Goal: Task Accomplishment & Management: Complete application form

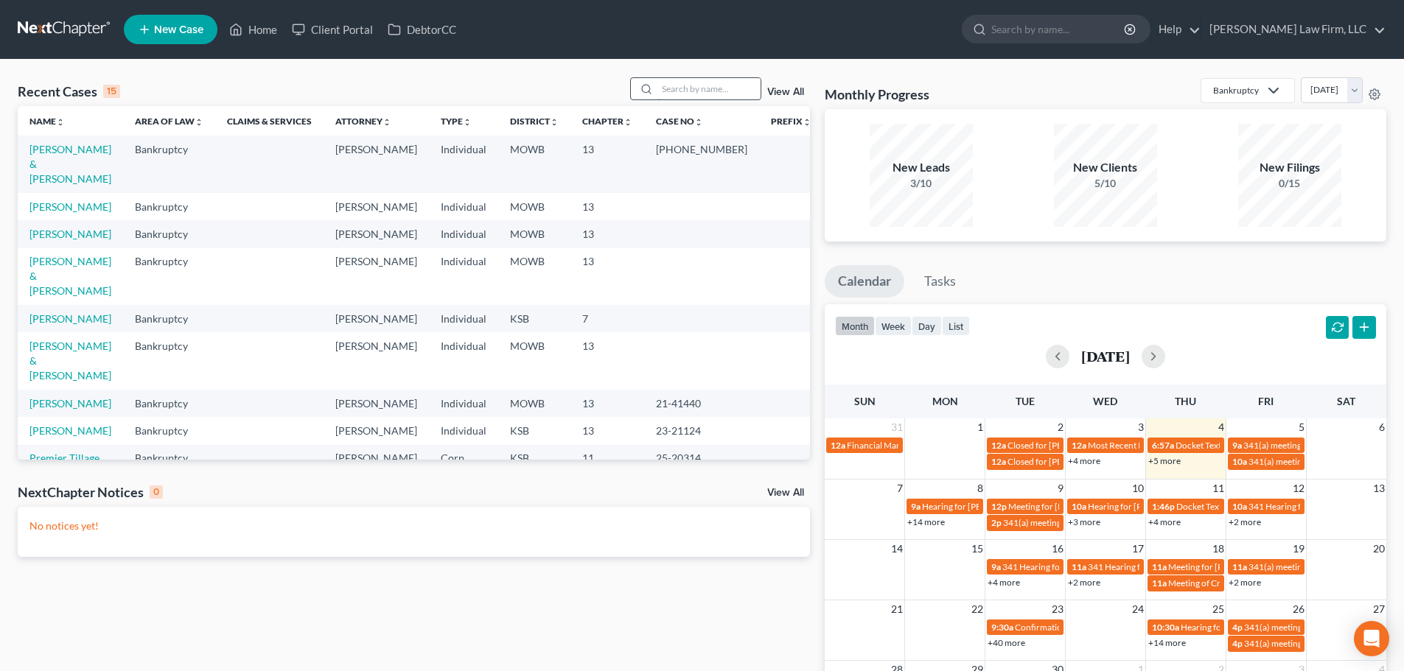
click at [696, 88] on input "search" at bounding box center [708, 88] width 103 height 21
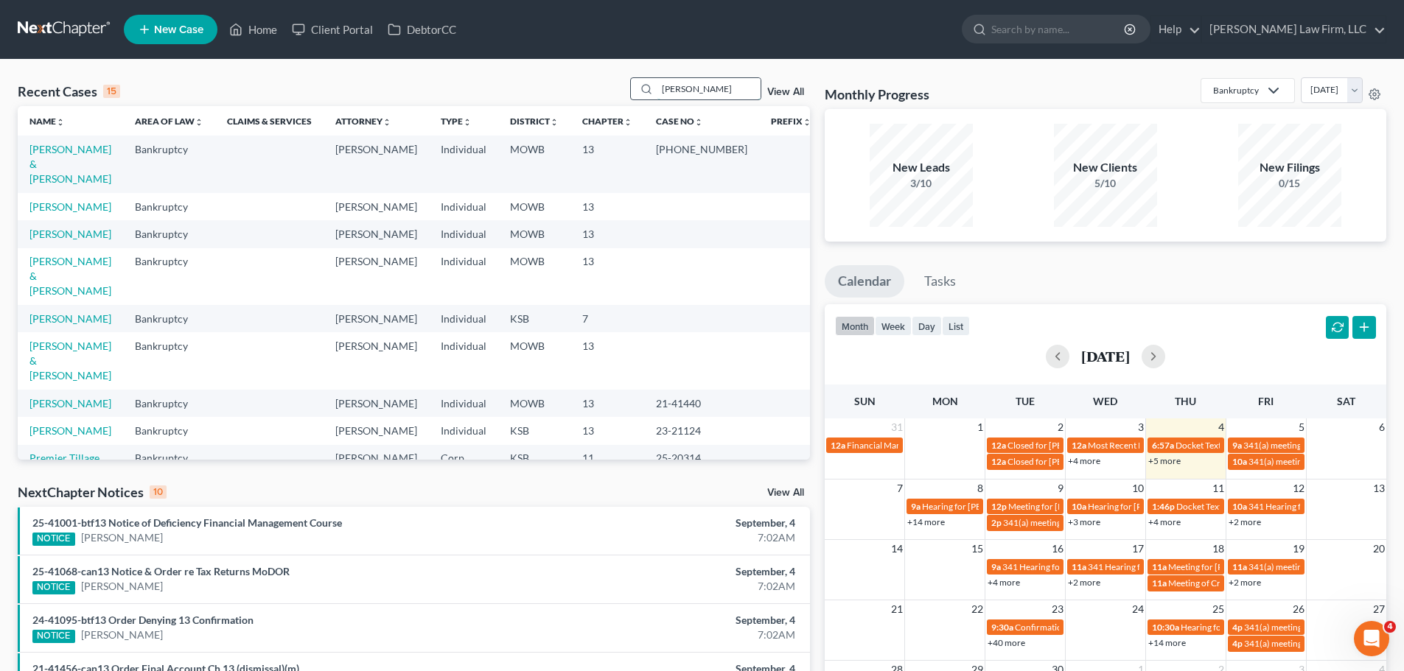
type input "[PERSON_NAME]"
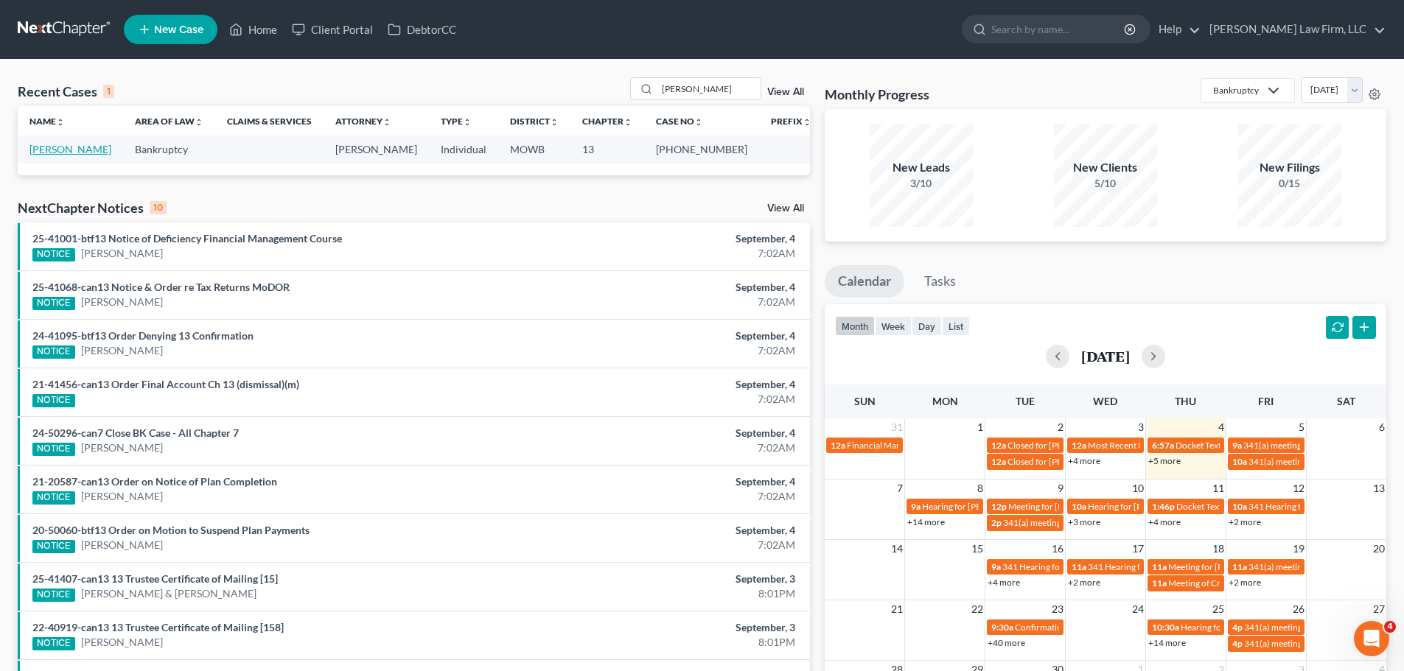
click at [89, 154] on link "[PERSON_NAME]" at bounding box center [70, 149] width 82 height 13
select select "1"
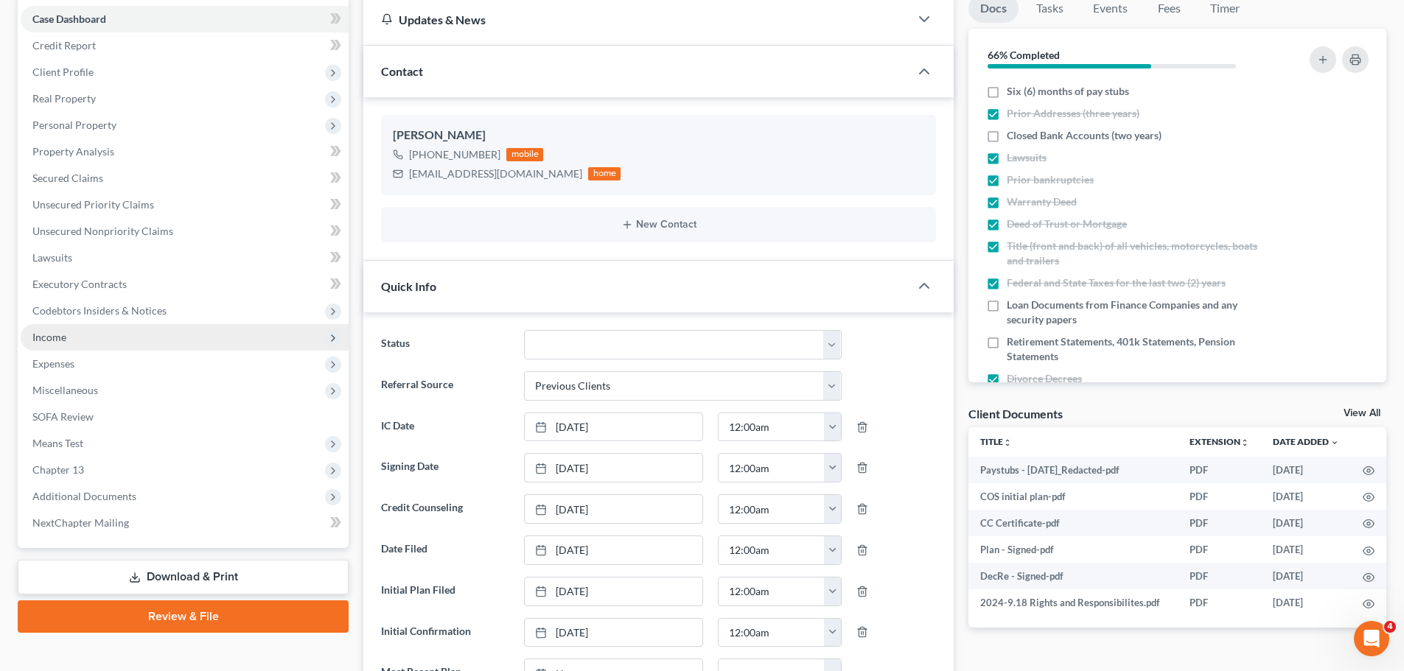
scroll to position [5651, 0]
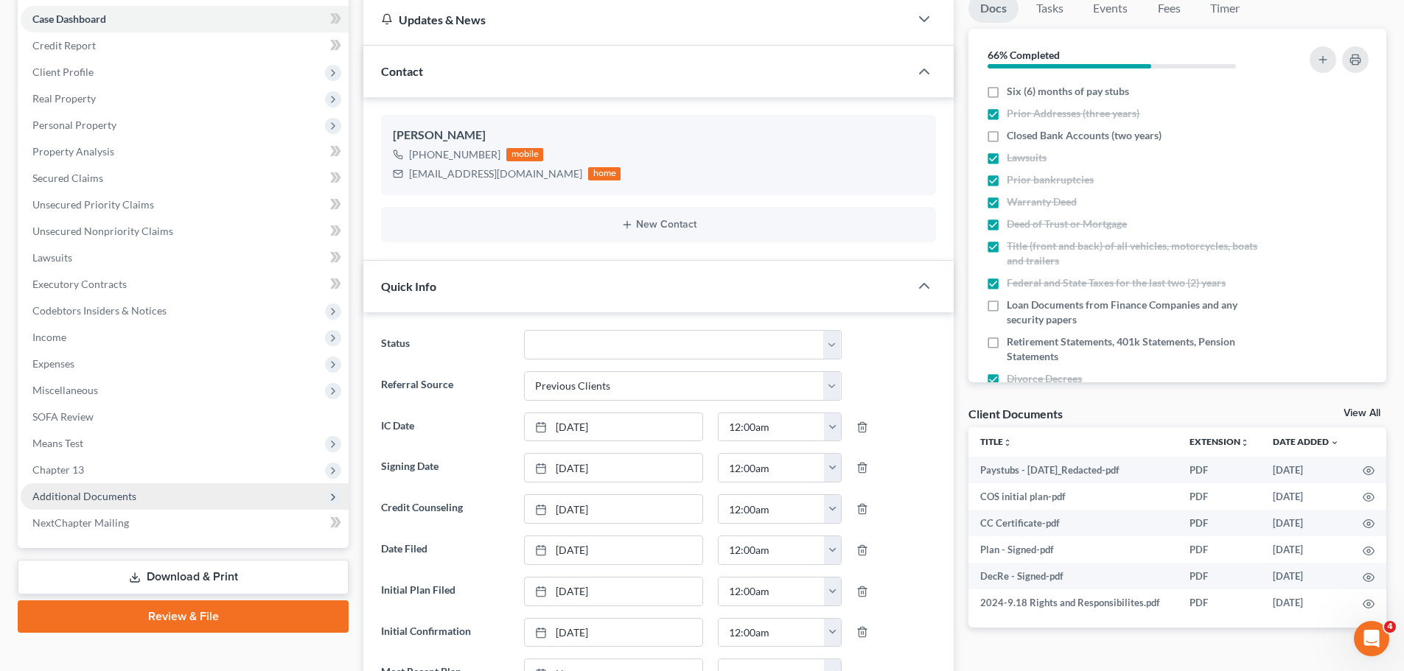
click at [128, 499] on span "Additional Documents" at bounding box center [84, 496] width 104 height 13
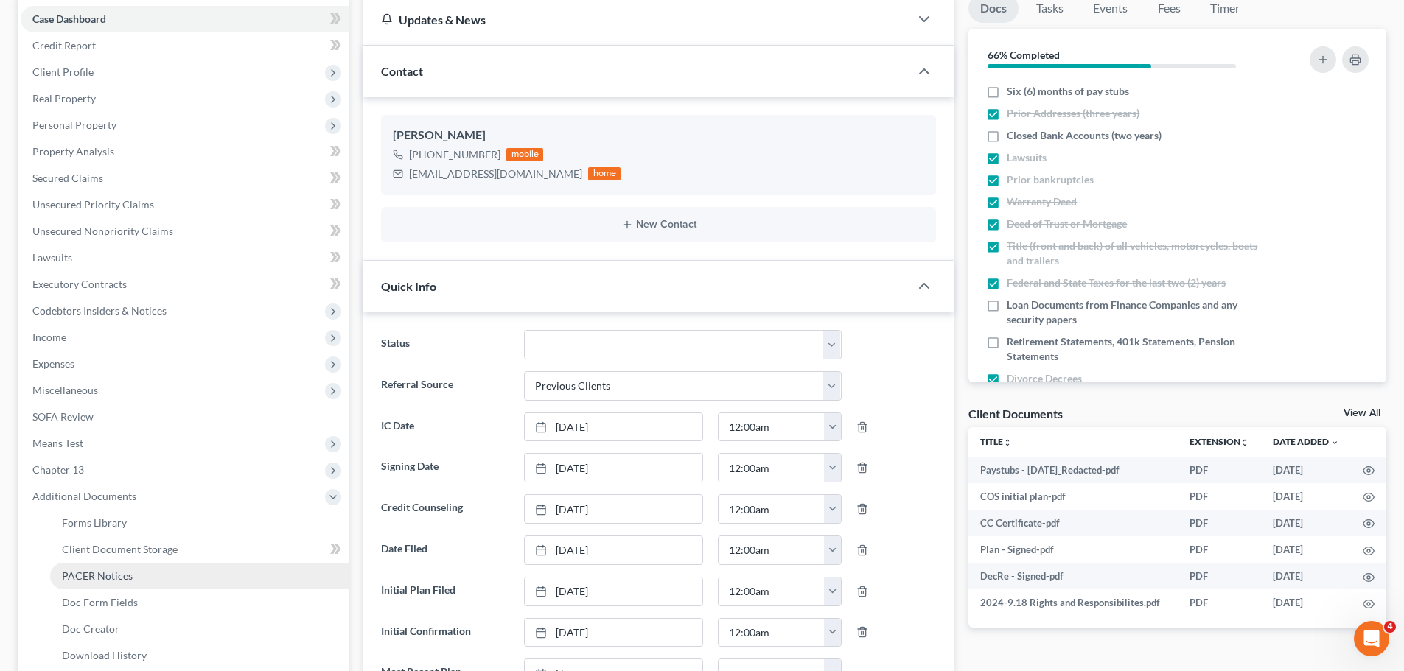
click at [130, 576] on span "PACER Notices" at bounding box center [97, 576] width 71 height 13
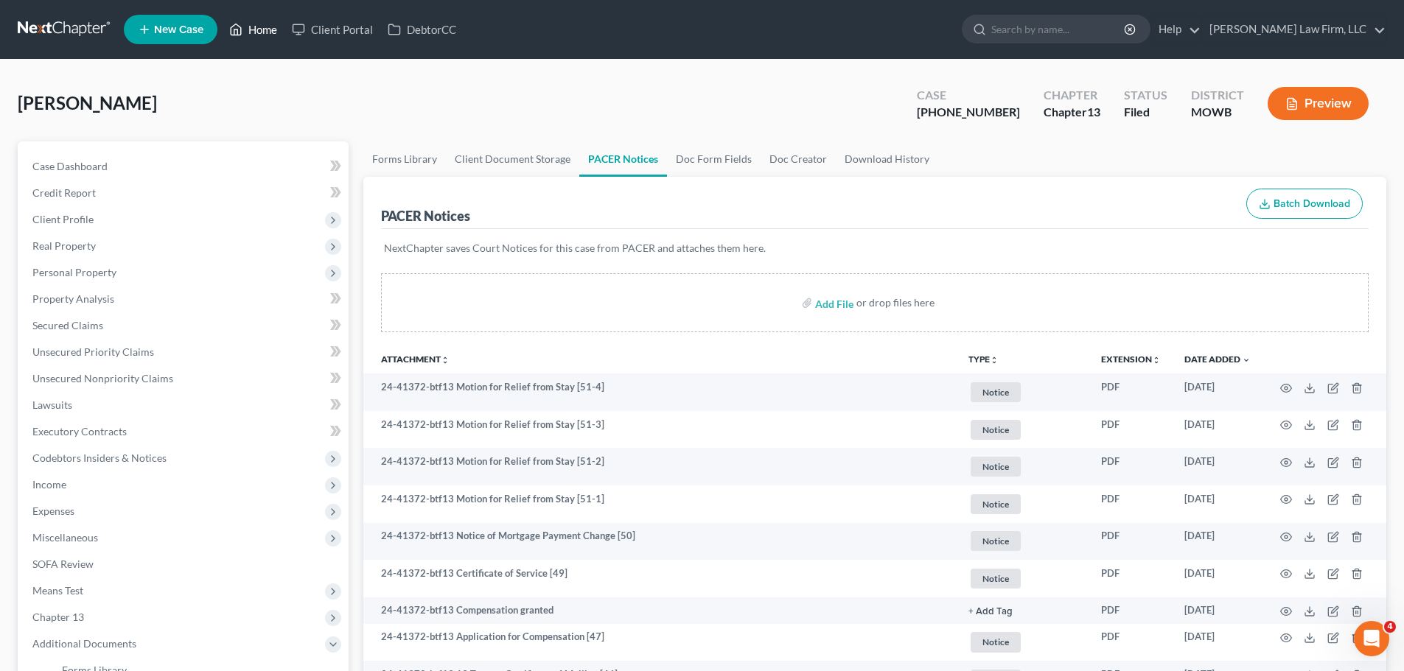
click at [264, 27] on link "Home" at bounding box center [253, 29] width 63 height 27
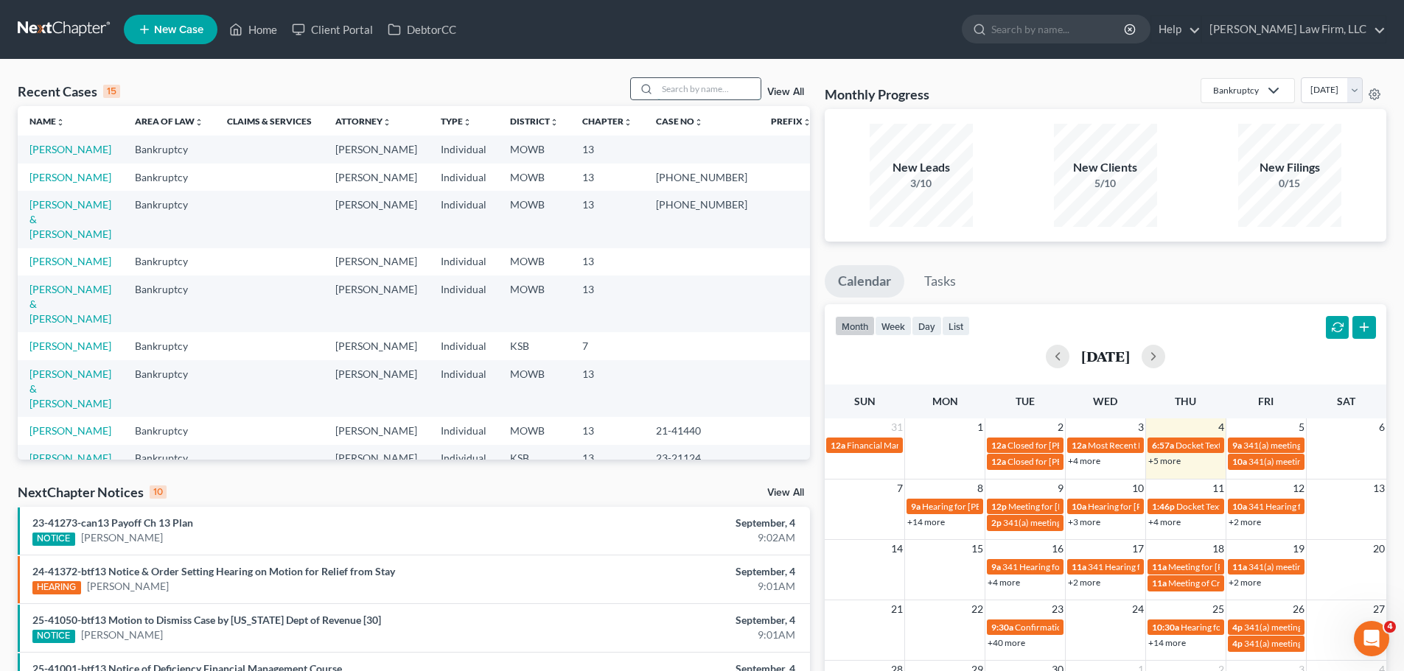
click at [711, 91] on input "search" at bounding box center [708, 88] width 103 height 21
type input "[PERSON_NAME]"
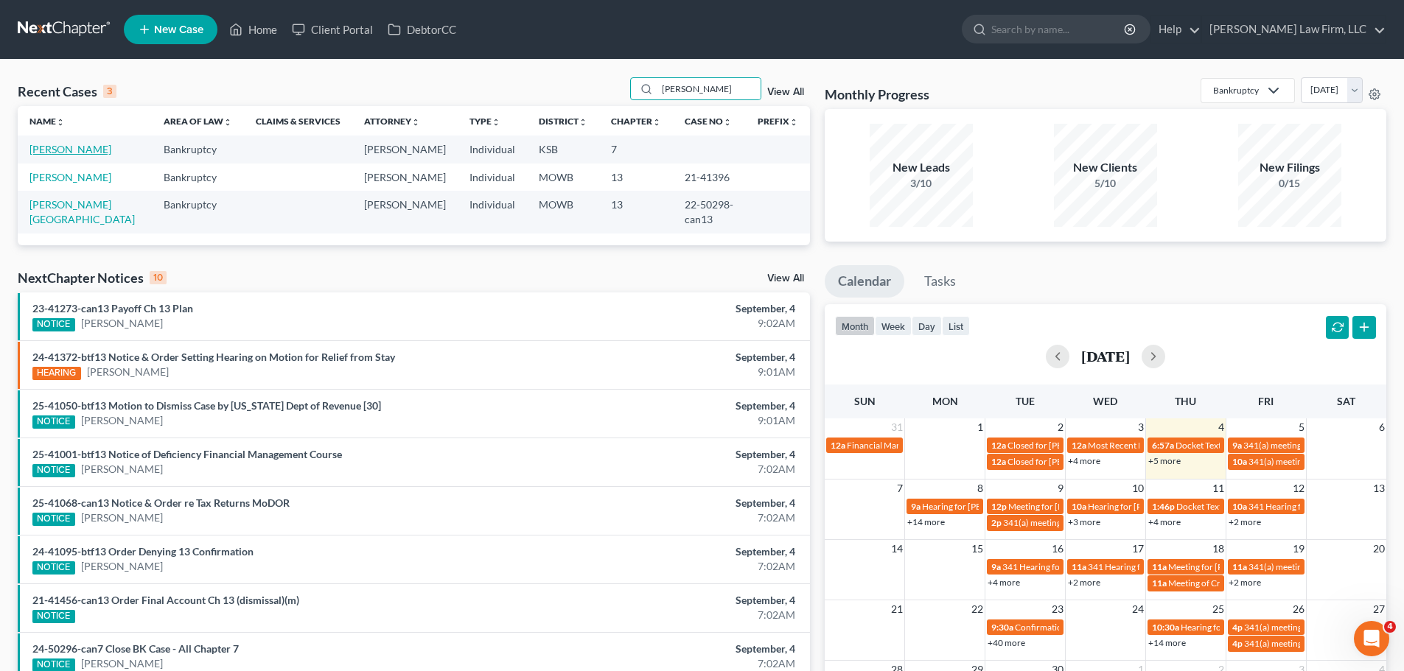
click at [86, 144] on link "[PERSON_NAME]" at bounding box center [70, 149] width 82 height 13
select select "4"
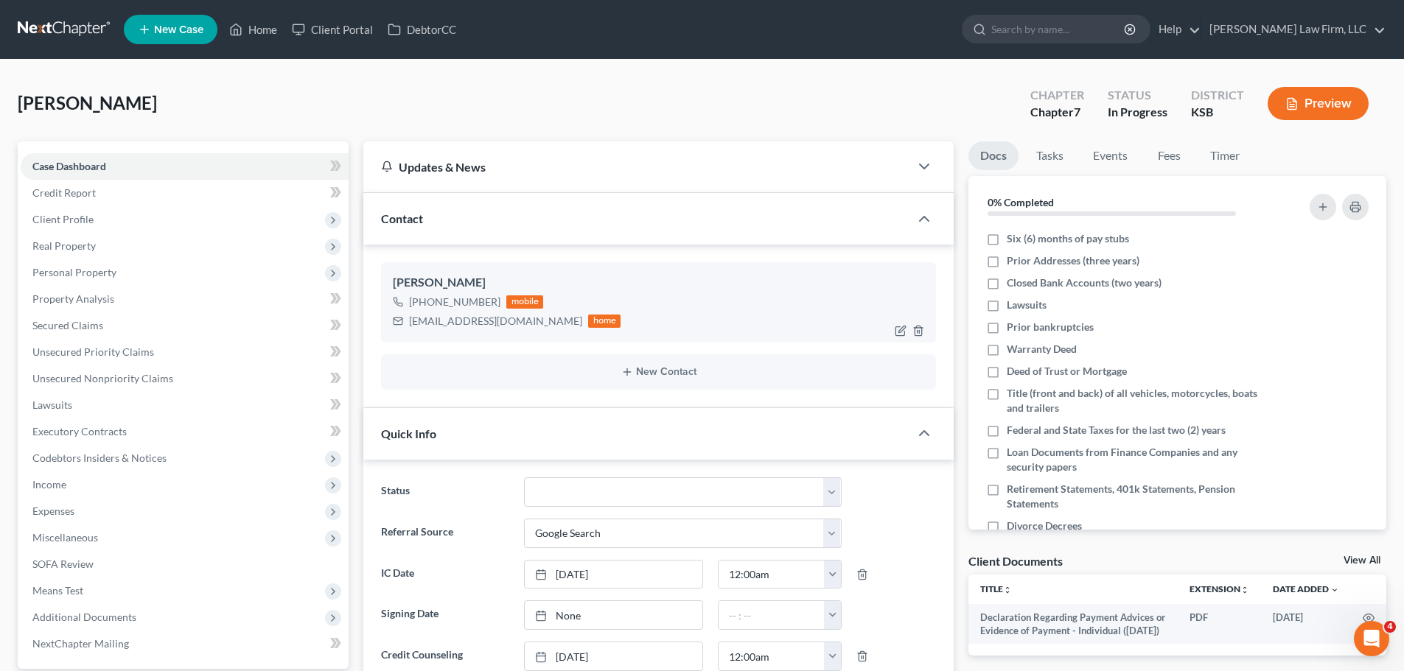
drag, startPoint x: 496, startPoint y: 308, endPoint x: 427, endPoint y: 307, distance: 69.3
click at [427, 307] on div "[PHONE_NUMBER] mobile" at bounding box center [507, 302] width 228 height 19
copy div "913) 999-8031"
click at [380, 89] on div "[PERSON_NAME] Upgraded Chapter Chapter 7 Status In Progress District KSB Preview" at bounding box center [702, 109] width 1369 height 64
click at [128, 290] on link "Property Analysis" at bounding box center [185, 299] width 328 height 27
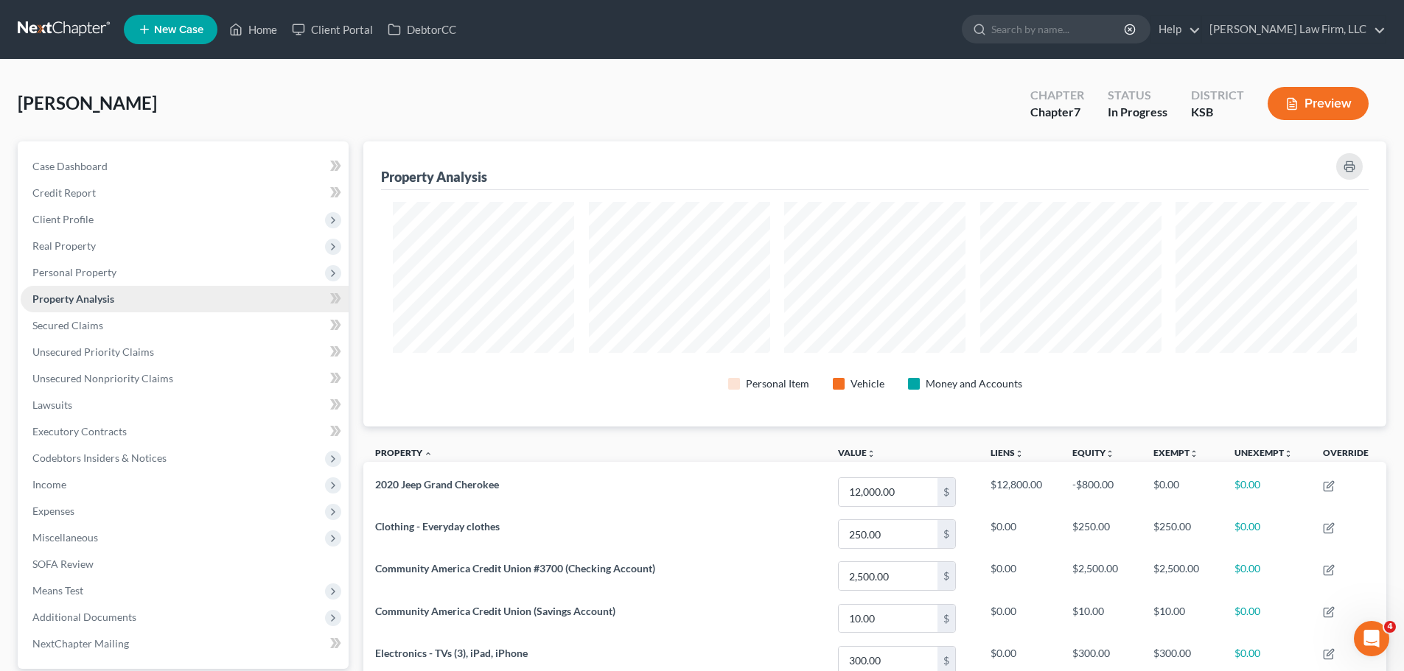
scroll to position [285, 1023]
click at [91, 274] on span "Personal Property" at bounding box center [74, 272] width 84 height 13
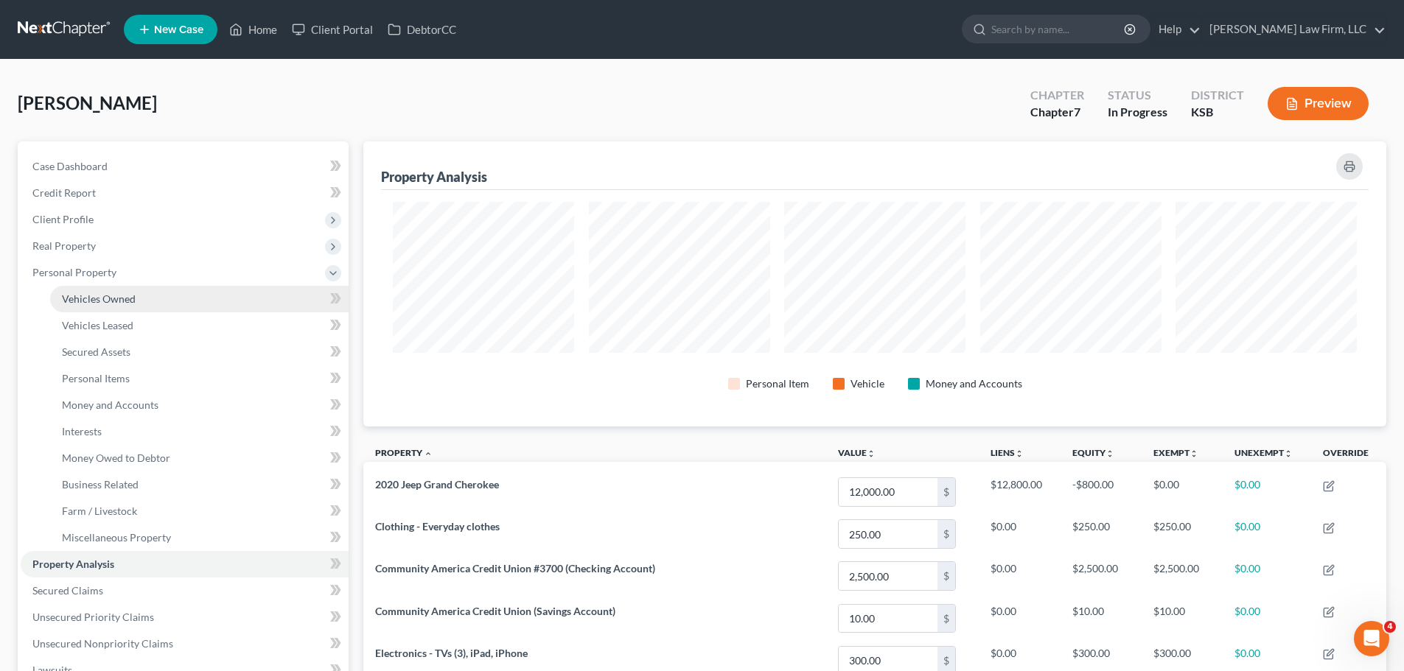
click at [118, 305] on link "Vehicles Owned" at bounding box center [199, 299] width 298 height 27
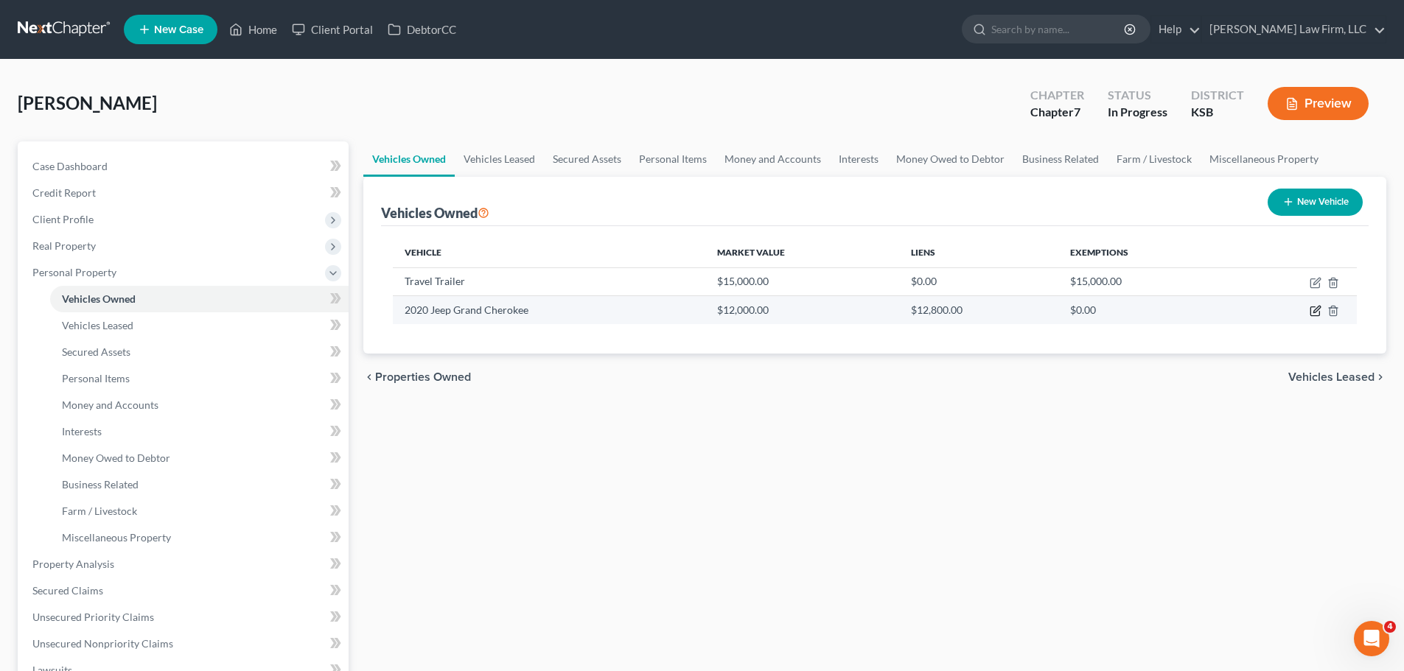
click at [1318, 314] on icon "button" at bounding box center [1316, 311] width 12 height 12
select select "0"
select select "6"
select select "2"
select select "0"
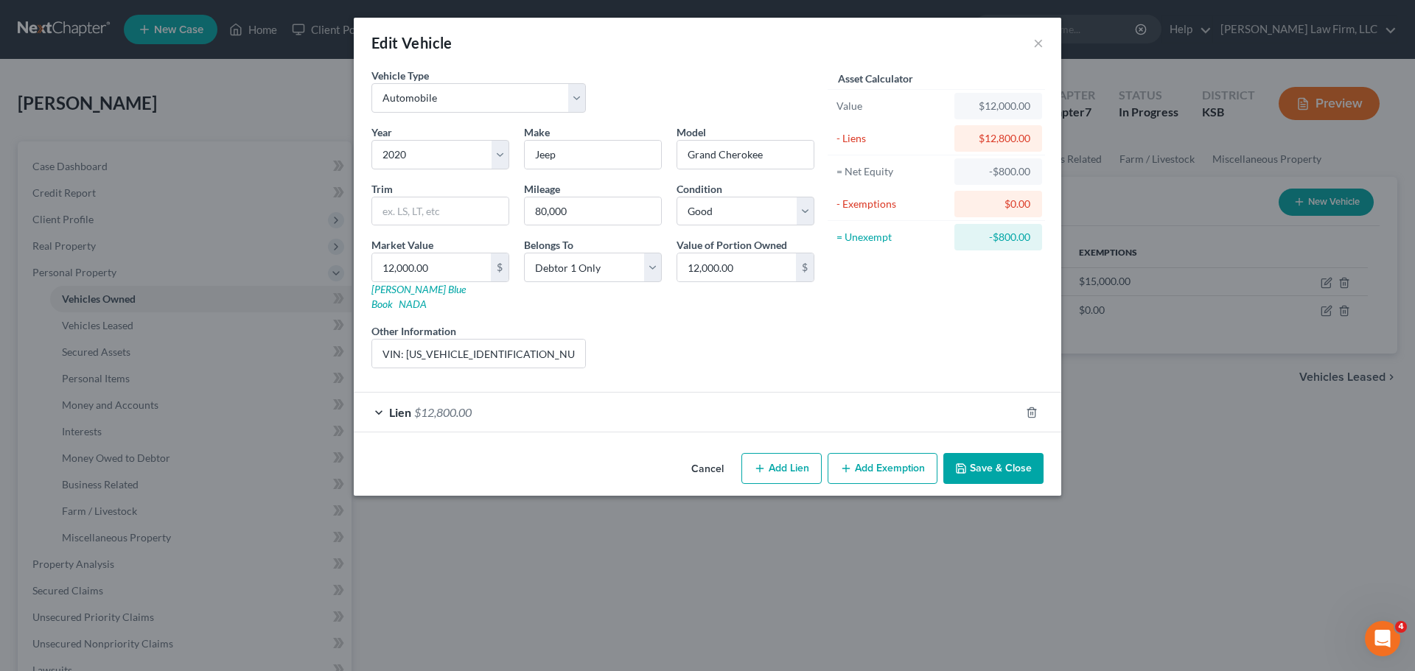
click at [990, 457] on button "Save & Close" at bounding box center [993, 468] width 100 height 31
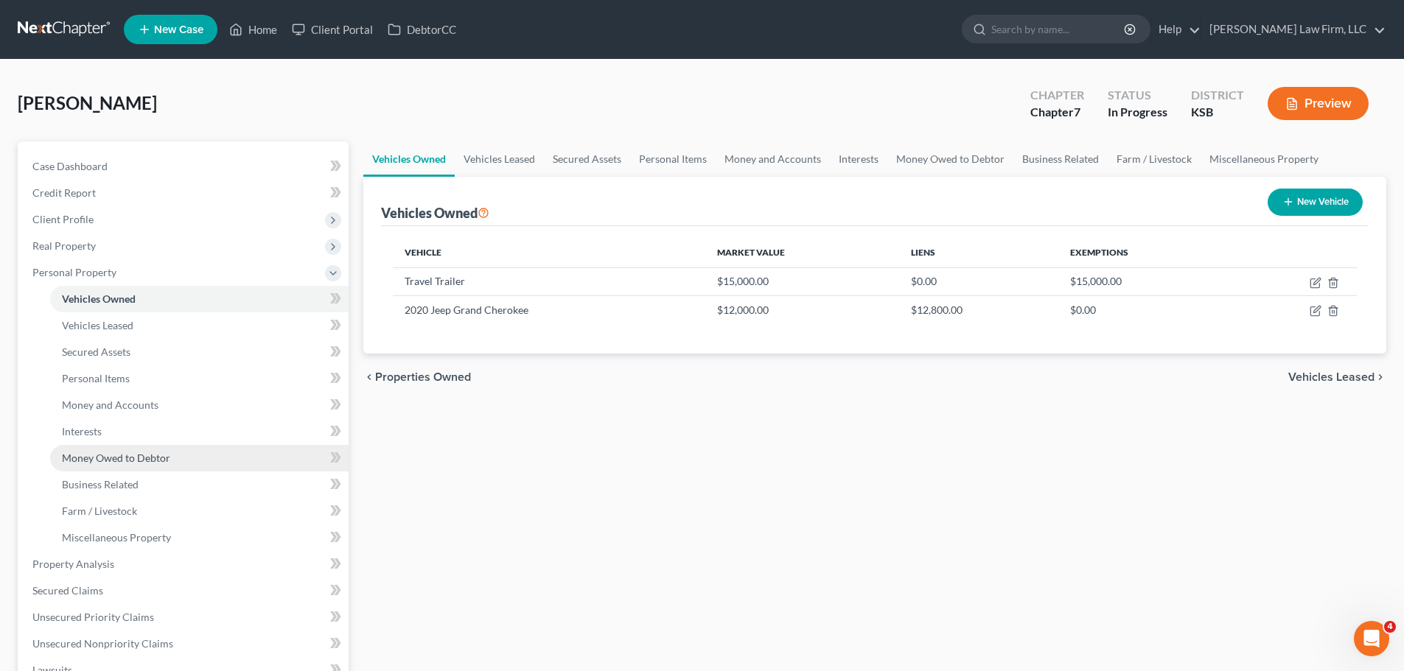
click at [151, 461] on span "Money Owed to Debtor" at bounding box center [116, 458] width 108 height 13
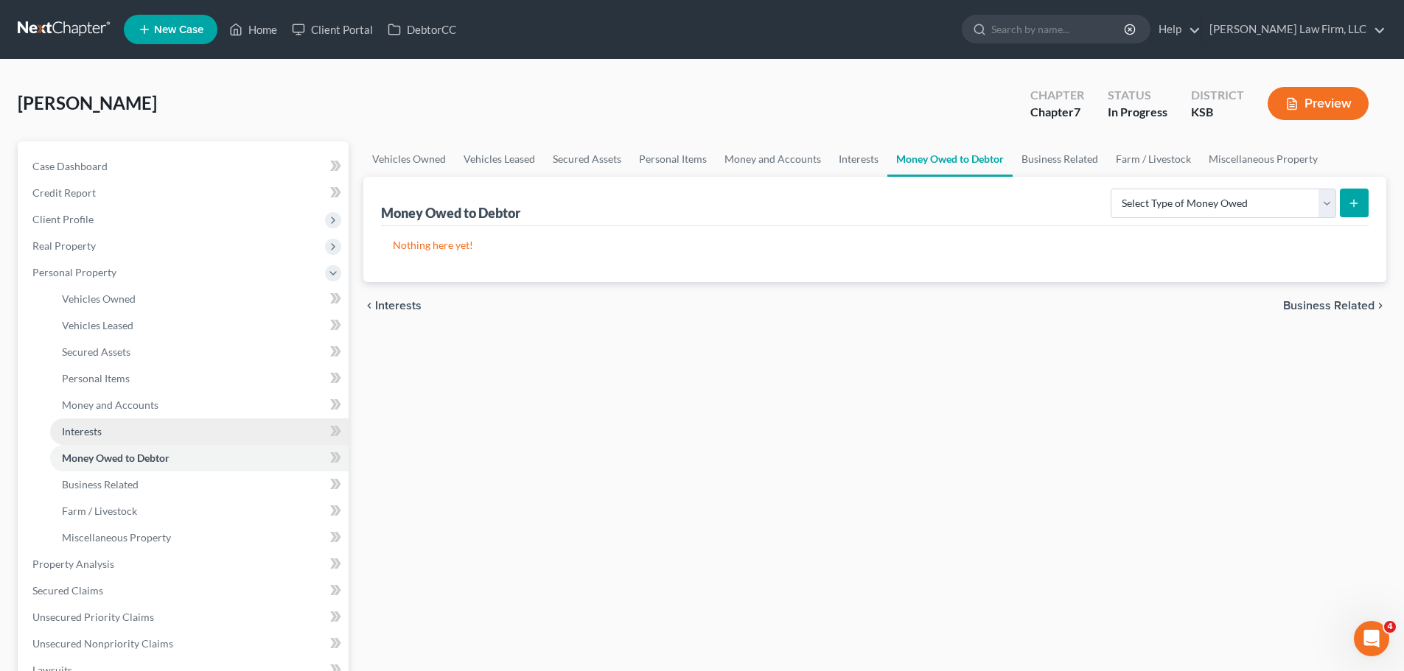
click at [150, 430] on link "Interests" at bounding box center [199, 432] width 298 height 27
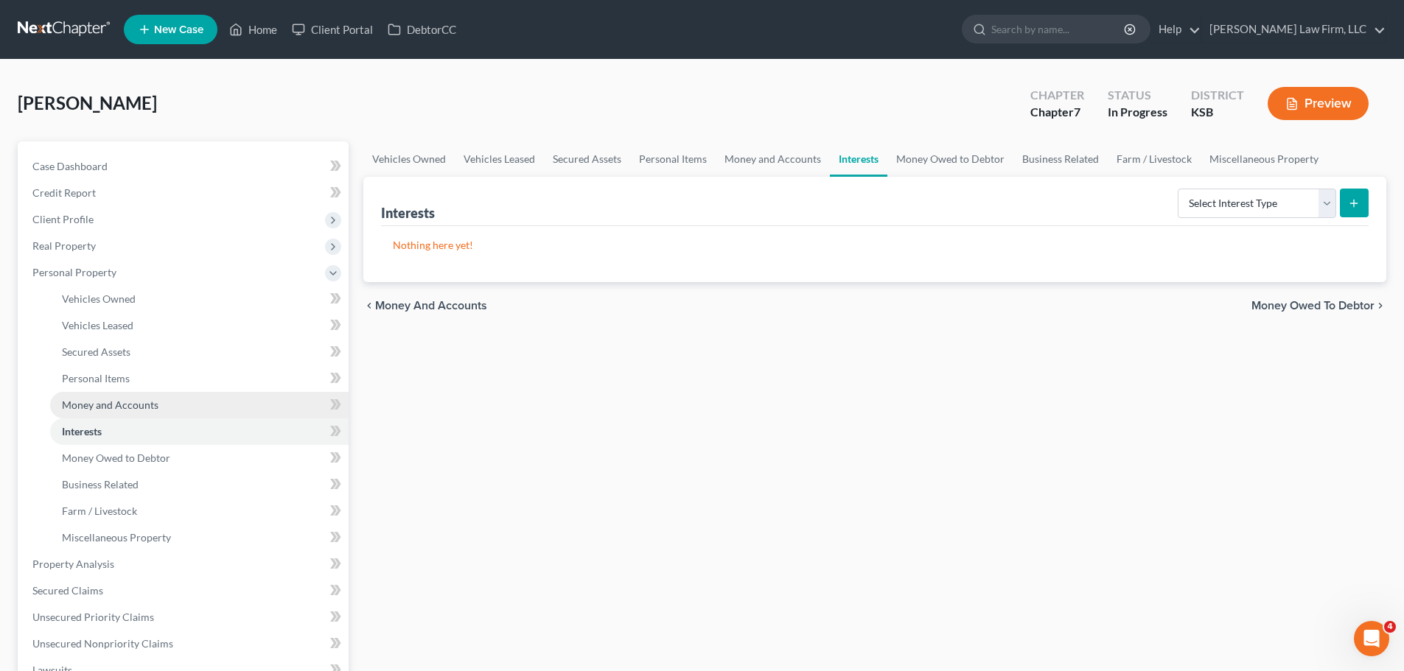
click at [150, 403] on span "Money and Accounts" at bounding box center [110, 405] width 97 height 13
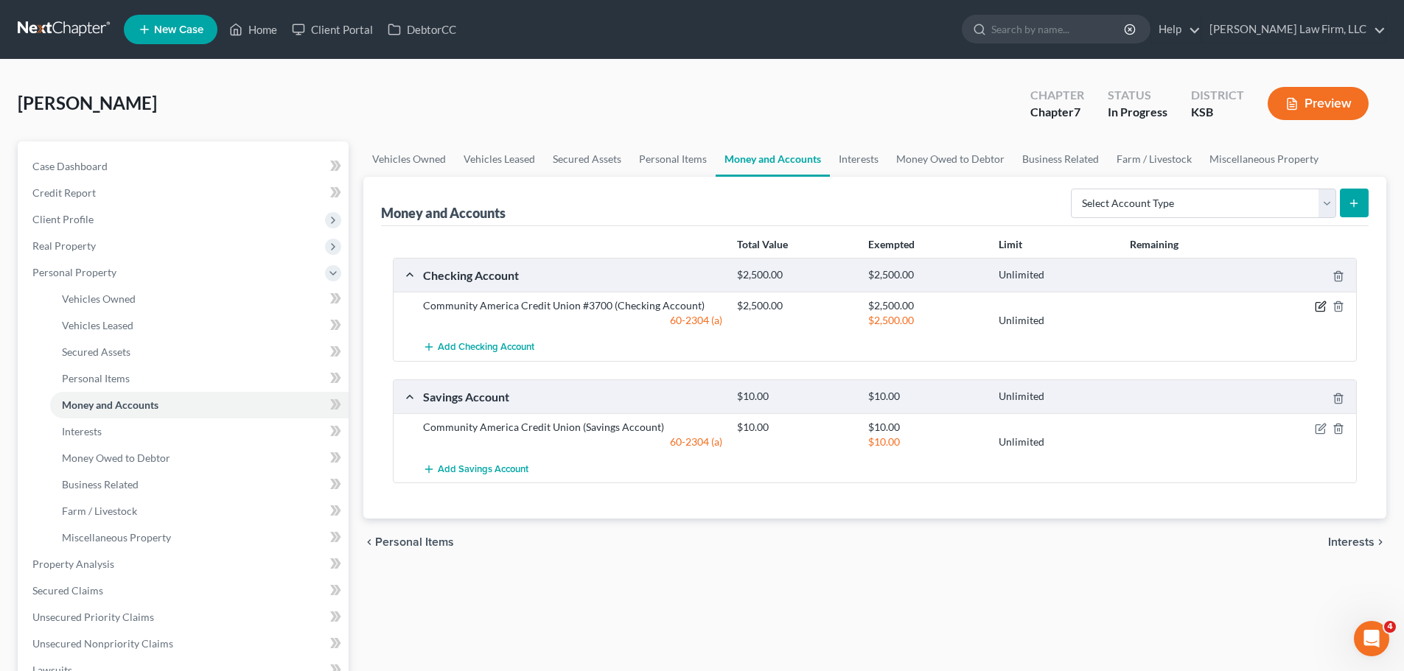
click at [1323, 306] on icon "button" at bounding box center [1321, 305] width 7 height 7
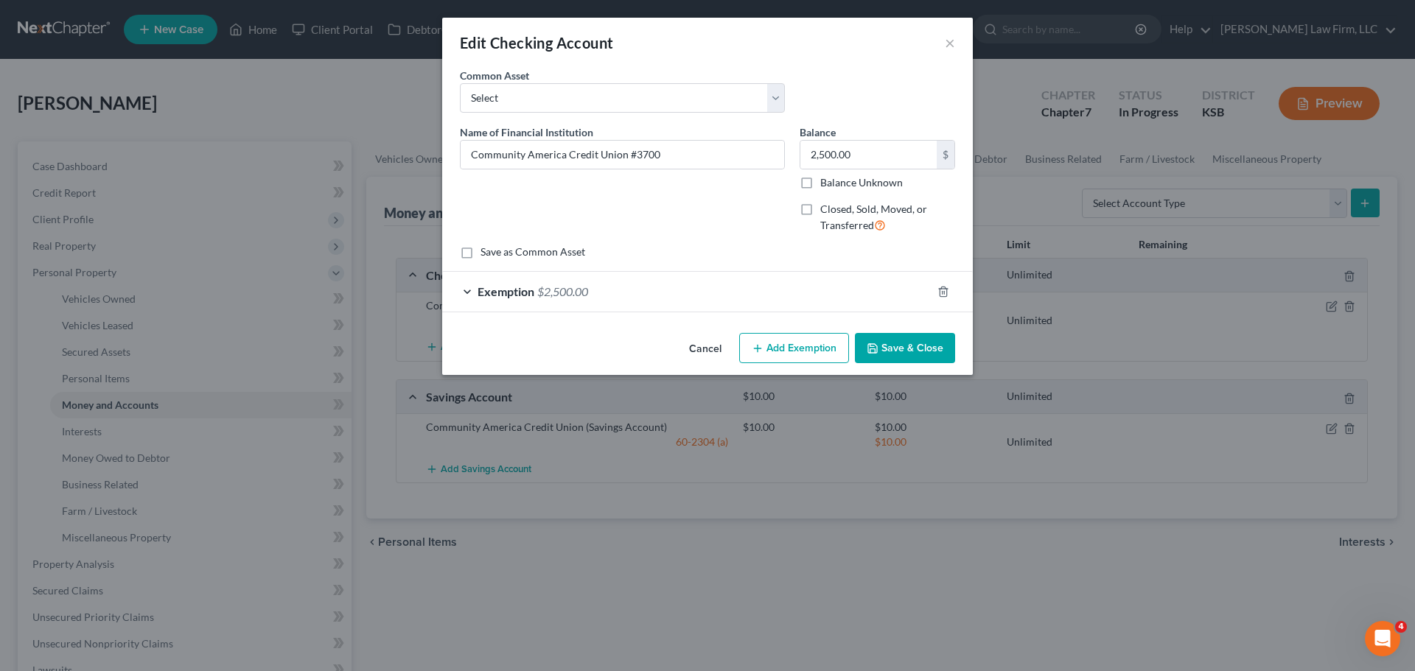
click at [701, 274] on div "Exemption $2,500.00" at bounding box center [686, 291] width 489 height 39
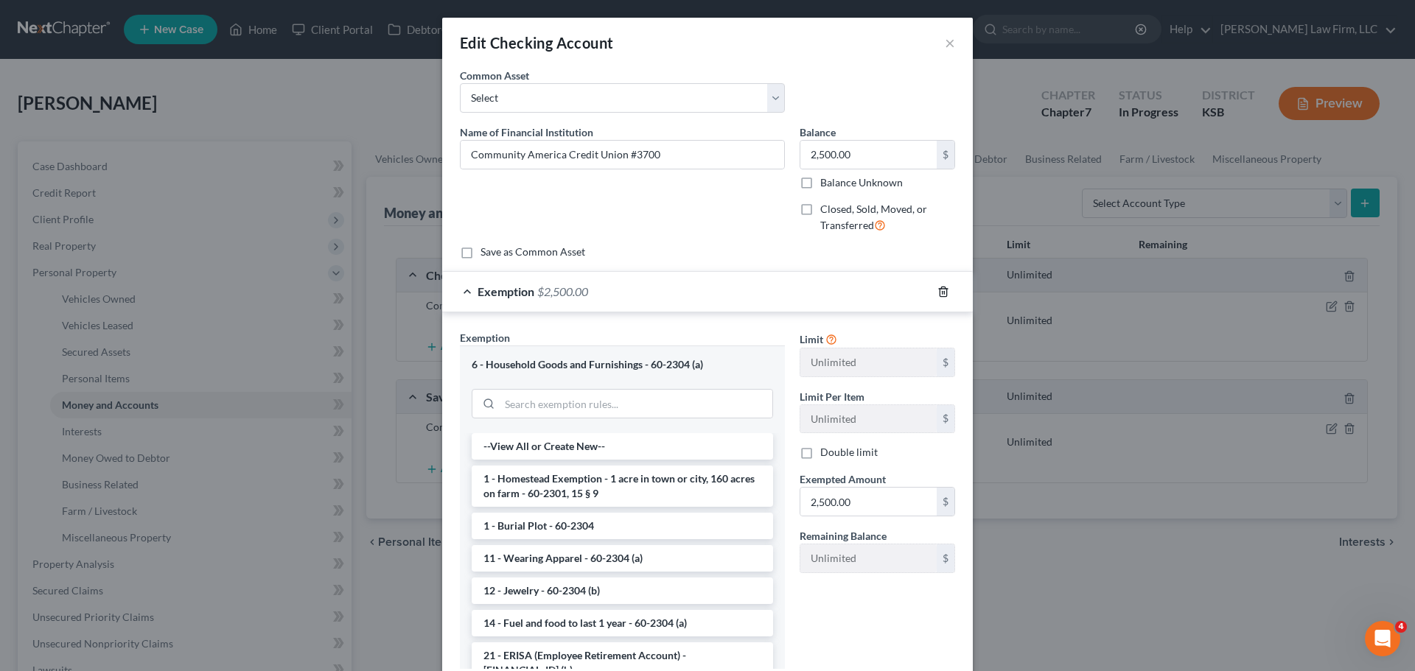
click at [941, 288] on icon "button" at bounding box center [943, 292] width 12 height 12
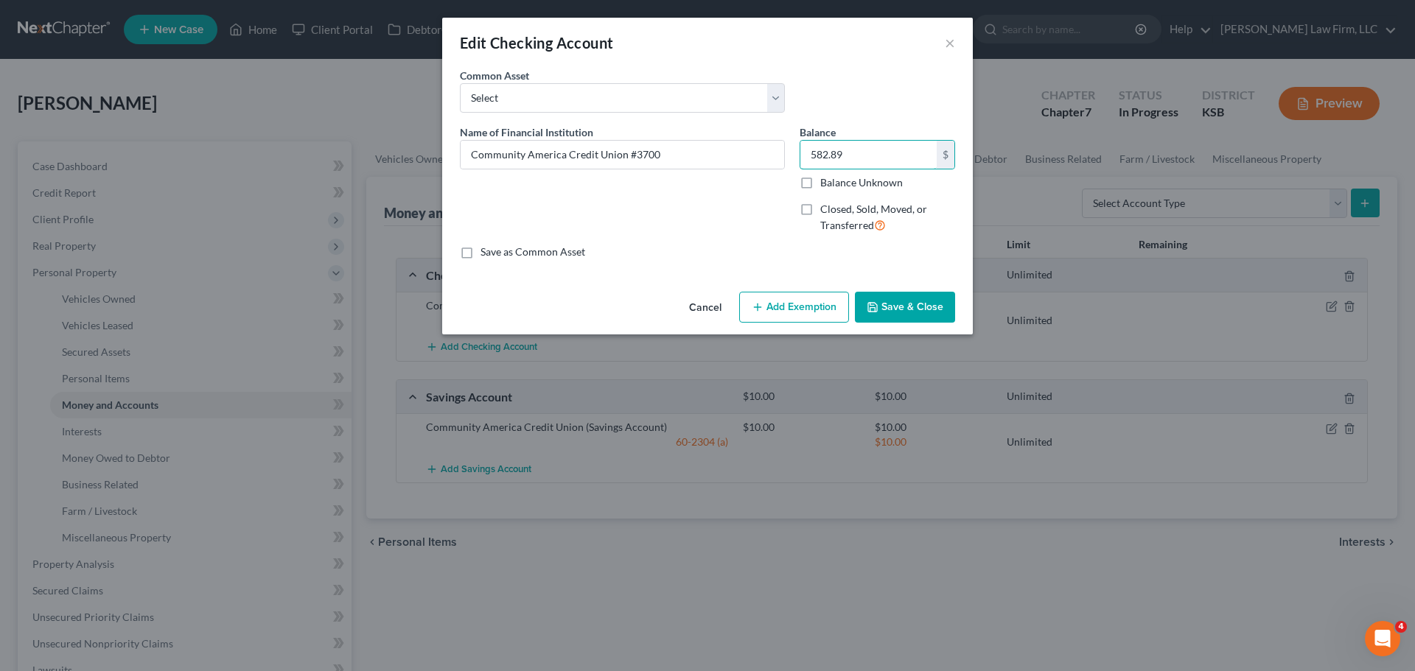
type input "582.89"
click at [919, 310] on button "Save & Close" at bounding box center [905, 307] width 100 height 31
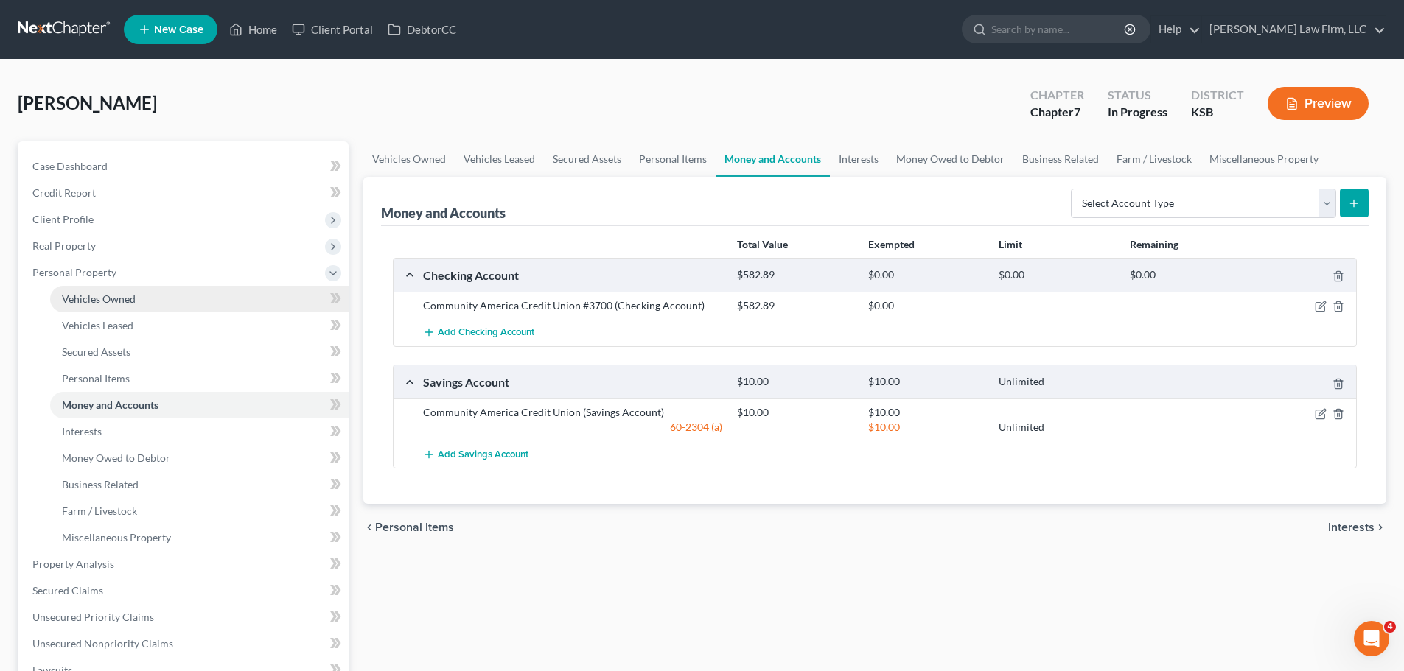
click at [144, 289] on link "Vehicles Owned" at bounding box center [199, 299] width 298 height 27
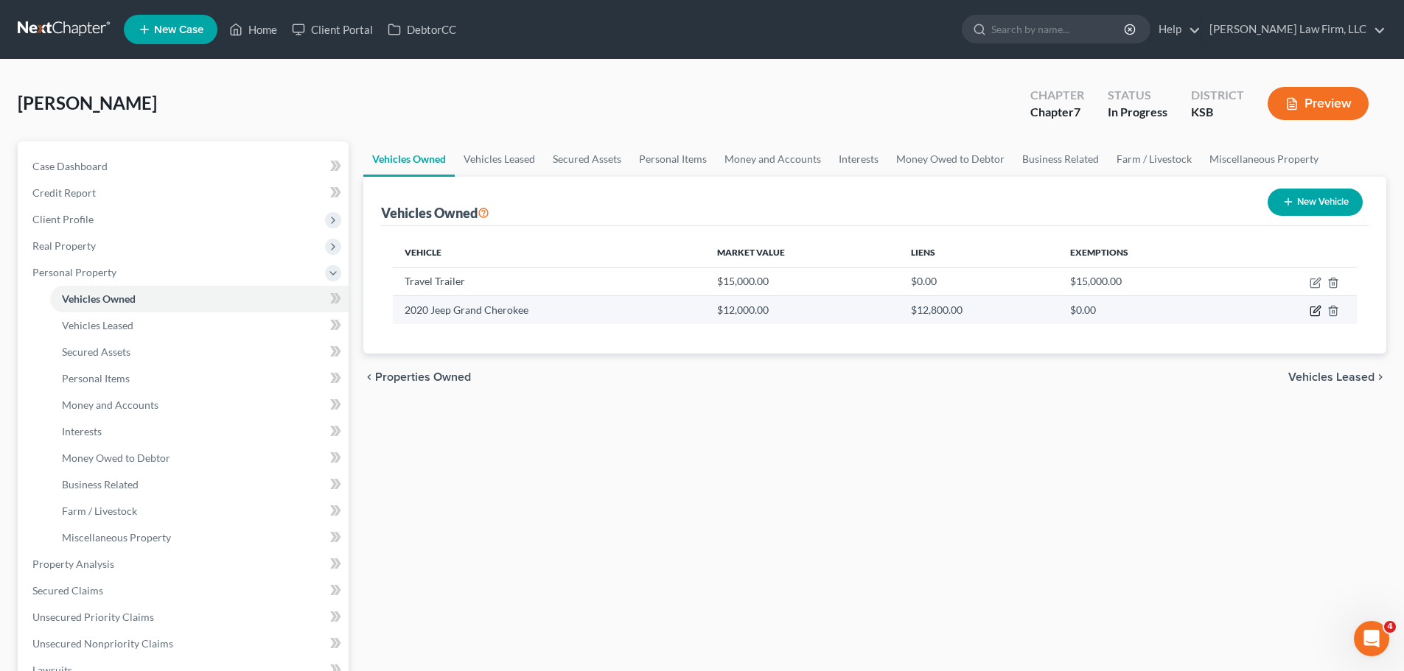
click at [1318, 310] on icon "button" at bounding box center [1316, 310] width 7 height 7
select select "0"
select select "6"
select select "2"
select select "0"
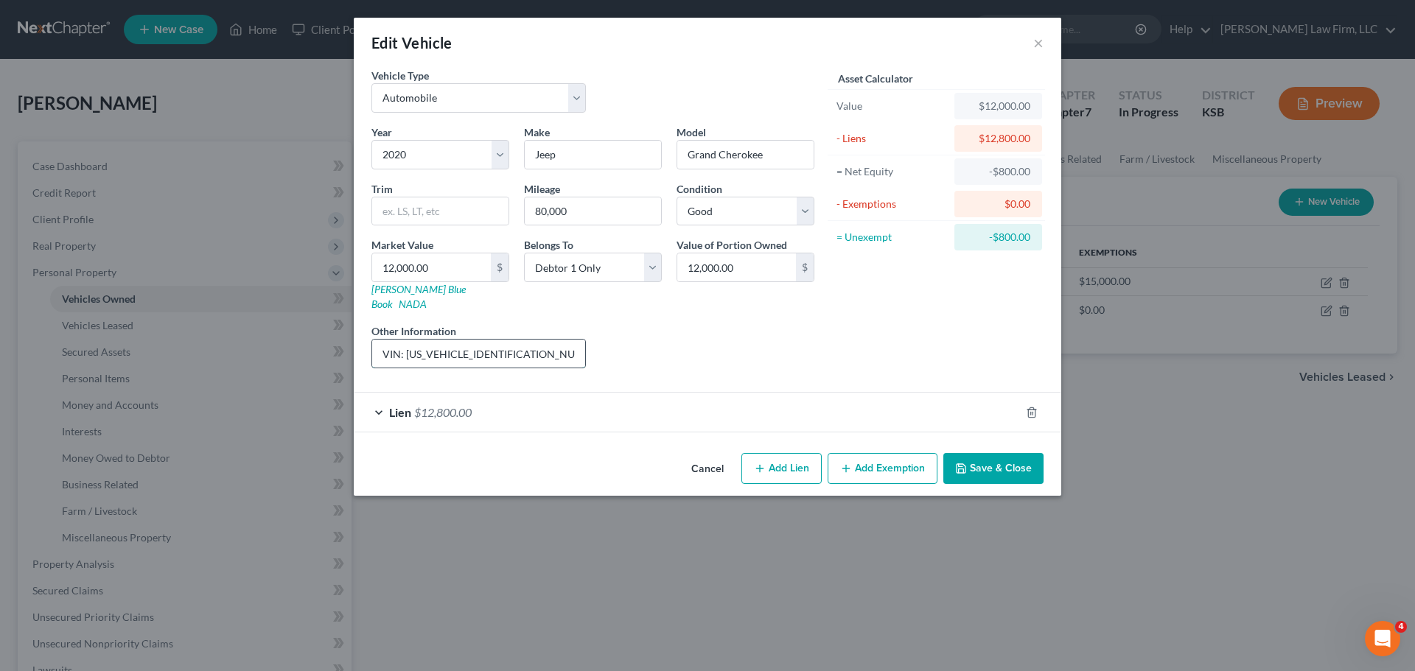
drag, startPoint x: 553, startPoint y: 340, endPoint x: 598, endPoint y: 326, distance: 46.2
click at [553, 340] on input "VIN: [US_VEHICLE_IDENTIFICATION_NUMBER]. Cosmetic damage to all doors, fender, …" at bounding box center [478, 354] width 213 height 28
type input "VIN: [US_VEHICLE_IDENTIFICATION_NUMBER]. Cosmetic damage to all doors, fender, …"
click at [758, 270] on input "12,000.00" at bounding box center [736, 268] width 119 height 28
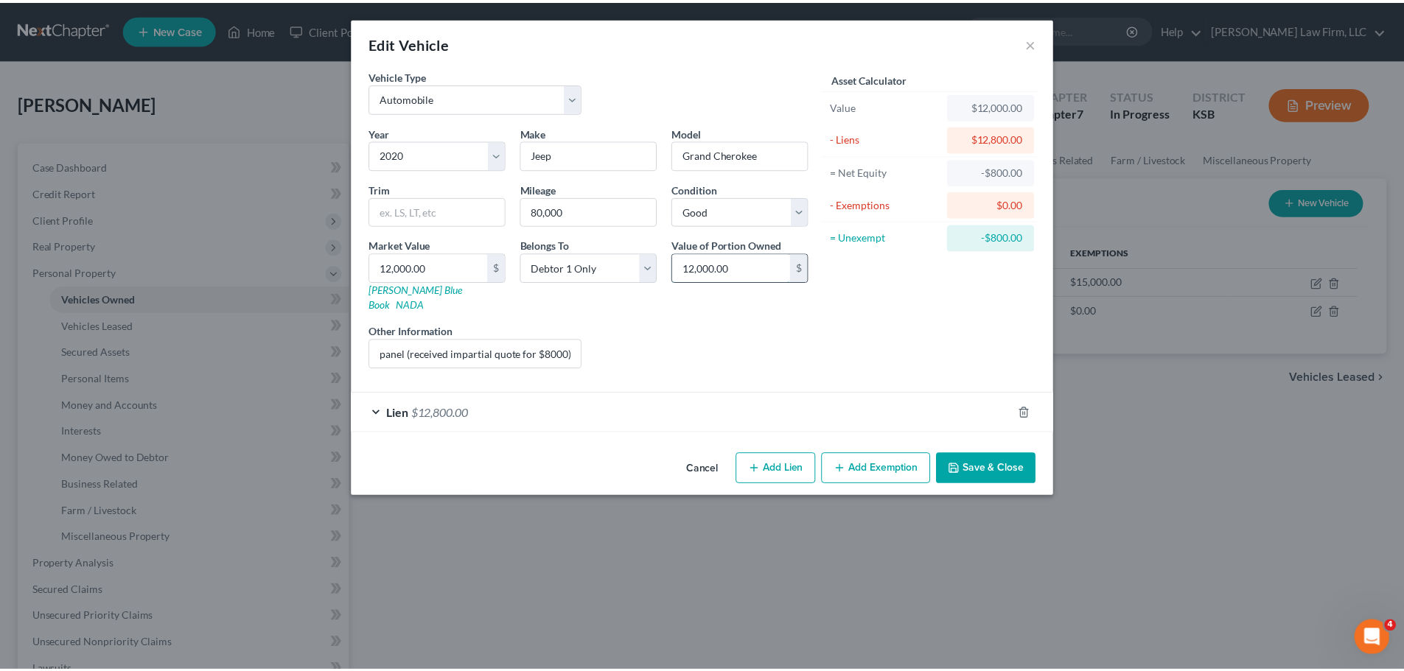
scroll to position [0, 0]
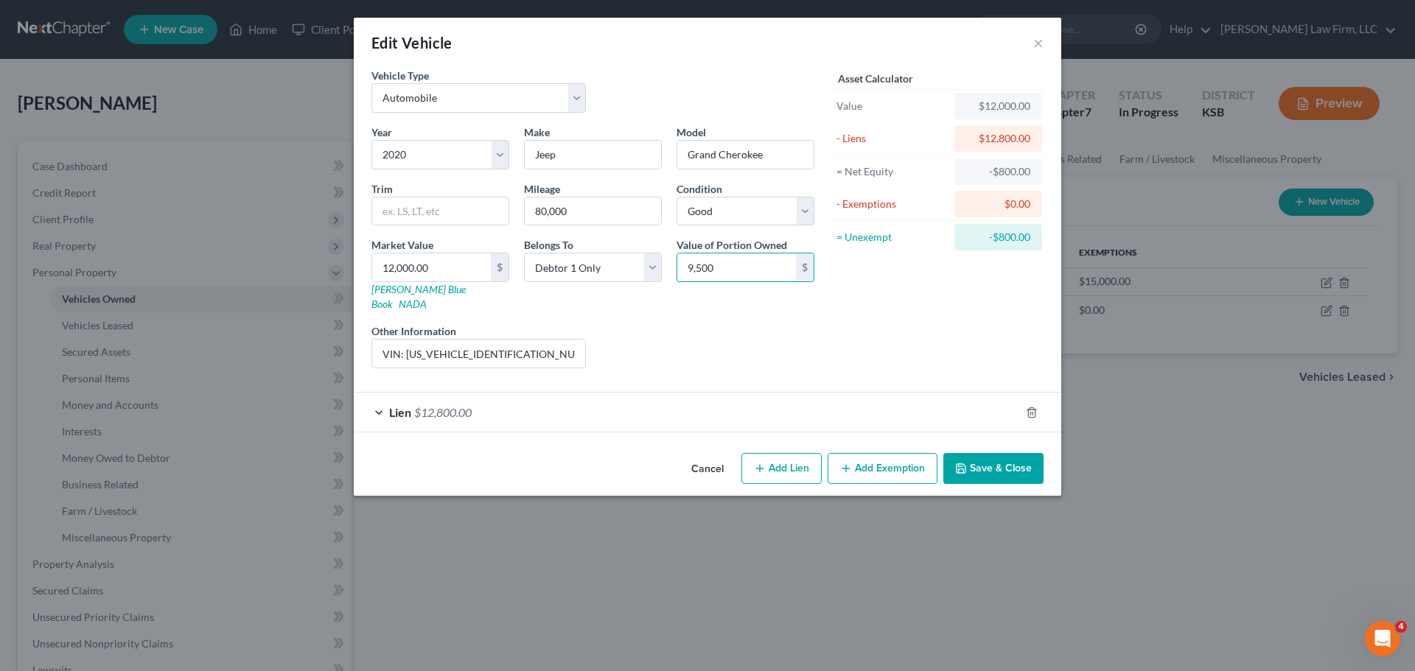
type input "9,500"
click at [934, 299] on div "Asset Calculator Value $12,000.00 - Liens $12,800.00 = Net Equity -$800.00 - Ex…" at bounding box center [936, 224] width 229 height 312
click at [989, 457] on button "Save & Close" at bounding box center [993, 468] width 100 height 31
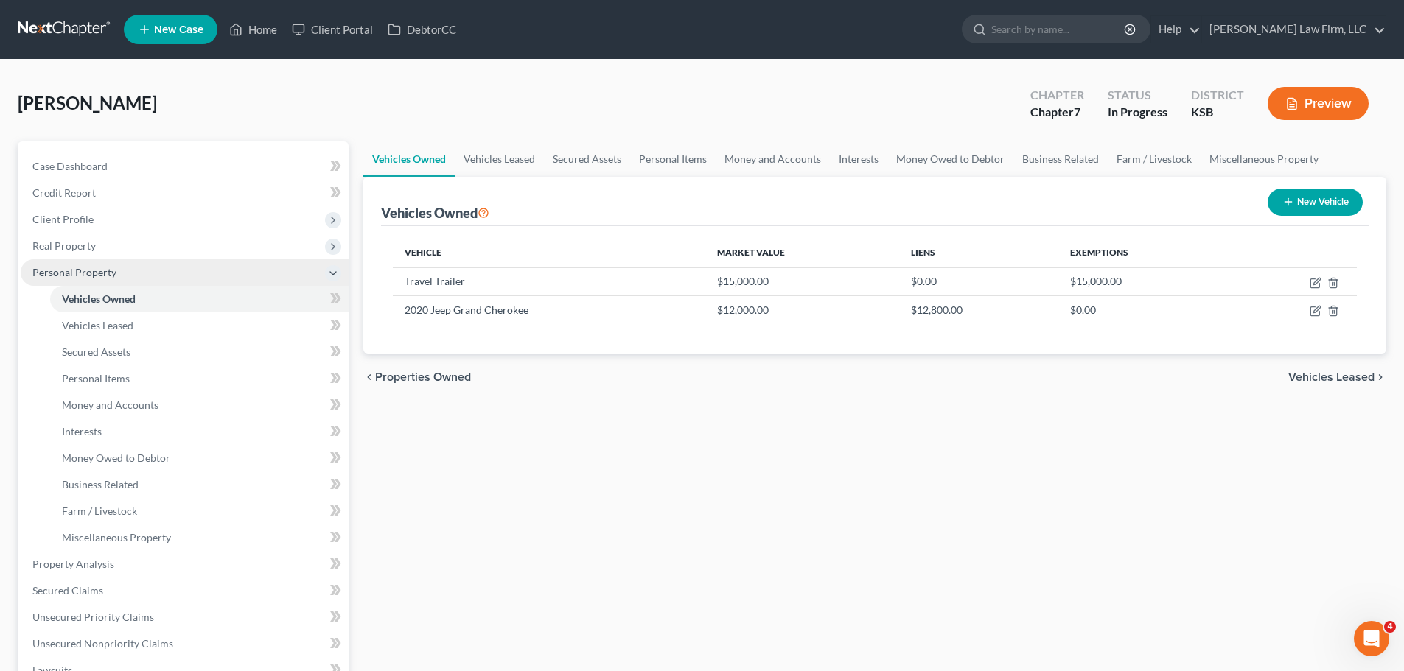
click at [139, 273] on span "Personal Property" at bounding box center [185, 272] width 328 height 27
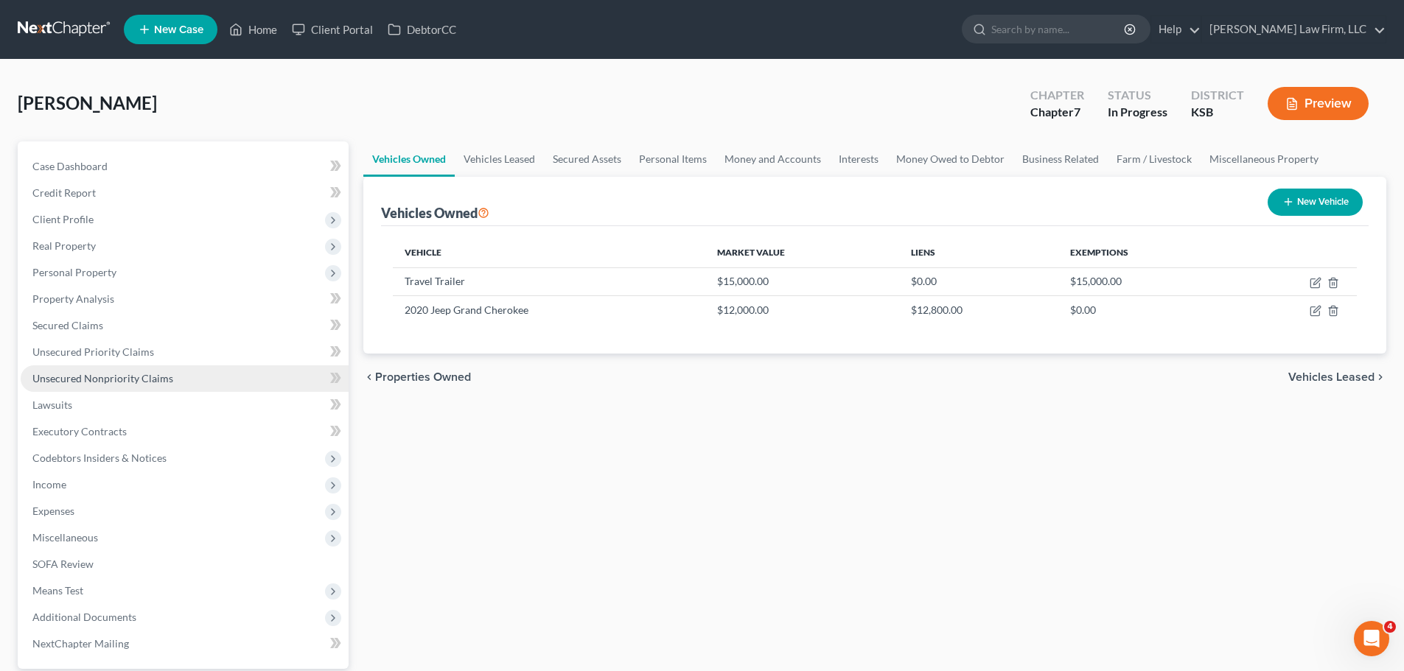
click at [150, 377] on span "Unsecured Nonpriority Claims" at bounding box center [102, 378] width 141 height 13
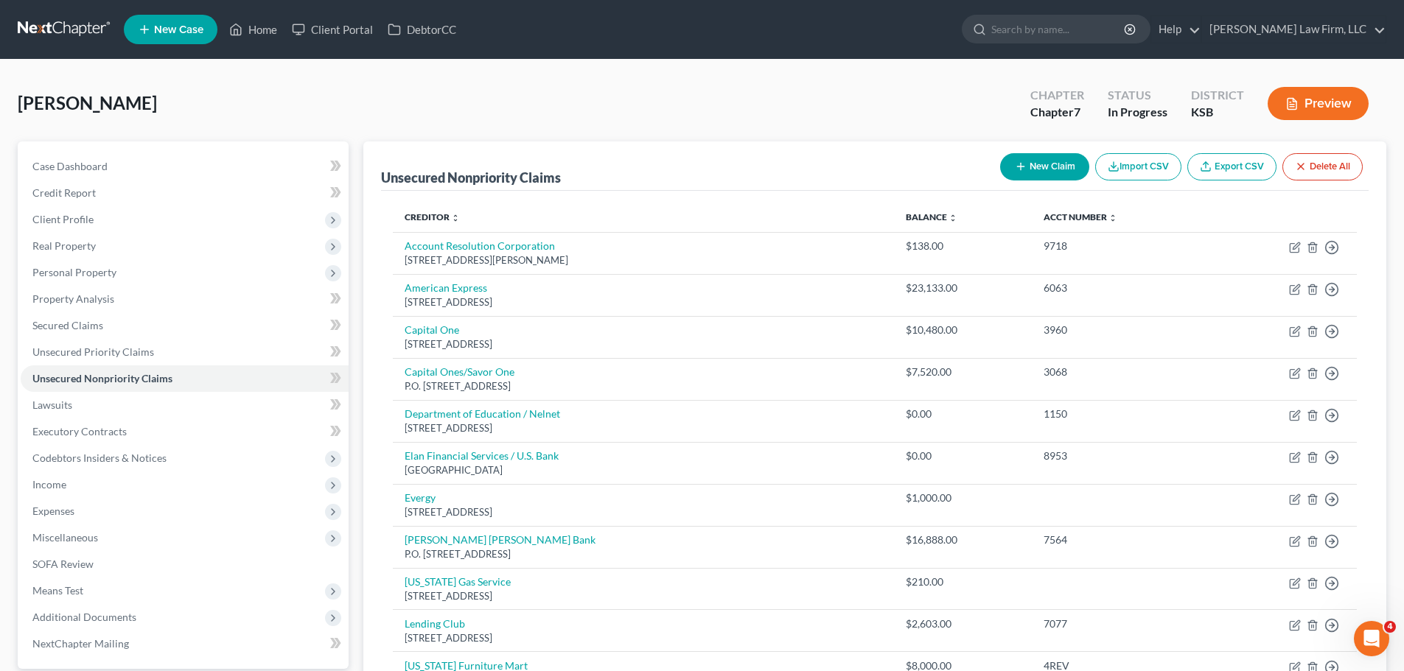
drag, startPoint x: 150, startPoint y: 377, endPoint x: 359, endPoint y: 253, distance: 242.9
click at [359, 253] on div "Unsecured Nonpriority Claims New Claim Import CSV Export CSV Delete All Credito…" at bounding box center [875, 511] width 1038 height 741
click at [143, 294] on link "Property Analysis" at bounding box center [185, 299] width 328 height 27
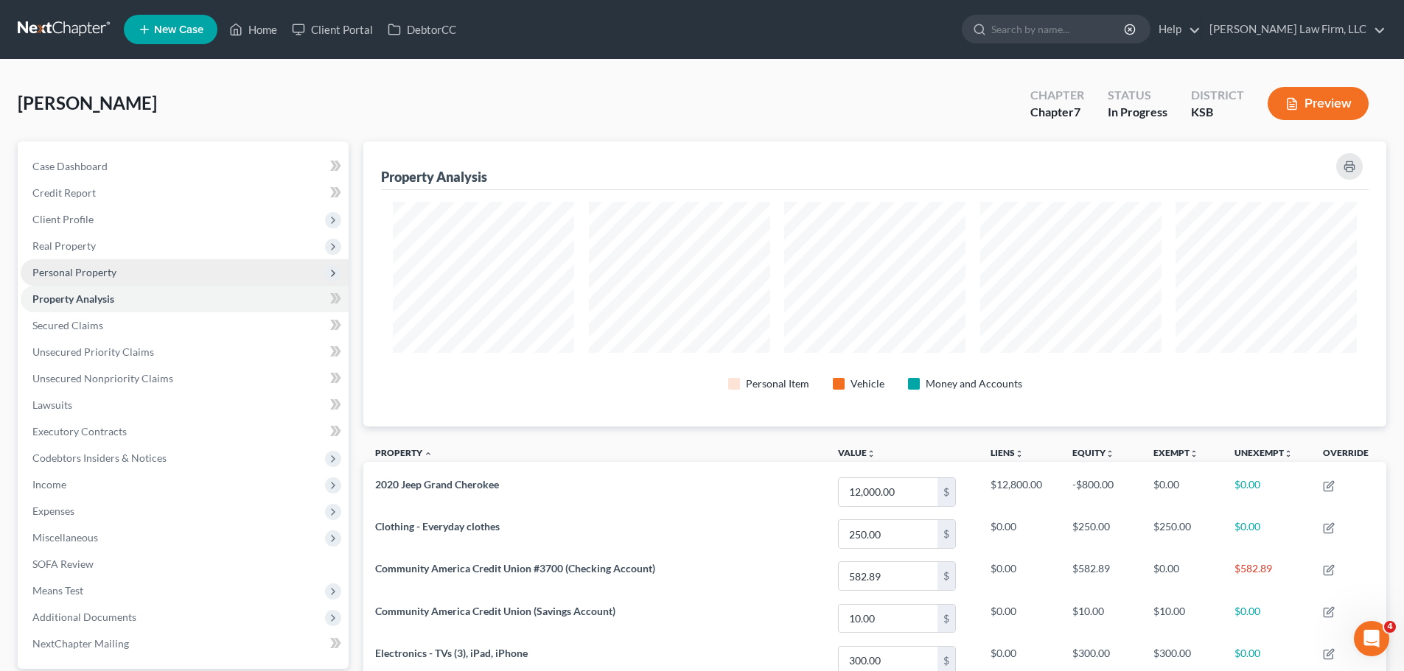
click at [133, 272] on span "Personal Property" at bounding box center [185, 272] width 328 height 27
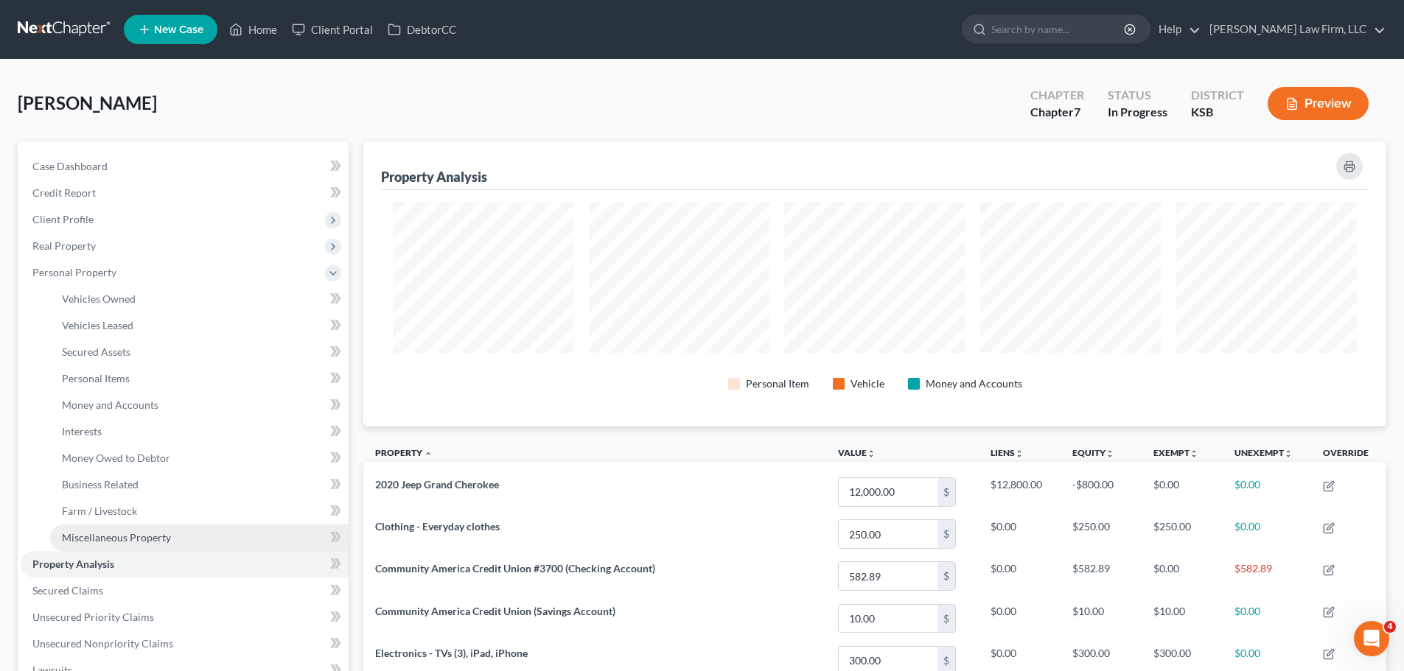
click at [129, 527] on link "Miscellaneous Property" at bounding box center [199, 538] width 298 height 27
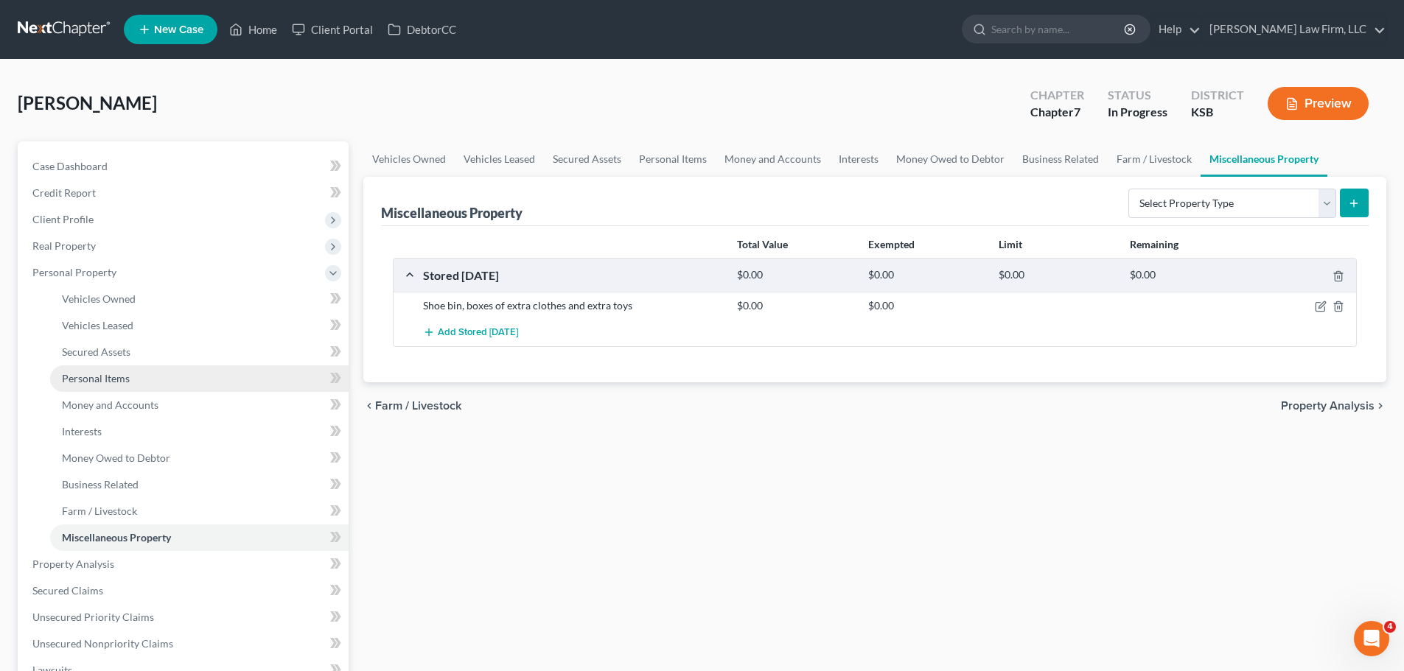
click at [130, 366] on link "Personal Items" at bounding box center [199, 379] width 298 height 27
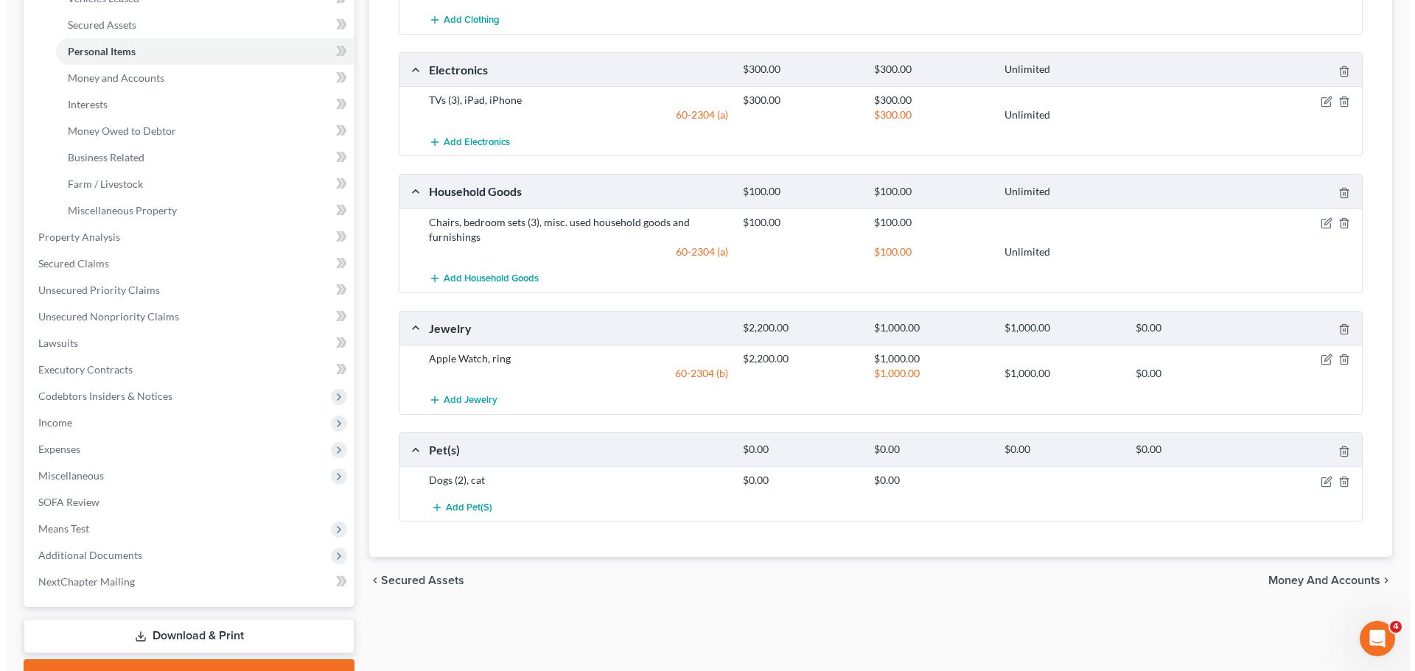
scroll to position [368, 0]
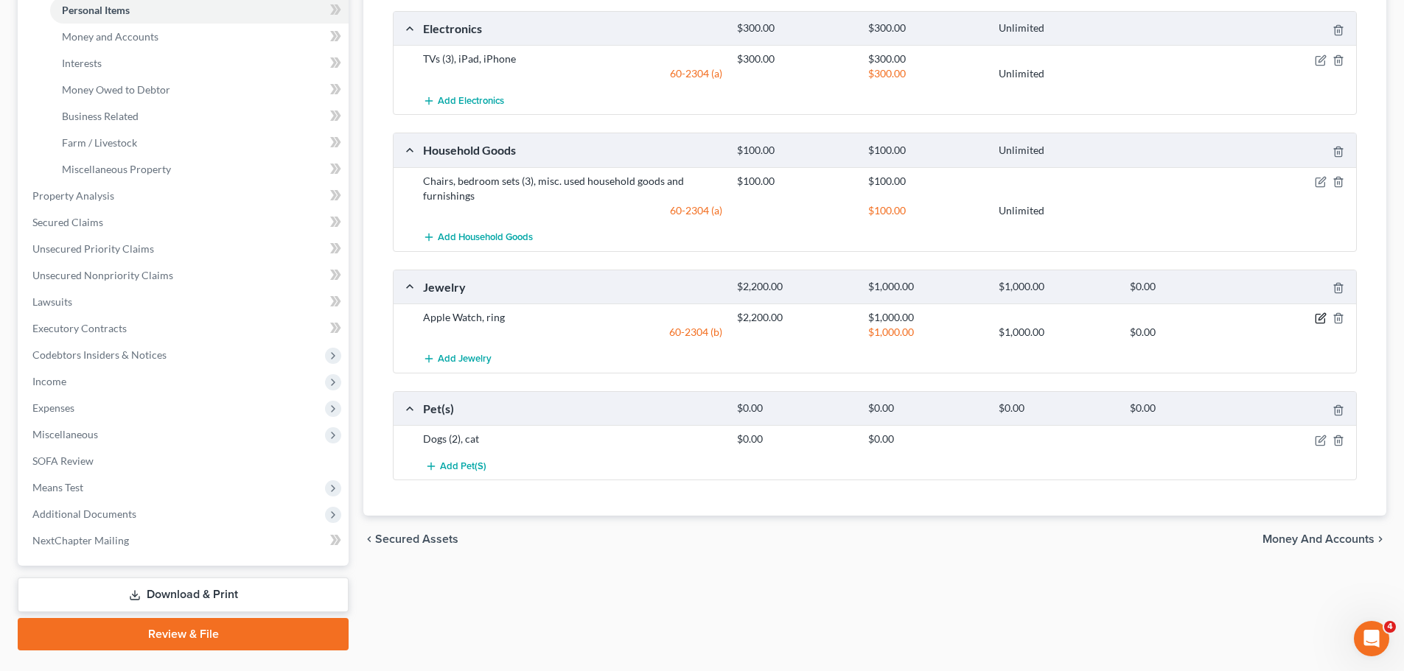
click at [1321, 318] on icon "button" at bounding box center [1321, 317] width 7 height 7
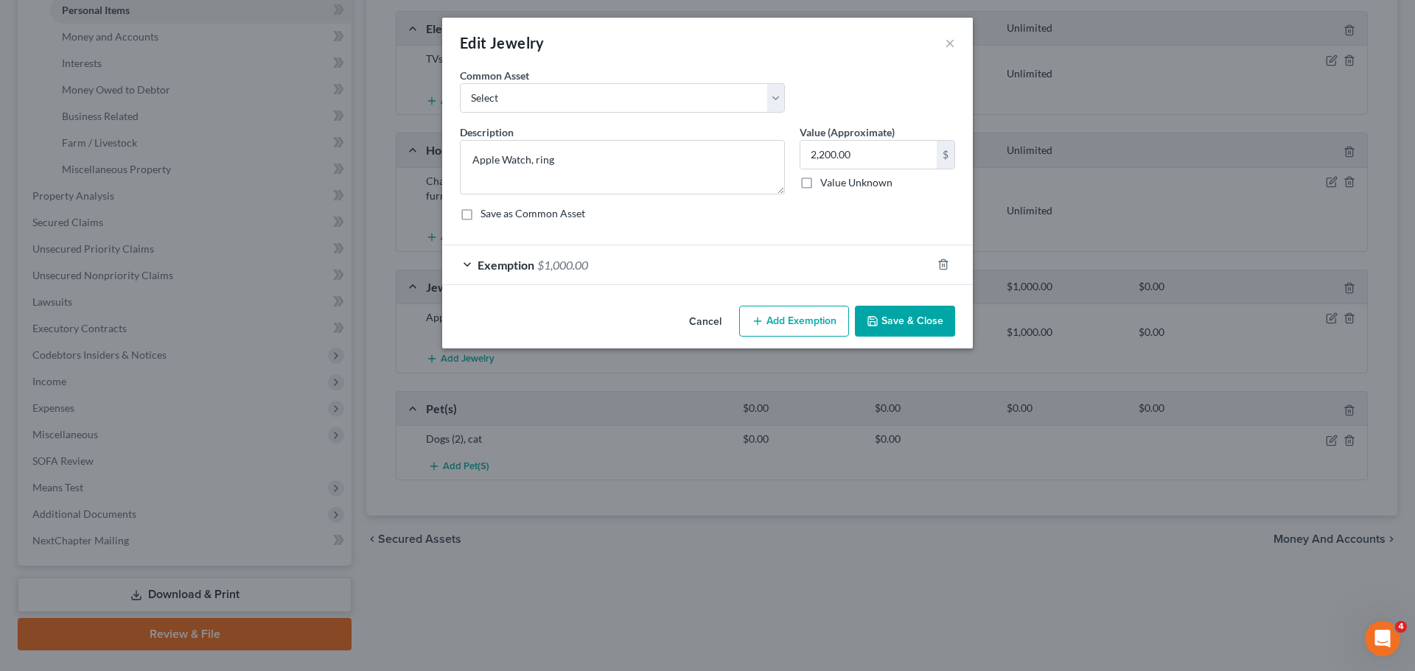
click at [710, 253] on div "Exemption $1,000.00" at bounding box center [686, 264] width 489 height 39
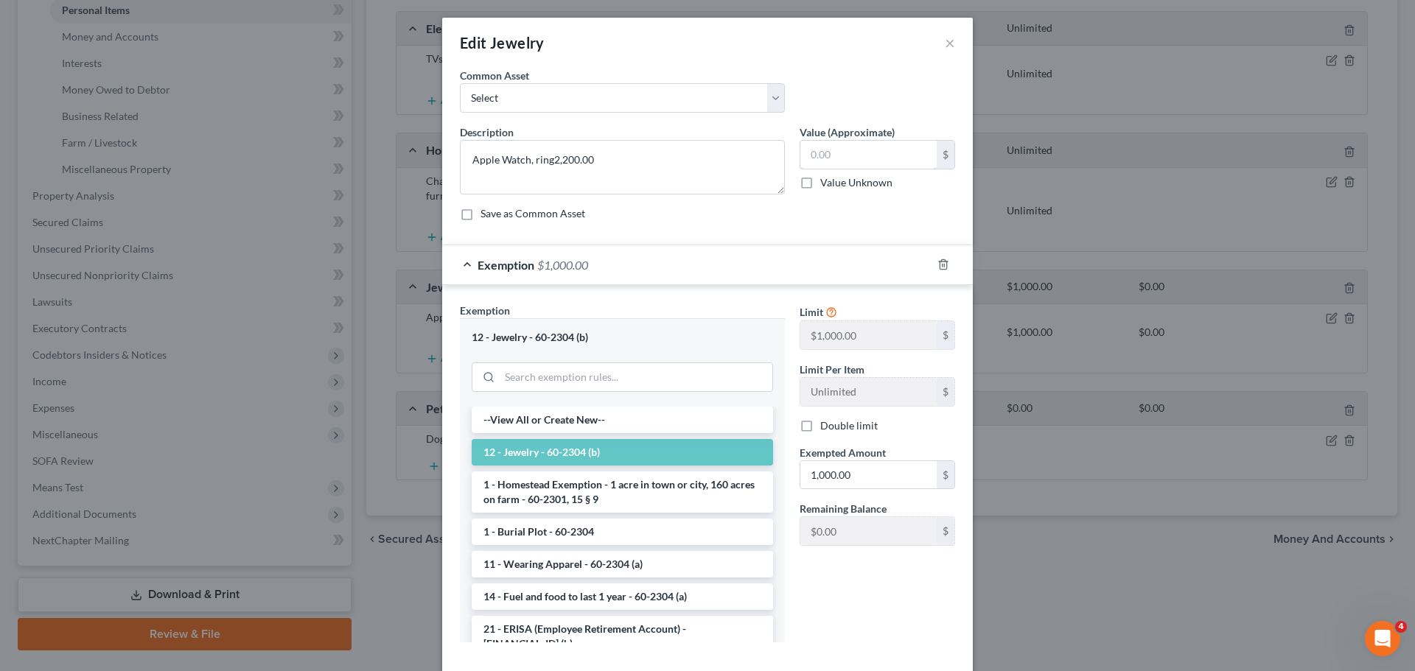
type textarea "Apple Watch, ring"
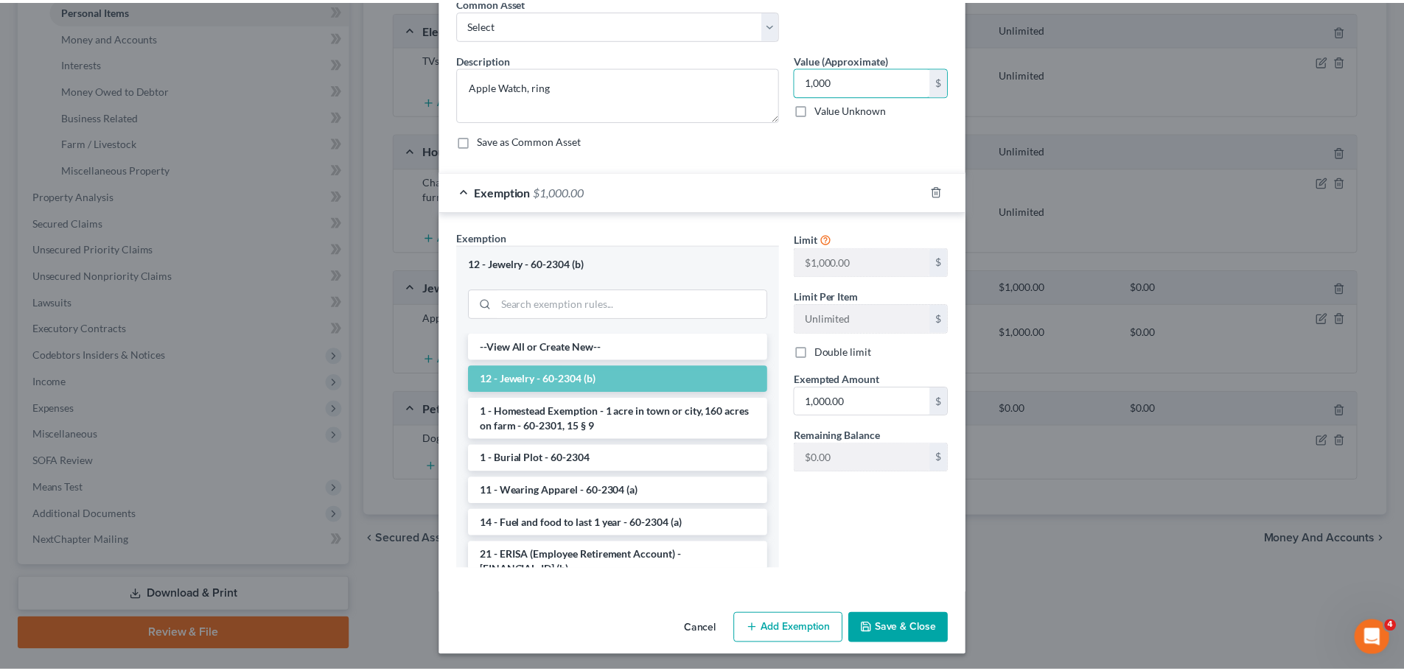
scroll to position [76, 0]
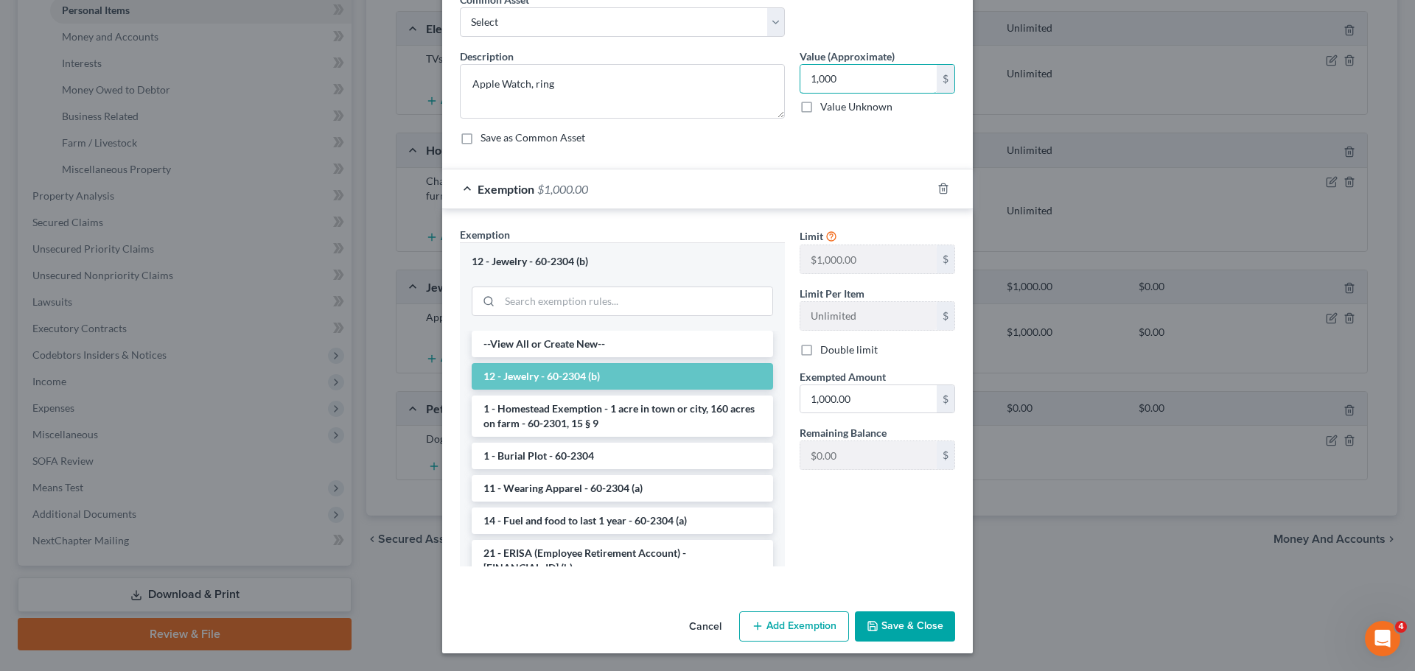
type input "1,000"
click at [902, 624] on button "Save & Close" at bounding box center [905, 627] width 100 height 31
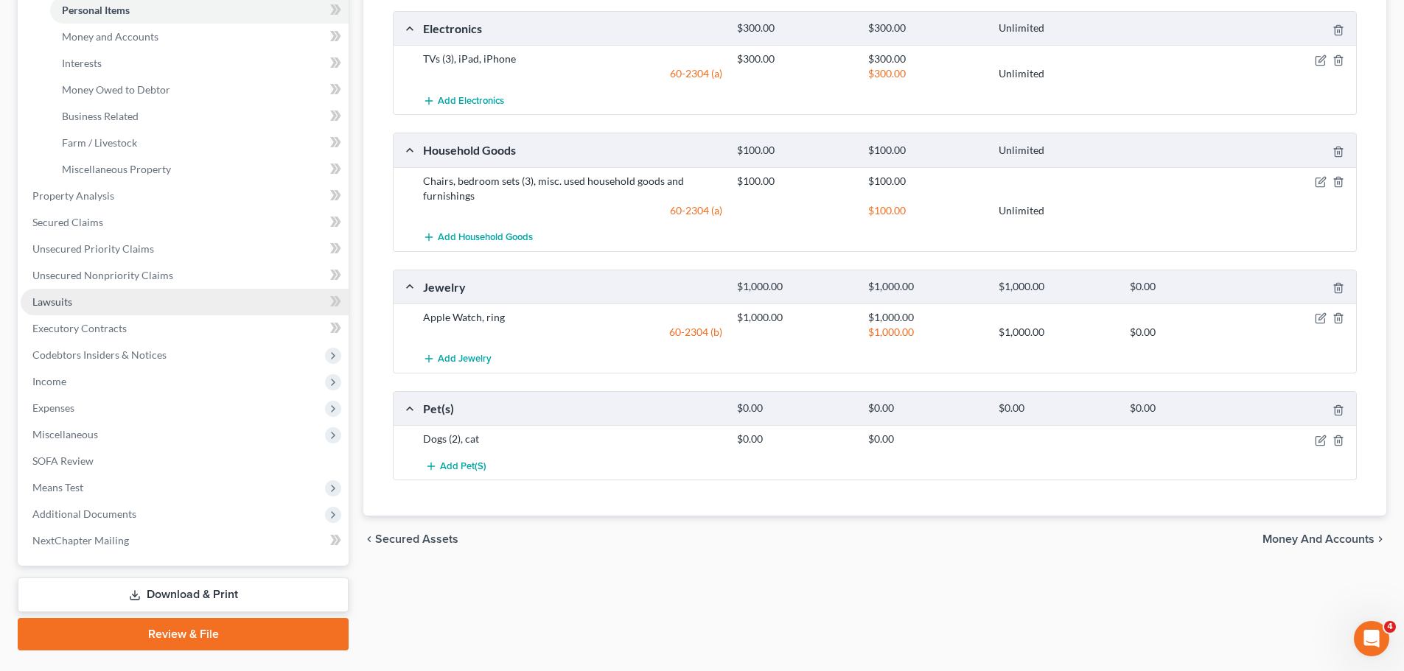
scroll to position [295, 0]
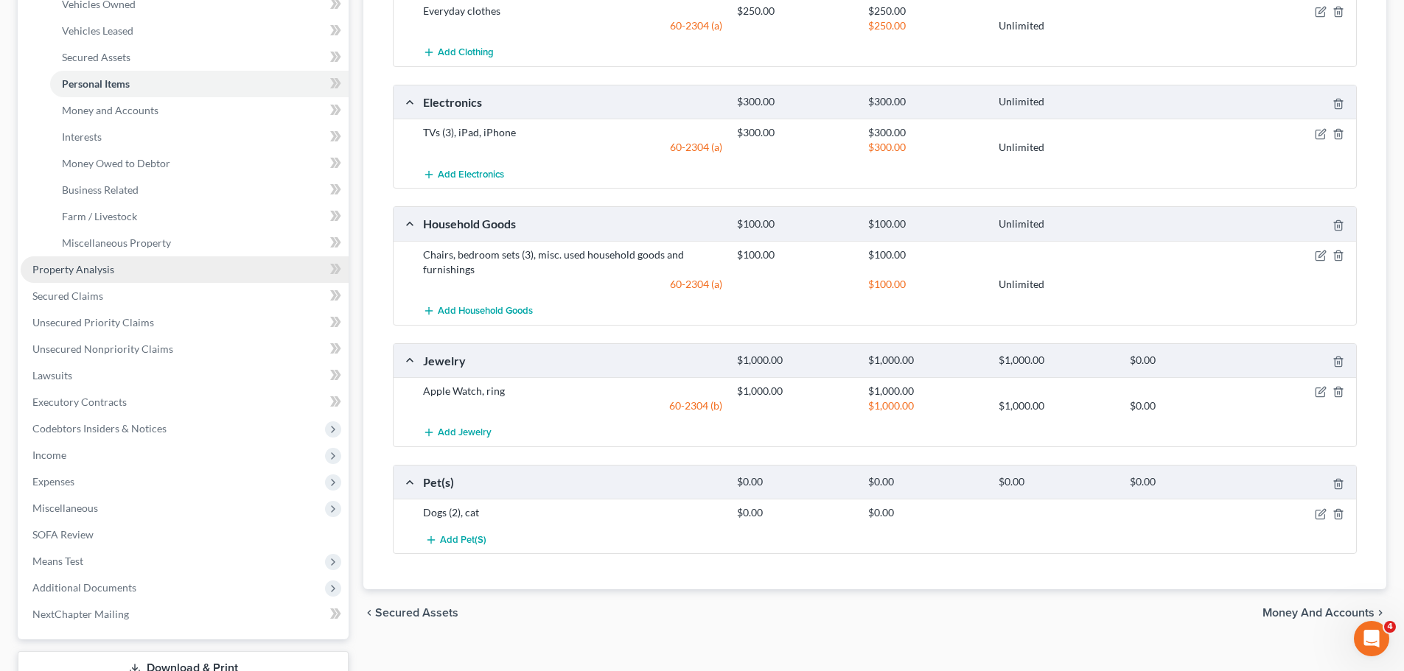
click at [118, 270] on link "Property Analysis" at bounding box center [185, 269] width 328 height 27
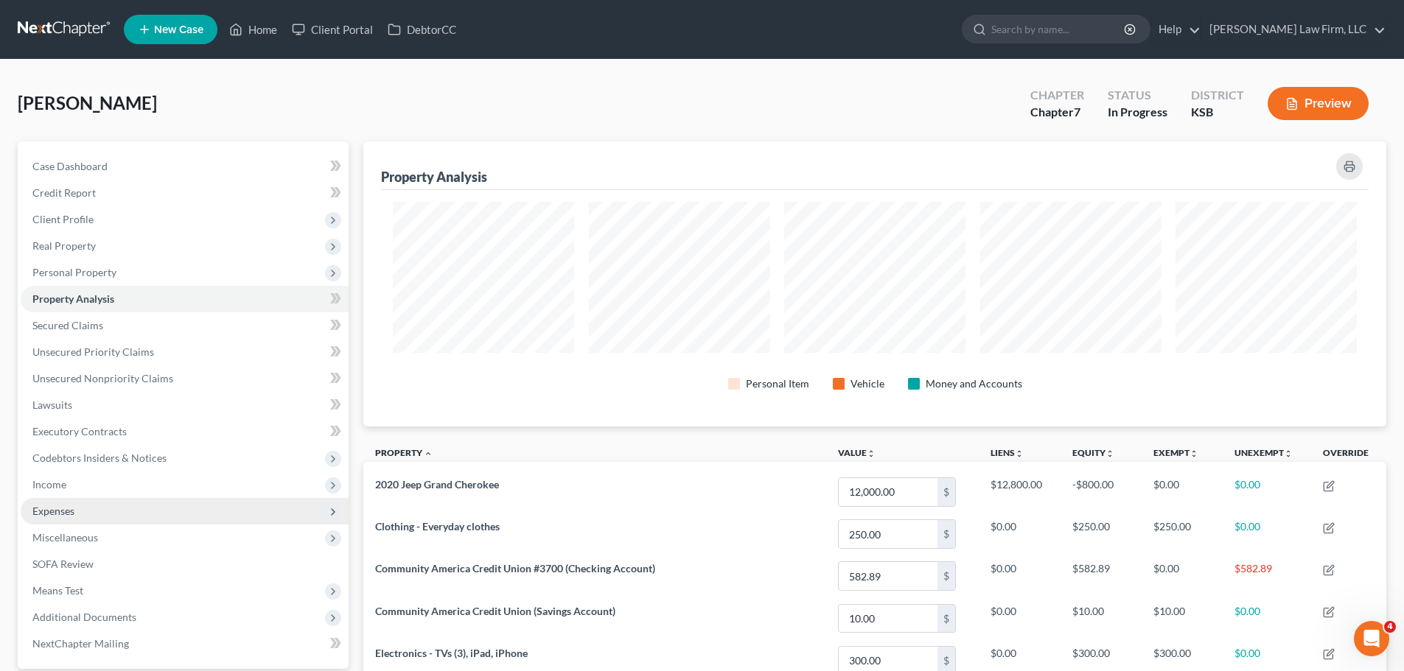
click at [96, 521] on span "Expenses" at bounding box center [185, 511] width 328 height 27
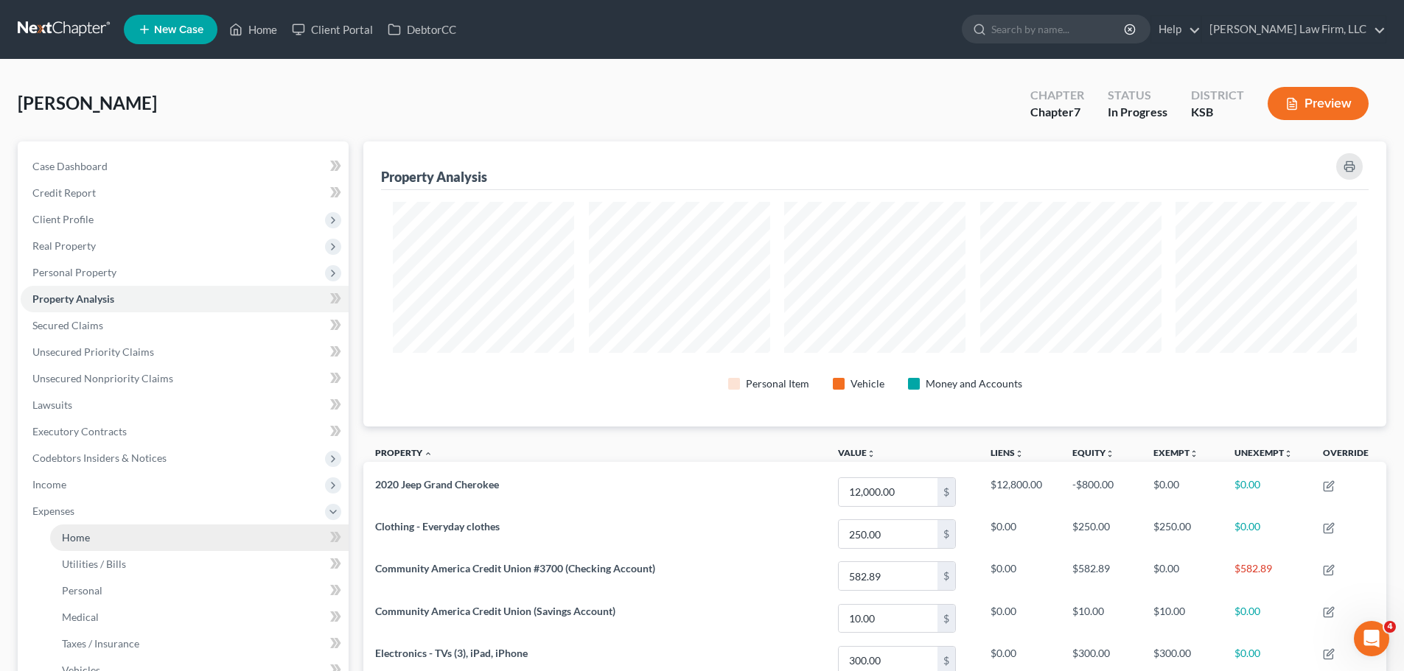
click at [101, 543] on link "Home" at bounding box center [199, 538] width 298 height 27
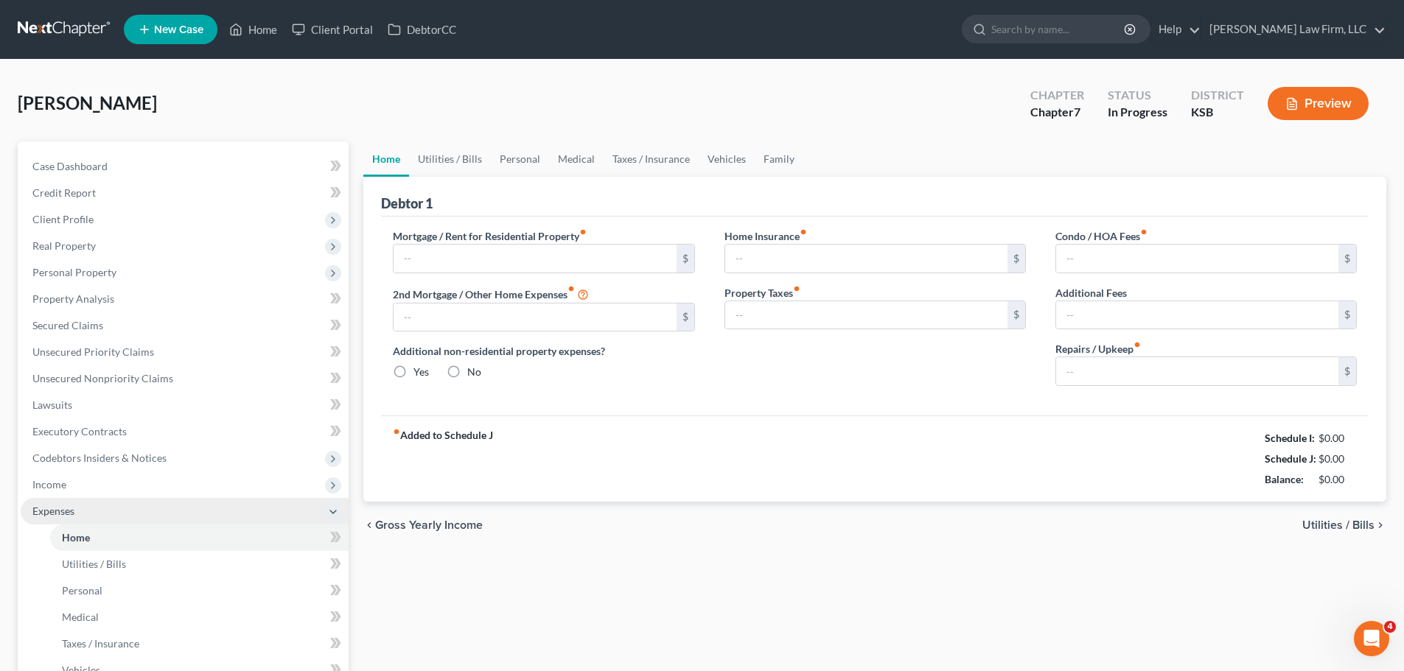
type input "0.00"
radio input "true"
type input "0.00"
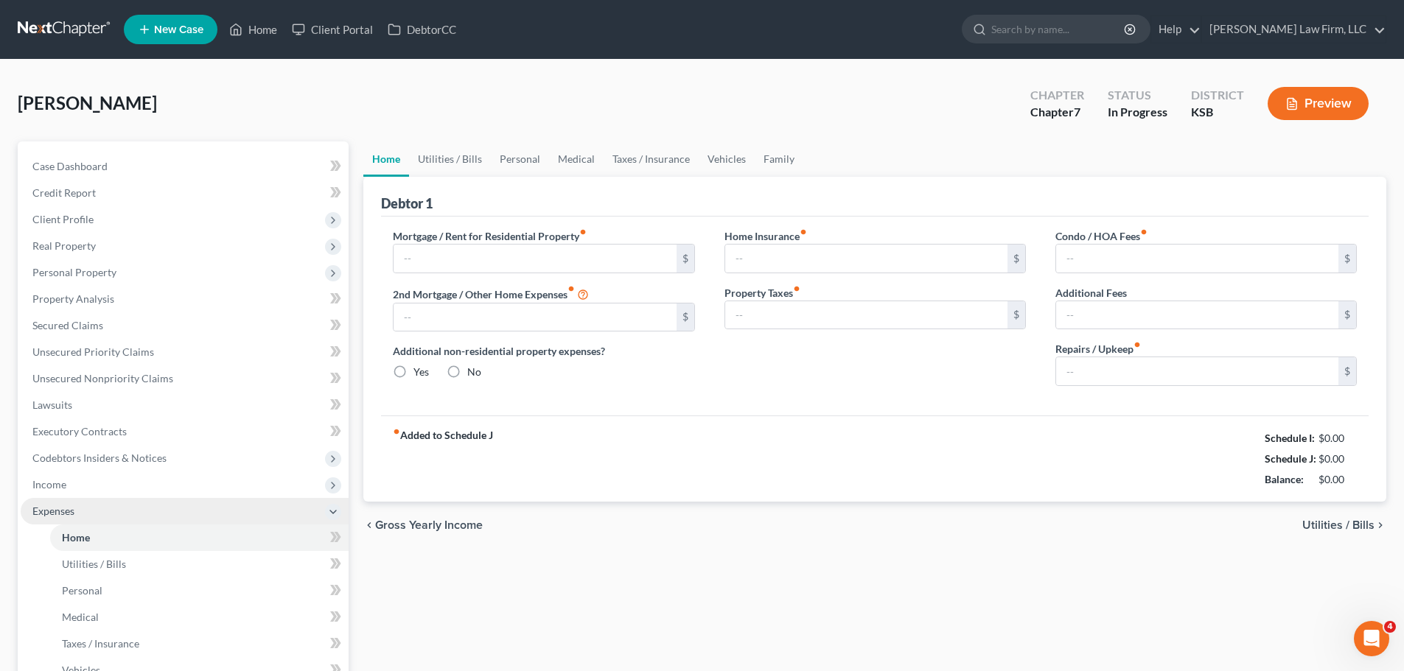
type input "0.00"
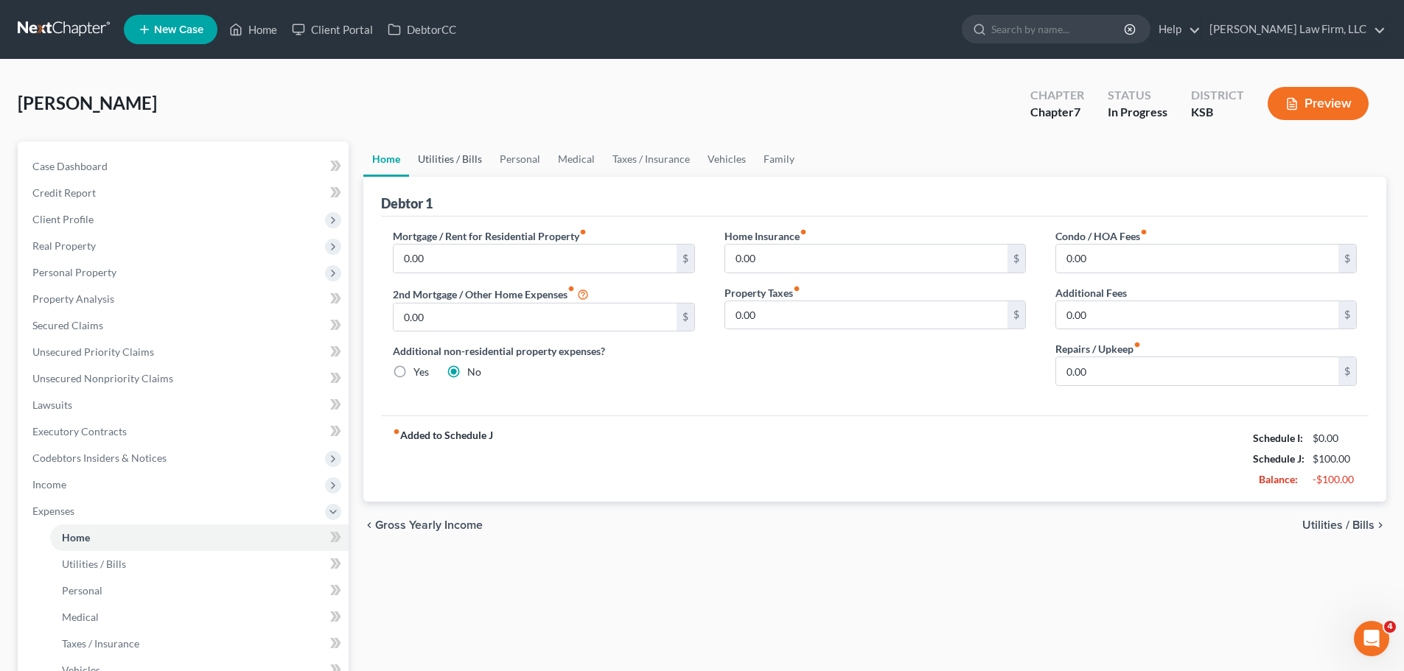
click at [447, 155] on link "Utilities / Bills" at bounding box center [450, 158] width 82 height 35
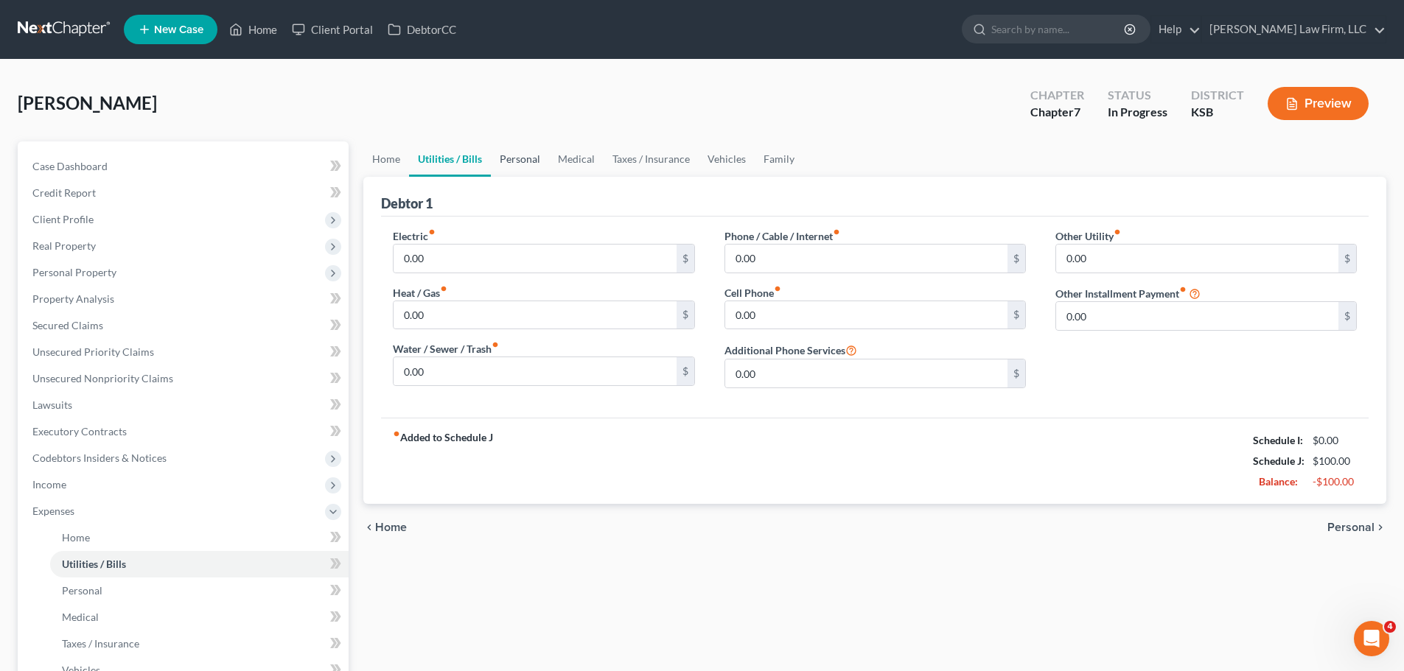
click at [522, 150] on link "Personal" at bounding box center [520, 158] width 58 height 35
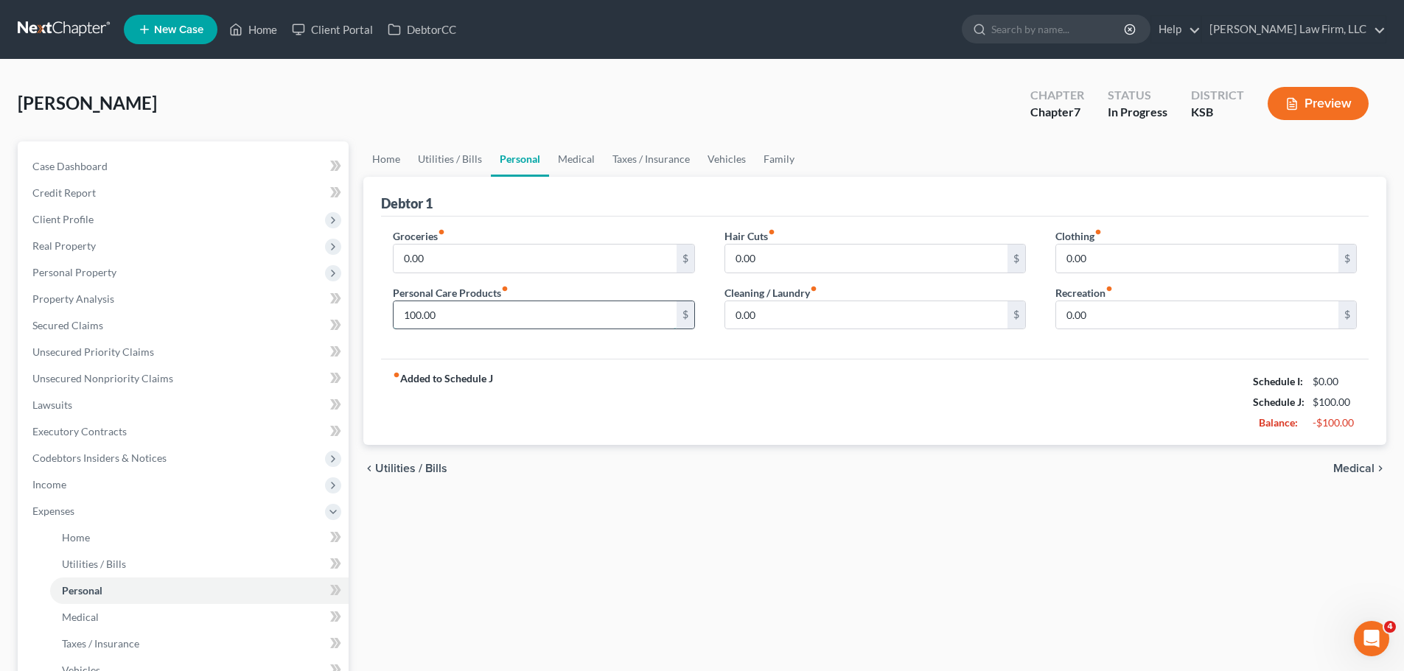
click at [450, 321] on input "100.00" at bounding box center [535, 315] width 282 height 28
click at [787, 161] on link "Family" at bounding box center [779, 158] width 49 height 35
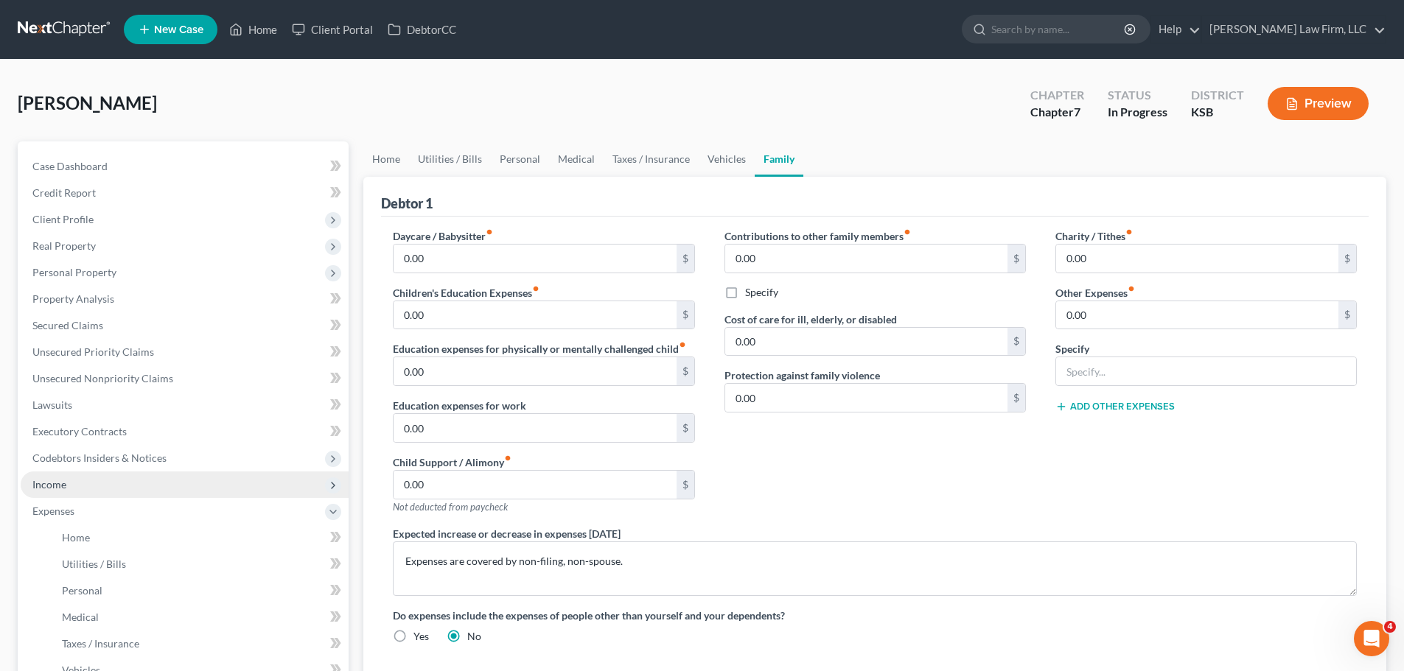
click at [78, 489] on span "Income" at bounding box center [185, 485] width 328 height 27
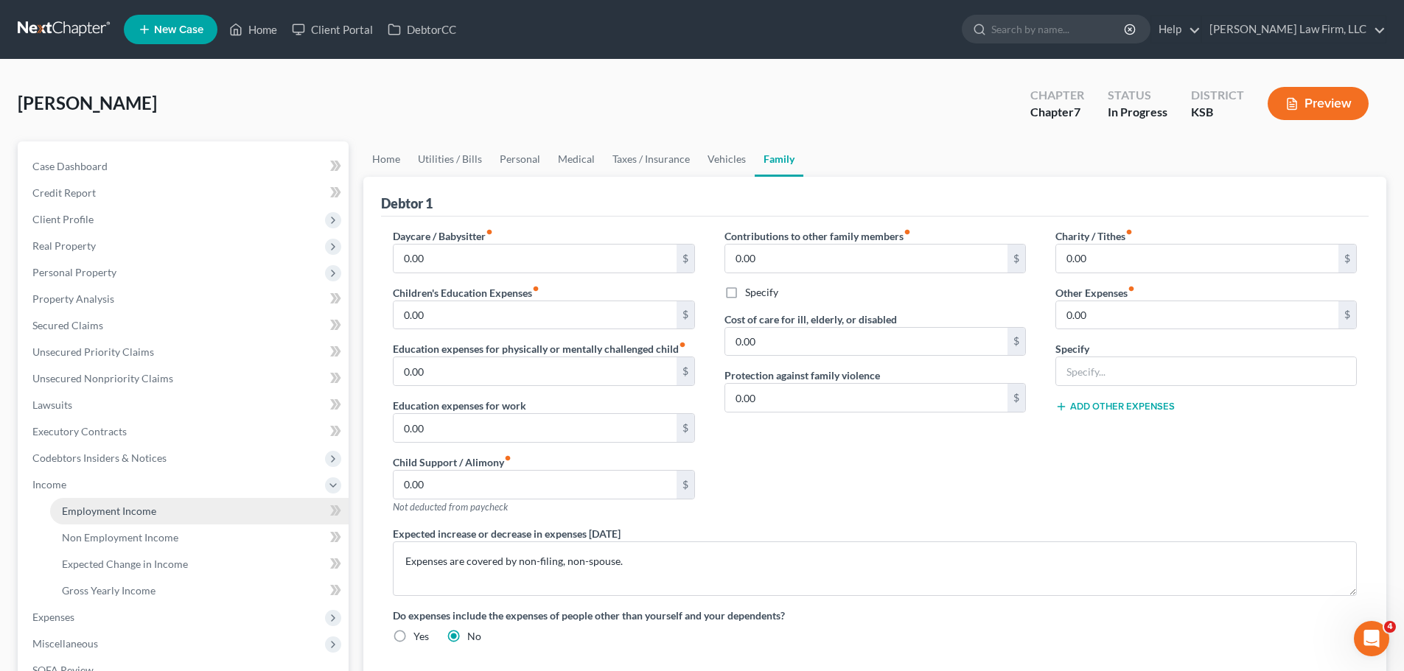
click at [100, 503] on link "Employment Income" at bounding box center [199, 511] width 298 height 27
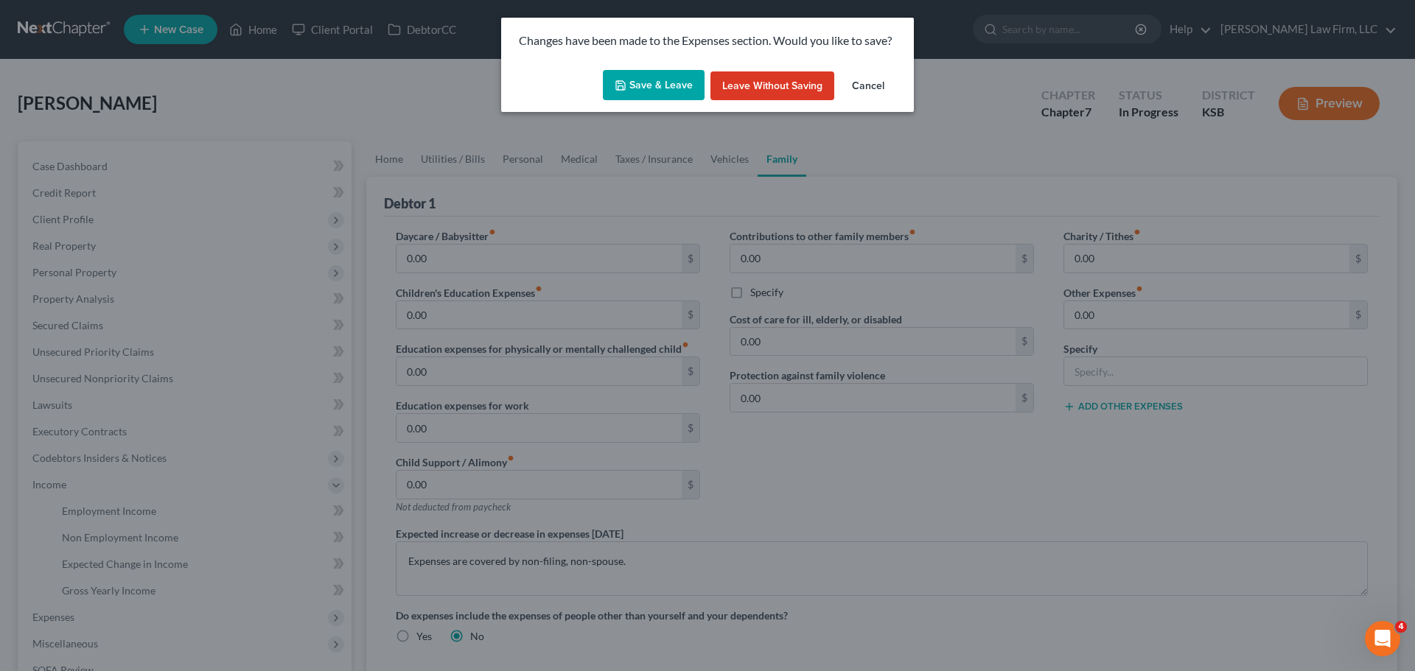
click at [679, 82] on button "Save & Leave" at bounding box center [654, 85] width 102 height 31
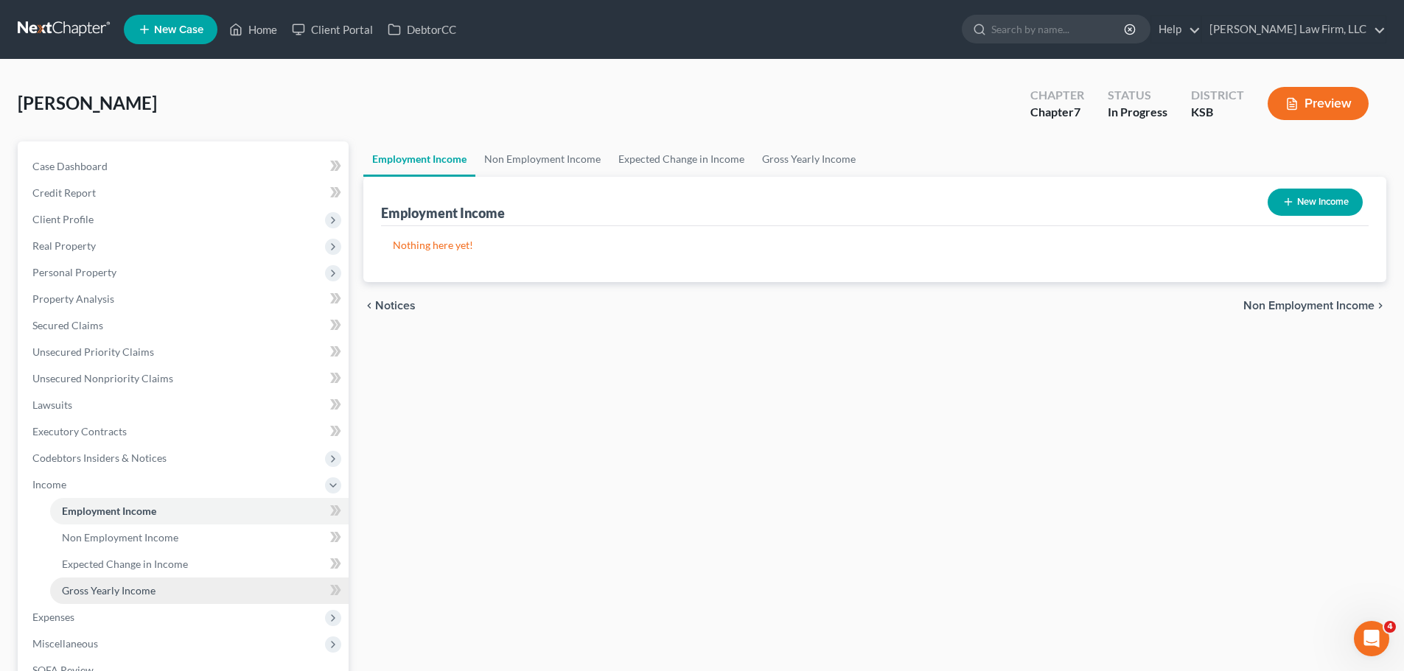
click at [161, 586] on link "Gross Yearly Income" at bounding box center [199, 591] width 298 height 27
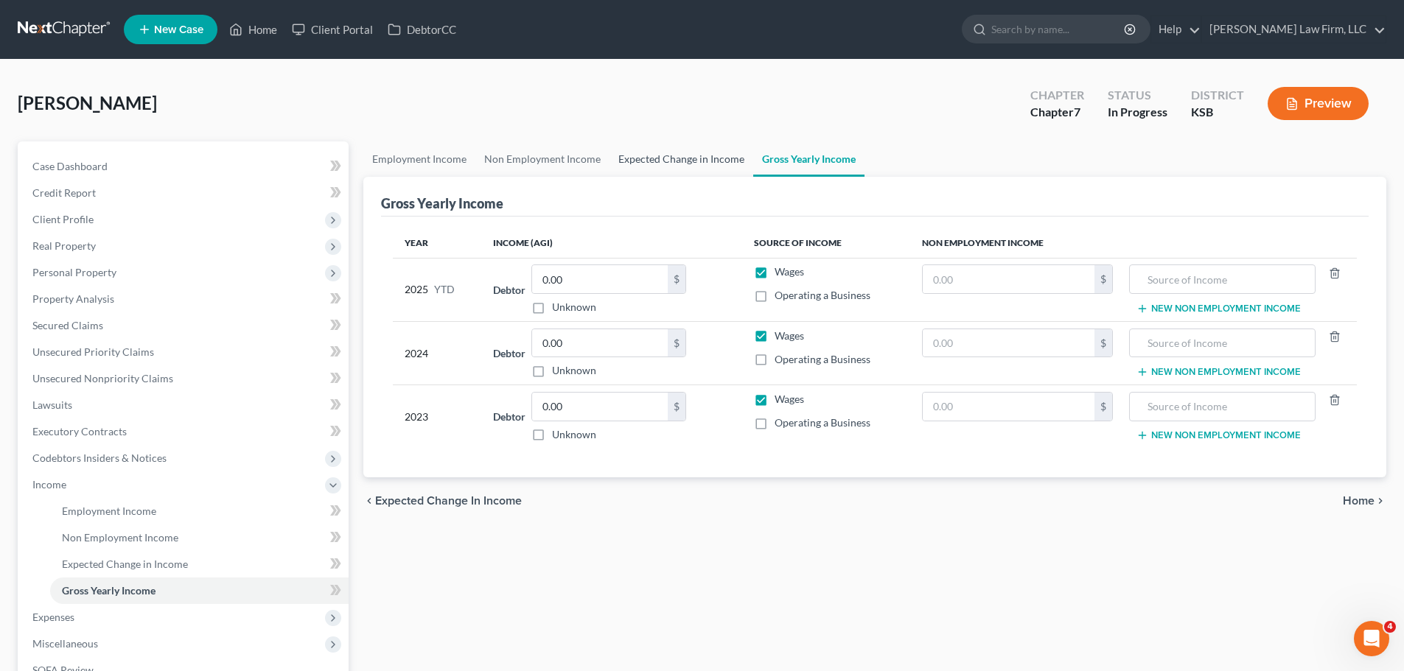
click at [687, 155] on link "Expected Change in Income" at bounding box center [681, 158] width 144 height 35
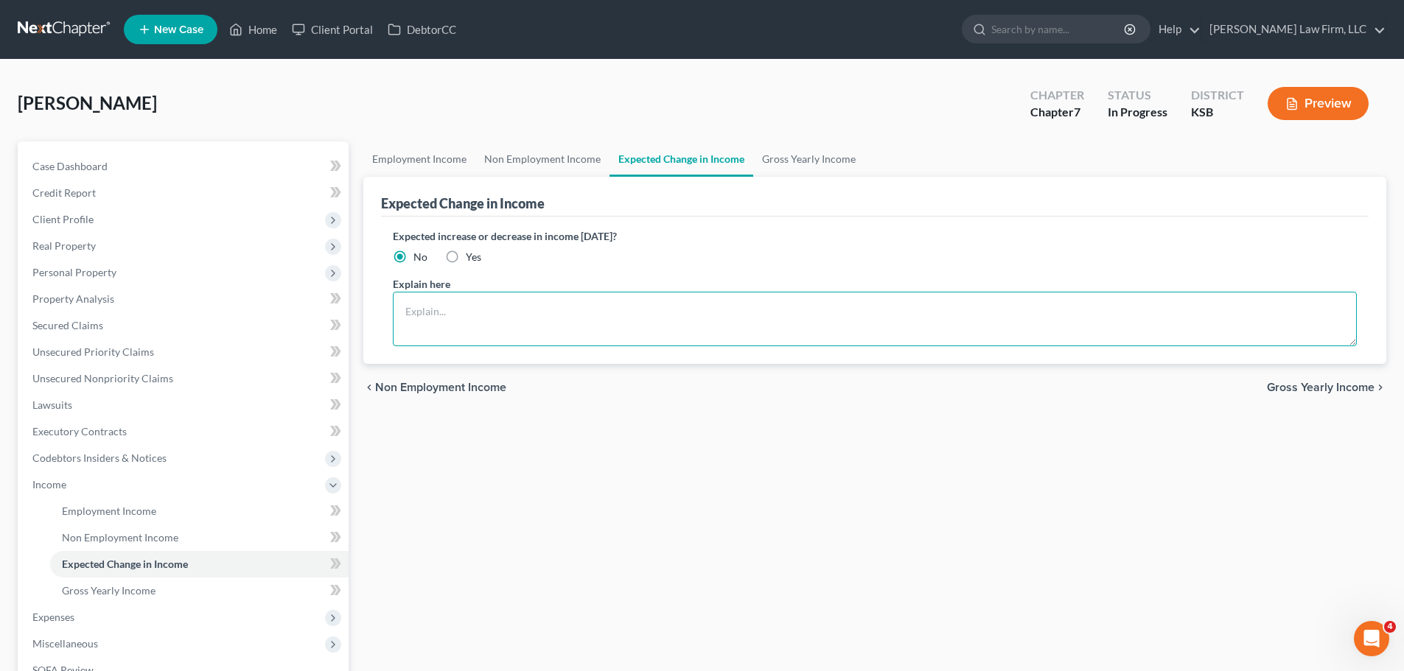
click at [461, 315] on textarea at bounding box center [875, 319] width 964 height 55
type textarea "B"
click at [609, 315] on textarea "Note: Debtor has" at bounding box center [875, 319] width 964 height 55
type textarea "Note: Debtor has a non-filing, non-spouse. There has not been complete consiste…"
click at [538, 155] on link "Non Employment Income" at bounding box center [542, 158] width 134 height 35
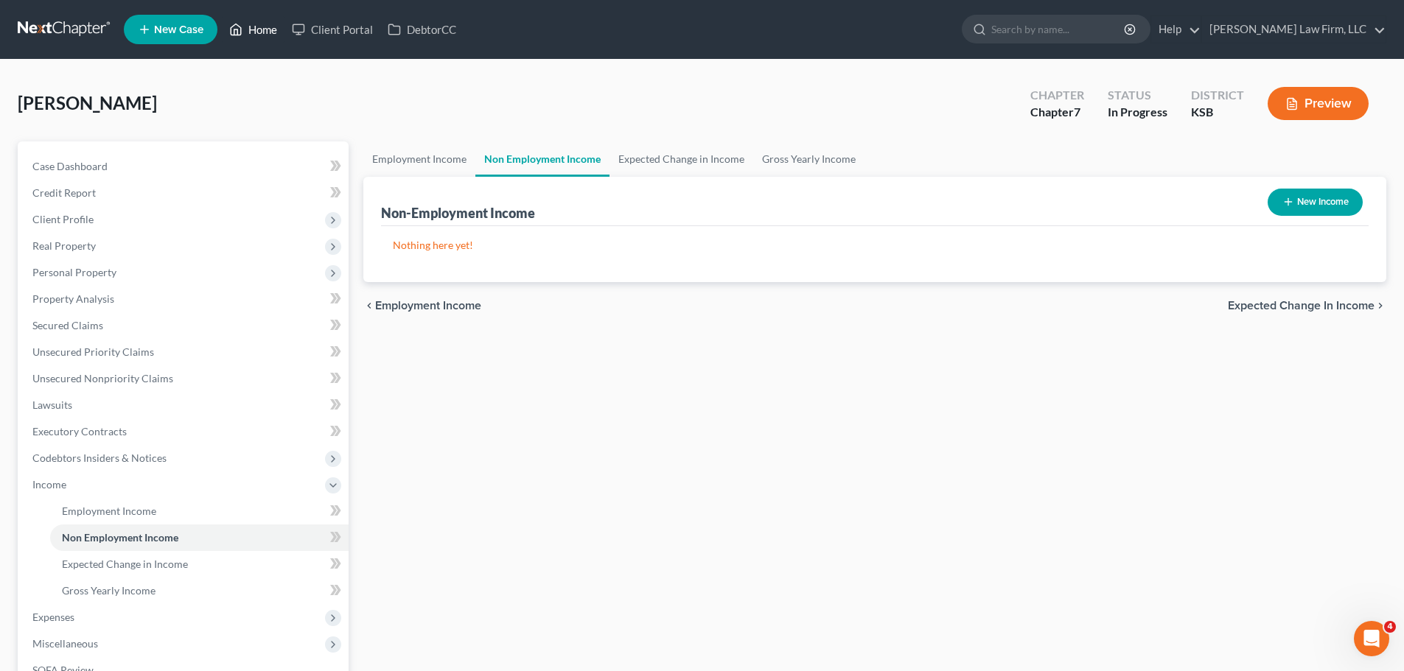
click at [268, 35] on link "Home" at bounding box center [253, 29] width 63 height 27
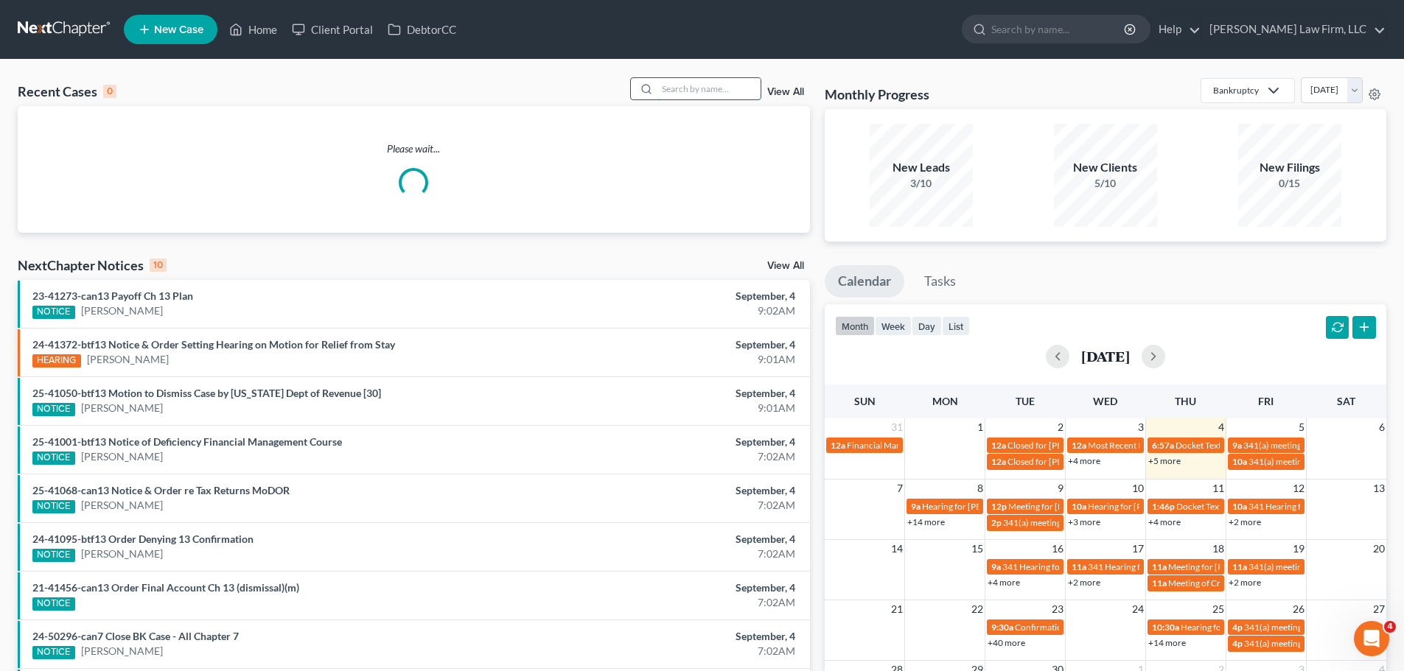
click at [735, 86] on input "search" at bounding box center [708, 88] width 103 height 21
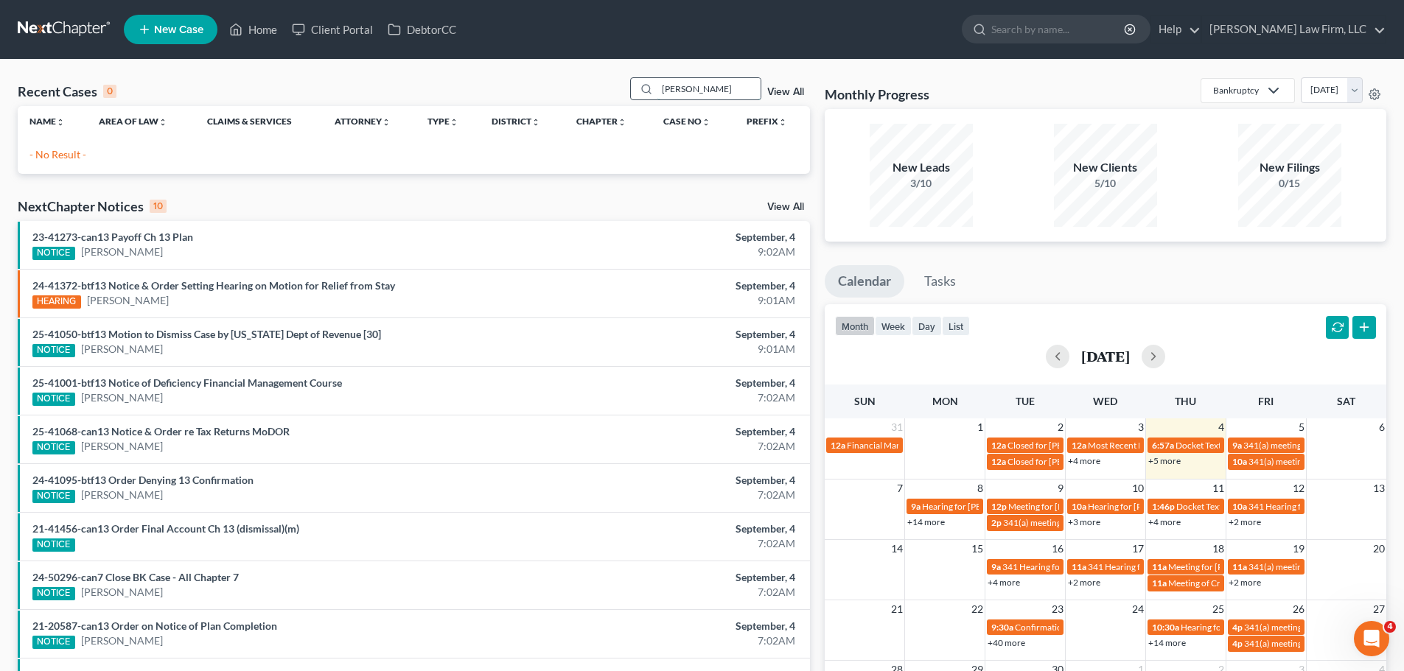
drag, startPoint x: 702, startPoint y: 88, endPoint x: 665, endPoint y: 91, distance: 37.0
click at [664, 90] on input "[PERSON_NAME]" at bounding box center [708, 88] width 103 height 21
type input "[PERSON_NAME]"
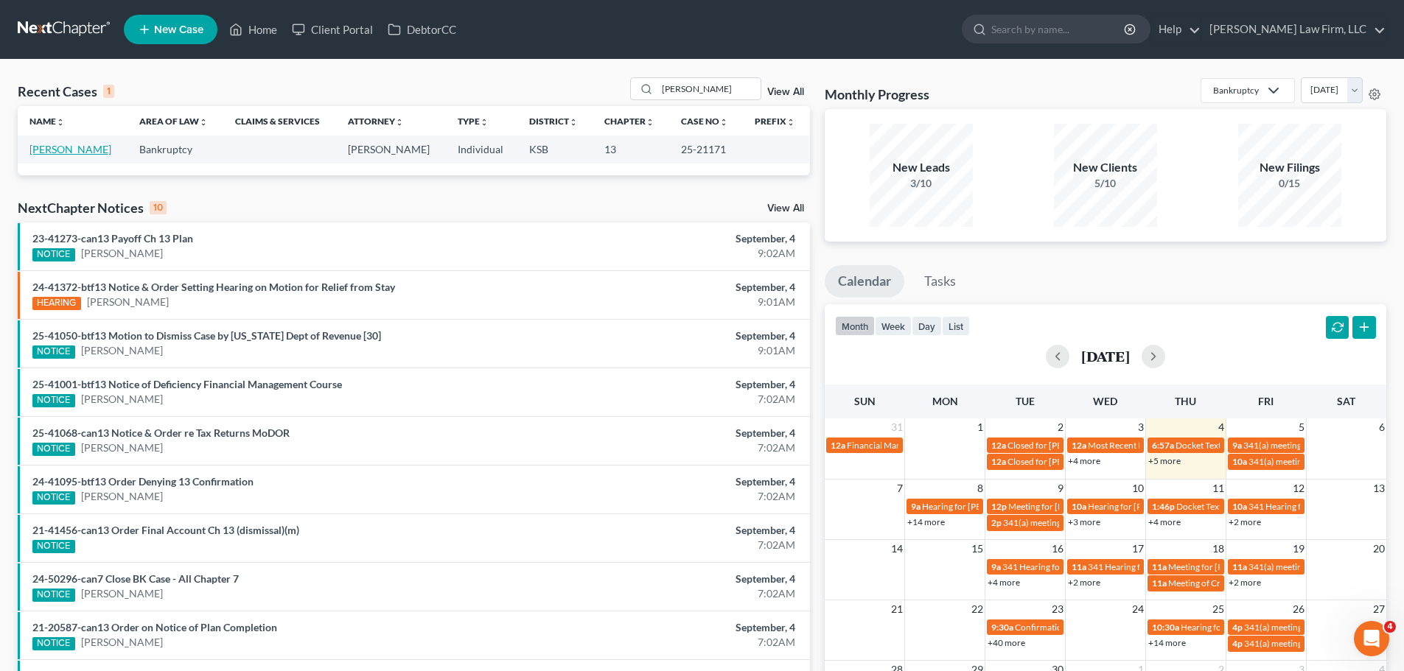
click at [55, 145] on link "[PERSON_NAME]" at bounding box center [70, 149] width 82 height 13
select select "3"
select select "6"
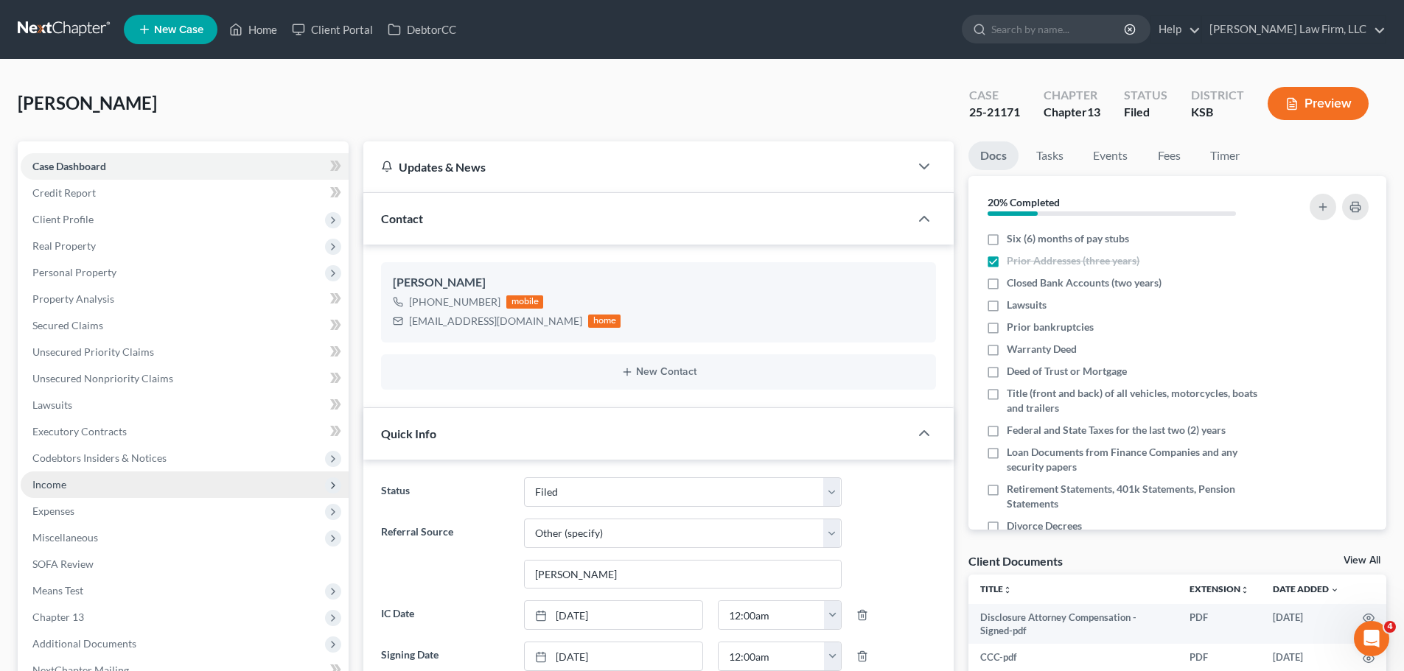
click at [86, 477] on span "Income" at bounding box center [185, 485] width 328 height 27
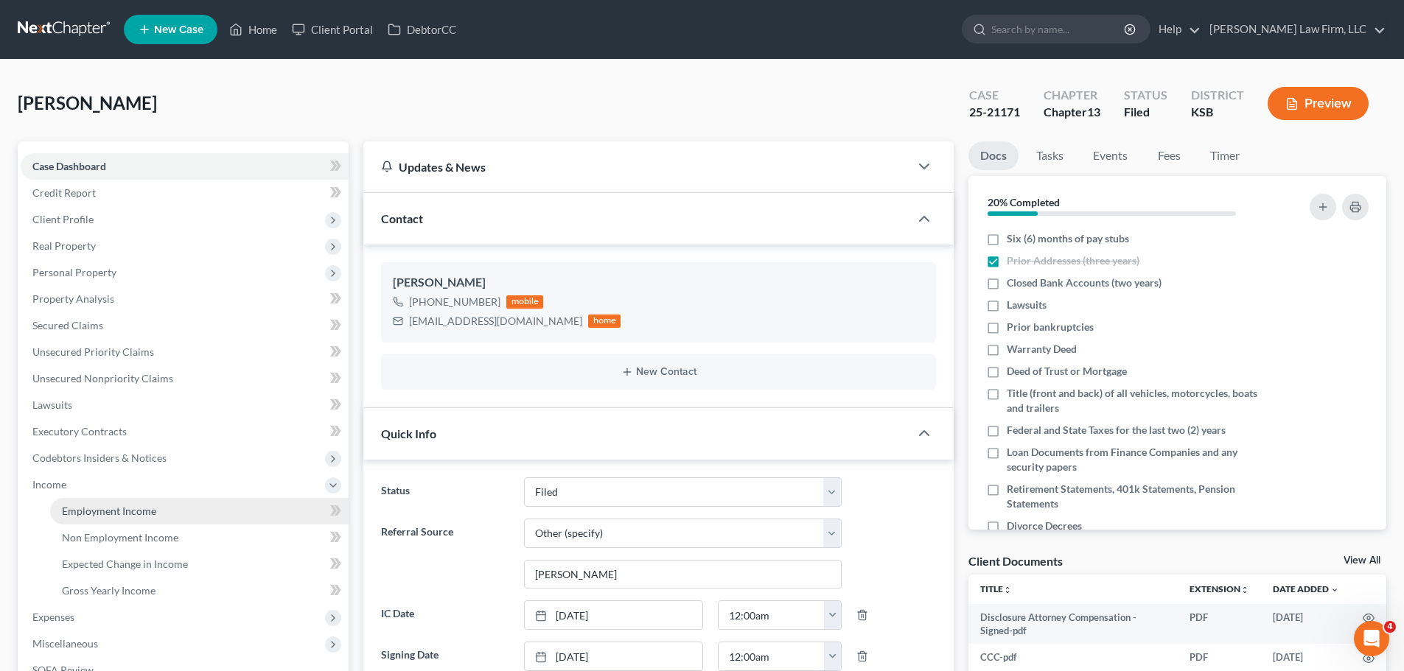
click at [144, 515] on span "Employment Income" at bounding box center [109, 511] width 94 height 13
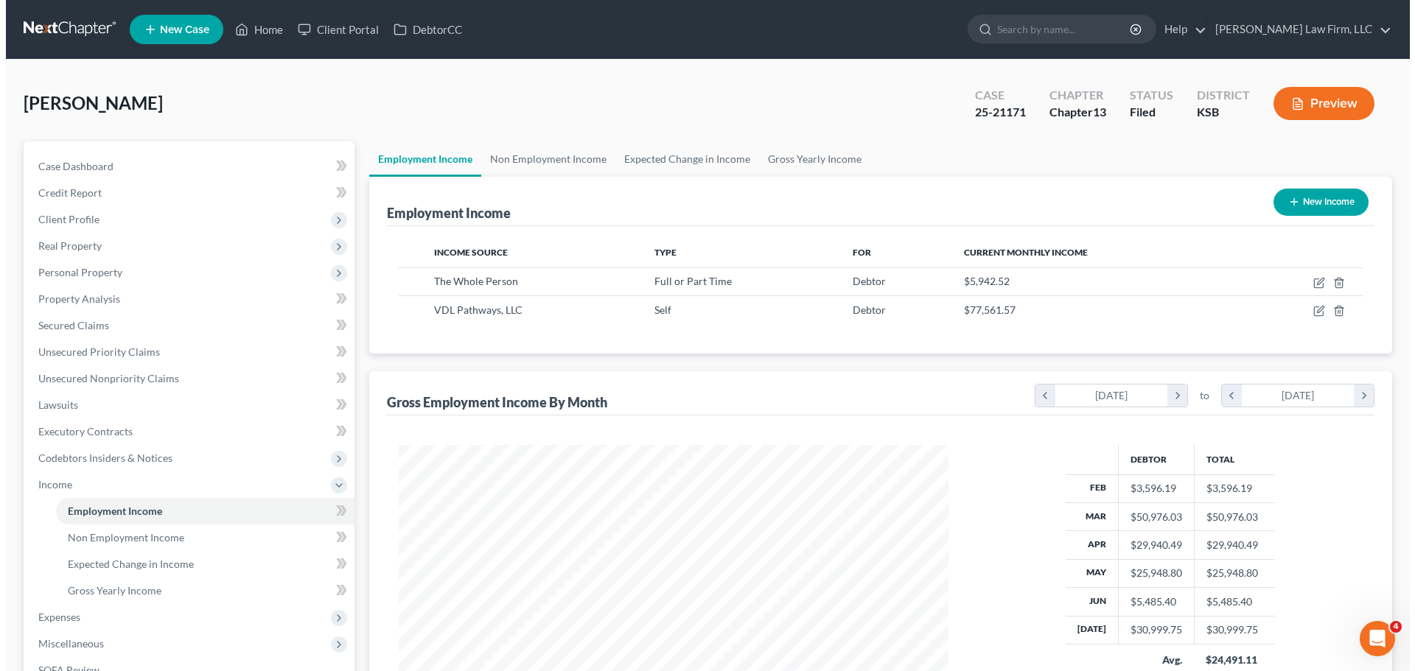
scroll to position [275, 579]
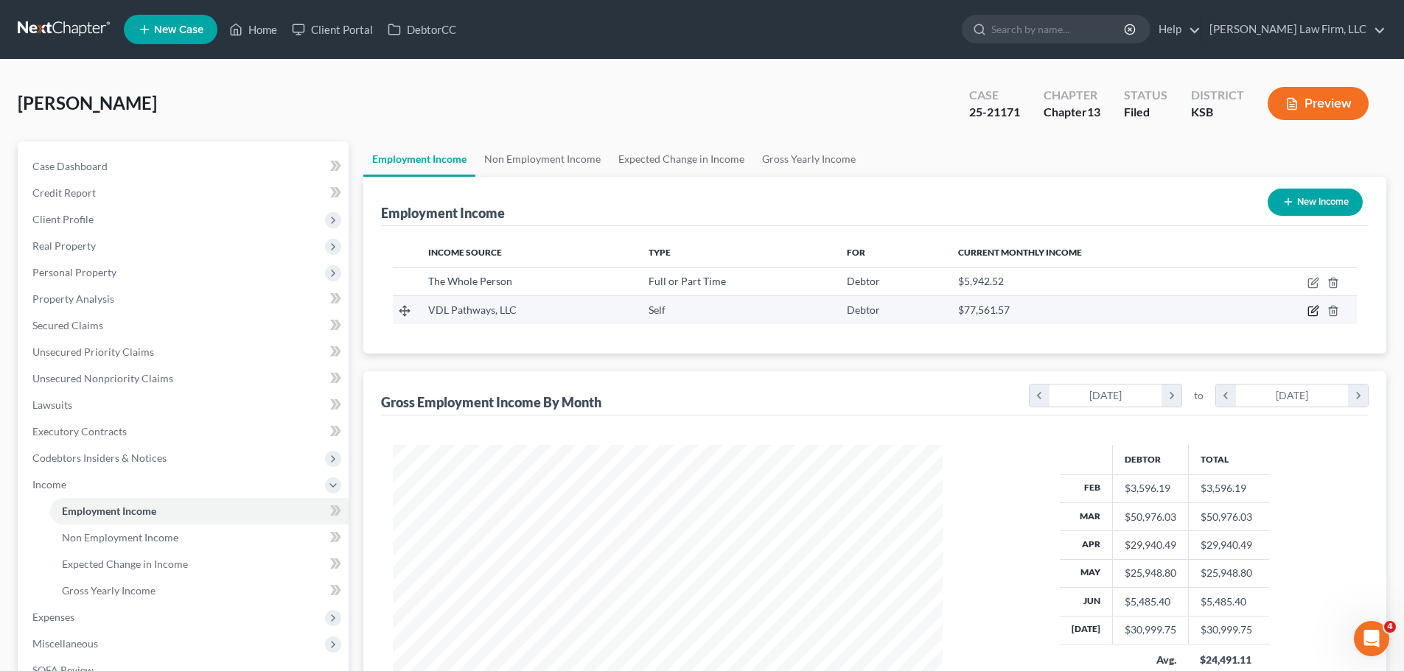
click at [1318, 307] on icon "button" at bounding box center [1314, 310] width 7 height 7
select select "1"
select select "17"
select select "0"
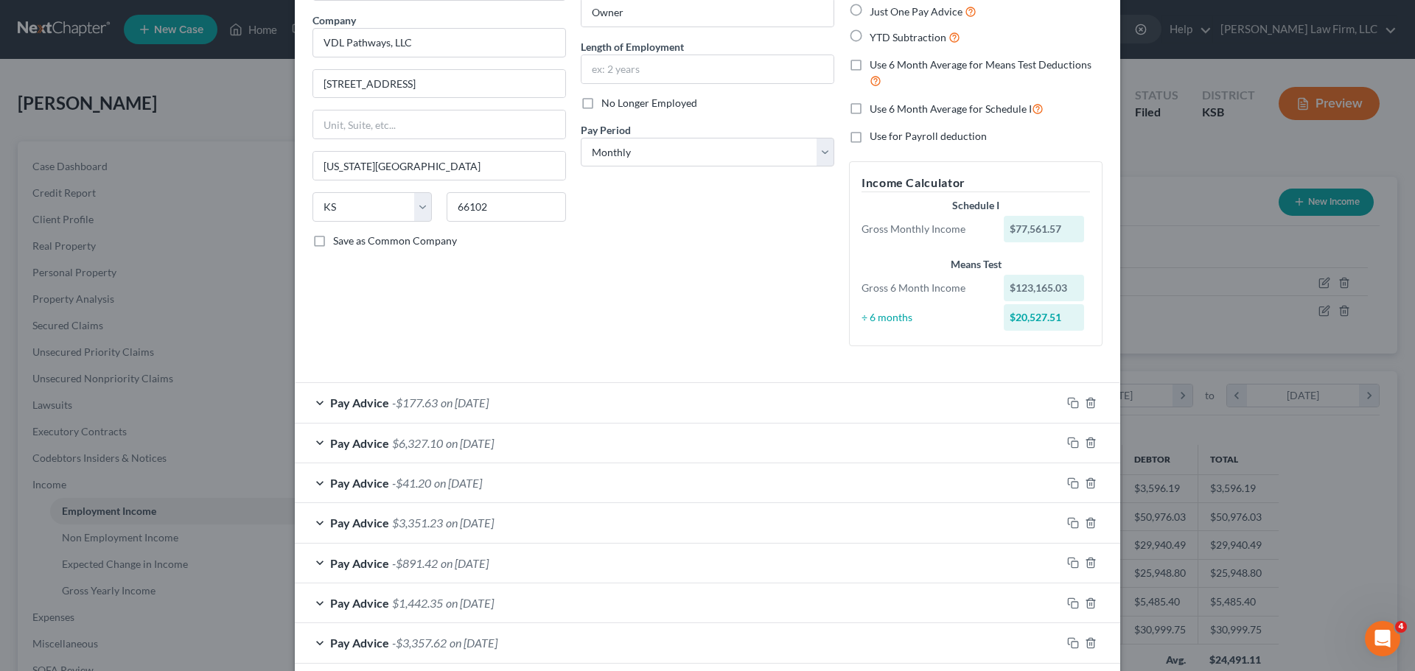
scroll to position [77, 0]
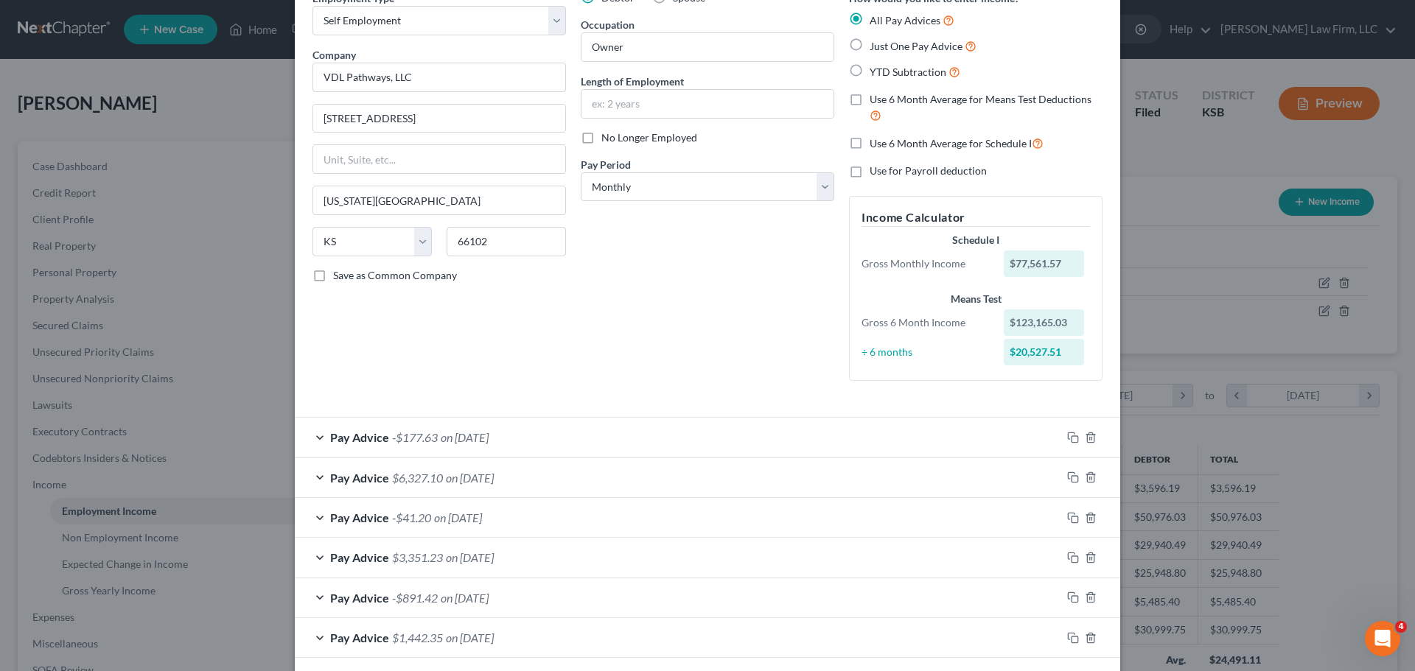
click at [870, 143] on label "Use 6 Month Average for Schedule I" at bounding box center [957, 143] width 174 height 17
click at [876, 143] on input "Use 6 Month Average for Schedule I" at bounding box center [881, 140] width 10 height 10
checkbox input "true"
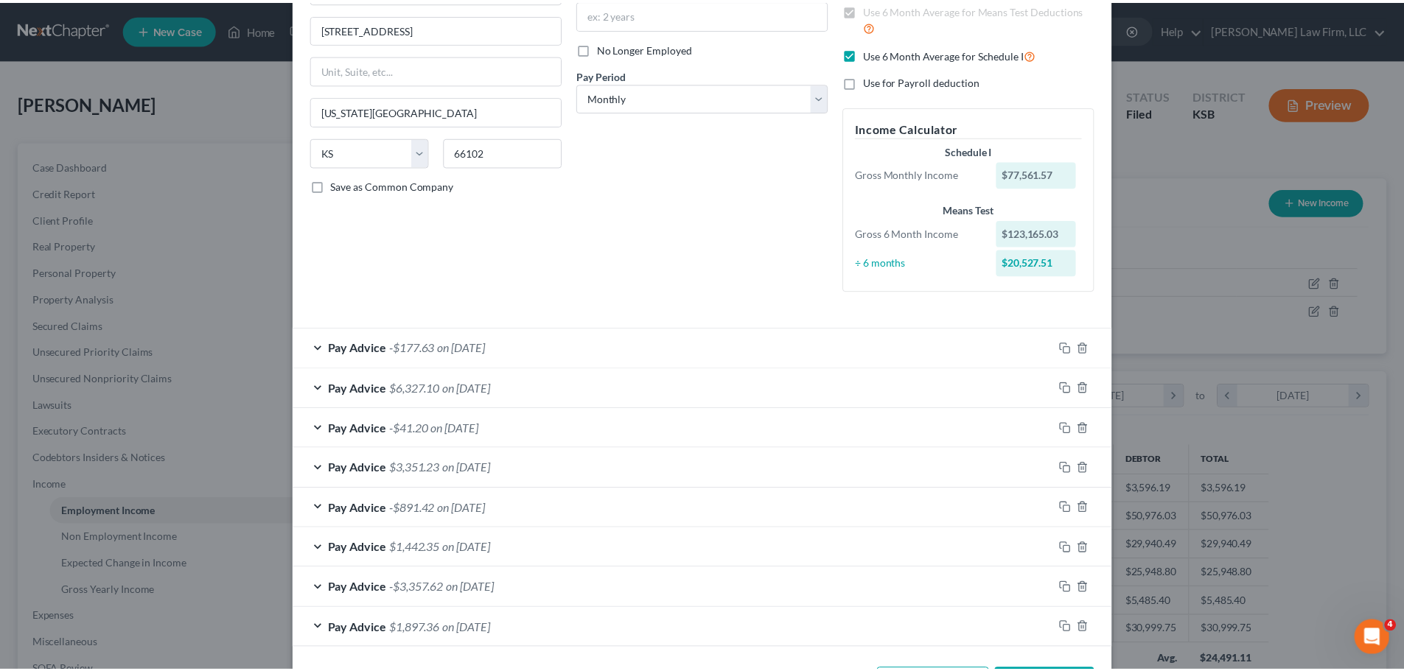
scroll to position [225, 0]
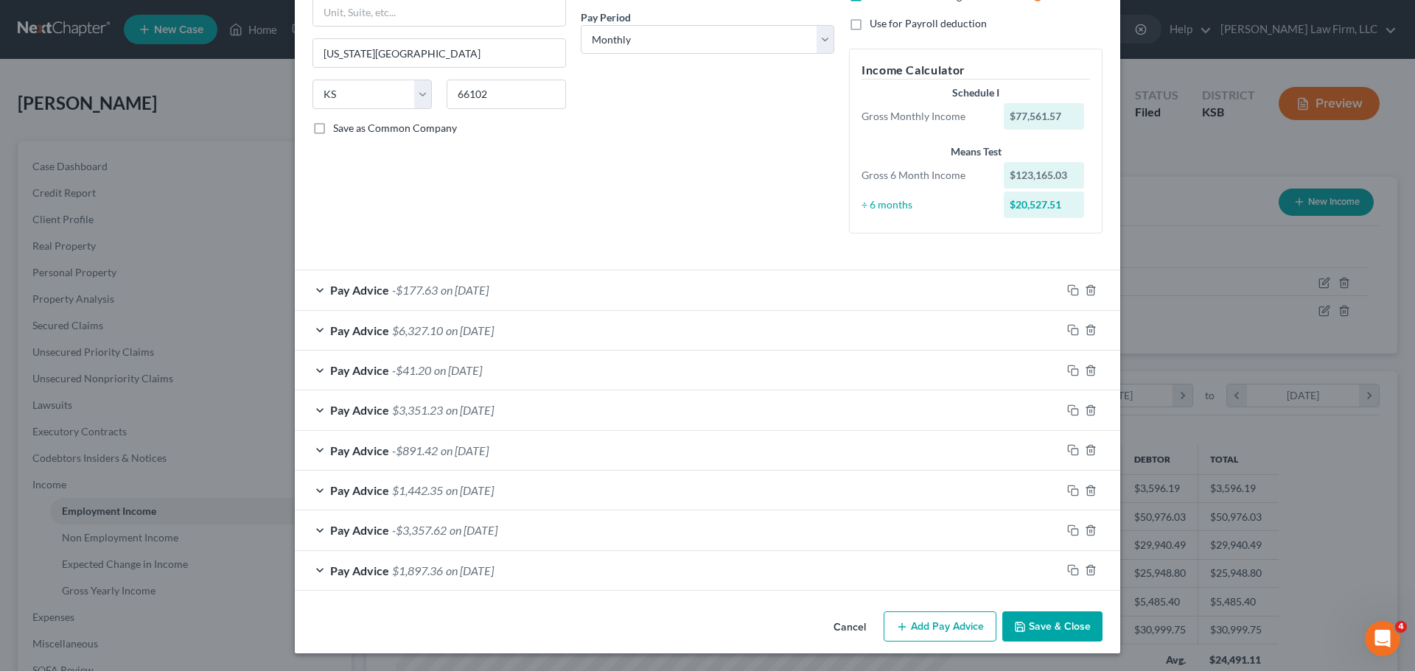
click at [1035, 623] on button "Save & Close" at bounding box center [1052, 627] width 100 height 31
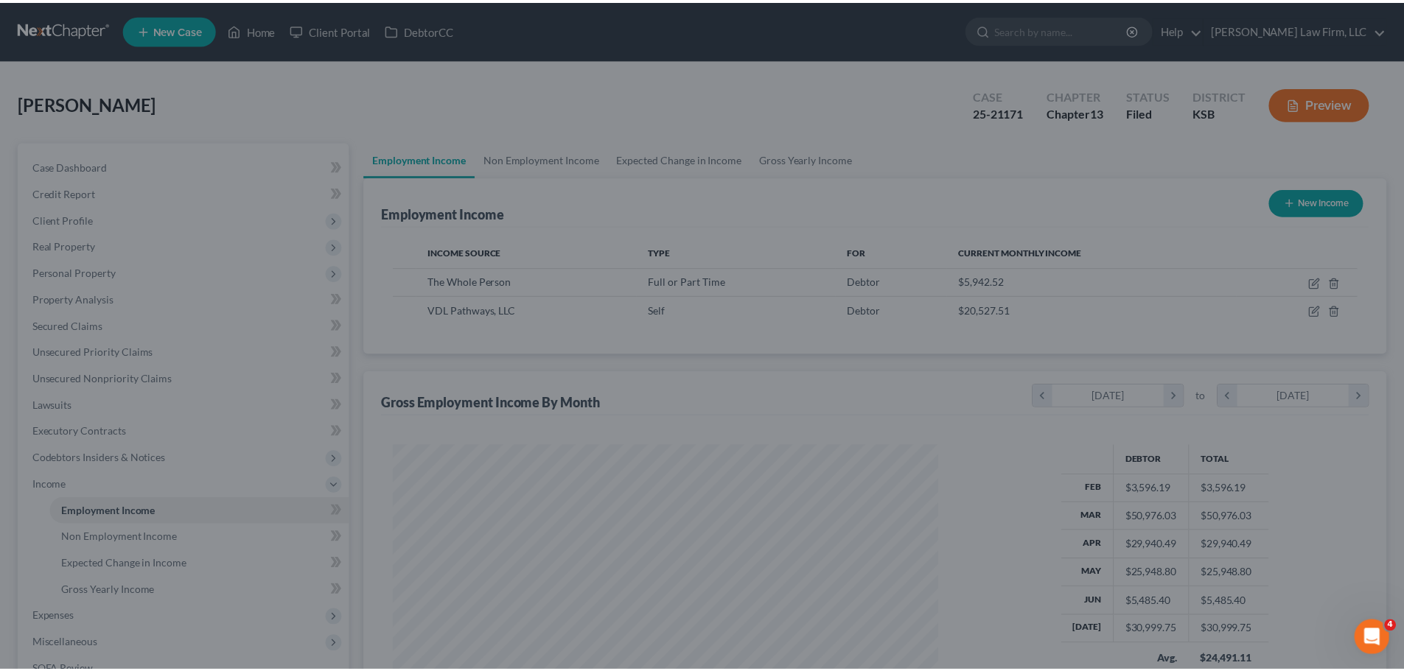
scroll to position [736678, 736374]
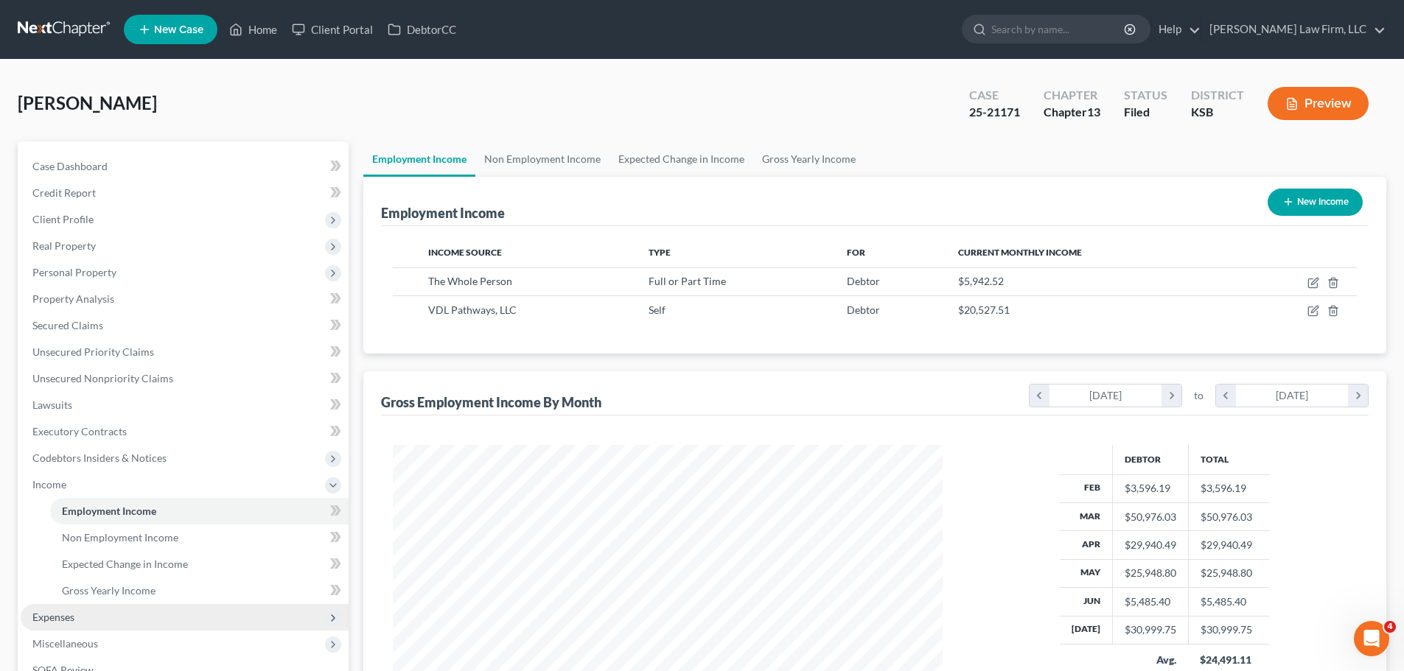
click at [108, 617] on span "Expenses" at bounding box center [185, 617] width 328 height 27
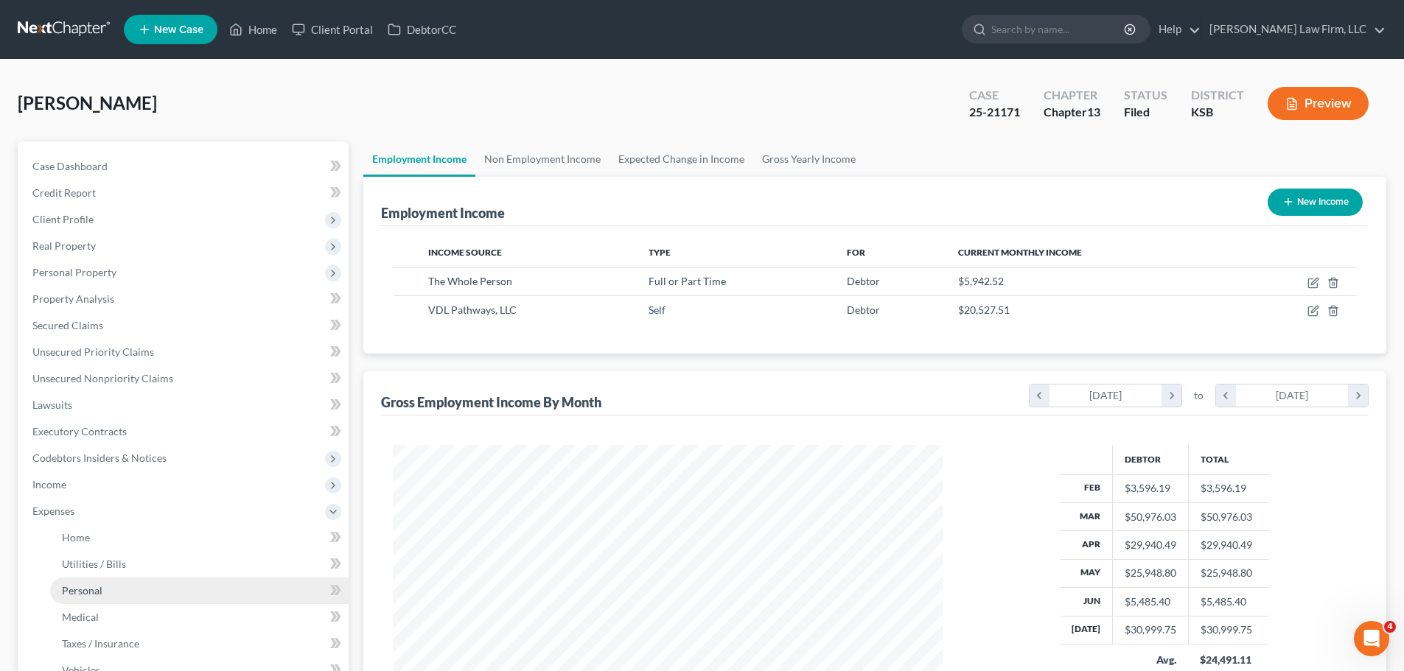
click at [112, 581] on link "Personal" at bounding box center [199, 591] width 298 height 27
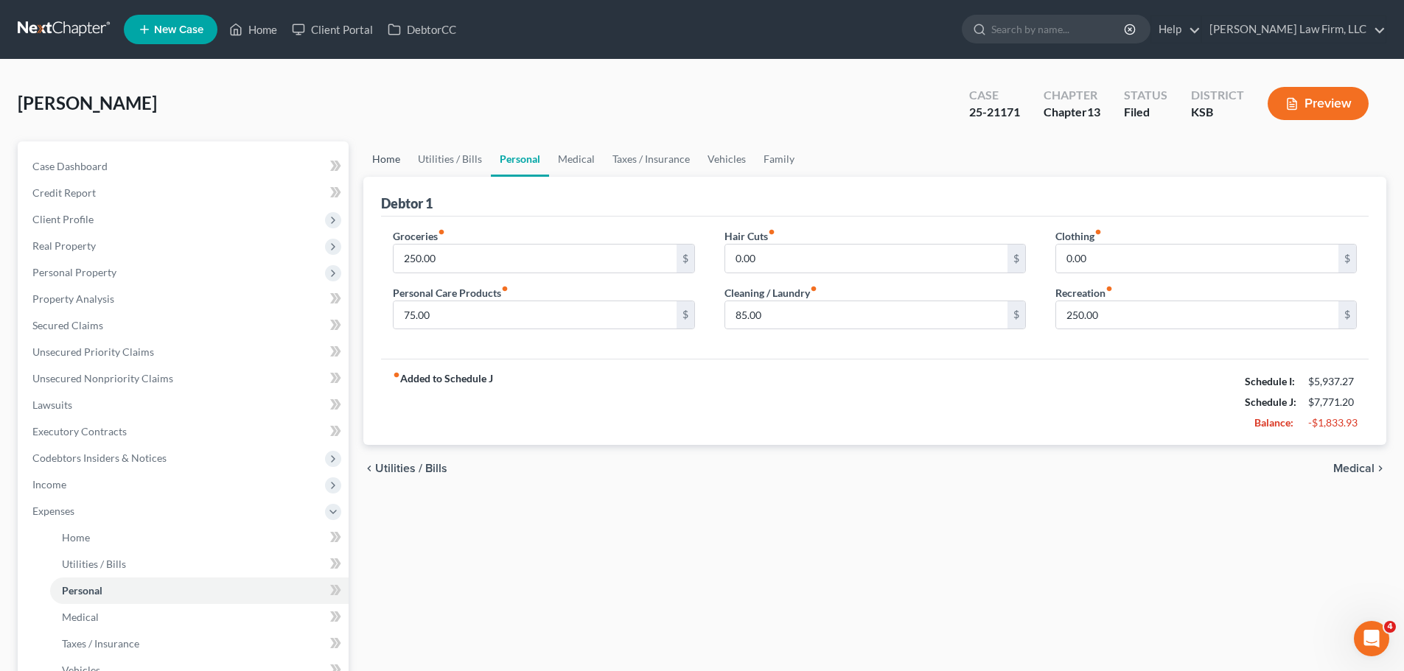
click at [385, 158] on link "Home" at bounding box center [386, 158] width 46 height 35
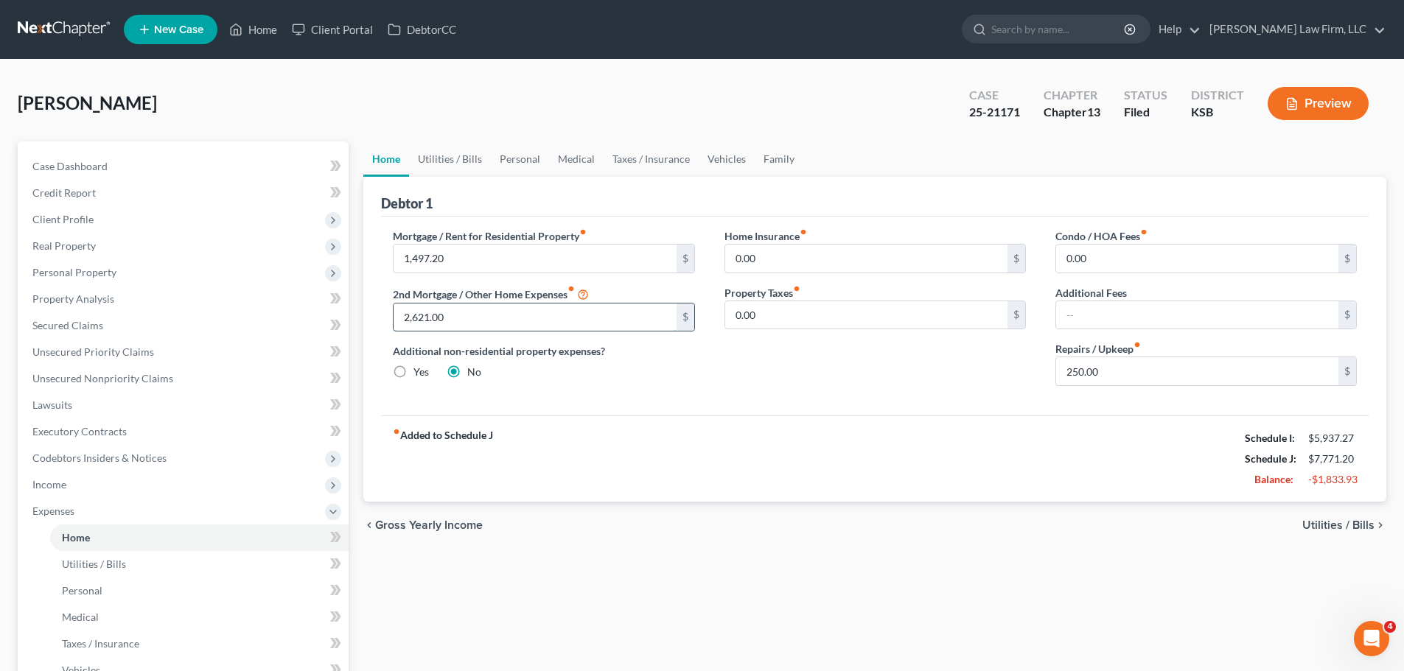
click at [485, 312] on input "2,621.00" at bounding box center [535, 318] width 282 height 28
click at [712, 415] on div "Mortgage / Rent for Residential Property fiber_manual_record 1,497.20 $ 2nd Mor…" at bounding box center [875, 316] width 988 height 199
click at [101, 319] on span "Secured Claims" at bounding box center [67, 325] width 71 height 13
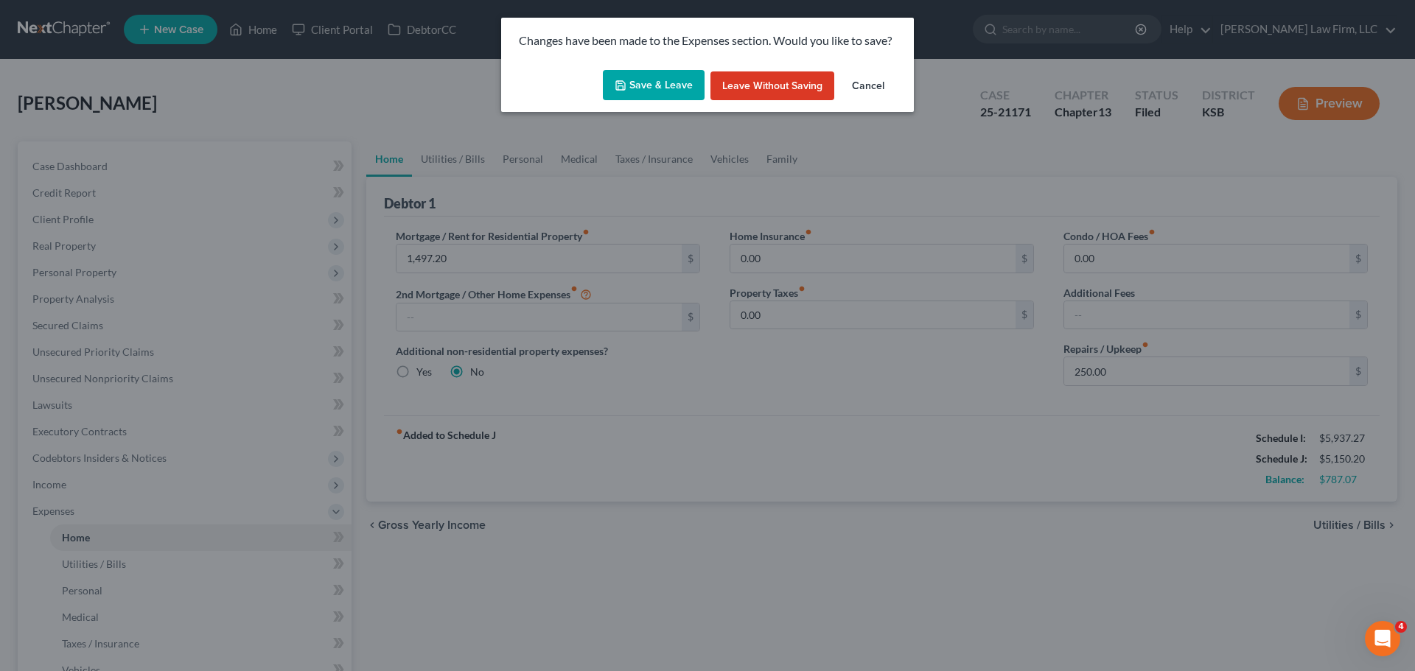
click at [677, 72] on button "Save & Leave" at bounding box center [654, 85] width 102 height 31
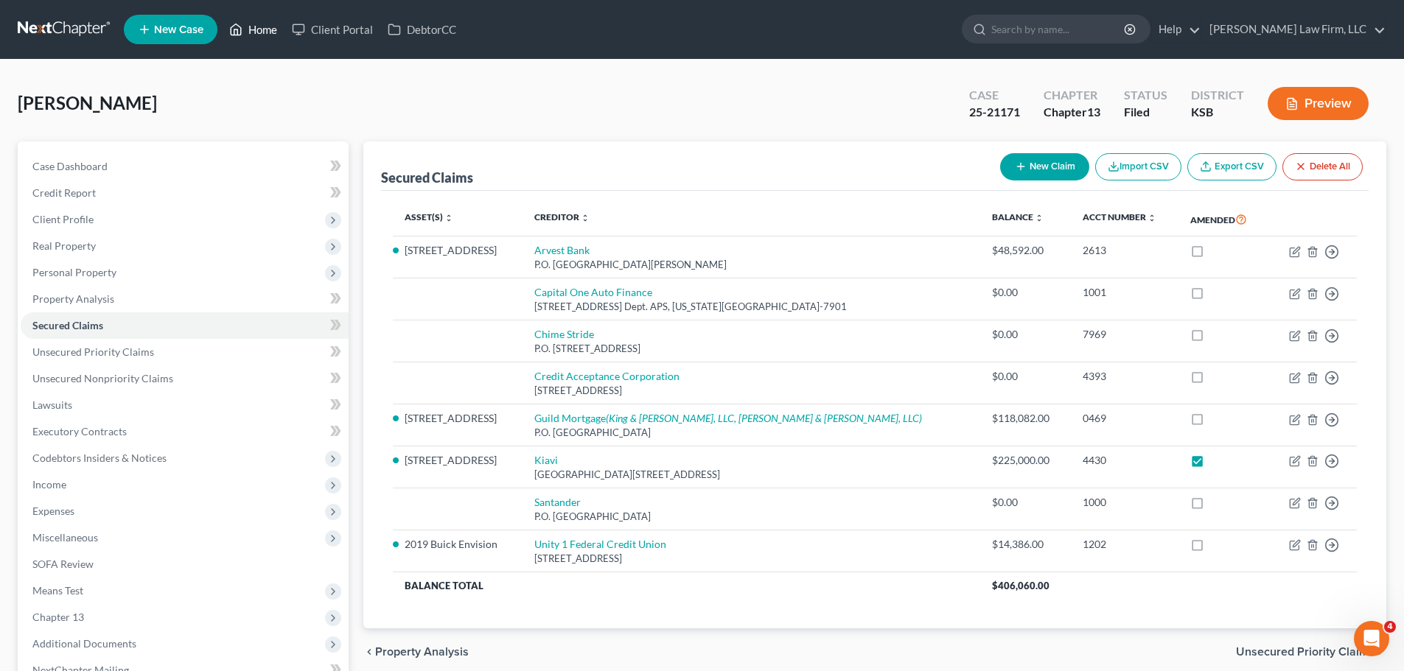
click at [252, 23] on link "Home" at bounding box center [253, 29] width 63 height 27
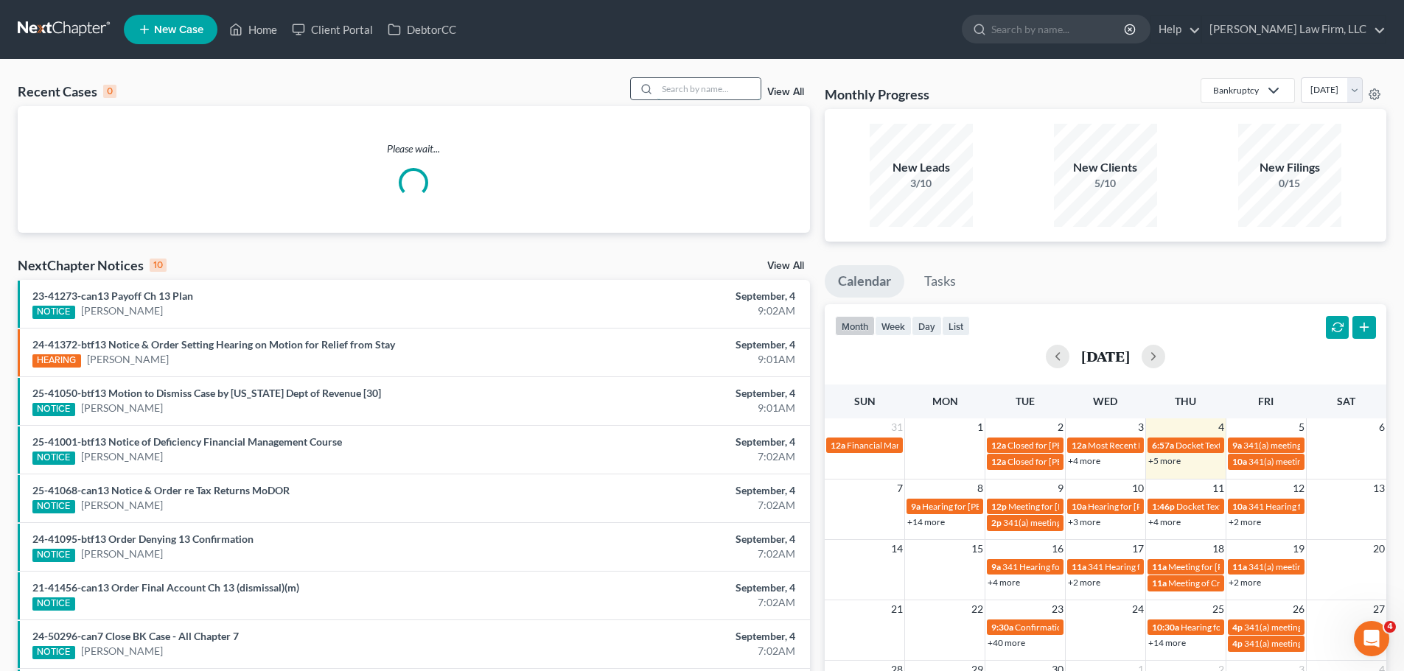
click at [701, 85] on input "search" at bounding box center [708, 88] width 103 height 21
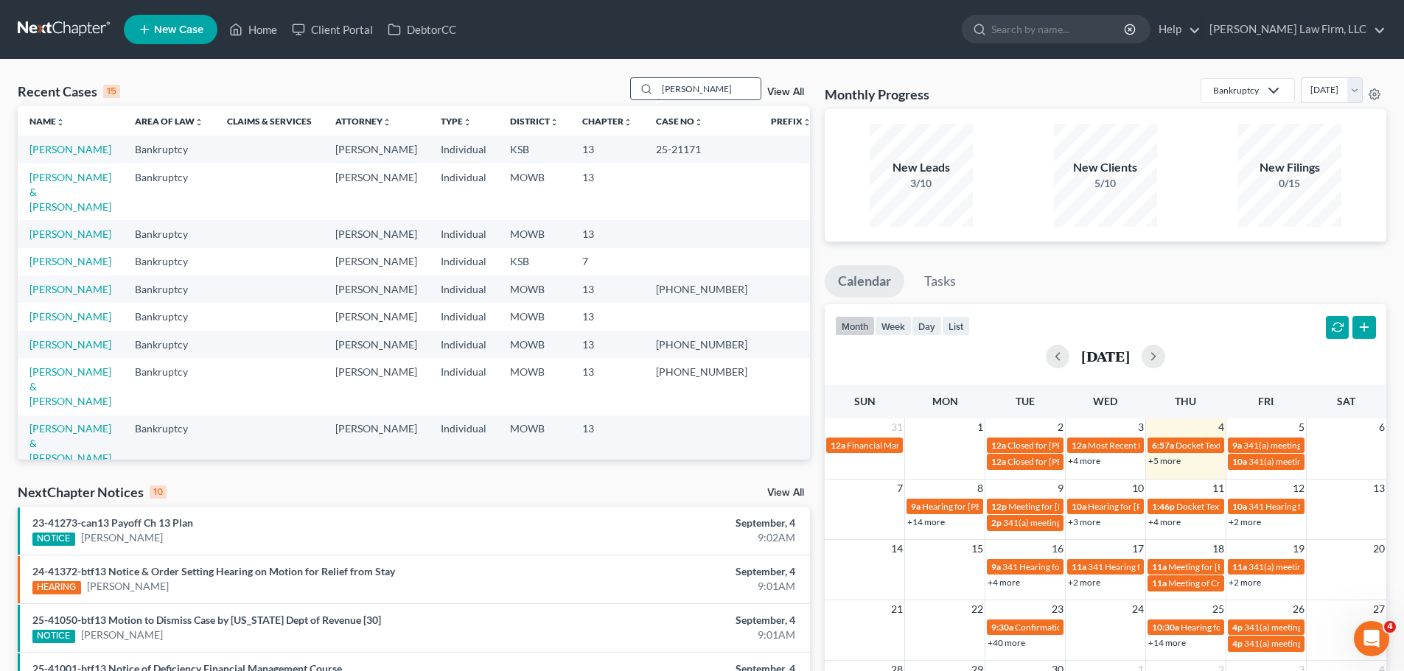
type input "[PERSON_NAME]"
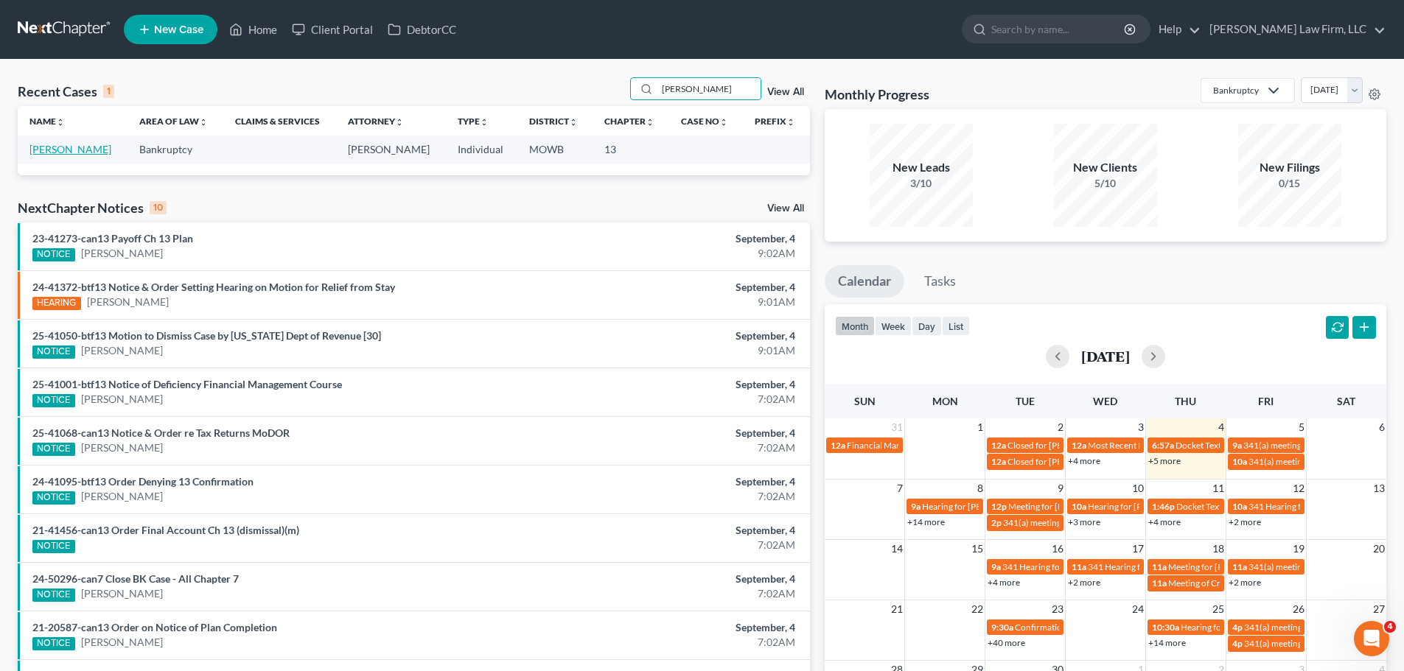
click at [70, 147] on link "[PERSON_NAME]" at bounding box center [70, 149] width 82 height 13
select select "4"
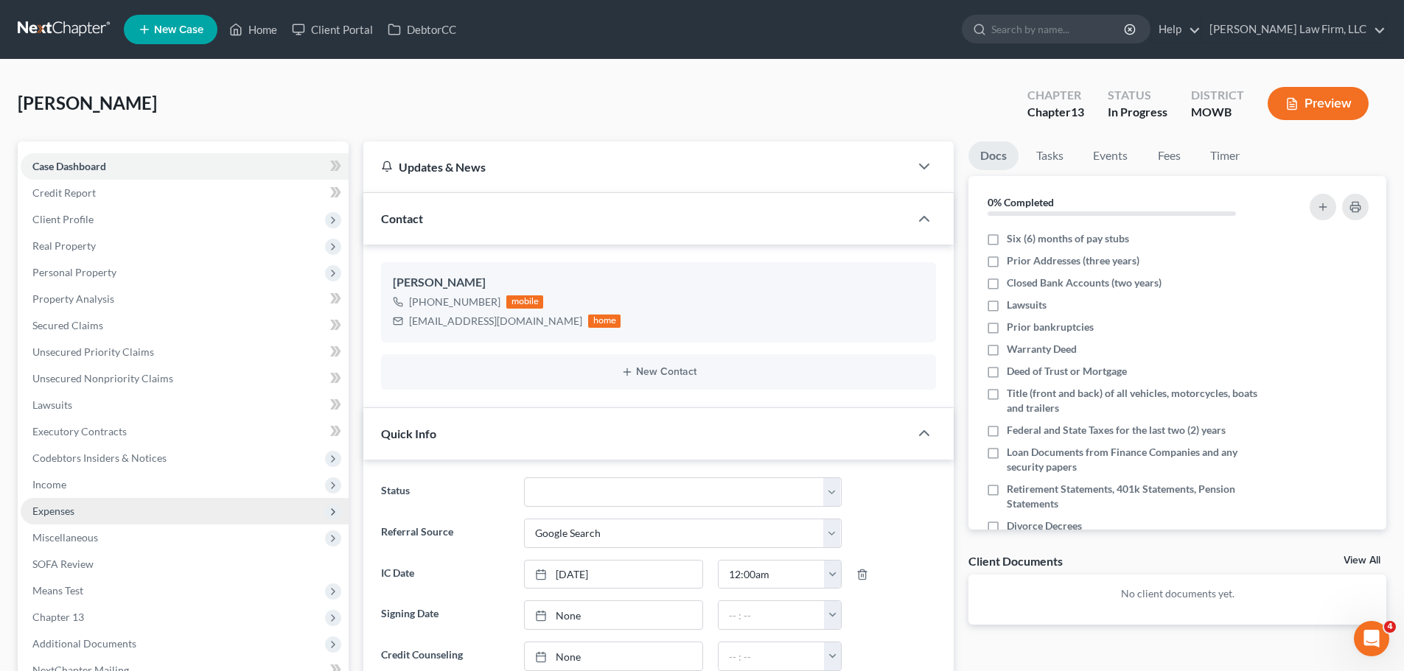
click at [107, 511] on span "Expenses" at bounding box center [185, 511] width 328 height 27
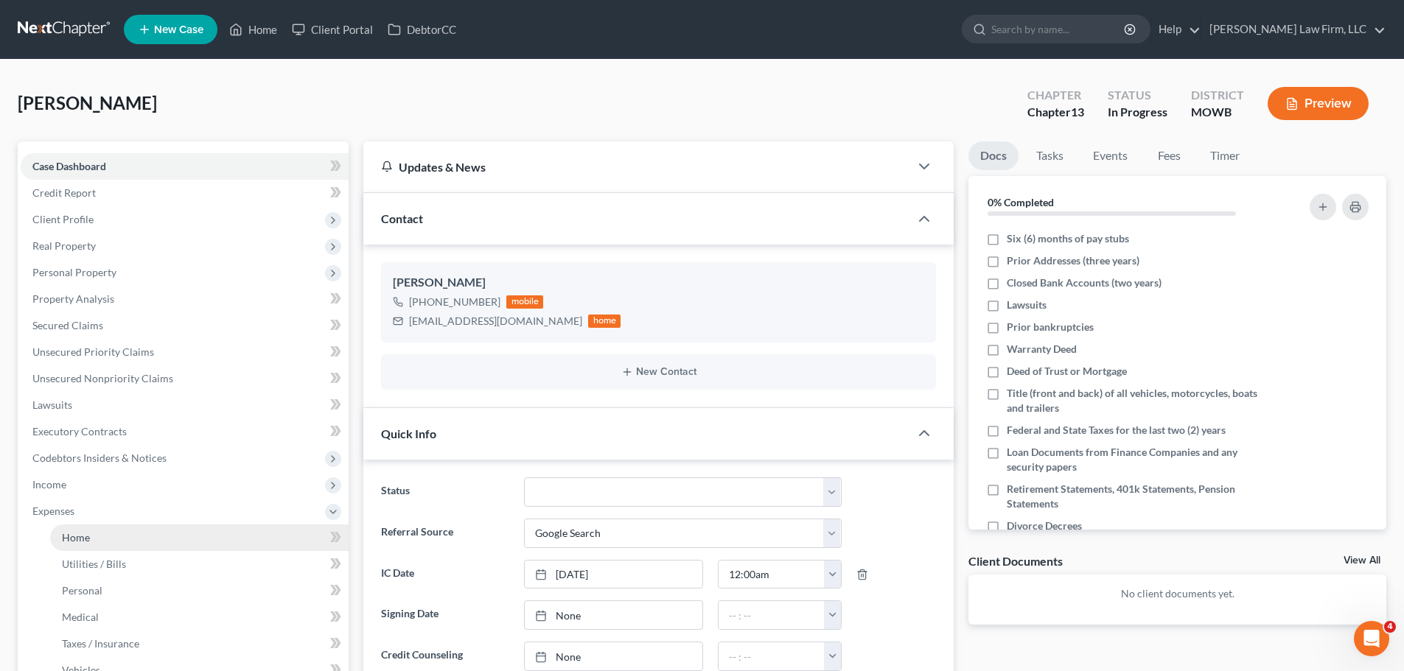
click at [144, 540] on link "Home" at bounding box center [199, 538] width 298 height 27
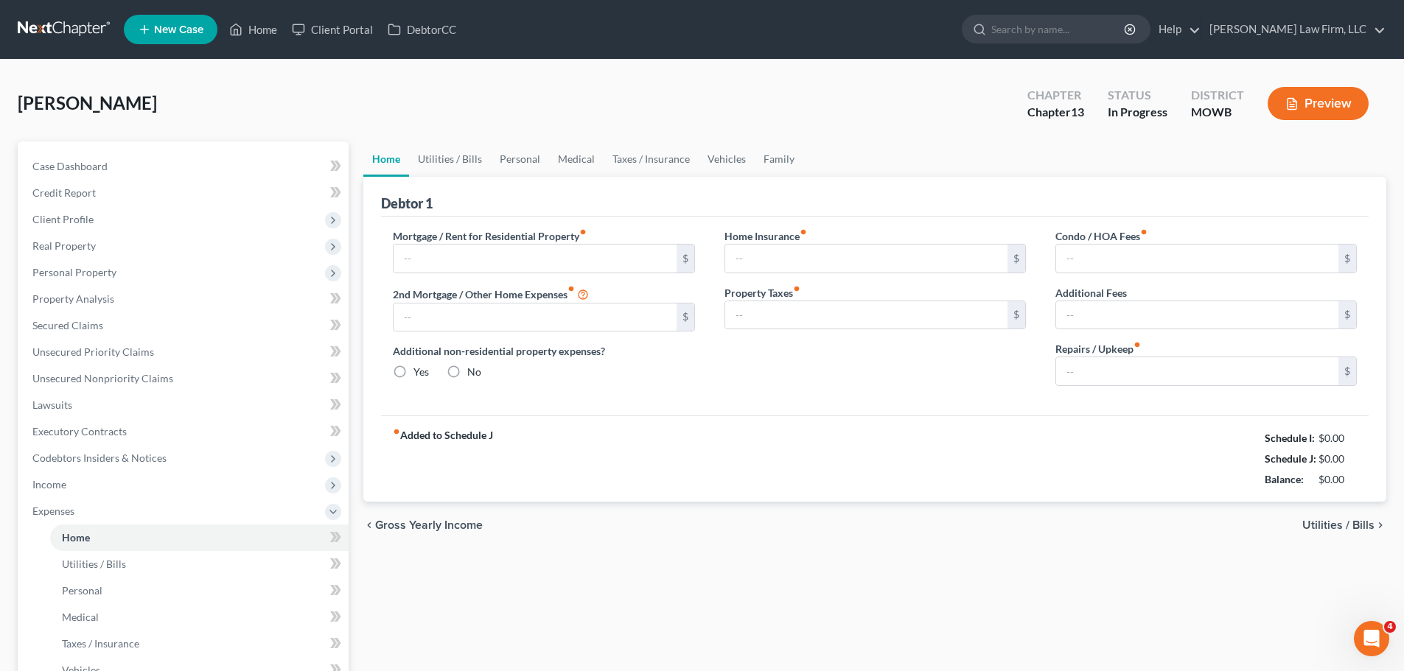
type input "1,250.00"
type input "0.00"
radio input "true"
type input "0.00"
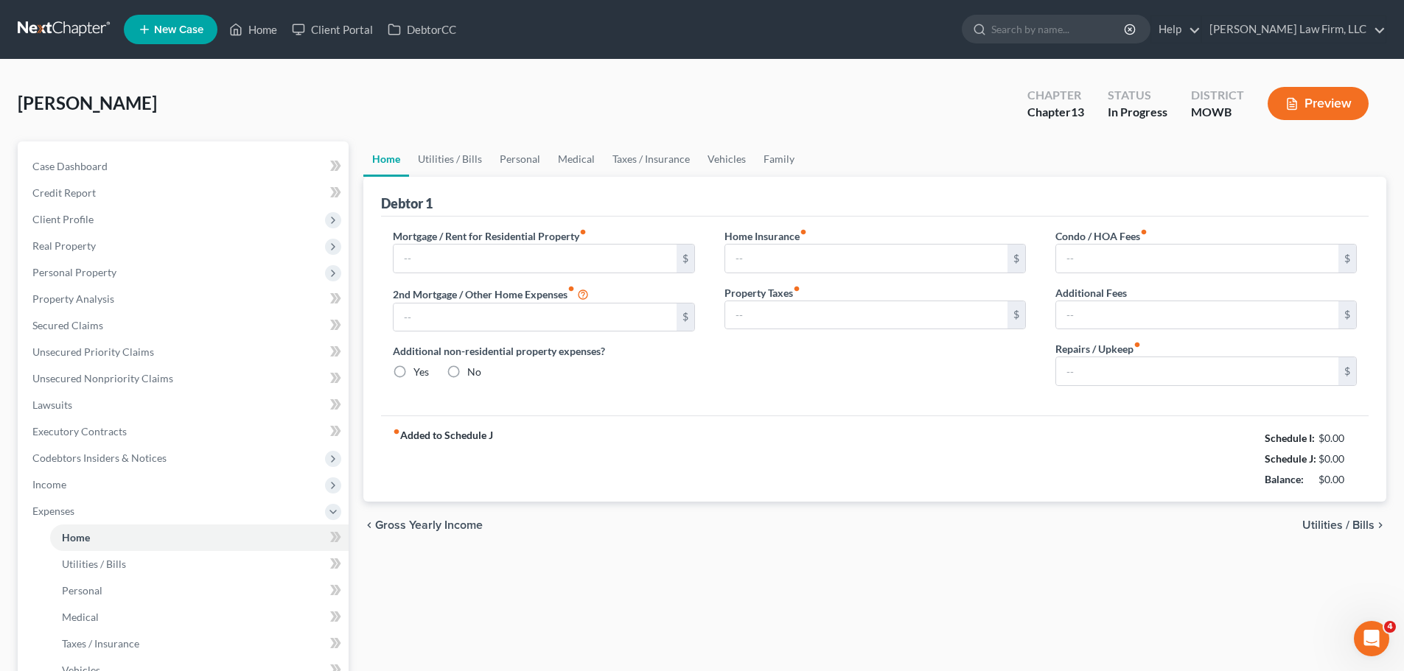
type input "0.00"
click at [259, 39] on link "Home" at bounding box center [253, 29] width 63 height 27
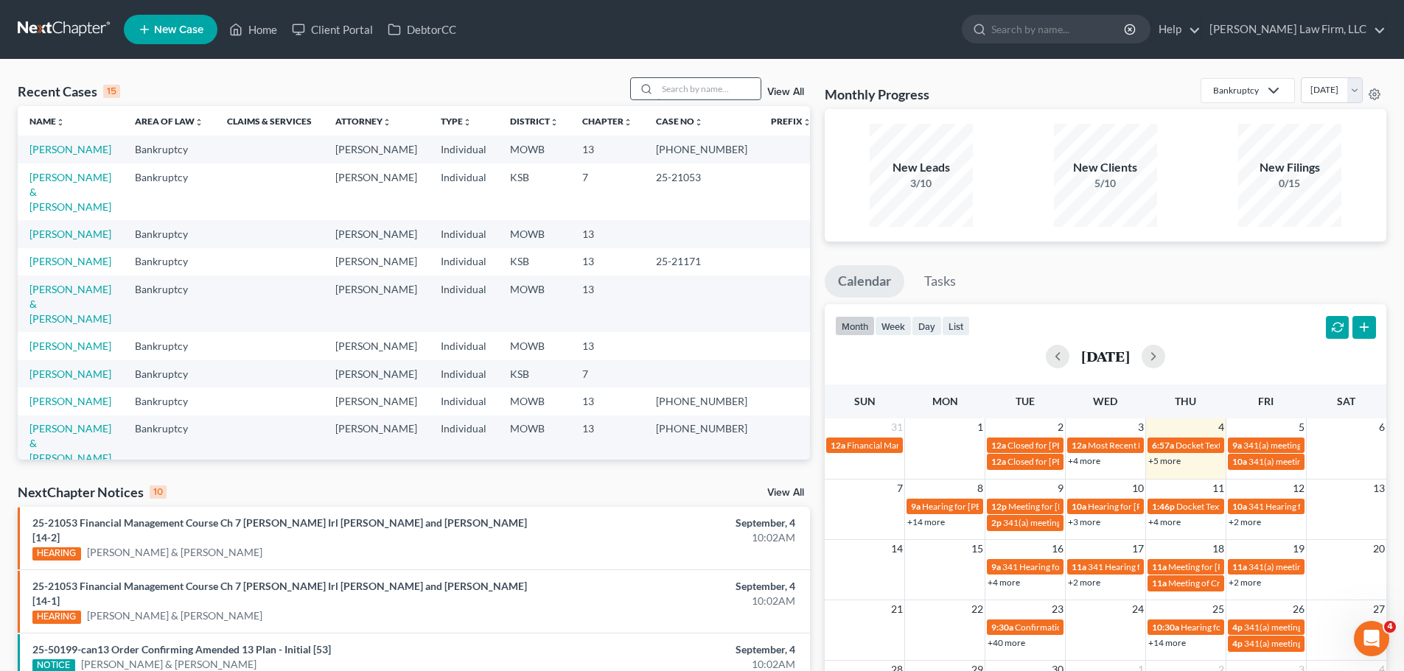
click at [692, 91] on input "search" at bounding box center [708, 88] width 103 height 21
type input "[PERSON_NAME]"
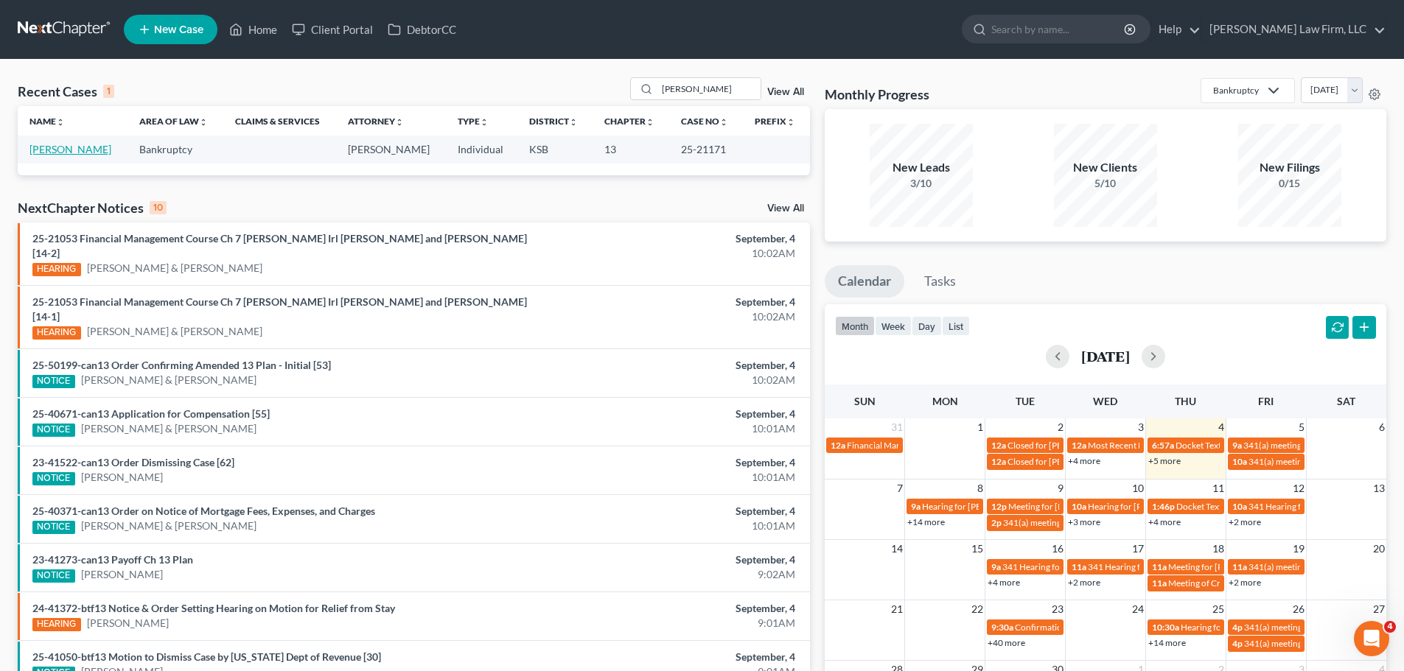
click at [74, 154] on link "[PERSON_NAME]" at bounding box center [70, 149] width 82 height 13
select select "6"
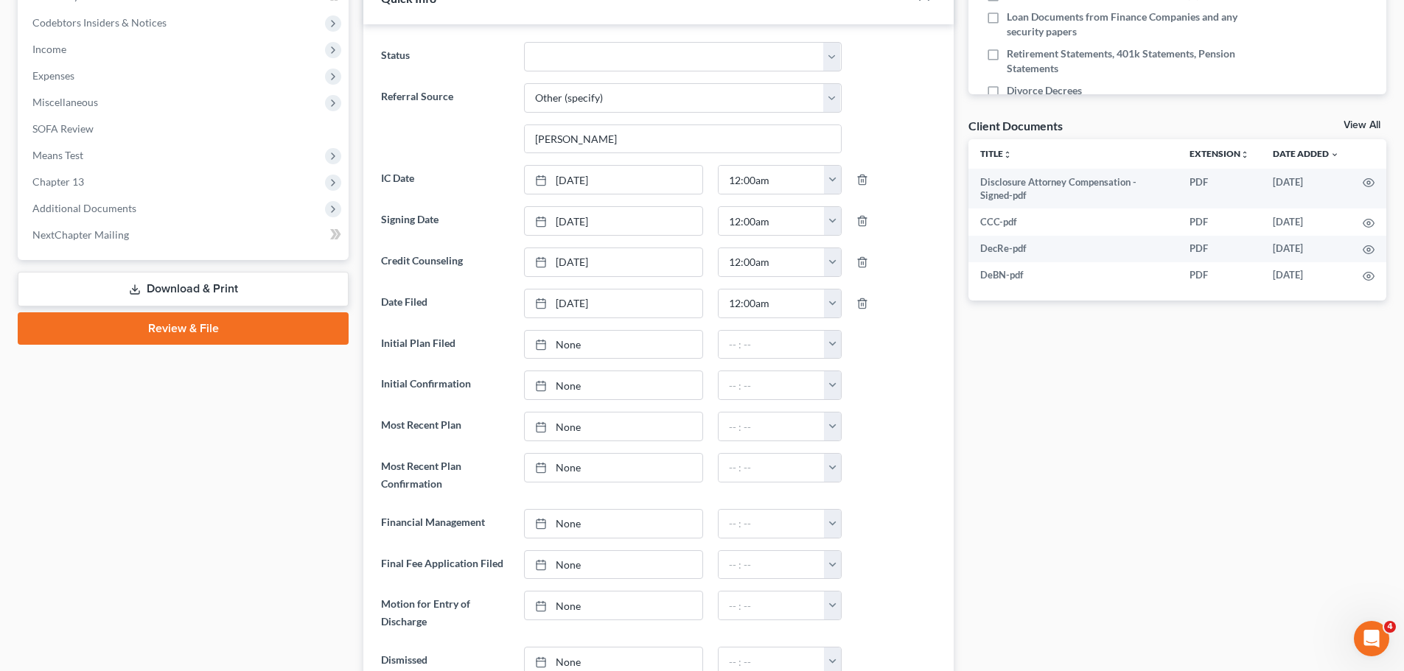
scroll to position [442, 0]
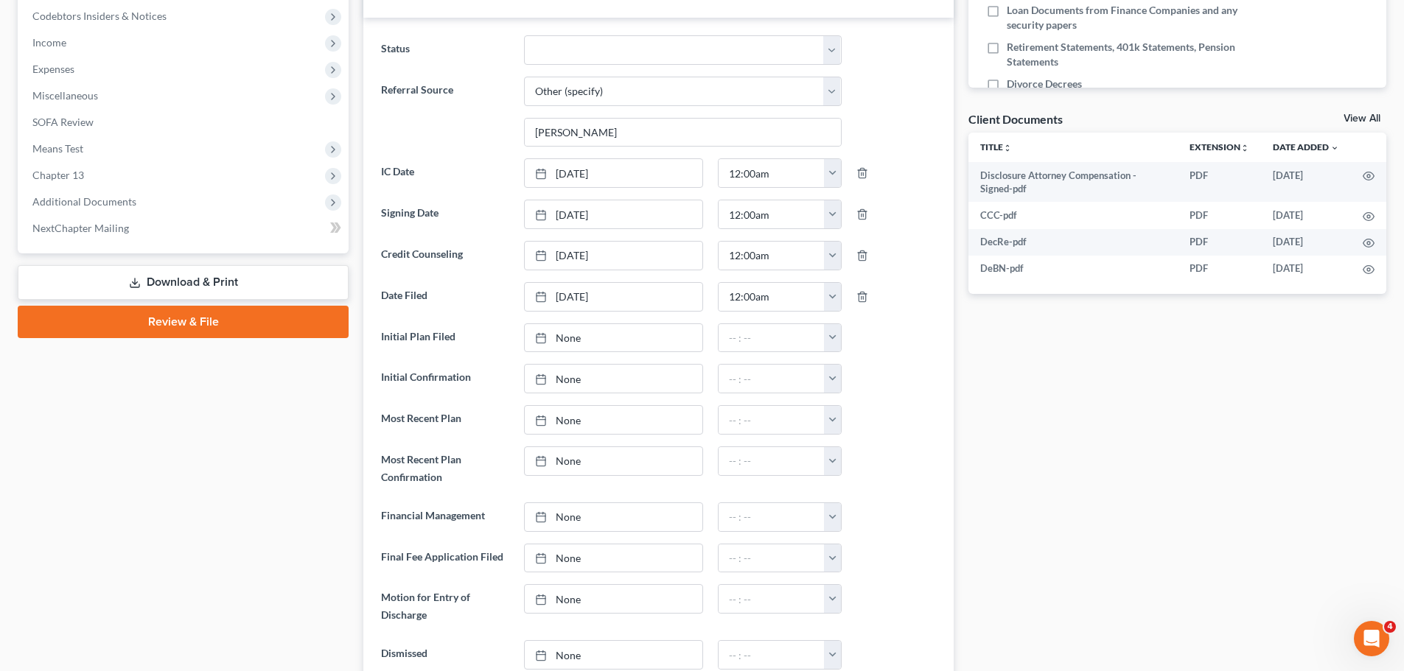
click at [196, 269] on link "Download & Print" at bounding box center [183, 282] width 331 height 35
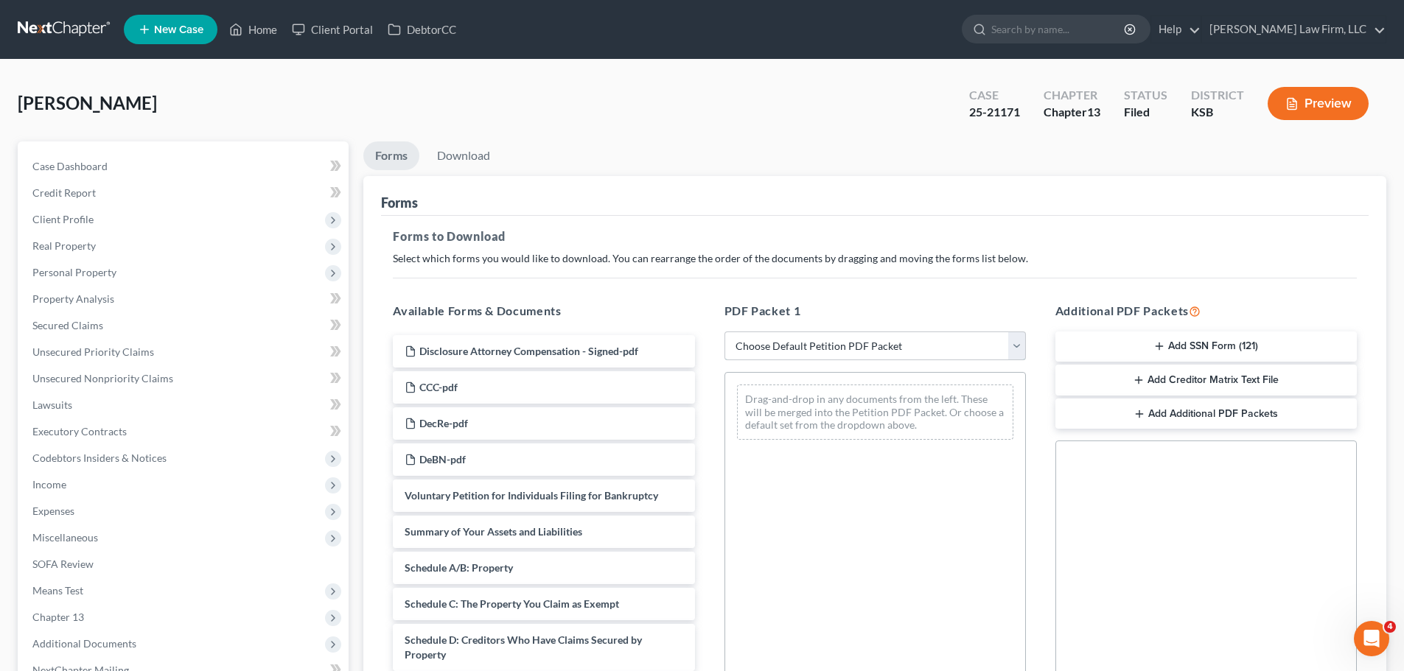
click at [874, 341] on select "Choose Default Petition PDF Packet Complete Bankruptcy Petition (all forms and …" at bounding box center [874, 346] width 301 height 29
select select "1"
click at [730, 332] on select "Choose Default Petition PDF Packet Complete Bankruptcy Petition (all forms and …" at bounding box center [874, 346] width 301 height 29
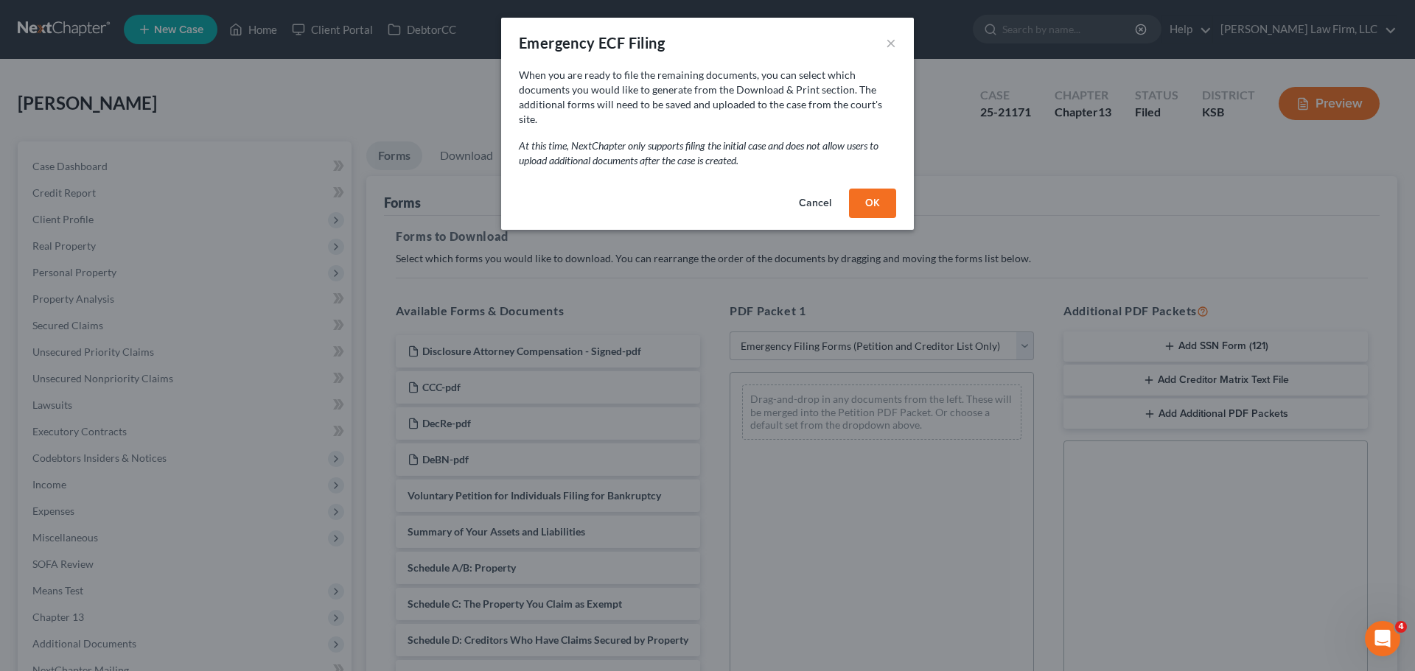
click at [873, 189] on button "OK" at bounding box center [872, 203] width 47 height 29
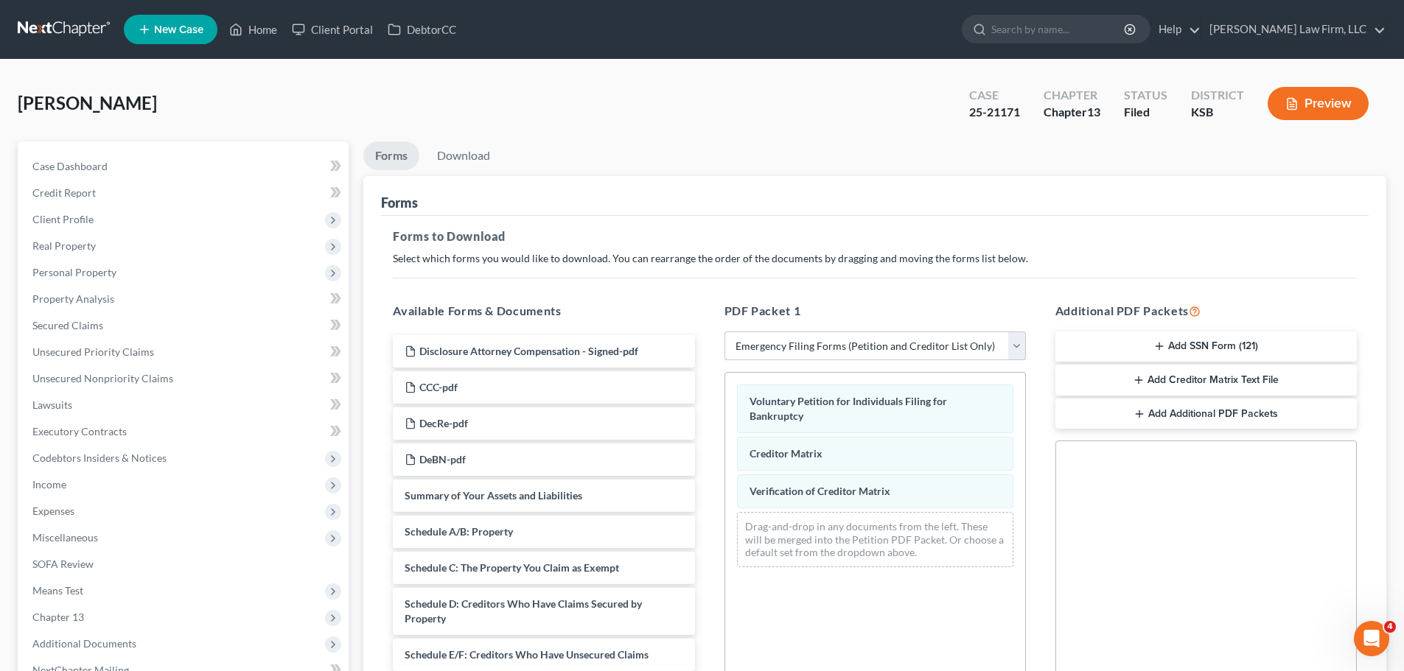
click at [904, 347] on select "Choose Default Petition PDF Packet Complete Bankruptcy Petition (all forms and …" at bounding box center [874, 346] width 301 height 29
click at [724, 332] on select "Choose Default Petition PDF Packet Complete Bankruptcy Petition (all forms and …" at bounding box center [874, 346] width 301 height 29
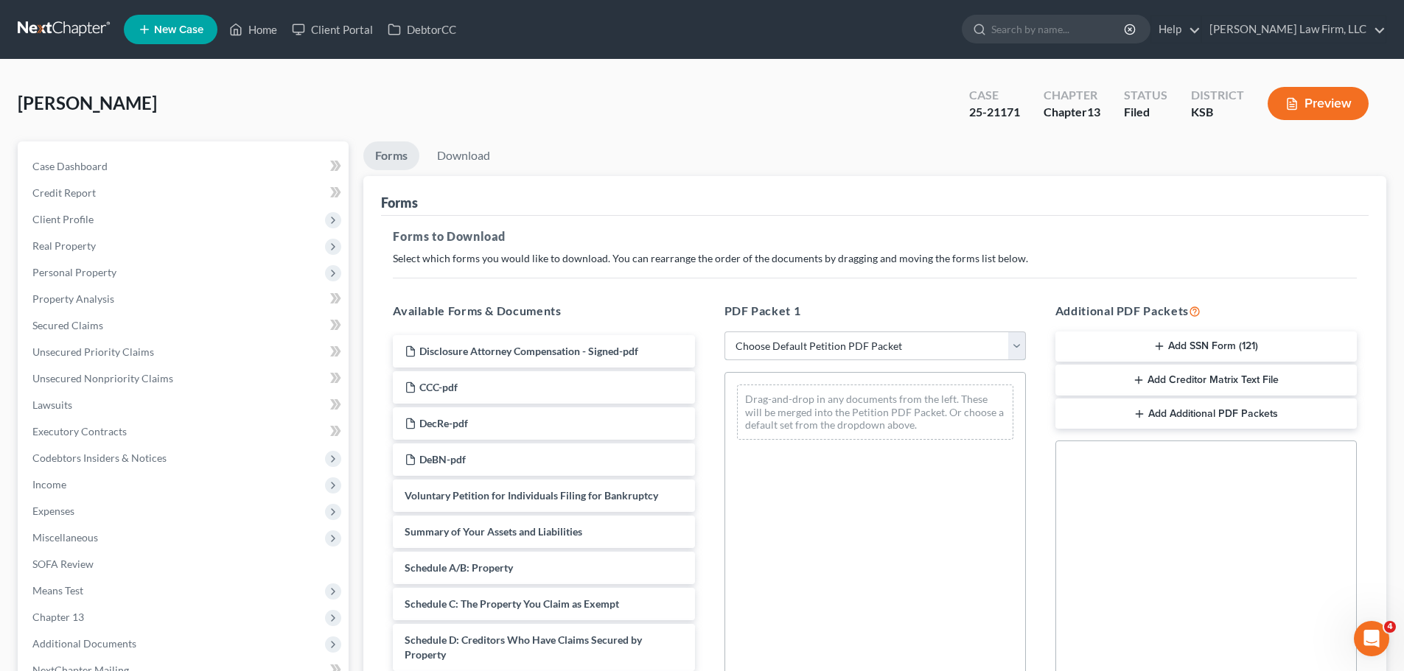
click at [923, 343] on select "Choose Default Petition PDF Packet Complete Bankruptcy Petition (all forms and …" at bounding box center [874, 346] width 301 height 29
select select "0"
click at [724, 332] on select "Choose Default Petition PDF Packet Complete Bankruptcy Petition (all forms and …" at bounding box center [874, 346] width 301 height 29
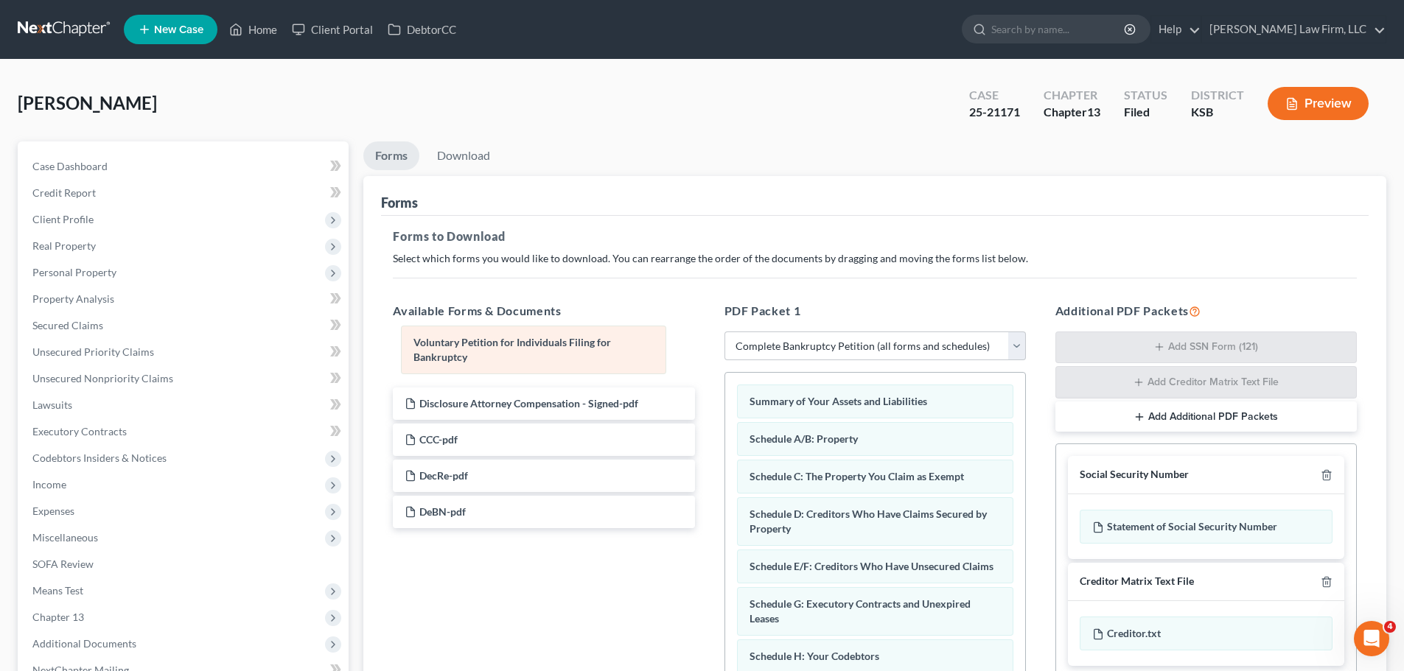
drag, startPoint x: 901, startPoint y: 405, endPoint x: 565, endPoint y: 346, distance: 341.2
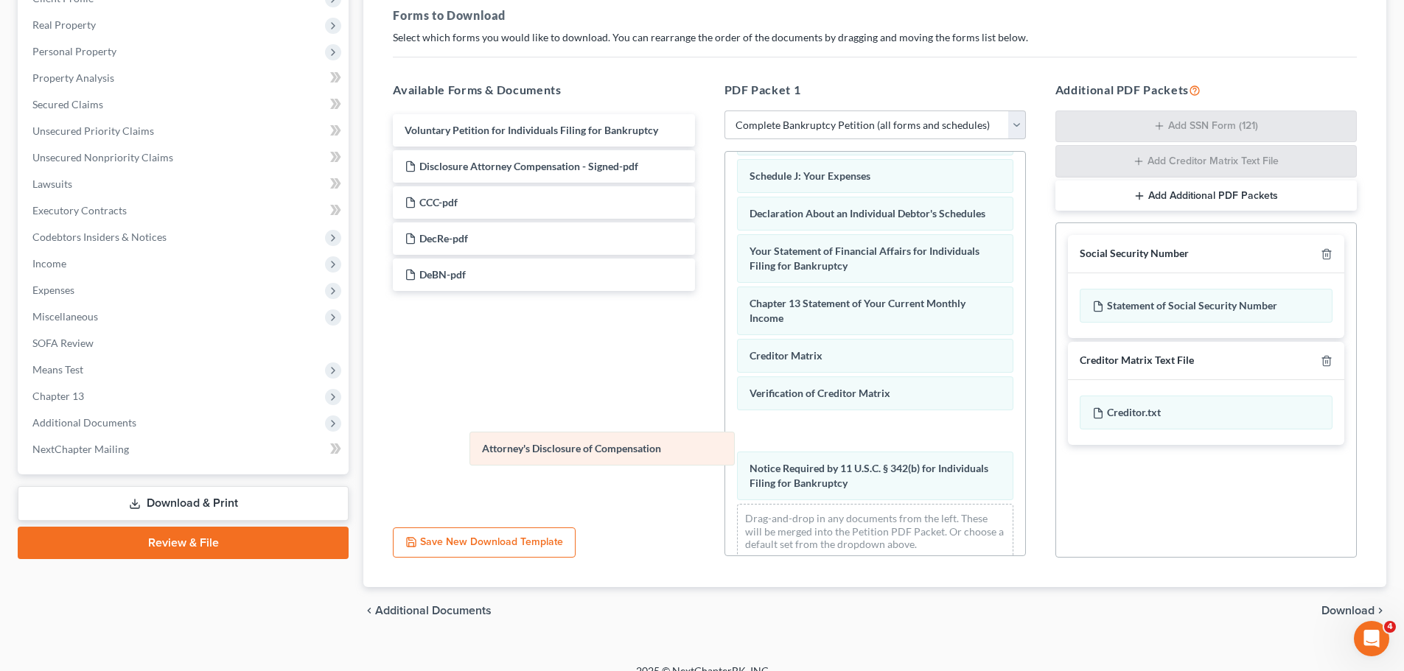
scroll to position [327, 0]
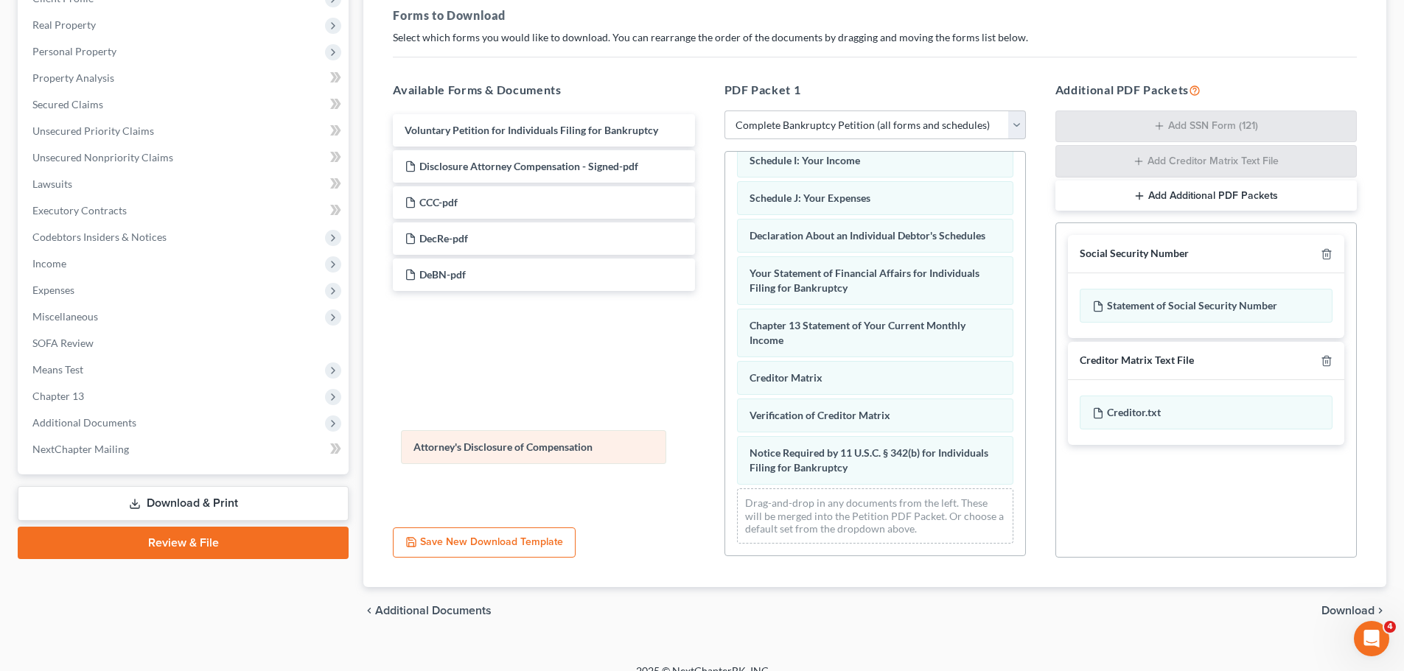
drag, startPoint x: 932, startPoint y: 490, endPoint x: 596, endPoint y: 439, distance: 339.9
click at [725, 439] on div "Attorney's Disclosure of Compensation Summary of Your Assets and Liabilities Sc…" at bounding box center [875, 197] width 300 height 716
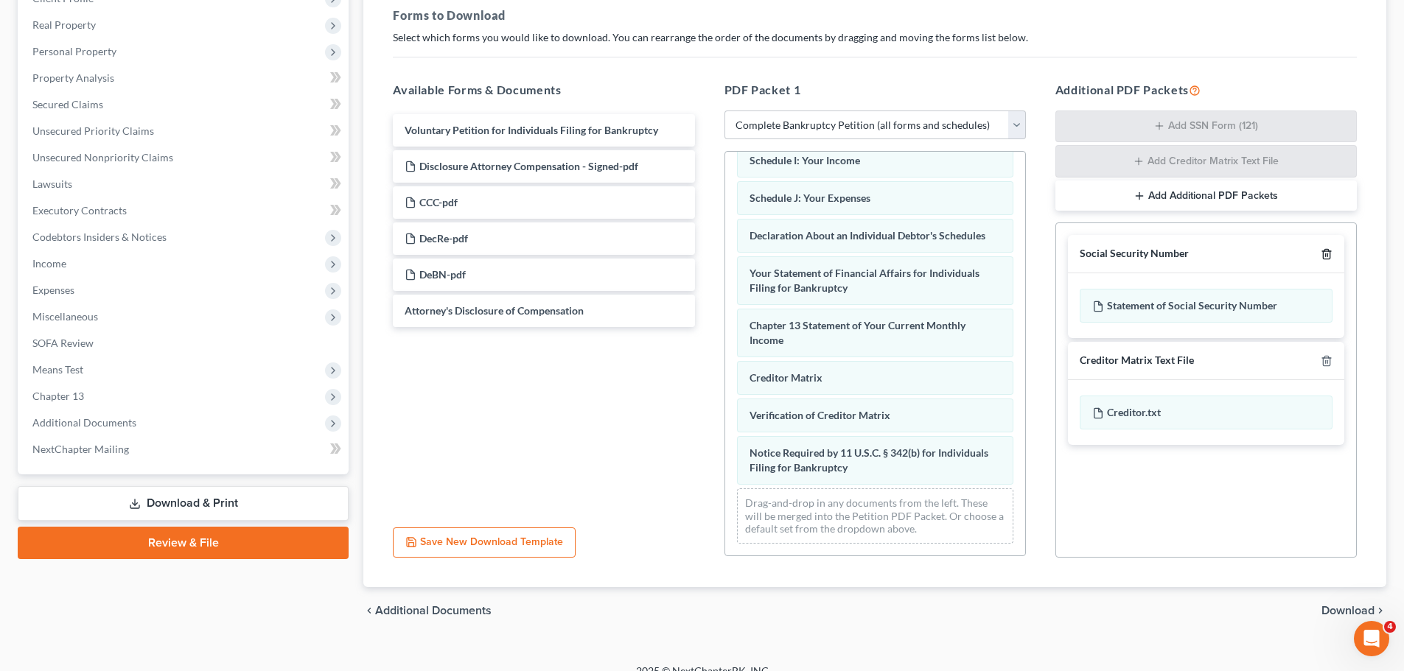
click at [1324, 256] on icon "button" at bounding box center [1327, 254] width 12 height 12
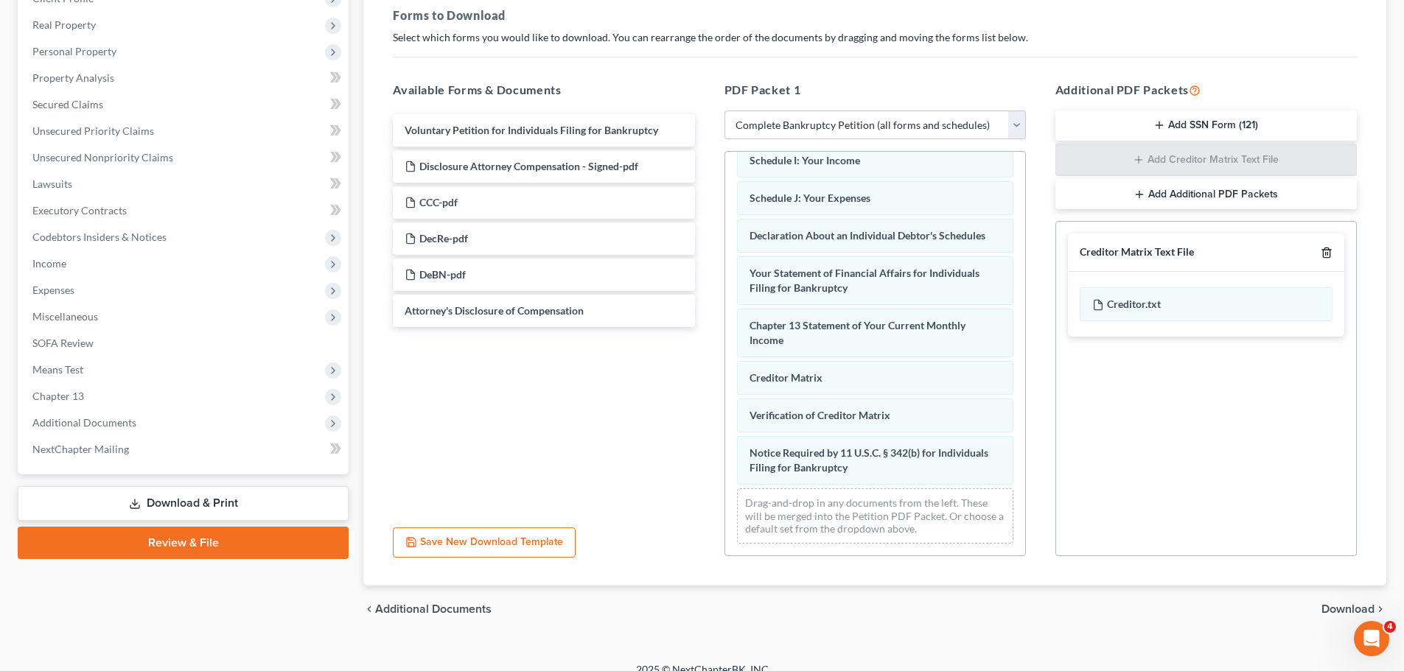
click at [1326, 257] on icon "button" at bounding box center [1327, 253] width 12 height 12
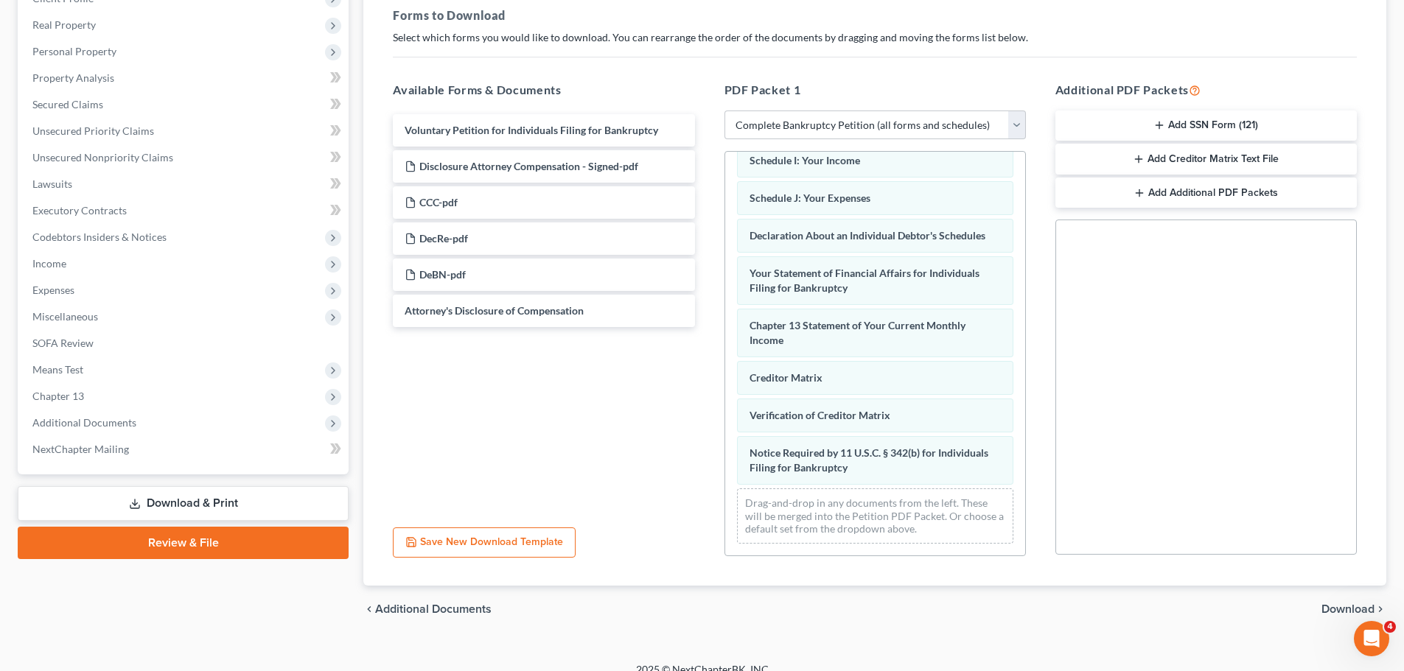
click at [1349, 607] on span "Download" at bounding box center [1347, 610] width 53 height 12
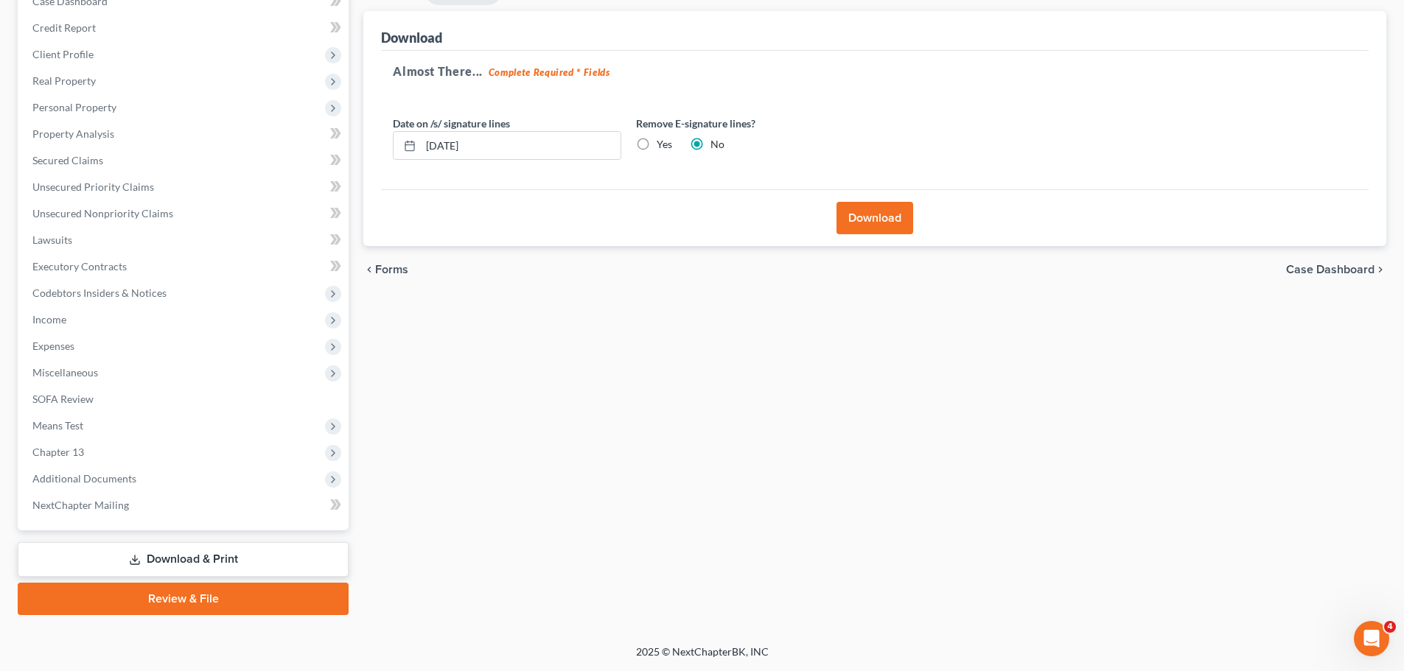
scroll to position [165, 0]
click at [655, 140] on div "Yes" at bounding box center [654, 144] width 36 height 15
drag, startPoint x: 508, startPoint y: 145, endPoint x: 362, endPoint y: 136, distance: 146.9
click at [362, 136] on div "Forms Download Forms Forms to Download Select which forms you would like to dow…" at bounding box center [875, 295] width 1038 height 639
click at [657, 144] on label "Yes" at bounding box center [664, 144] width 15 height 15
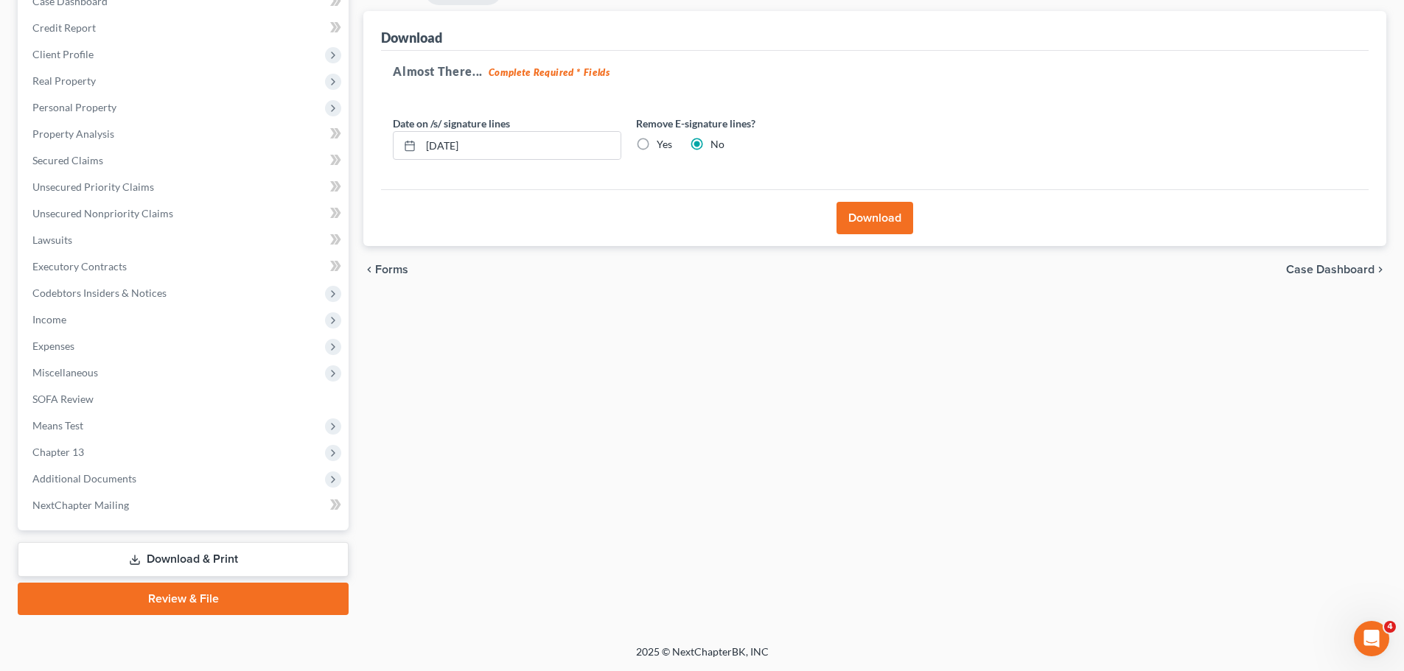
click at [663, 144] on input "Yes" at bounding box center [668, 142] width 10 height 10
radio input "true"
radio input "false"
drag, startPoint x: 550, startPoint y: 139, endPoint x: 339, endPoint y: 142, distance: 210.8
click at [339, 142] on div "Petition Navigation Case Dashboard Payments Invoices Payments Payments Credit R…" at bounding box center [701, 295] width 1383 height 639
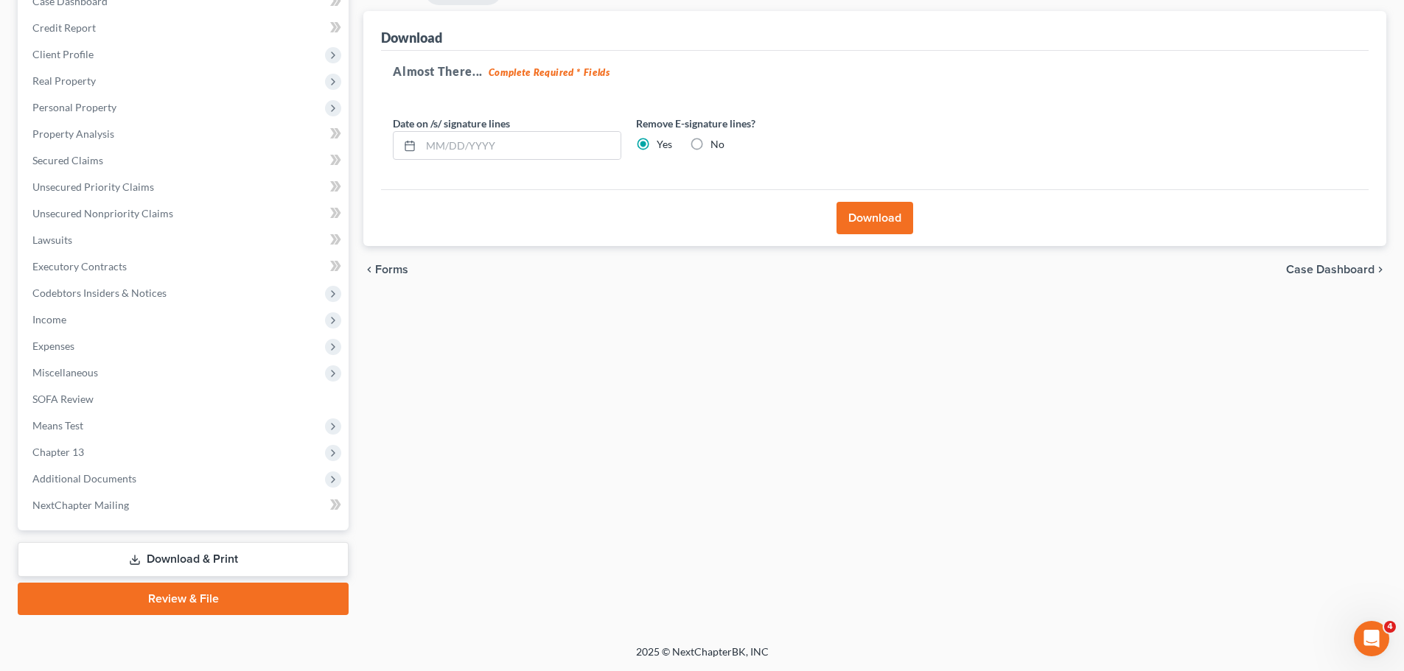
click at [862, 220] on button "Download" at bounding box center [874, 218] width 77 height 32
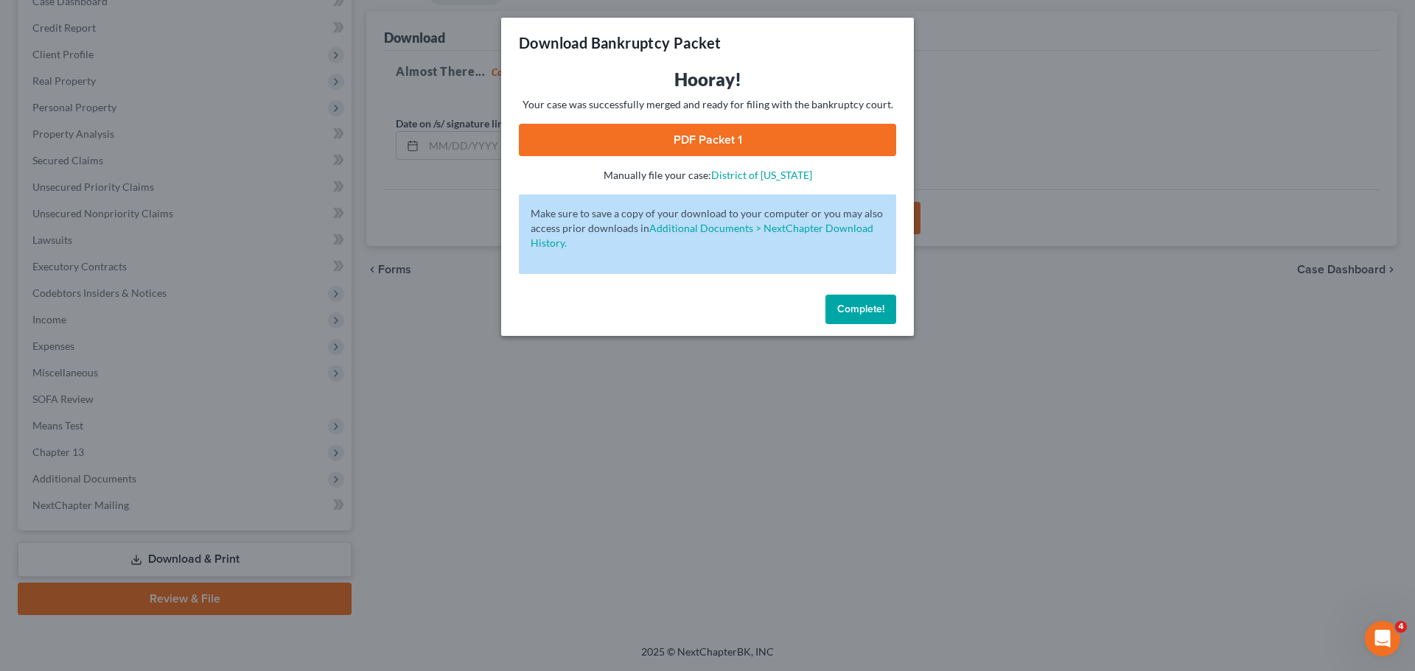
click at [739, 128] on link "PDF Packet 1" at bounding box center [707, 140] width 377 height 32
click at [856, 312] on span "Complete!" at bounding box center [860, 309] width 47 height 13
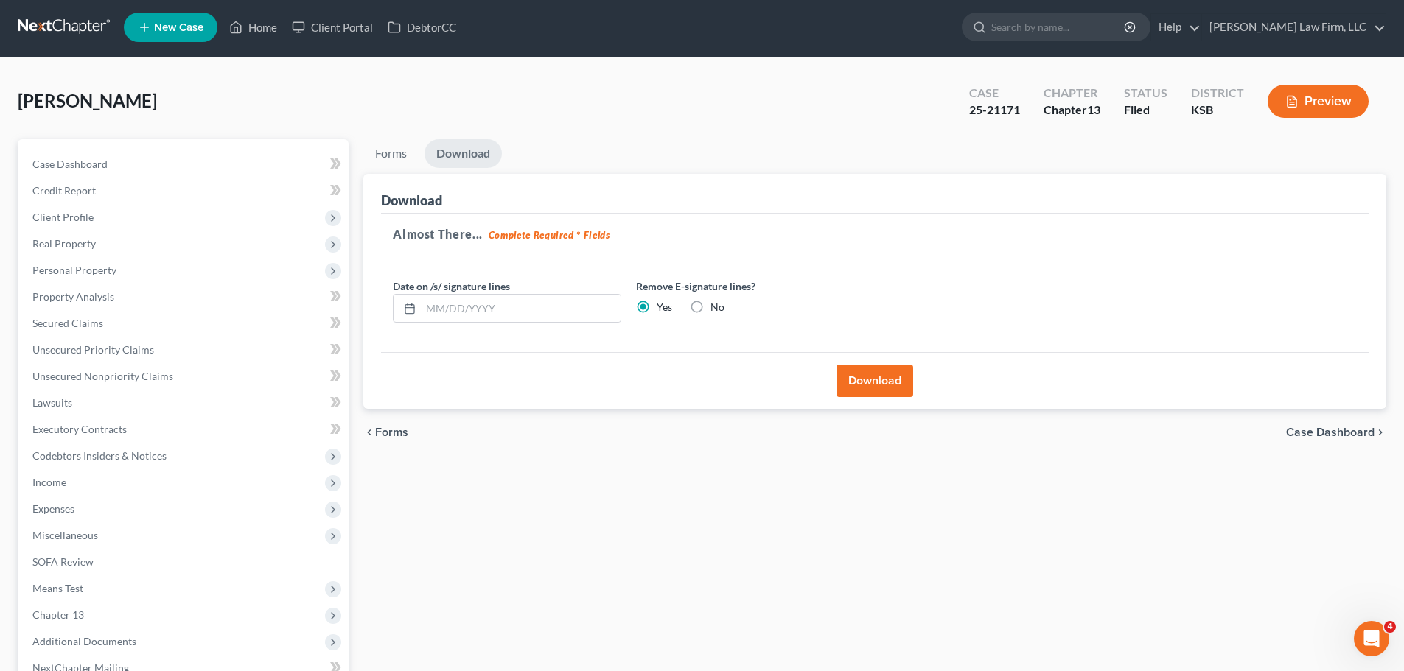
scroll to position [0, 0]
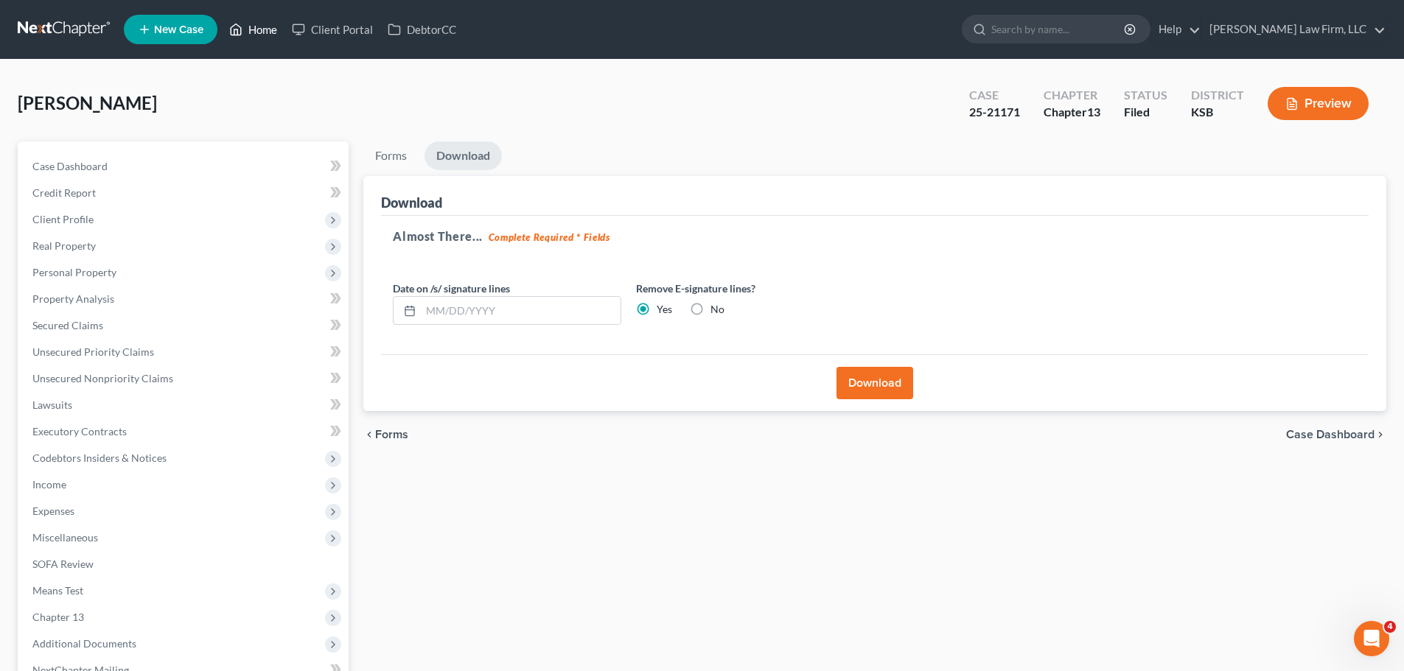
click at [260, 26] on link "Home" at bounding box center [253, 29] width 63 height 27
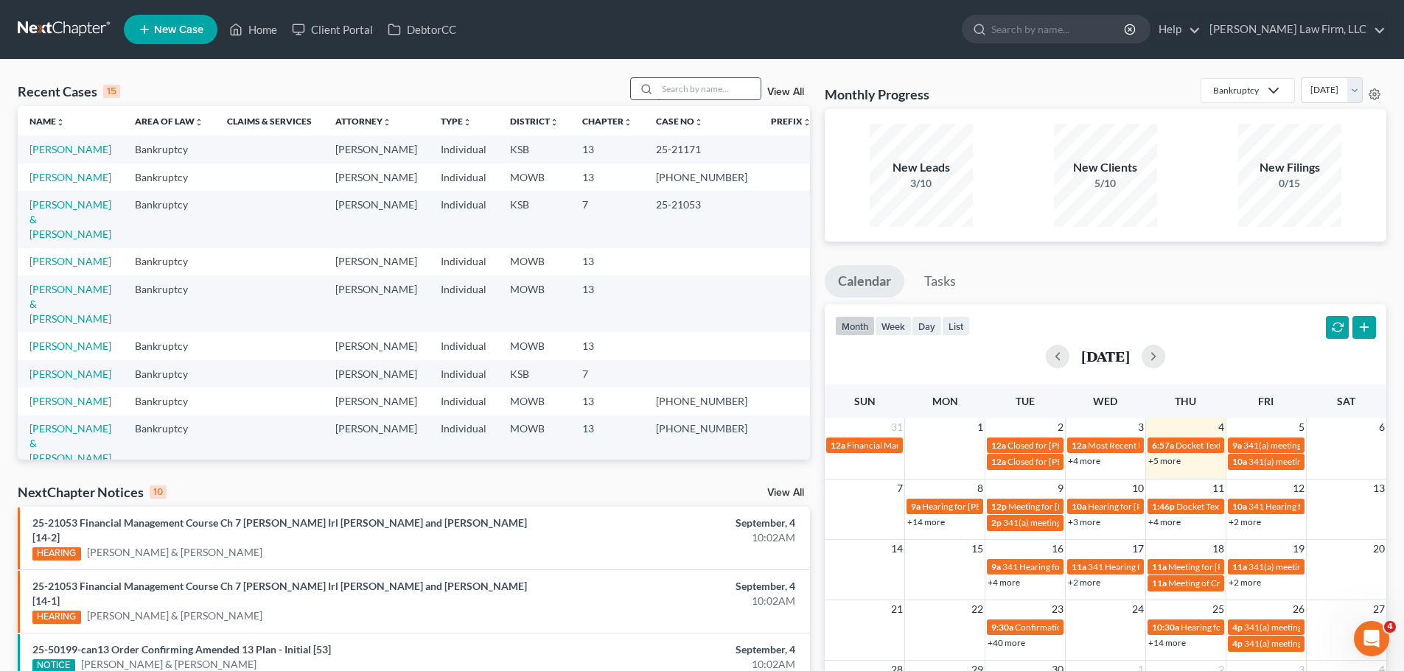
click at [723, 90] on input "search" at bounding box center [708, 88] width 103 height 21
click at [64, 144] on link "[PERSON_NAME]" at bounding box center [70, 149] width 82 height 13
select select "3"
select select "6"
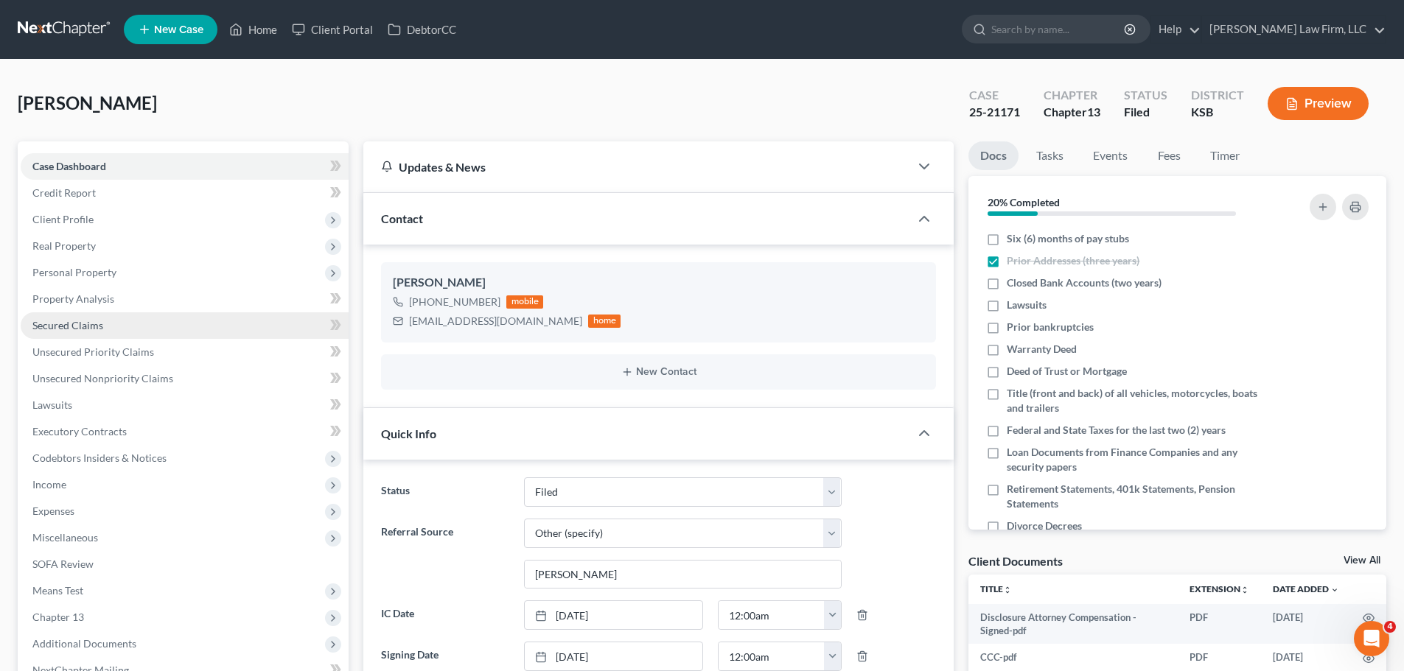
click at [94, 326] on span "Secured Claims" at bounding box center [67, 325] width 71 height 13
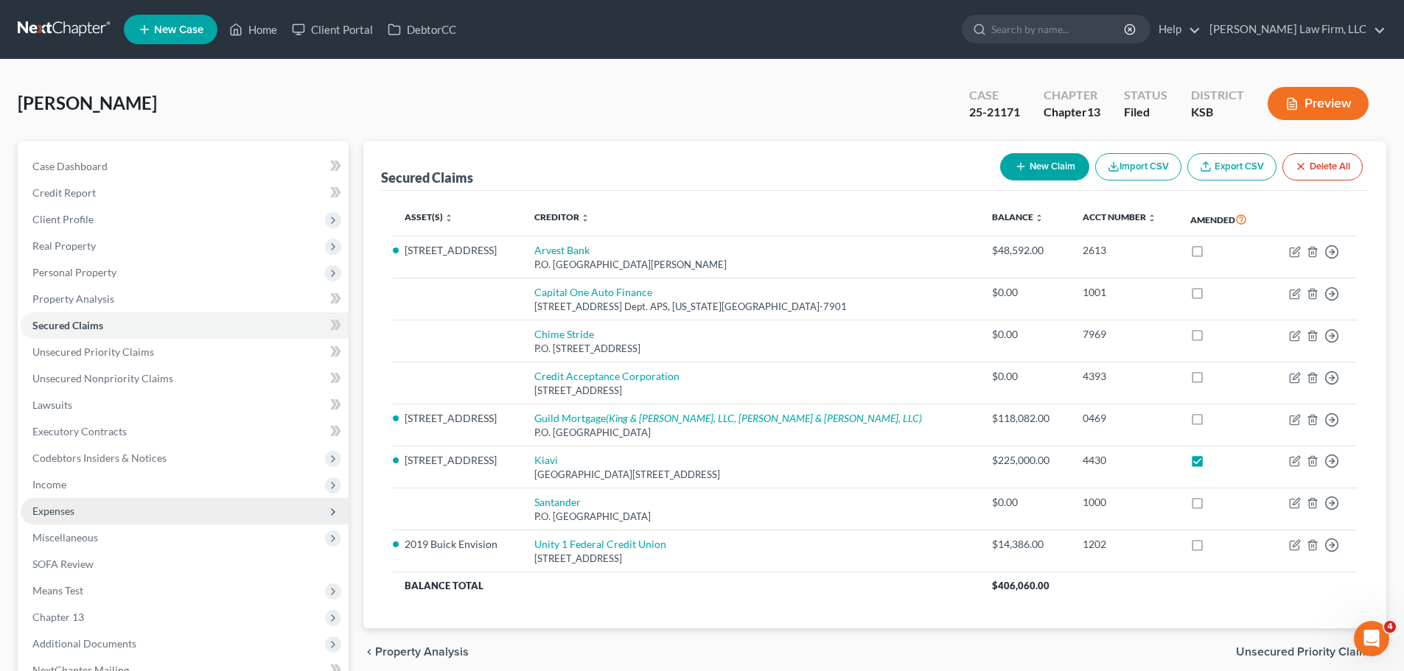
click at [101, 514] on span "Expenses" at bounding box center [185, 511] width 328 height 27
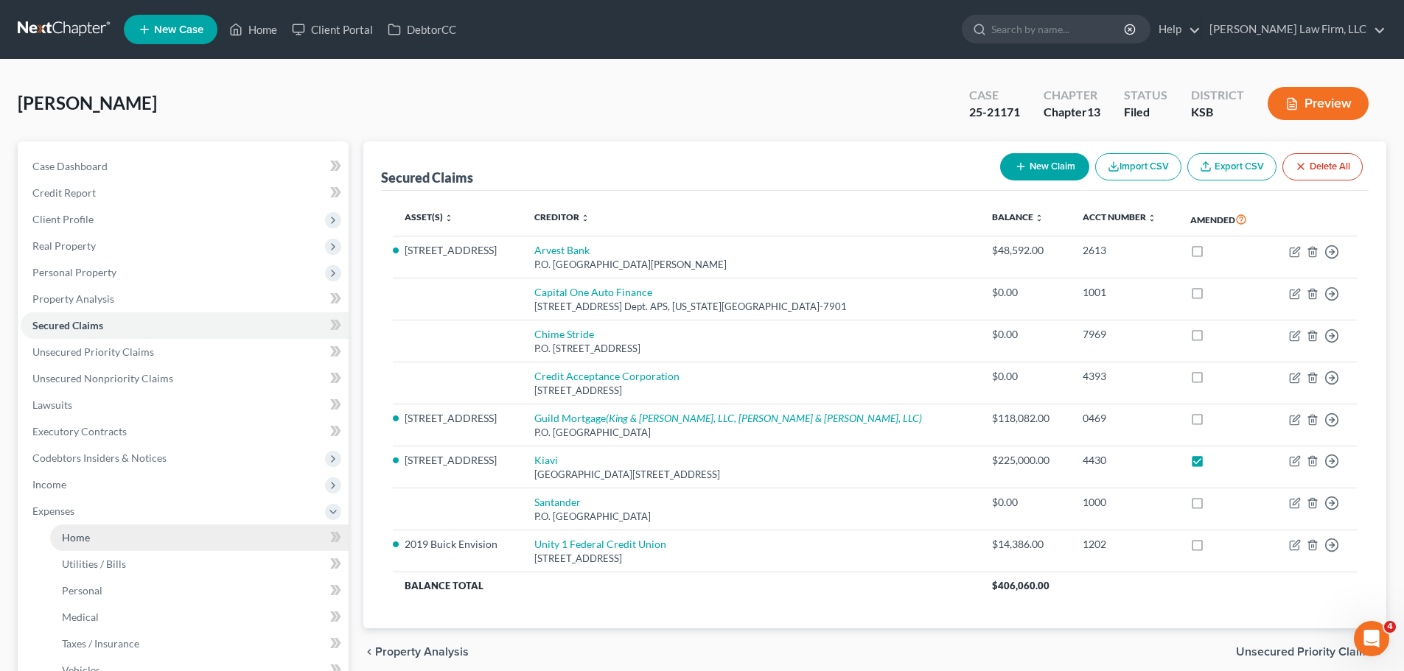
click at [102, 543] on link "Home" at bounding box center [199, 538] width 298 height 27
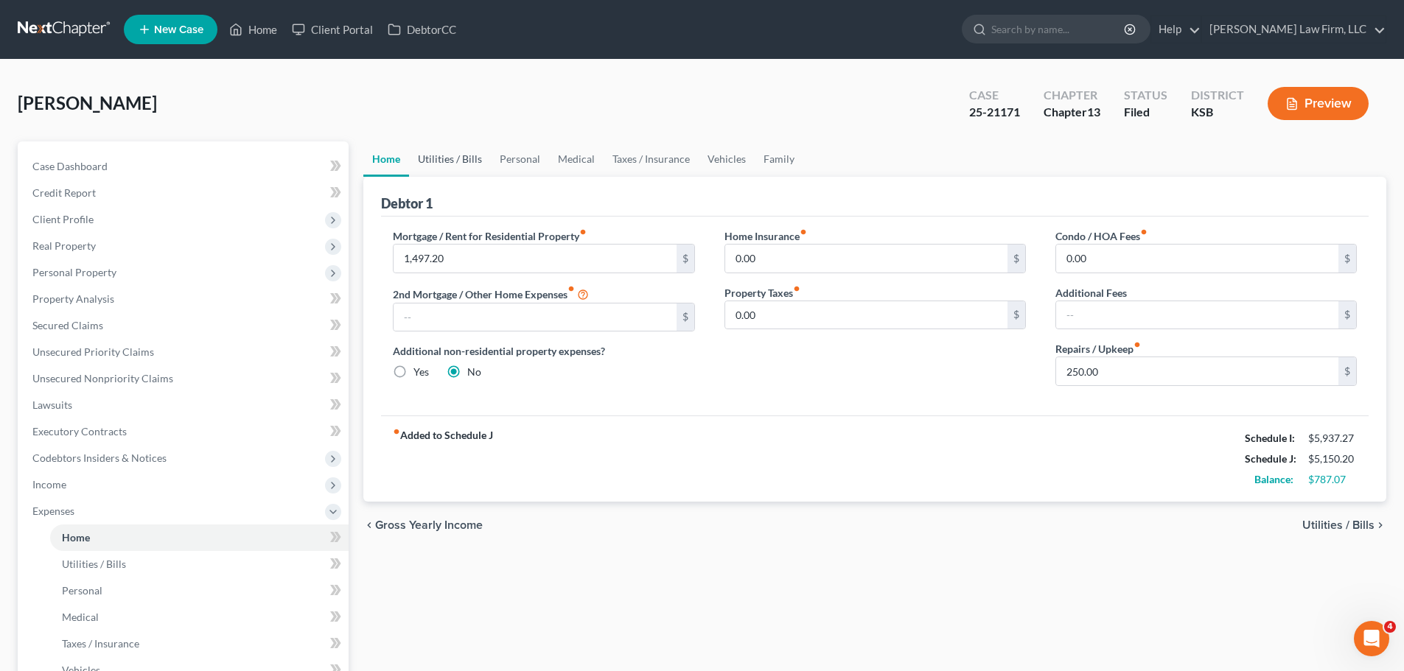
click at [464, 164] on link "Utilities / Bills" at bounding box center [450, 158] width 82 height 35
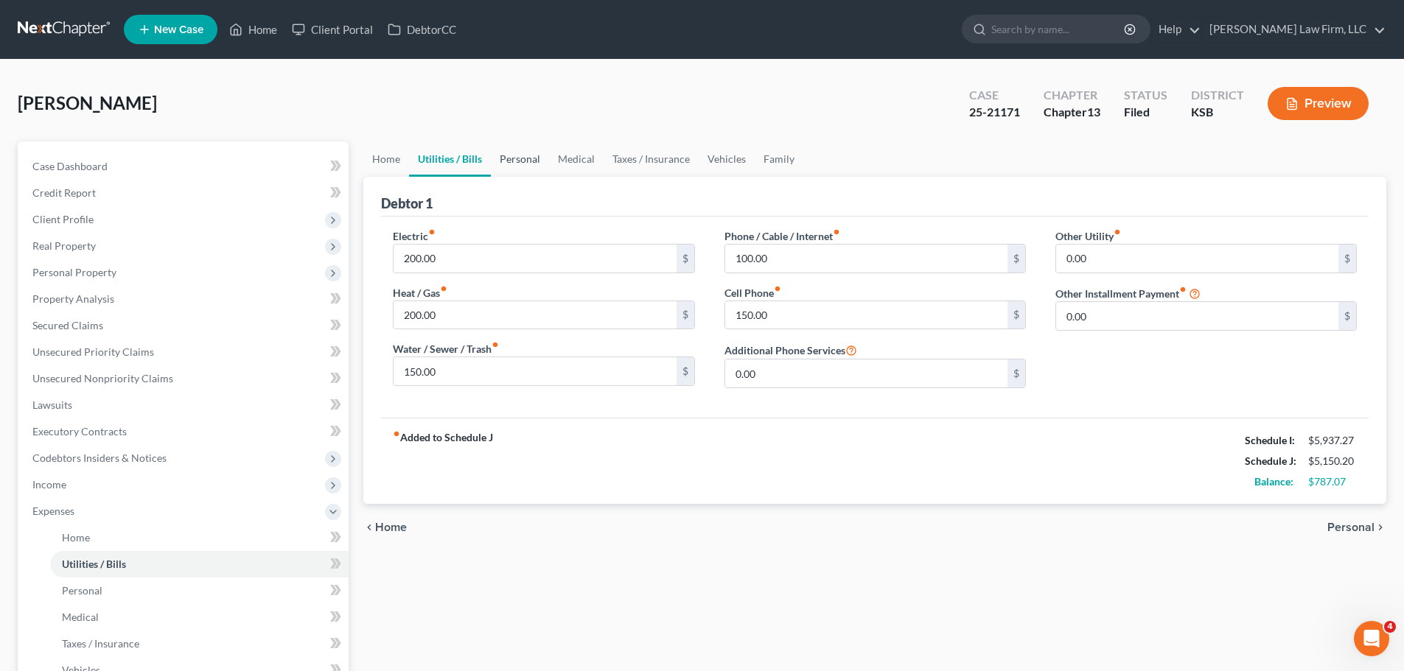
click at [509, 164] on link "Personal" at bounding box center [520, 158] width 58 height 35
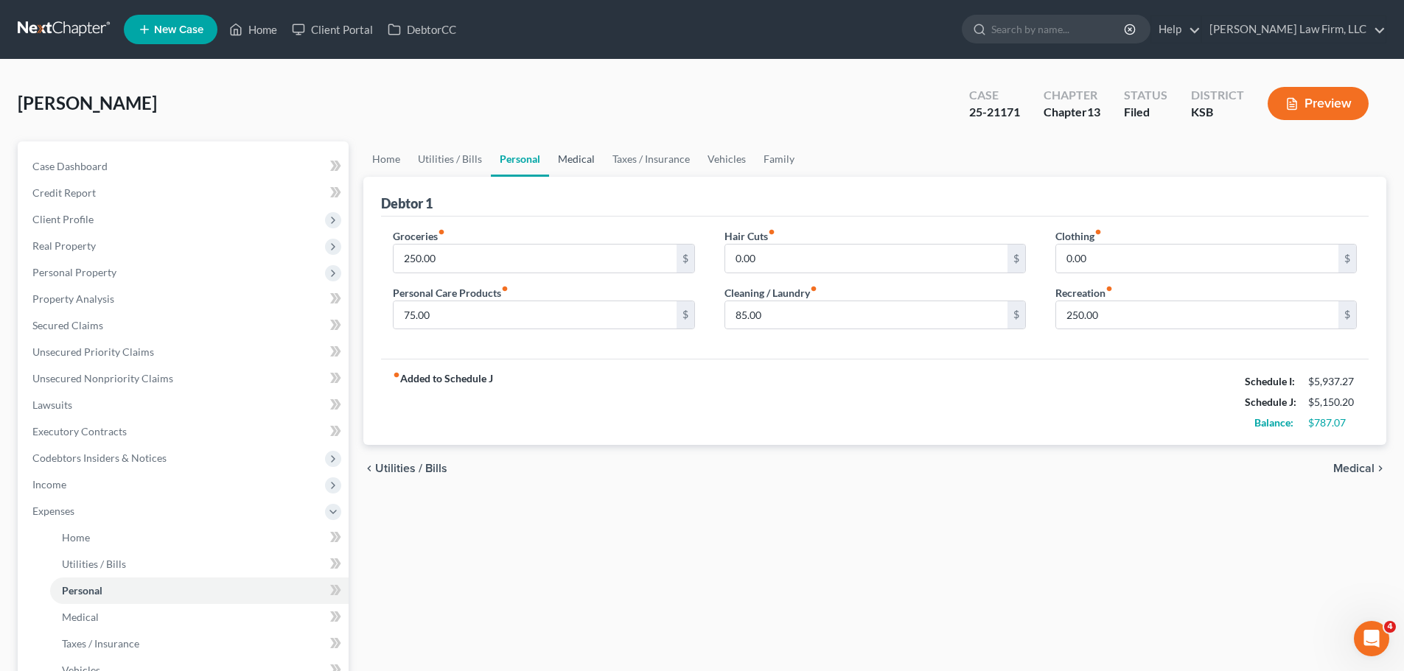
click at [583, 156] on link "Medical" at bounding box center [576, 158] width 55 height 35
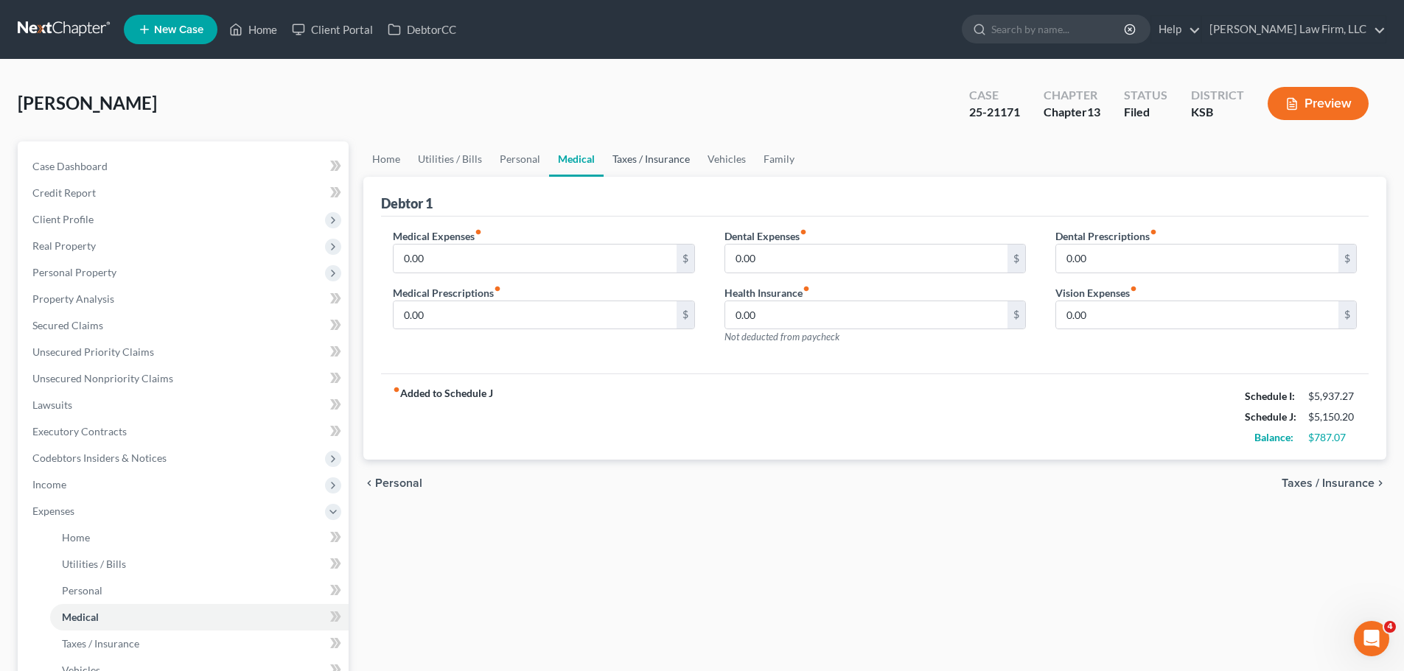
click at [628, 158] on link "Taxes / Insurance" at bounding box center [651, 158] width 95 height 35
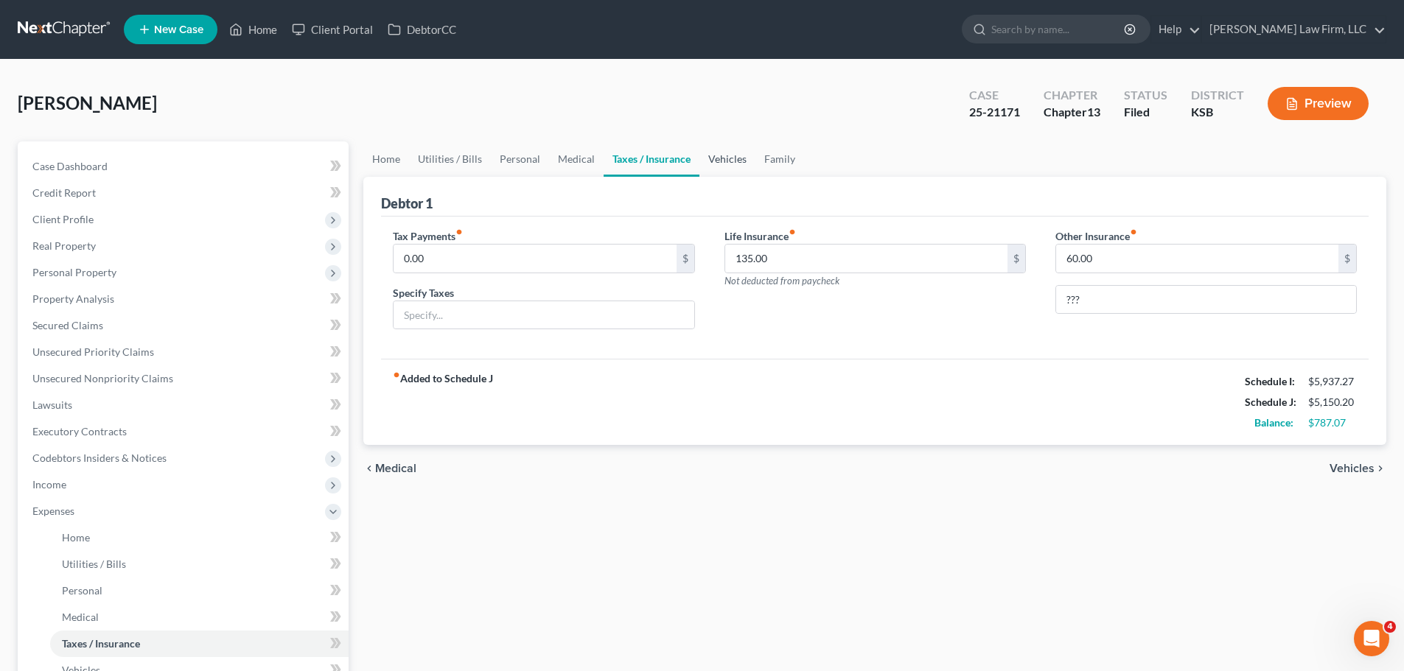
click at [729, 153] on link "Vehicles" at bounding box center [727, 158] width 56 height 35
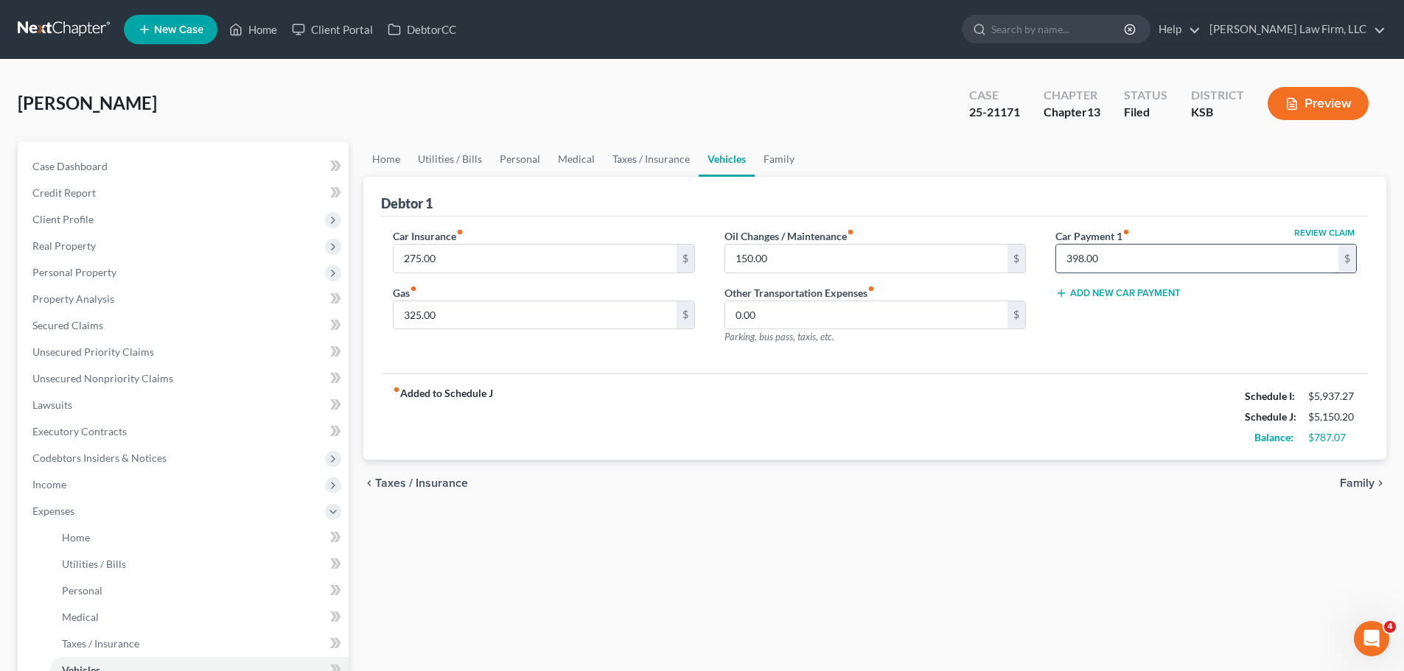
click at [1122, 253] on input "398.00" at bounding box center [1197, 259] width 282 height 28
click at [795, 149] on link "Family" at bounding box center [779, 158] width 49 height 35
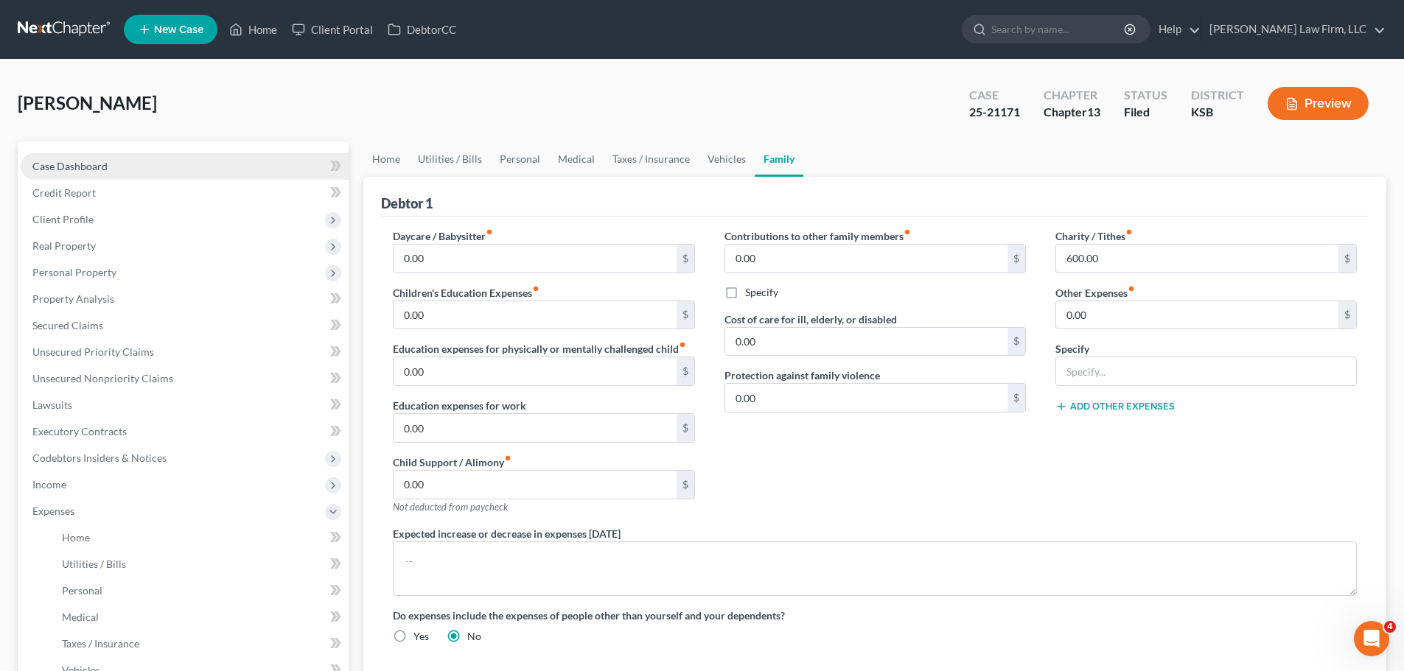
click at [124, 161] on link "Case Dashboard" at bounding box center [185, 166] width 328 height 27
select select "6"
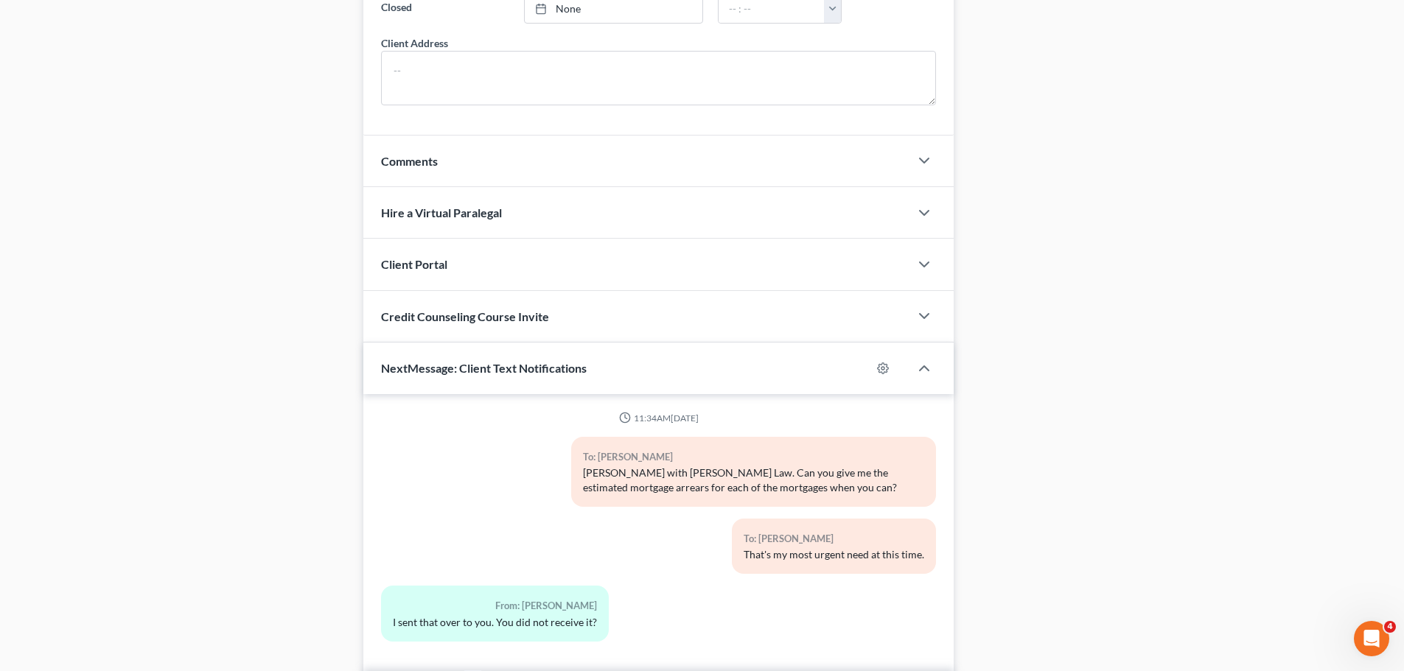
scroll to position [1262, 0]
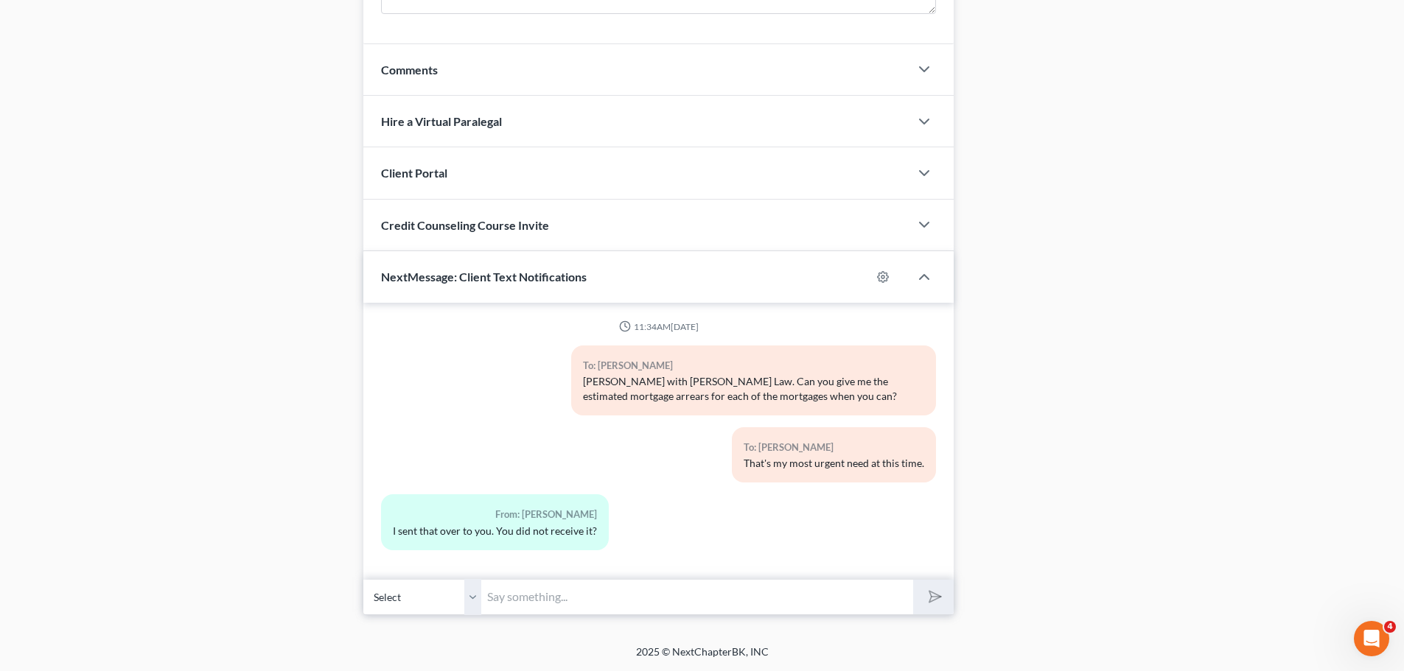
drag, startPoint x: 562, startPoint y: 599, endPoint x: 744, endPoint y: 592, distance: 181.4
click at [562, 599] on input "text" at bounding box center [697, 597] width 432 height 36
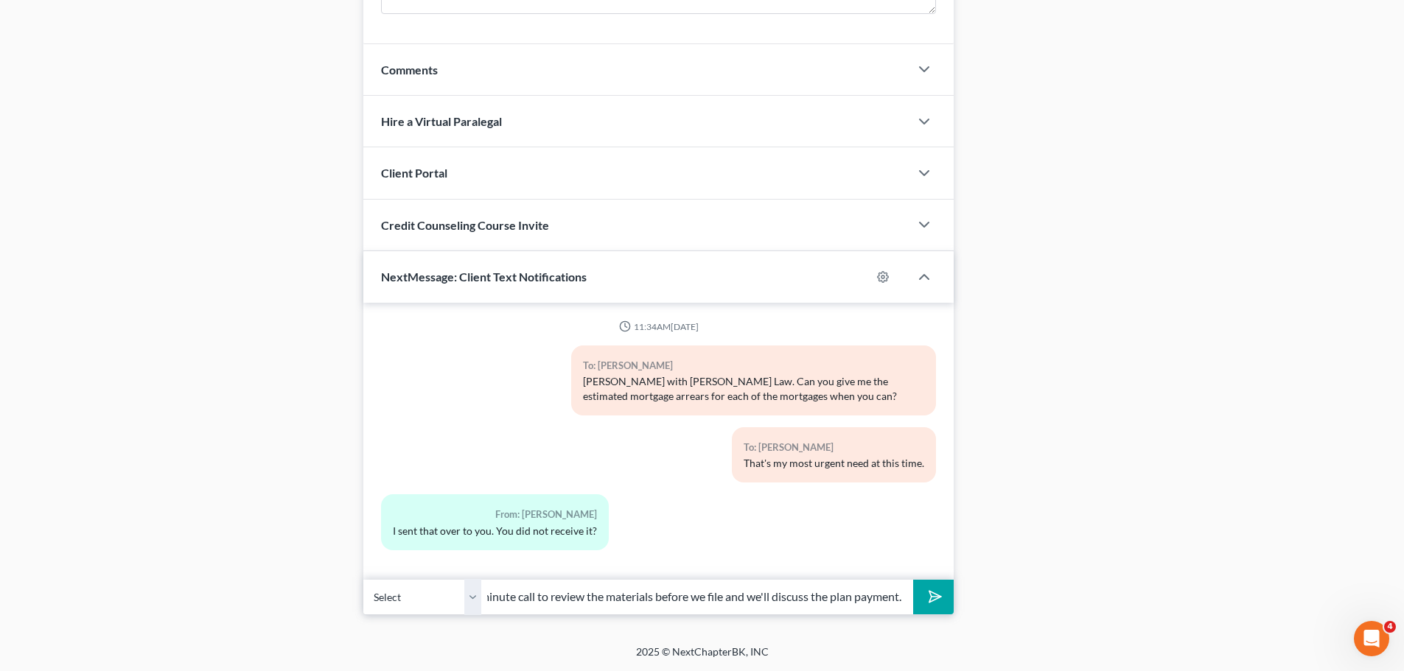
scroll to position [0, 362]
type input "Give me a call when you can, our next step is that we'll have a 20-40 minute ca…"
click at [913, 580] on button "submit" at bounding box center [933, 597] width 41 height 35
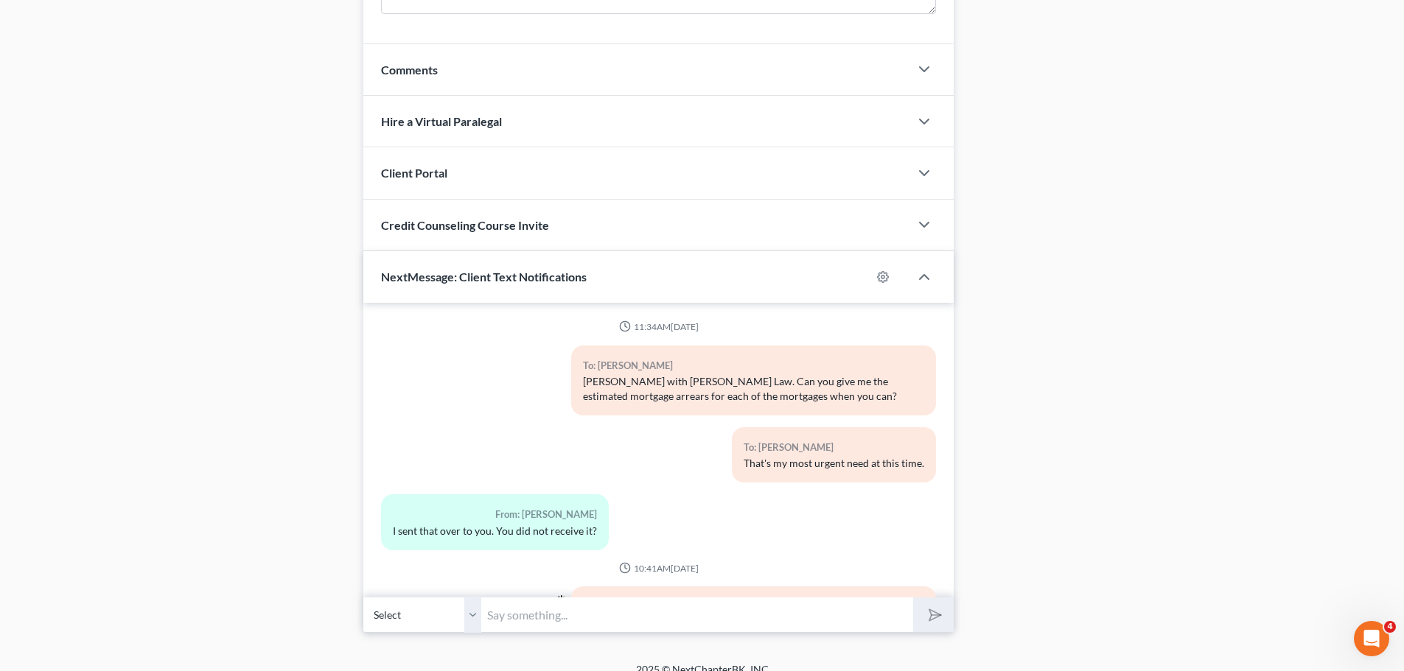
scroll to position [103, 0]
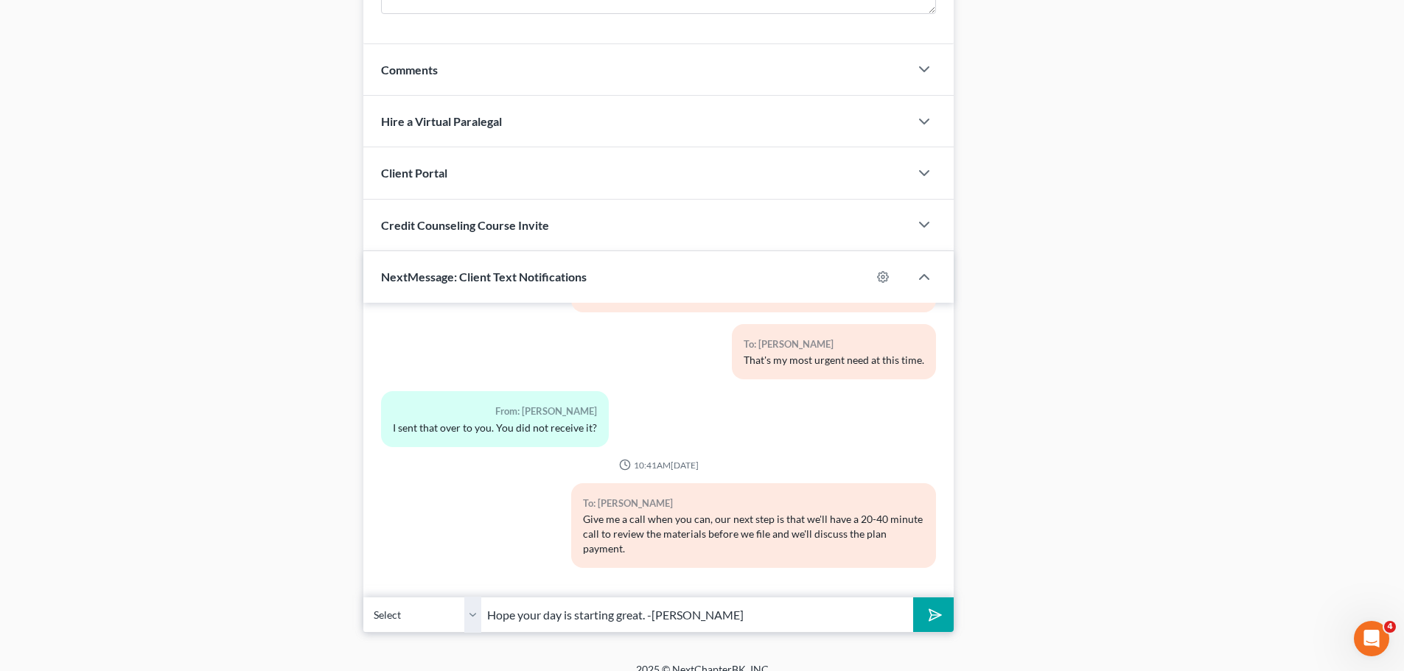
type input "Hope your day is starting great. -[PERSON_NAME]"
click at [913, 598] on button "submit" at bounding box center [933, 615] width 41 height 35
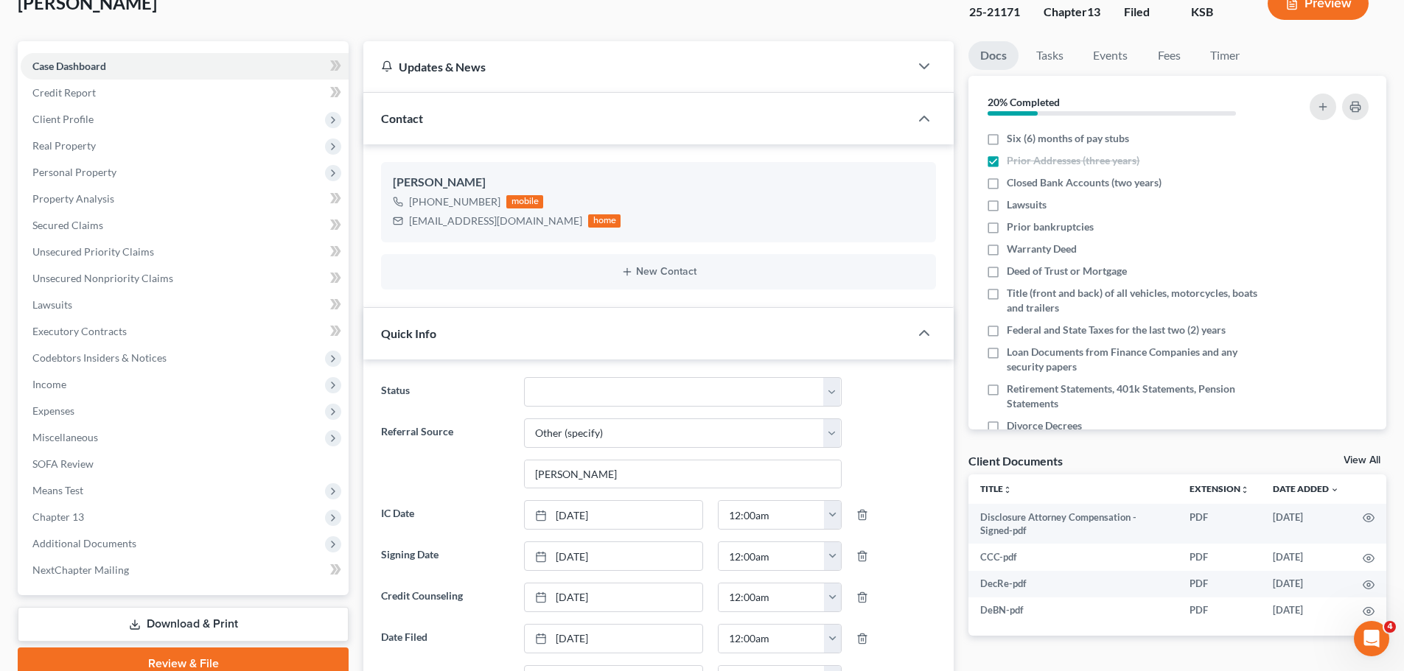
scroll to position [0, 0]
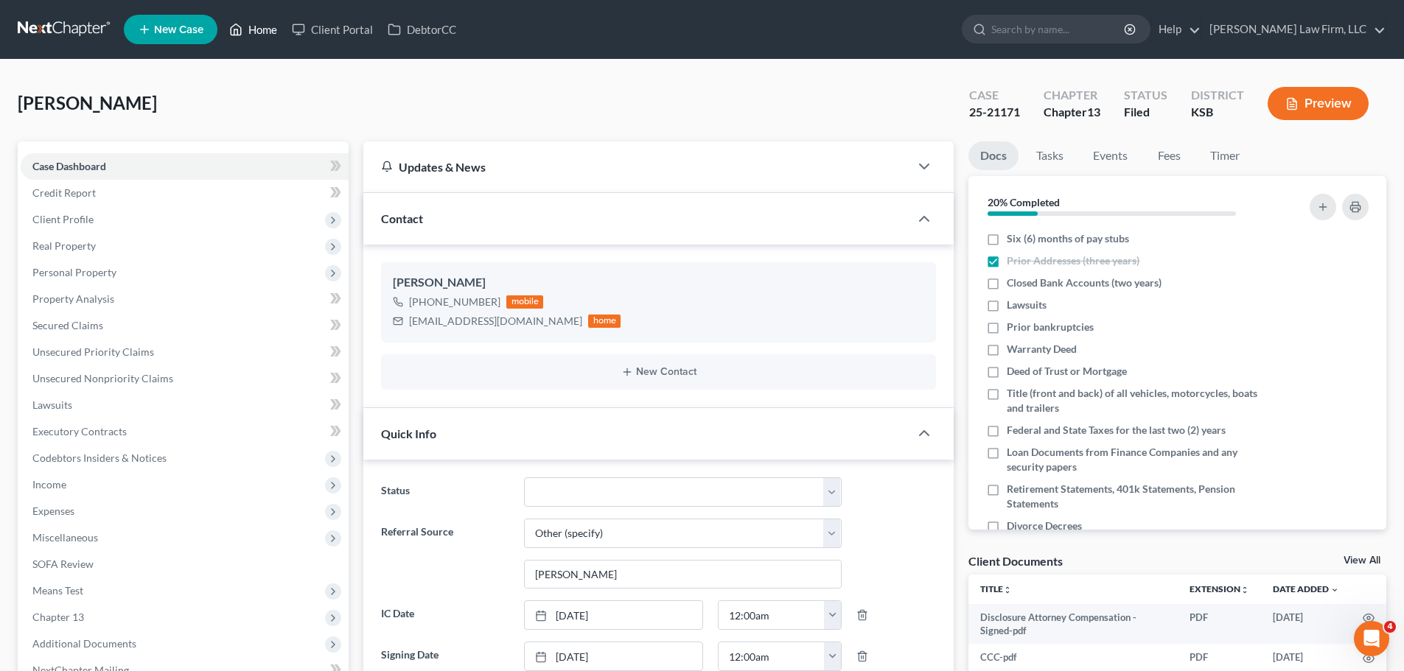
click at [261, 29] on link "Home" at bounding box center [253, 29] width 63 height 27
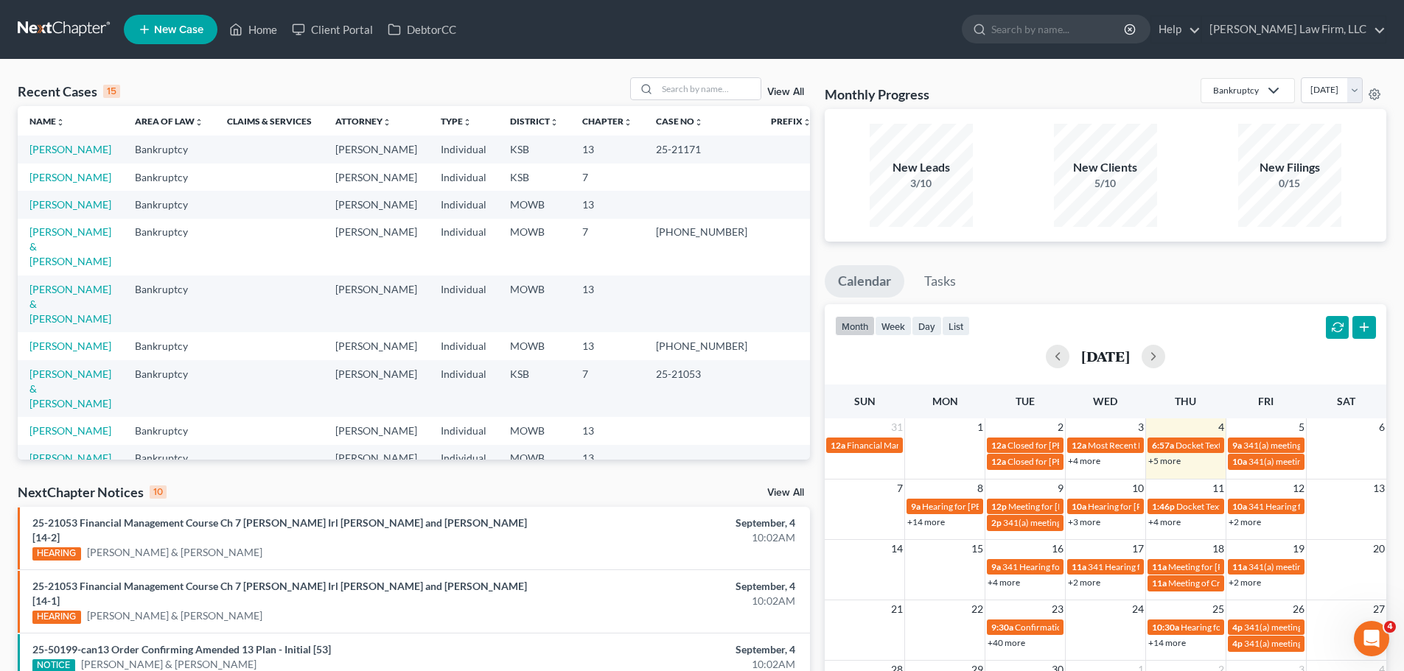
drag, startPoint x: 248, startPoint y: 63, endPoint x: 797, endPoint y: 146, distance: 555.3
click at [248, 63] on div "Recent Cases 15 View All Name unfold_more expand_more expand_less Area of Law u…" at bounding box center [702, 562] width 1404 height 1004
click at [705, 80] on input "search" at bounding box center [708, 88] width 103 height 21
type input "[PERSON_NAME]"
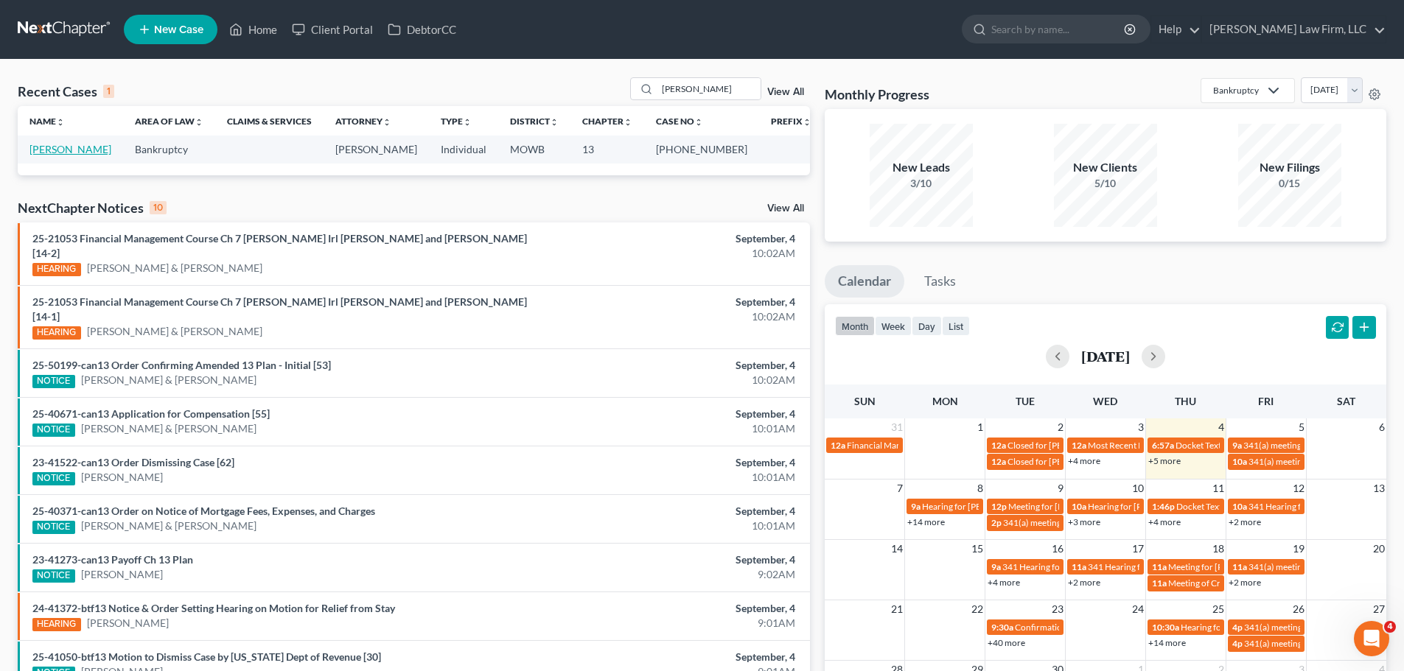
click at [63, 149] on link "[PERSON_NAME]" at bounding box center [70, 149] width 82 height 13
select select "1"
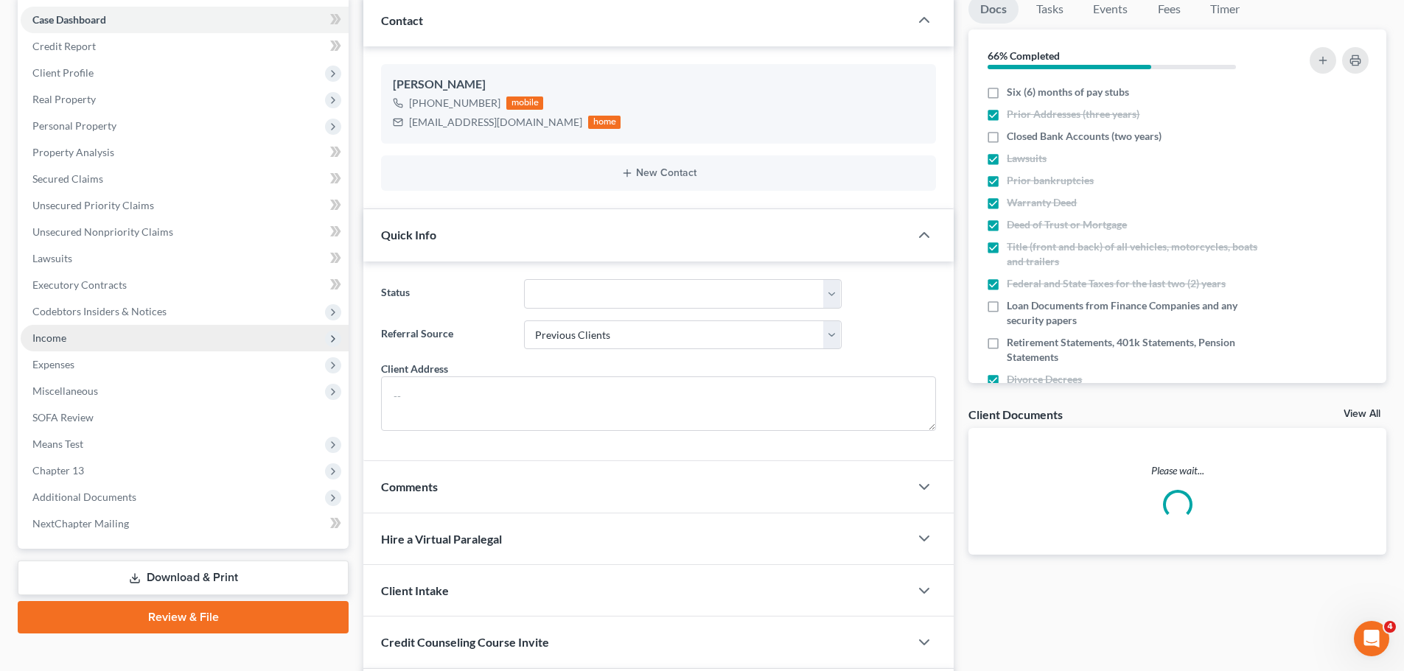
scroll to position [147, 0]
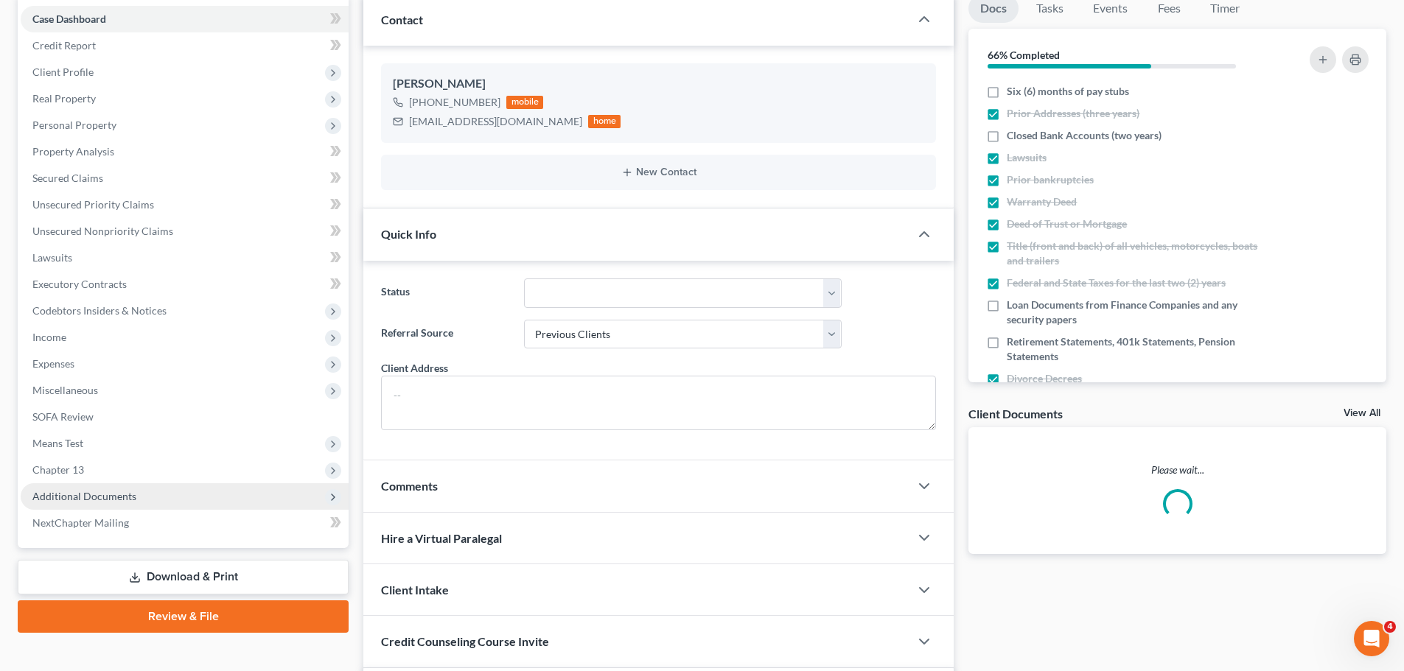
click at [121, 494] on span "Additional Documents" at bounding box center [84, 496] width 104 height 13
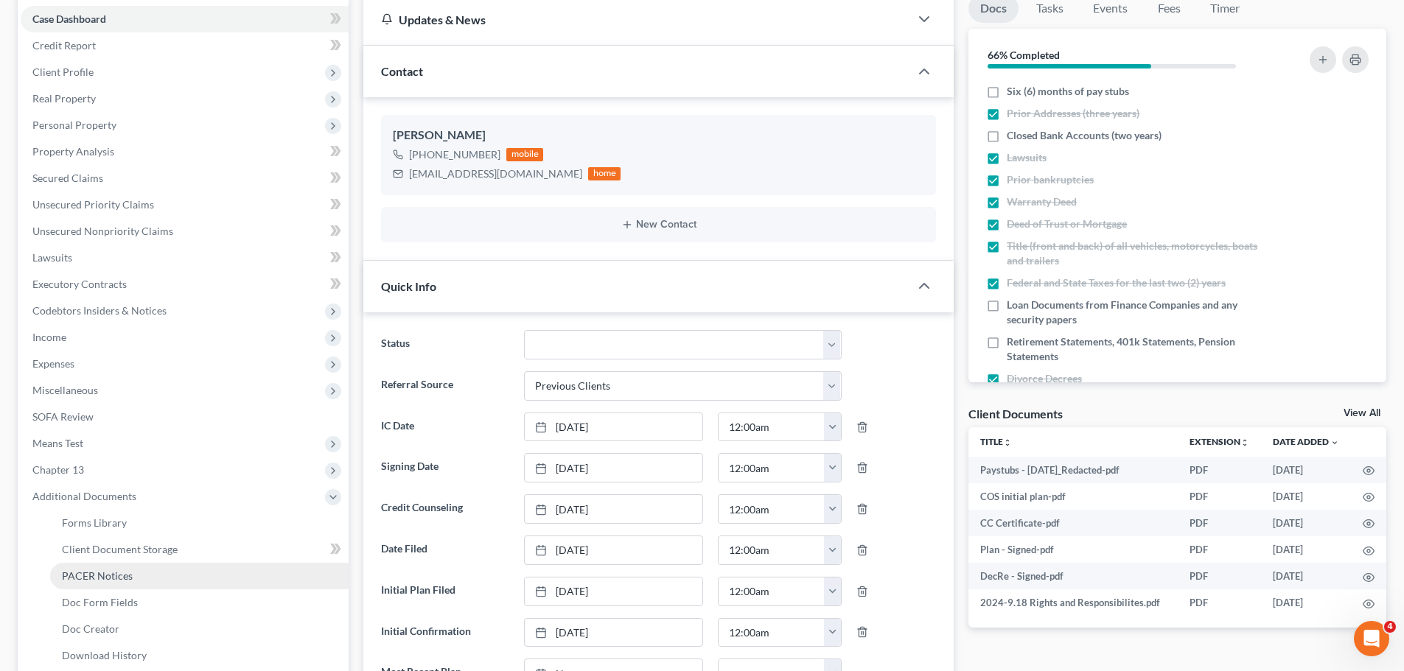
click at [137, 578] on link "PACER Notices" at bounding box center [199, 576] width 298 height 27
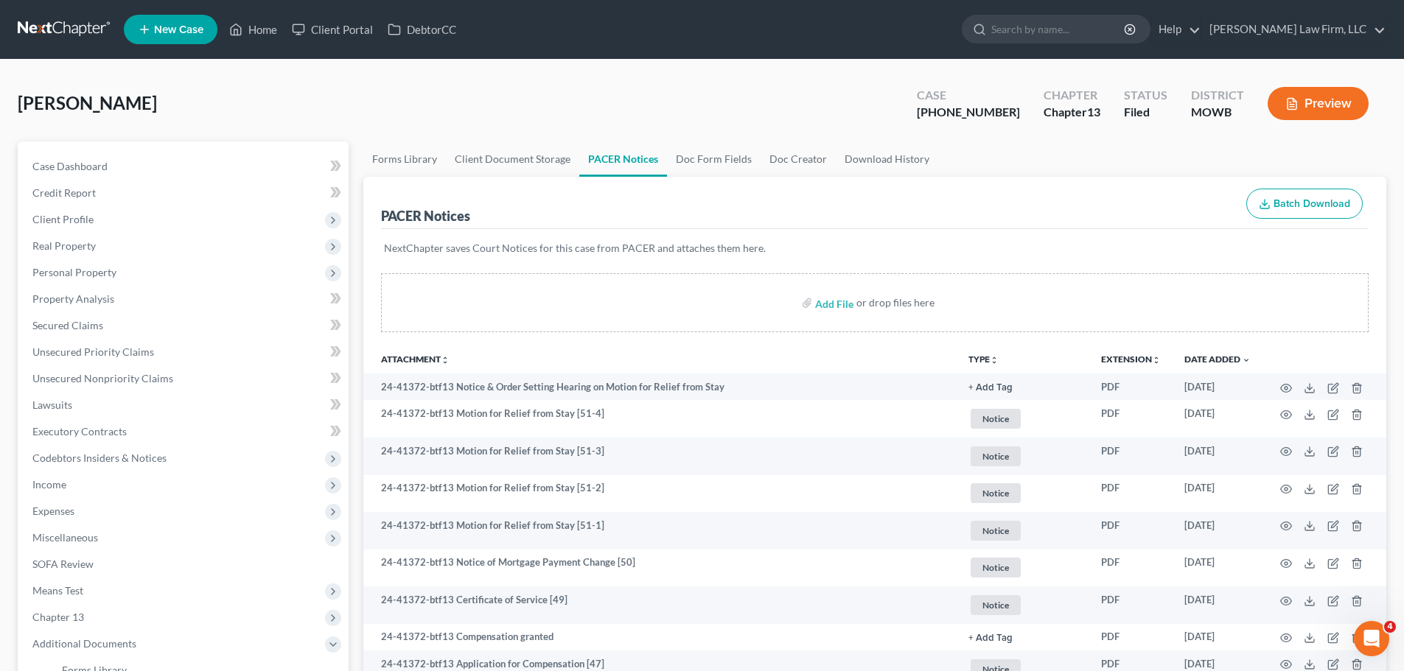
click at [983, 357] on button "TYPE unfold_more" at bounding box center [983, 360] width 30 height 10
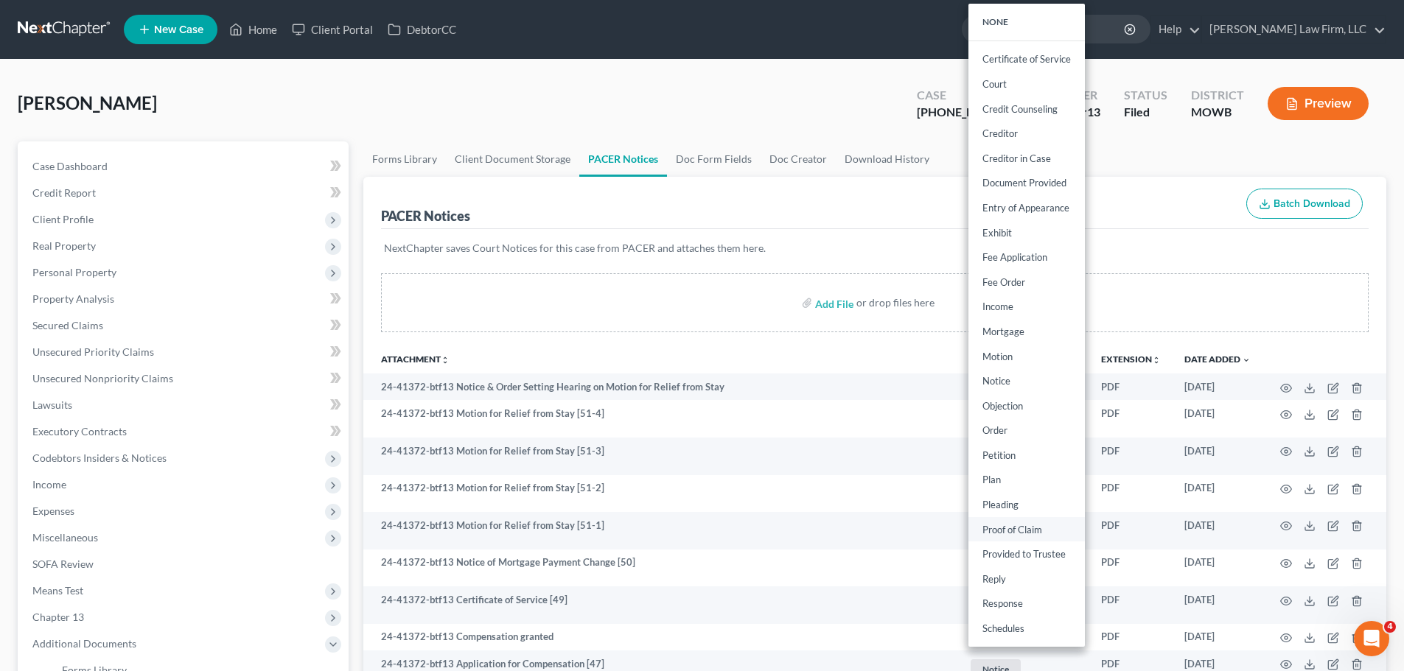
drag, startPoint x: 1029, startPoint y: 522, endPoint x: 992, endPoint y: 489, distance: 49.1
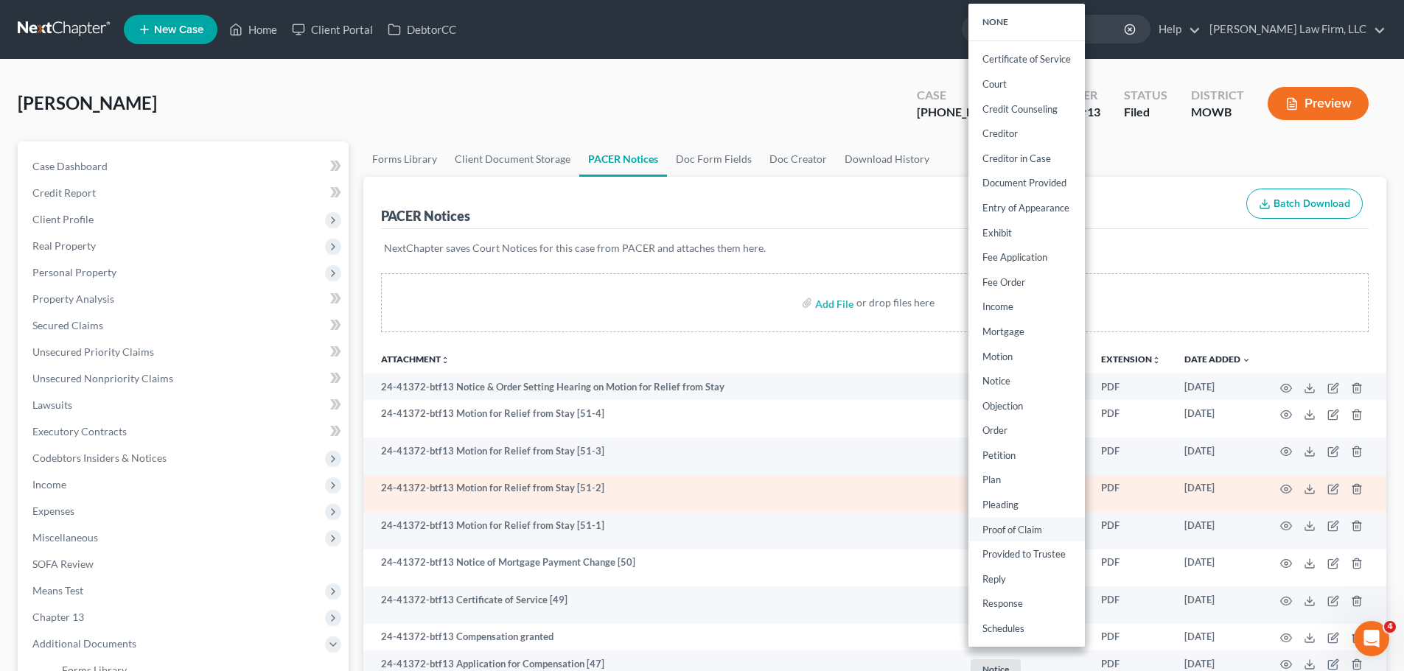
click at [1028, 522] on link "Proof of Claim" at bounding box center [1026, 529] width 116 height 25
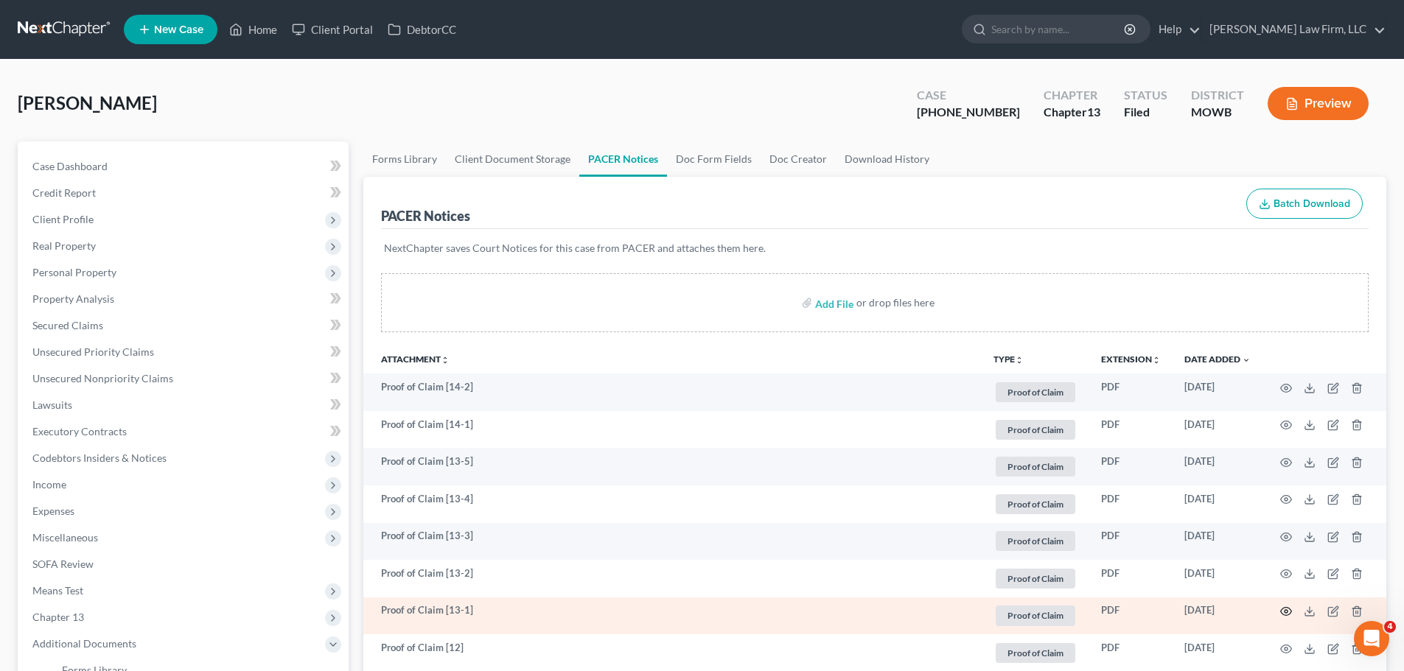
click at [1289, 610] on icon "button" at bounding box center [1286, 612] width 12 height 12
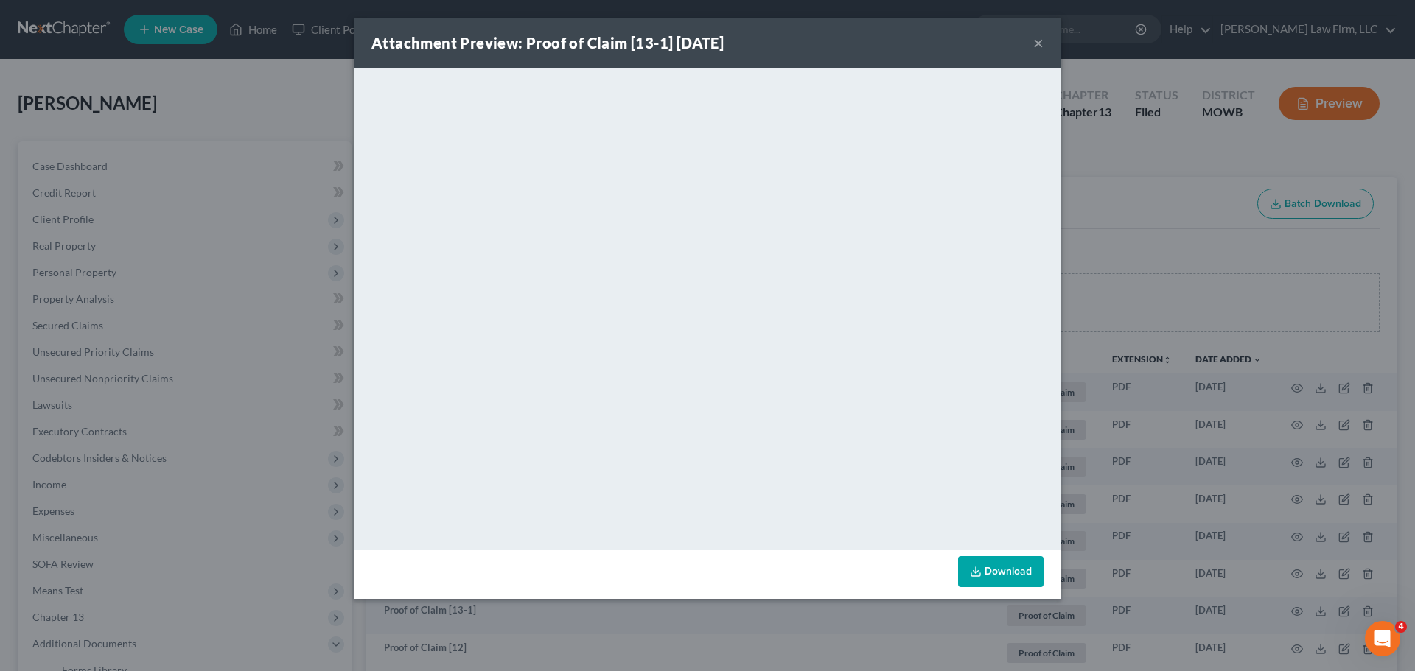
click at [1038, 38] on button "×" at bounding box center [1038, 43] width 10 height 18
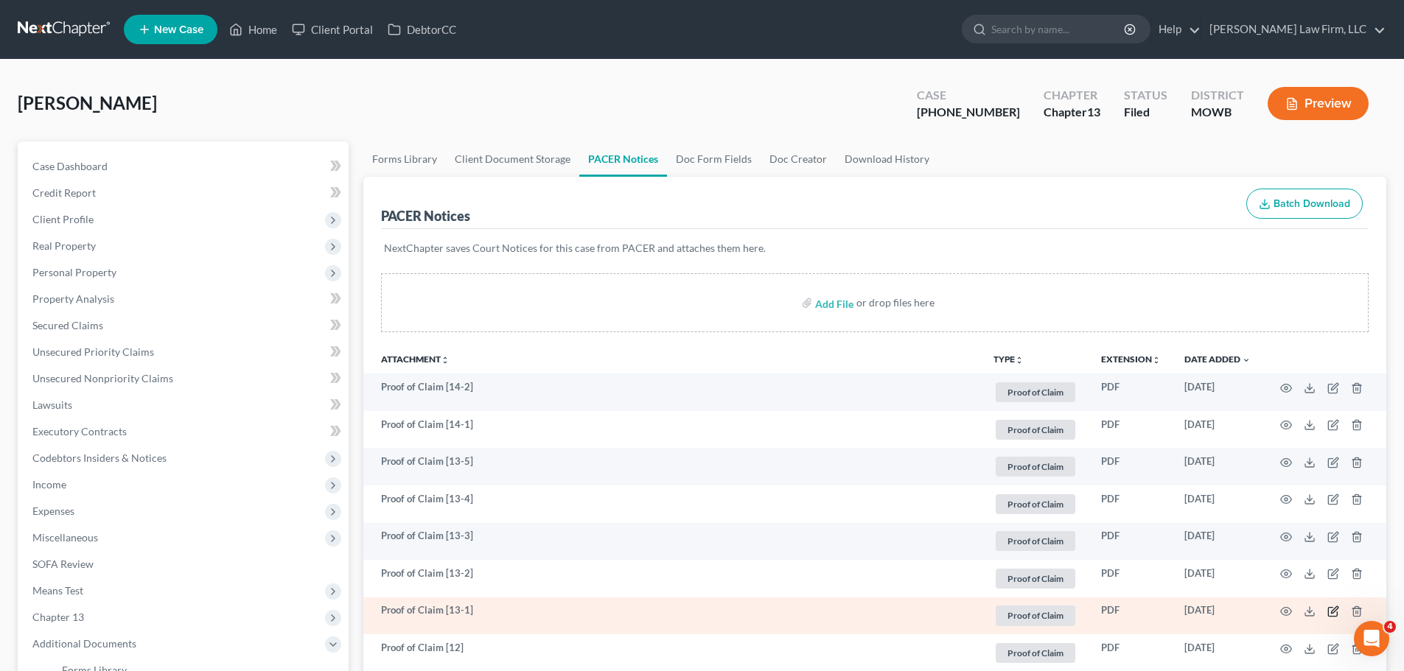
click at [1332, 613] on icon "button" at bounding box center [1334, 610] width 7 height 7
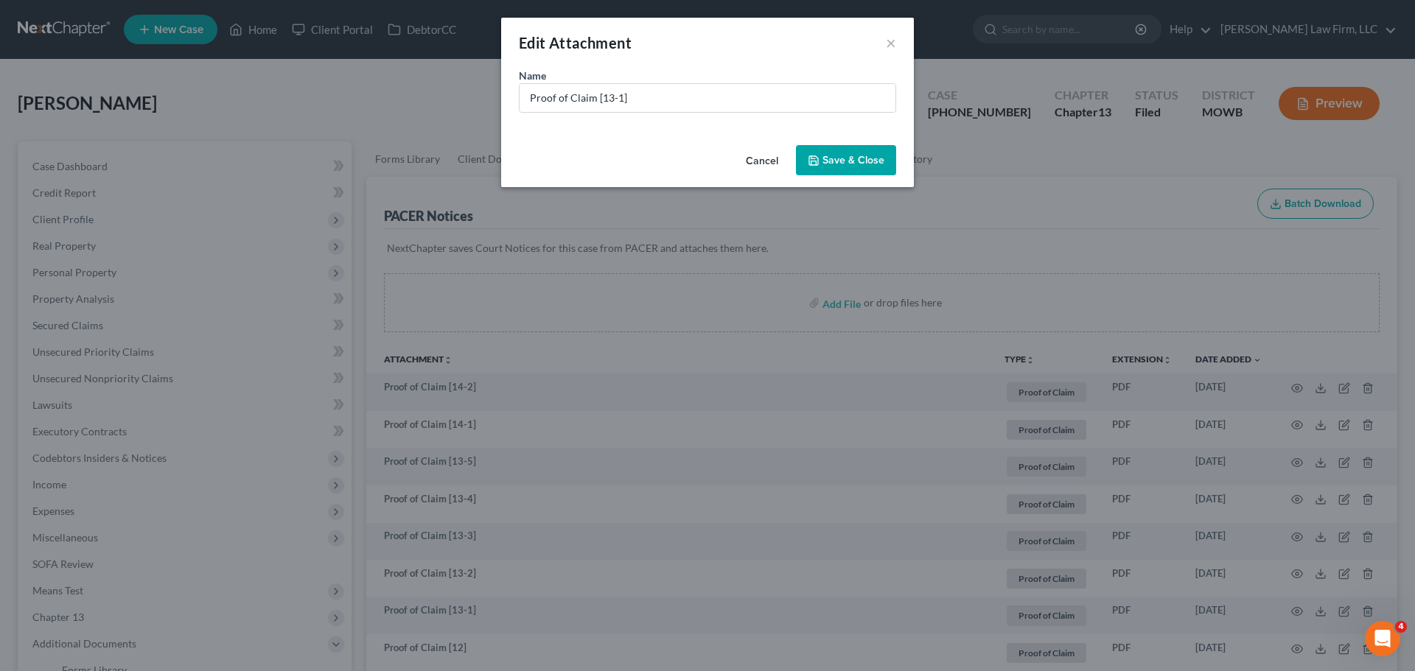
click at [703, 115] on div "Name * Proof of Claim [13-1]" at bounding box center [707, 103] width 413 height 71
click at [713, 96] on input "Proof of Claim [13-1]" at bounding box center [708, 98] width 376 height 28
type input "Proof of Claim [13-1] - Guild Mortgage"
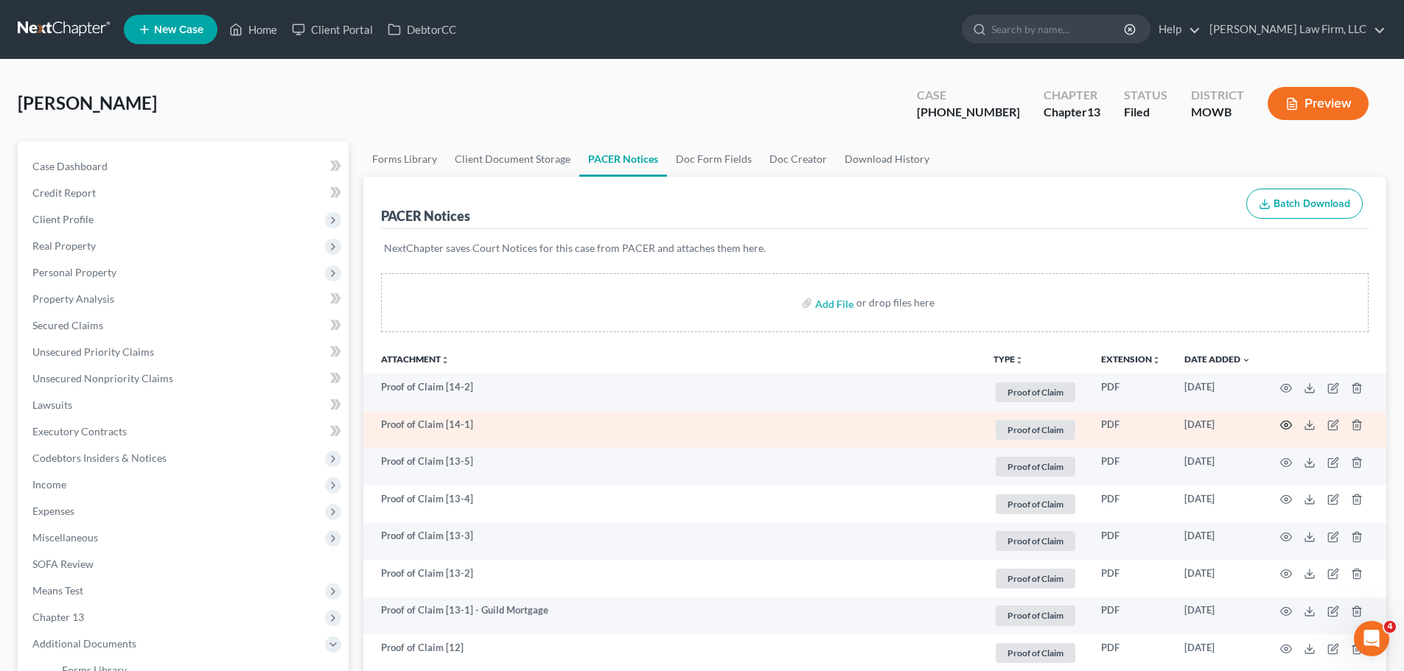
click at [1285, 426] on icon "button" at bounding box center [1286, 425] width 12 height 12
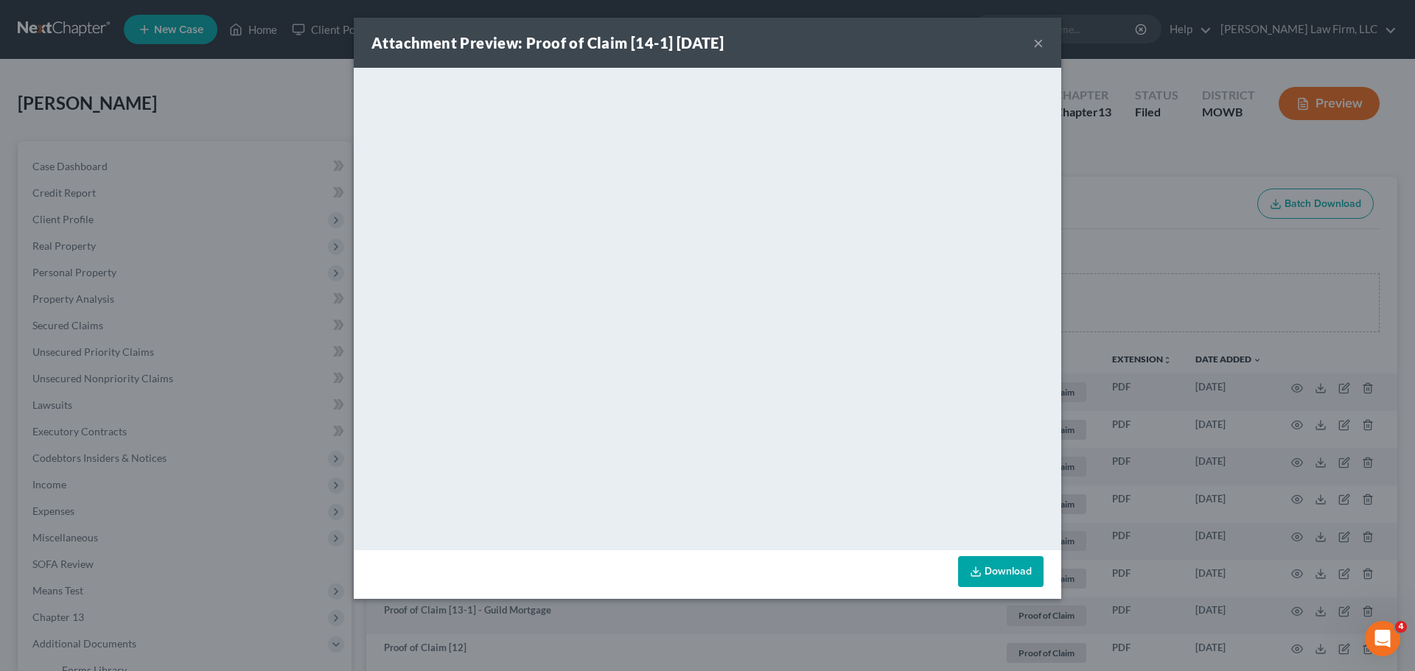
click at [1035, 37] on button "×" at bounding box center [1038, 43] width 10 height 18
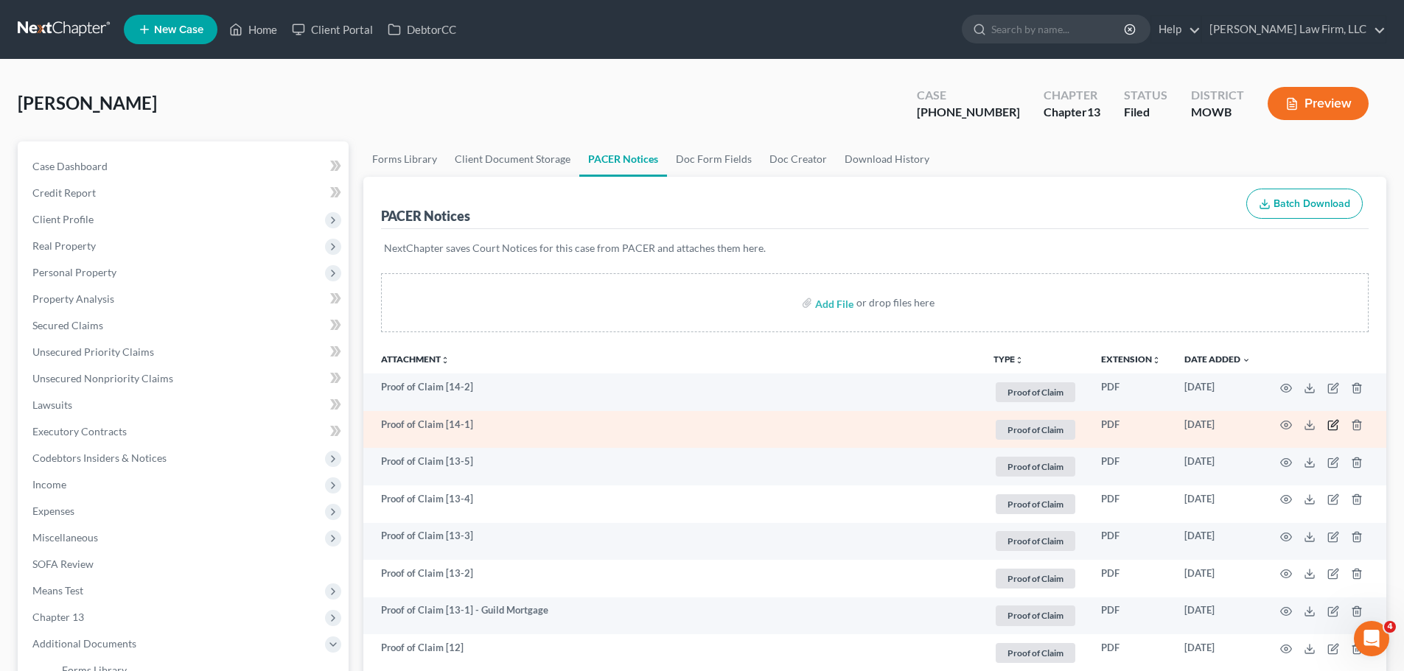
click at [1332, 427] on icon "button" at bounding box center [1334, 424] width 7 height 7
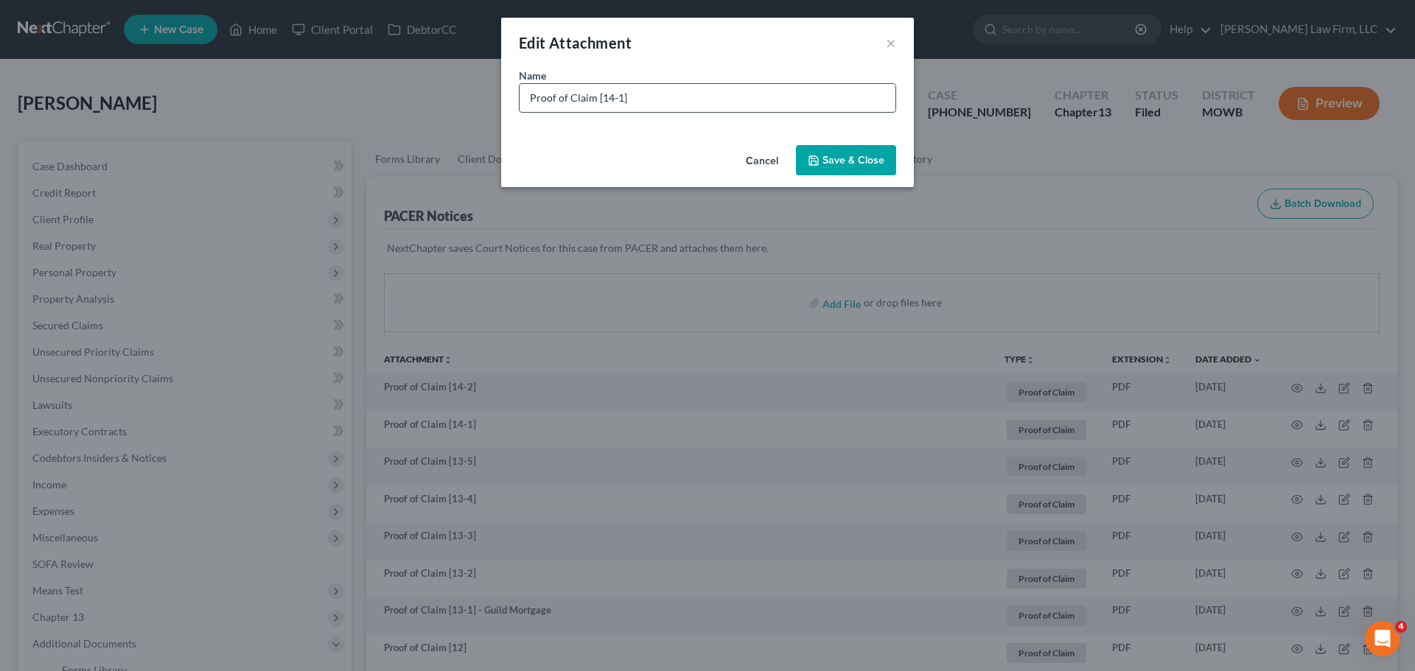
click at [665, 102] on input "Proof of Claim [14-1]" at bounding box center [708, 98] width 376 height 28
type input "Proof of Claim [14-1] - Bank of America"
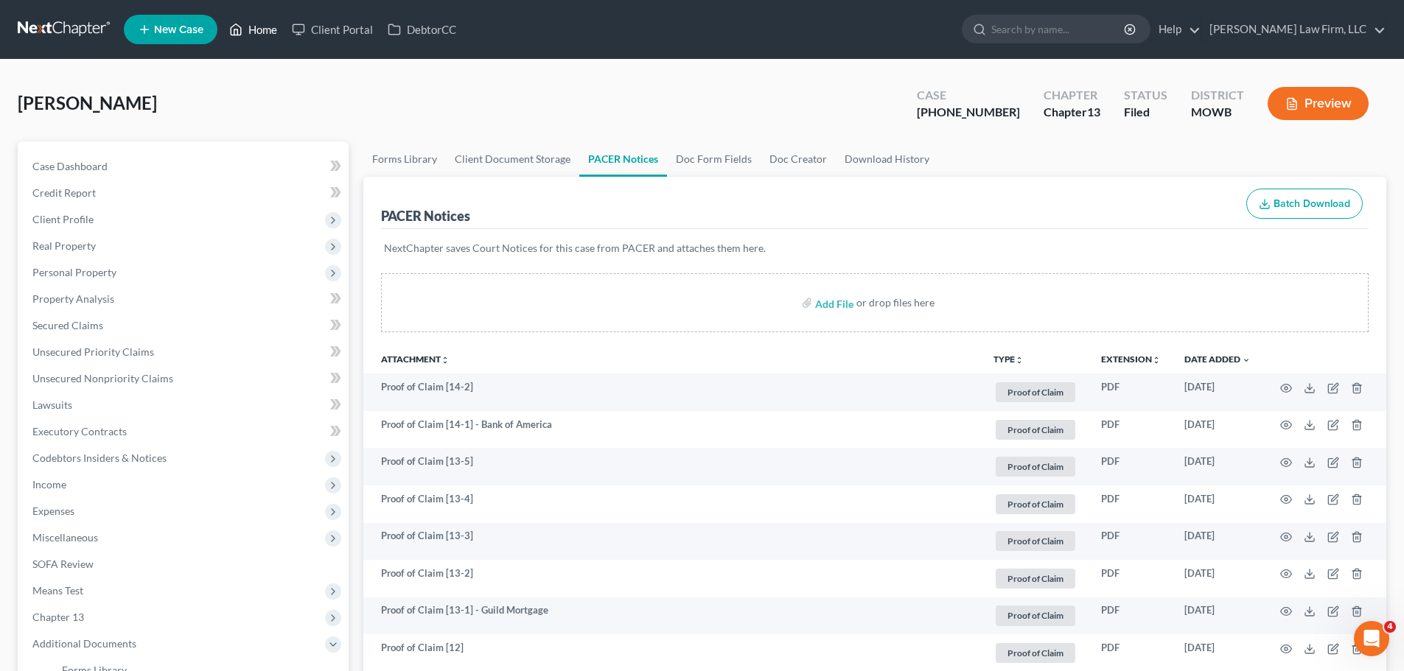
click at [268, 33] on link "Home" at bounding box center [253, 29] width 63 height 27
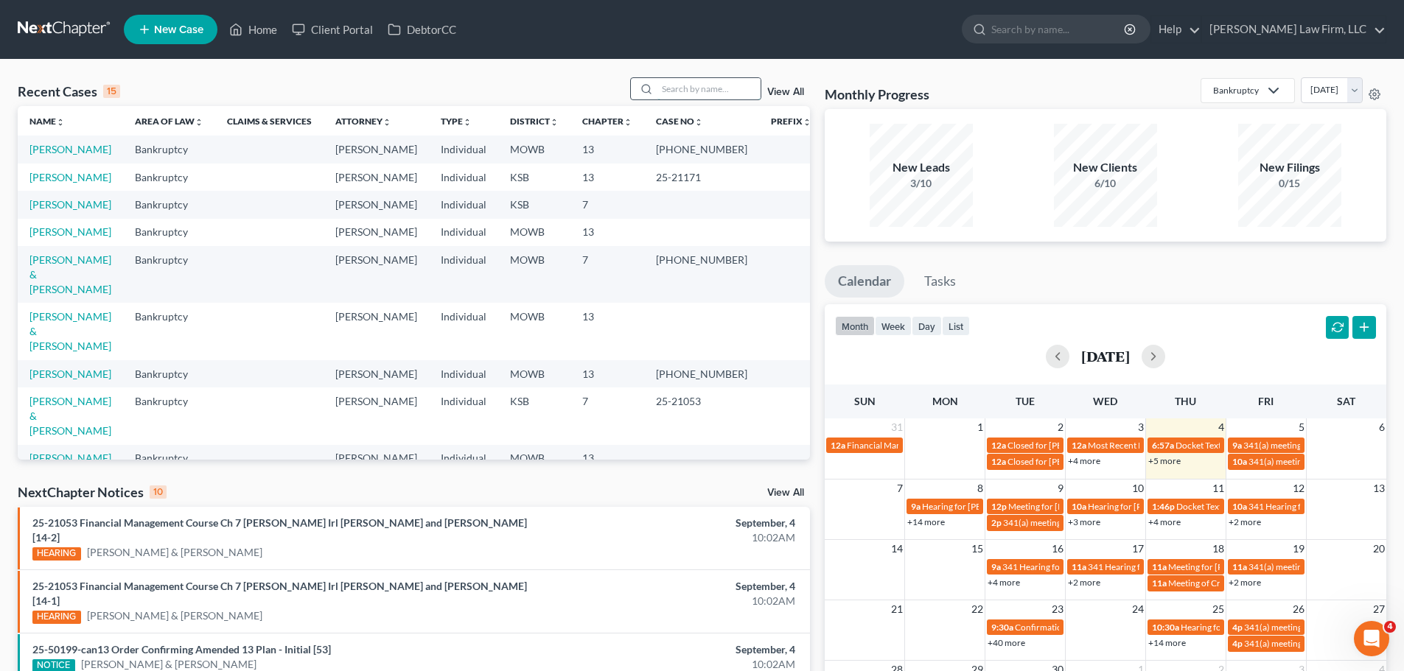
click at [727, 84] on input "search" at bounding box center [708, 88] width 103 height 21
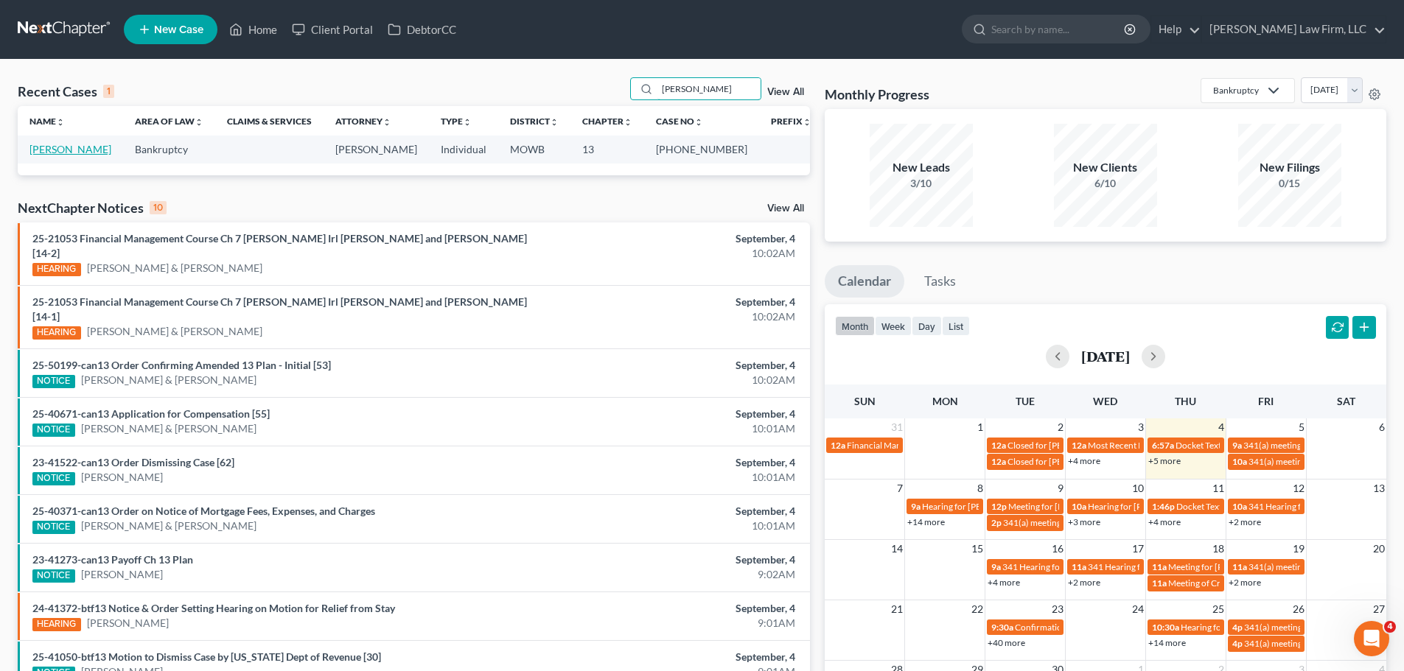
type input "[PERSON_NAME]"
click at [73, 147] on link "[PERSON_NAME]" at bounding box center [70, 149] width 82 height 13
select select "0"
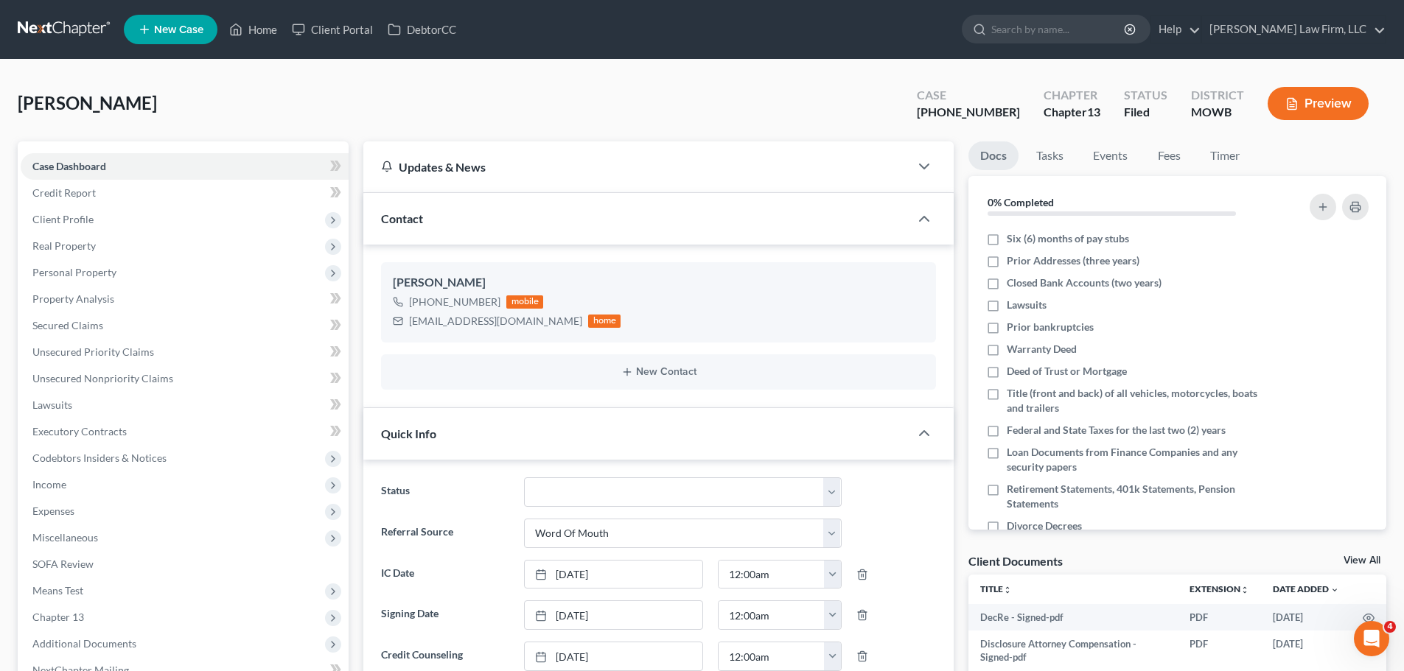
scroll to position [103, 0]
drag, startPoint x: 500, startPoint y: 298, endPoint x: 422, endPoint y: 308, distance: 78.0
click at [422, 308] on div "[PHONE_NUMBER] mobile" at bounding box center [507, 302] width 228 height 19
copy div "[PHONE_NUMBER]"
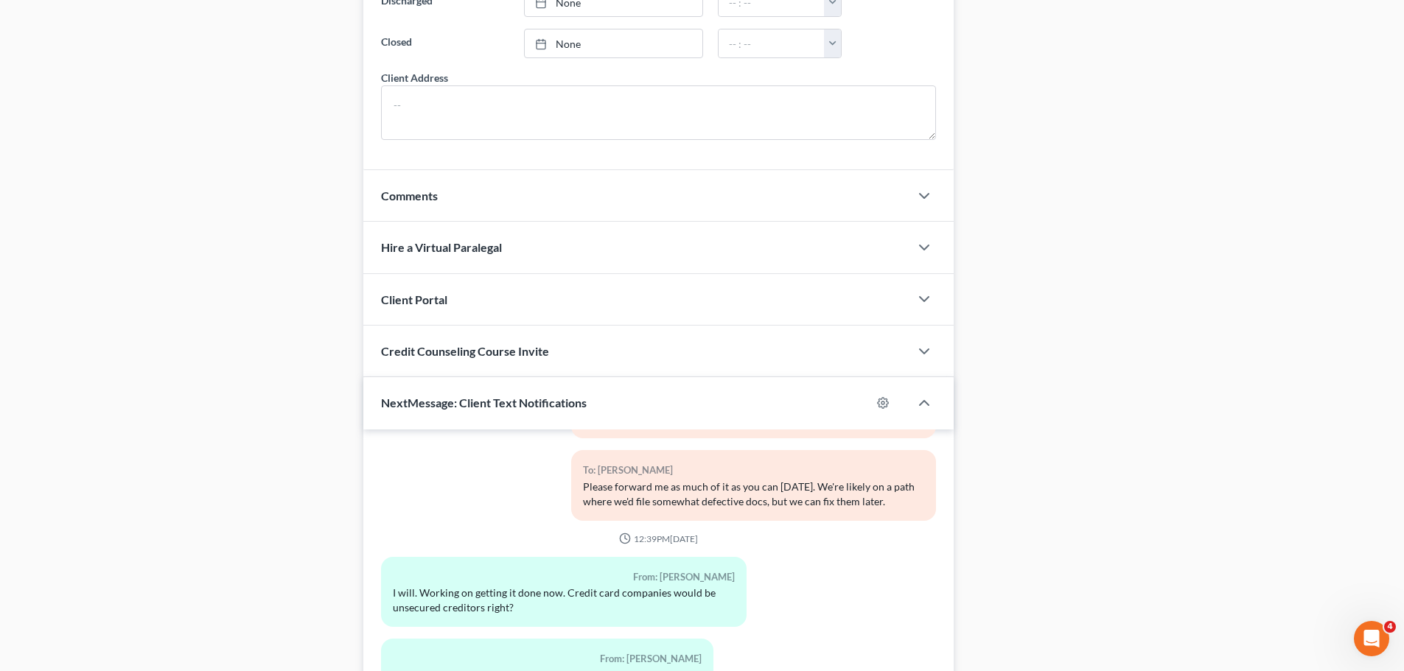
scroll to position [1240, 0]
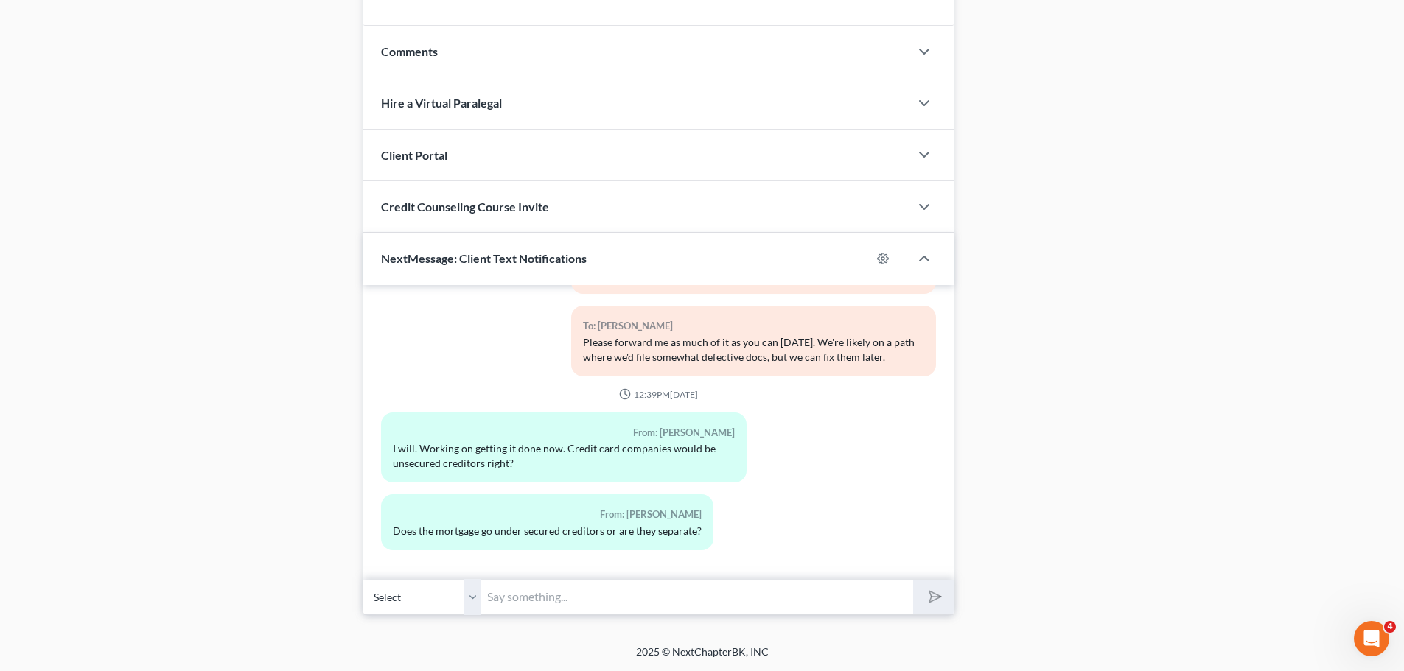
click at [536, 593] on input "text" at bounding box center [697, 597] width 432 height 36
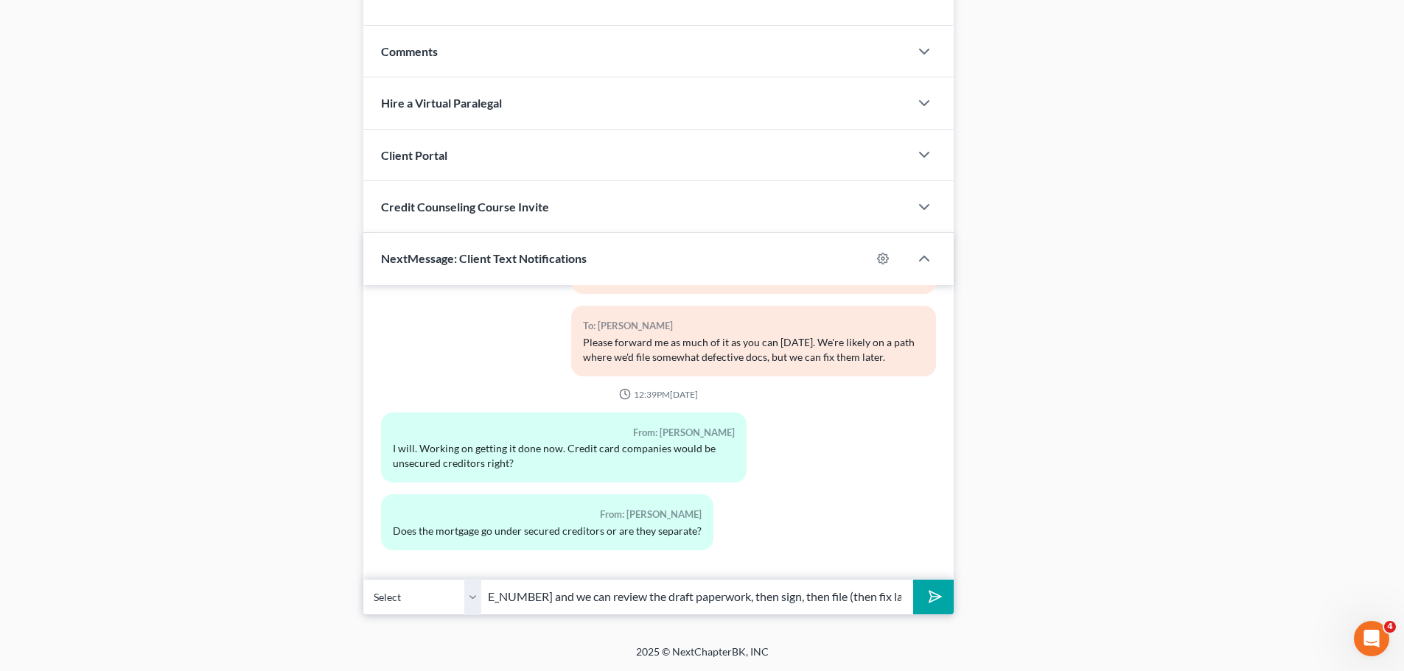
scroll to position [0, 308]
type input "Good morning, when you can, please give me a call at [PHONE_NUMBER] and we can …"
click at [913, 580] on button "submit" at bounding box center [933, 597] width 41 height 35
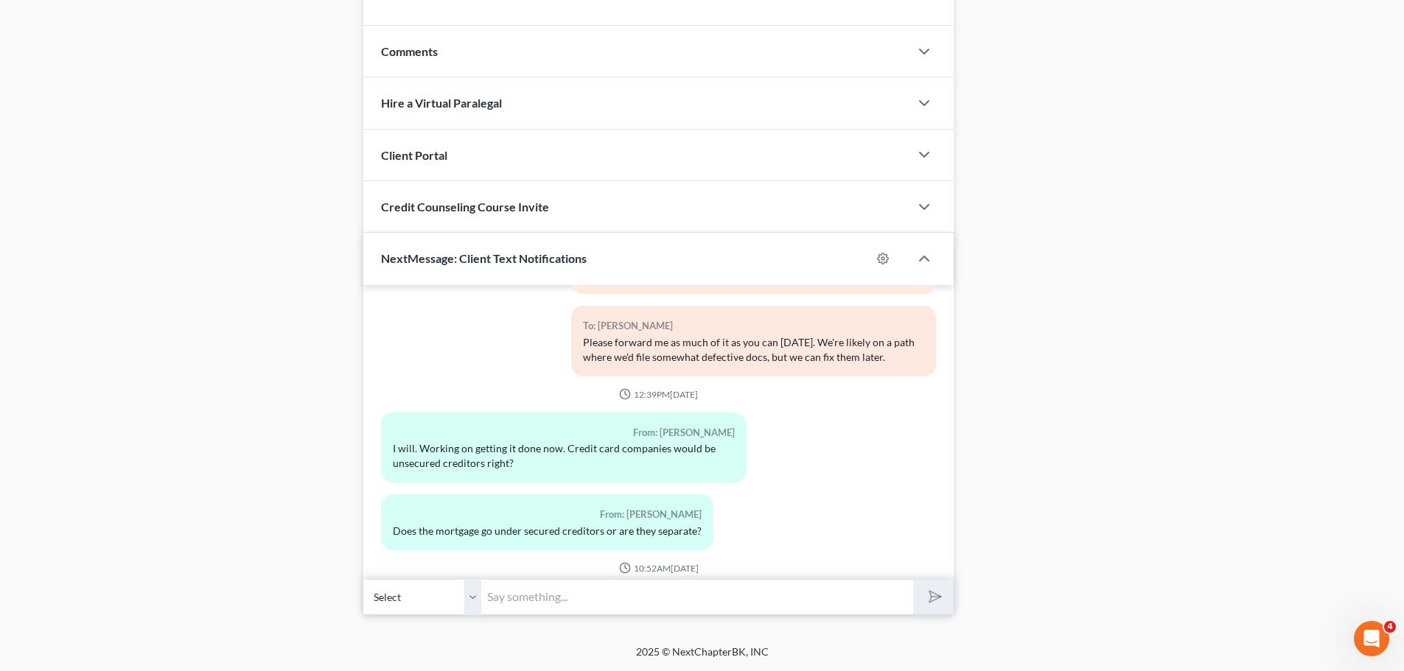
scroll to position [209, 0]
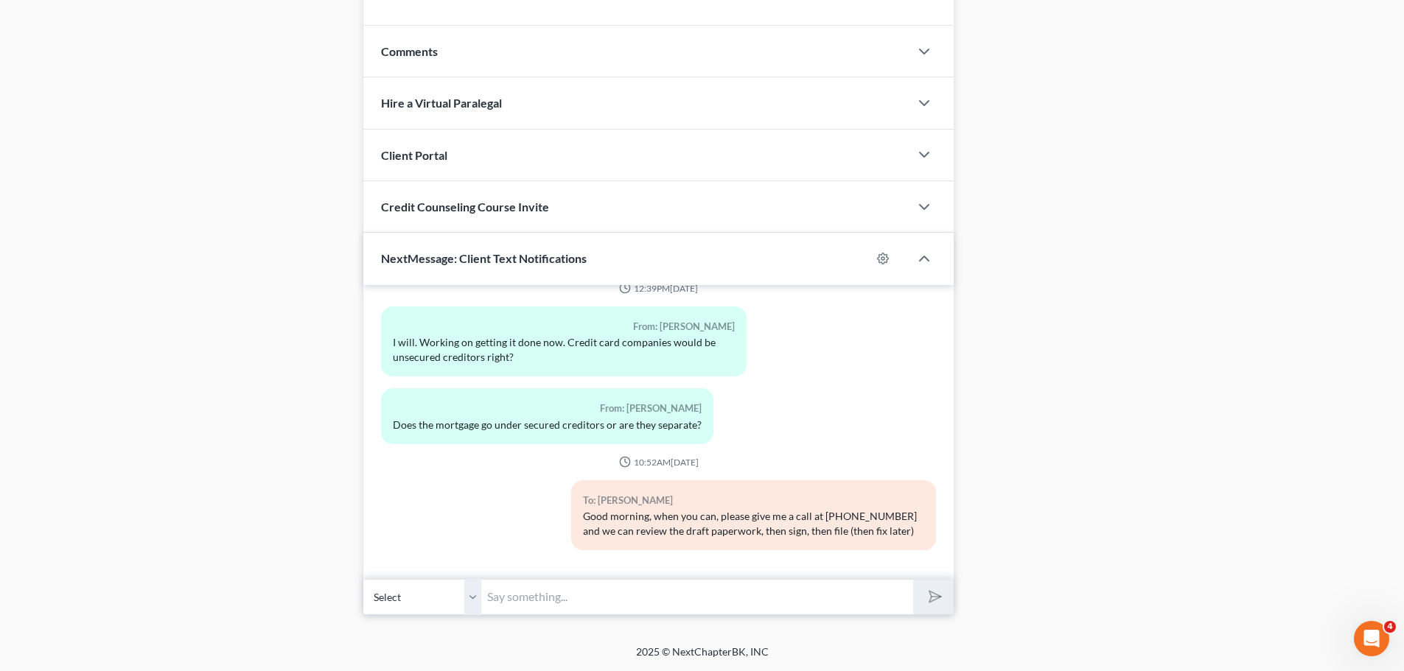
drag, startPoint x: 235, startPoint y: 150, endPoint x: 234, endPoint y: 115, distance: 35.4
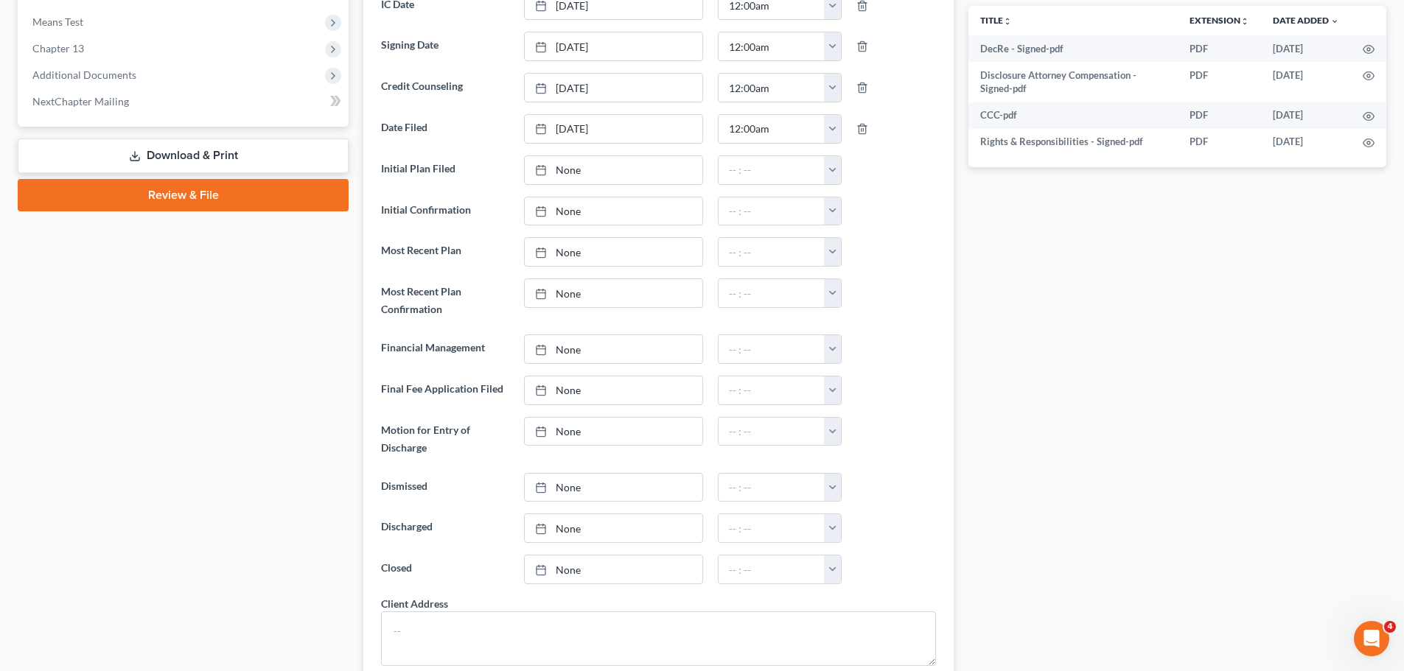
scroll to position [0, 0]
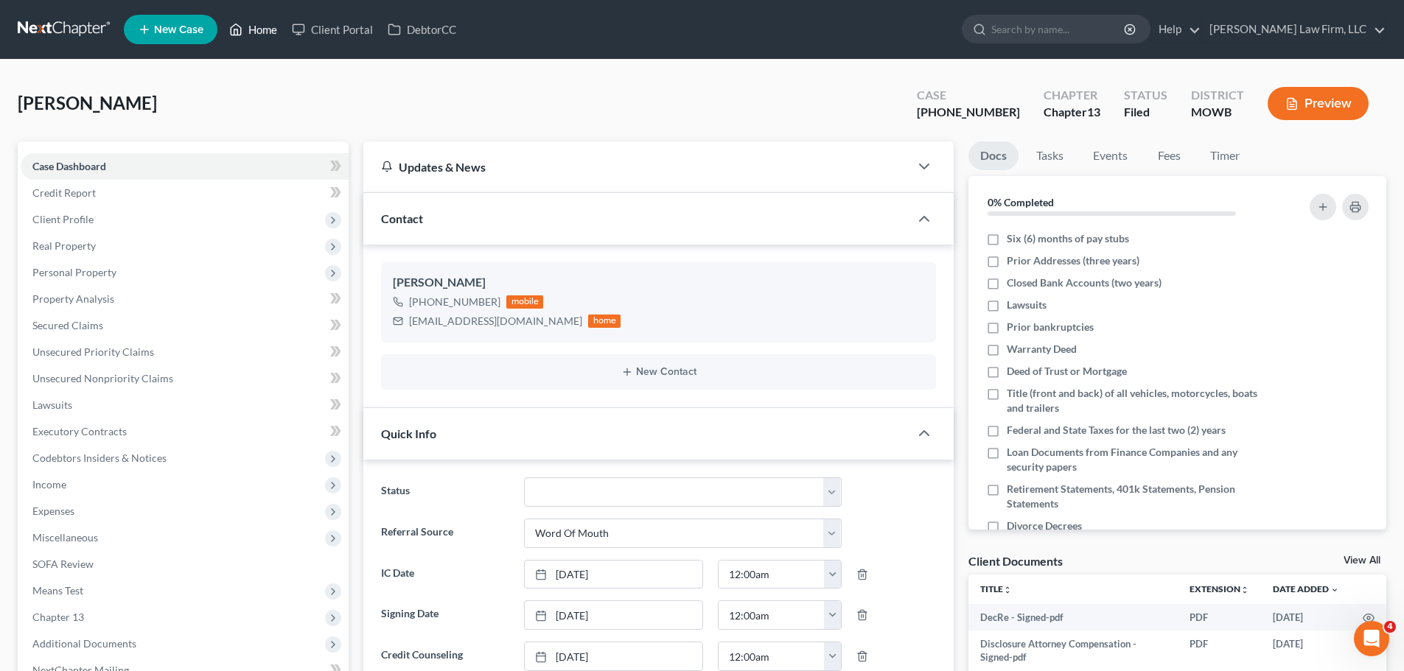
click at [254, 41] on link "Home" at bounding box center [253, 29] width 63 height 27
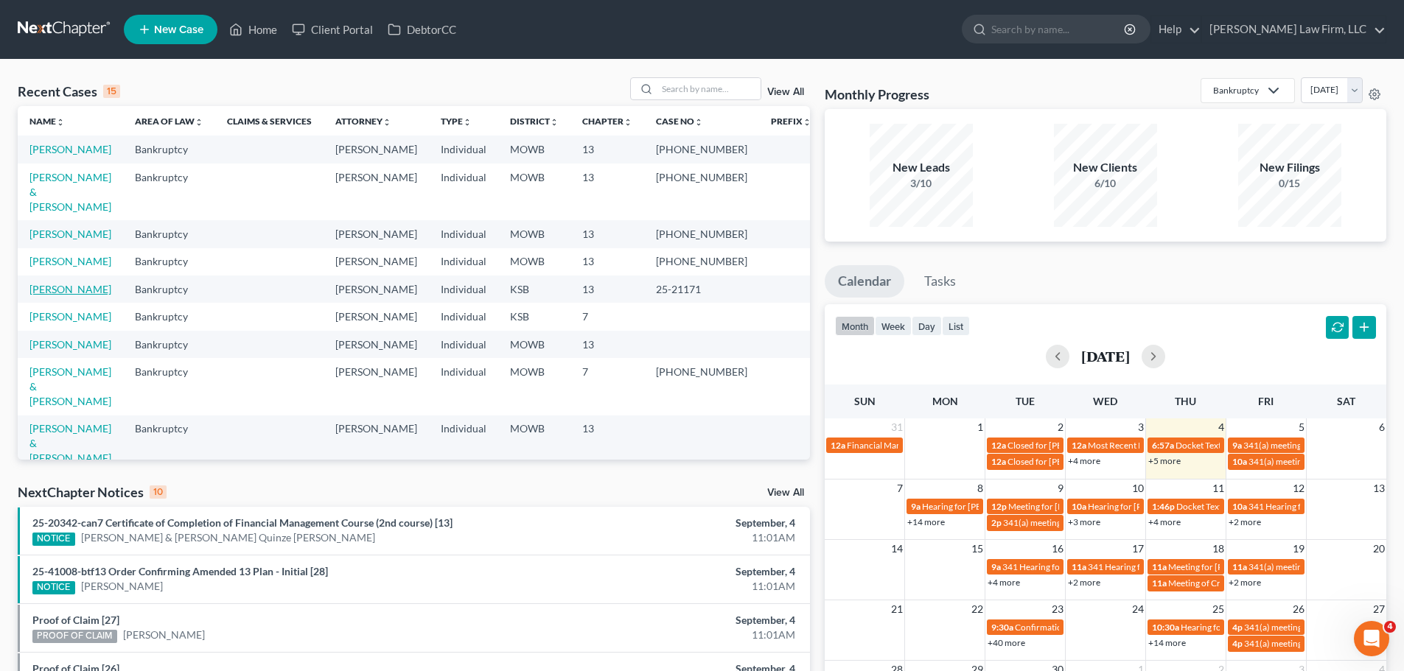
click at [76, 296] on link "[PERSON_NAME]" at bounding box center [70, 289] width 82 height 13
select select "3"
select select "6"
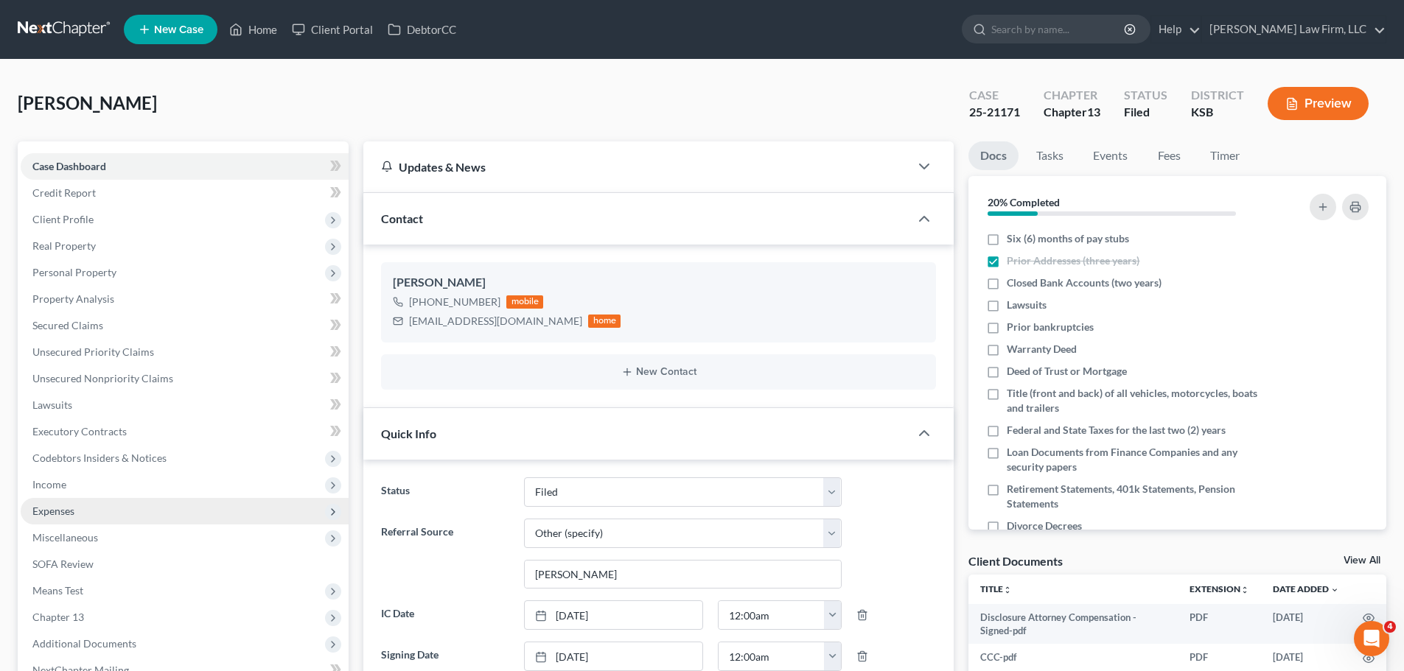
click at [111, 504] on span "Expenses" at bounding box center [185, 511] width 328 height 27
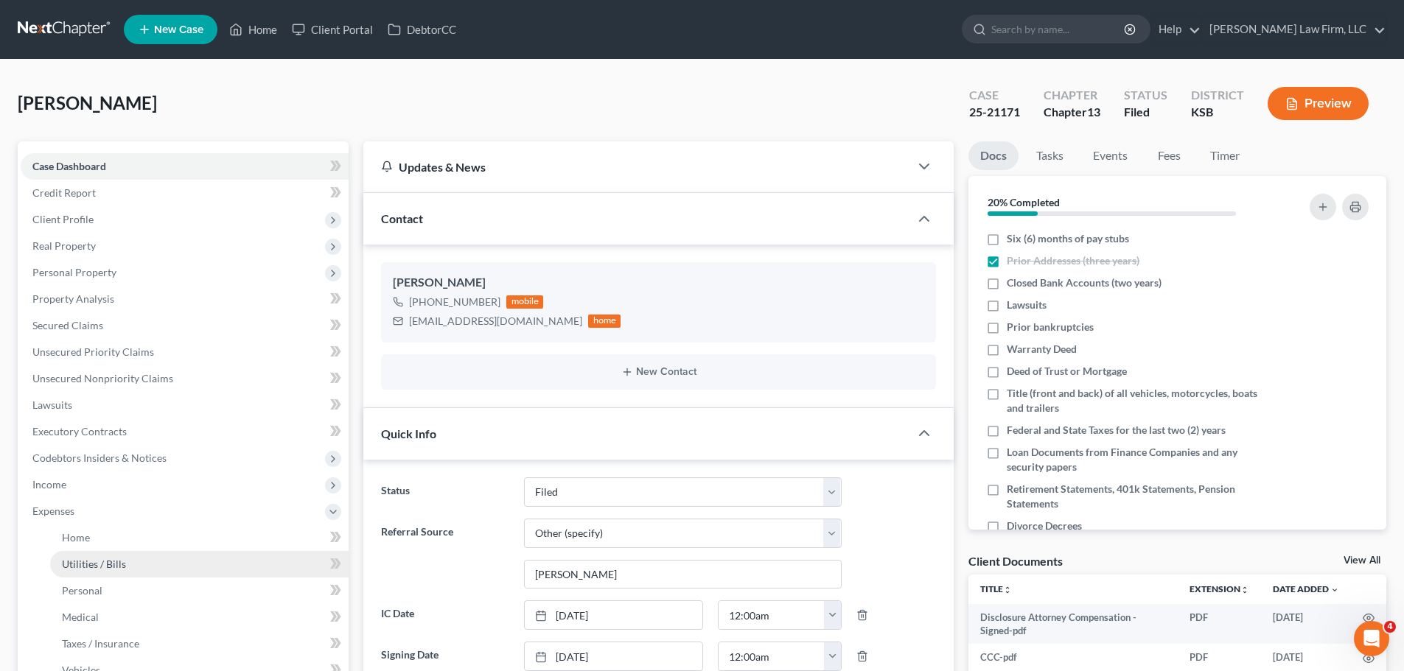
click at [125, 551] on link "Utilities / Bills" at bounding box center [199, 564] width 298 height 27
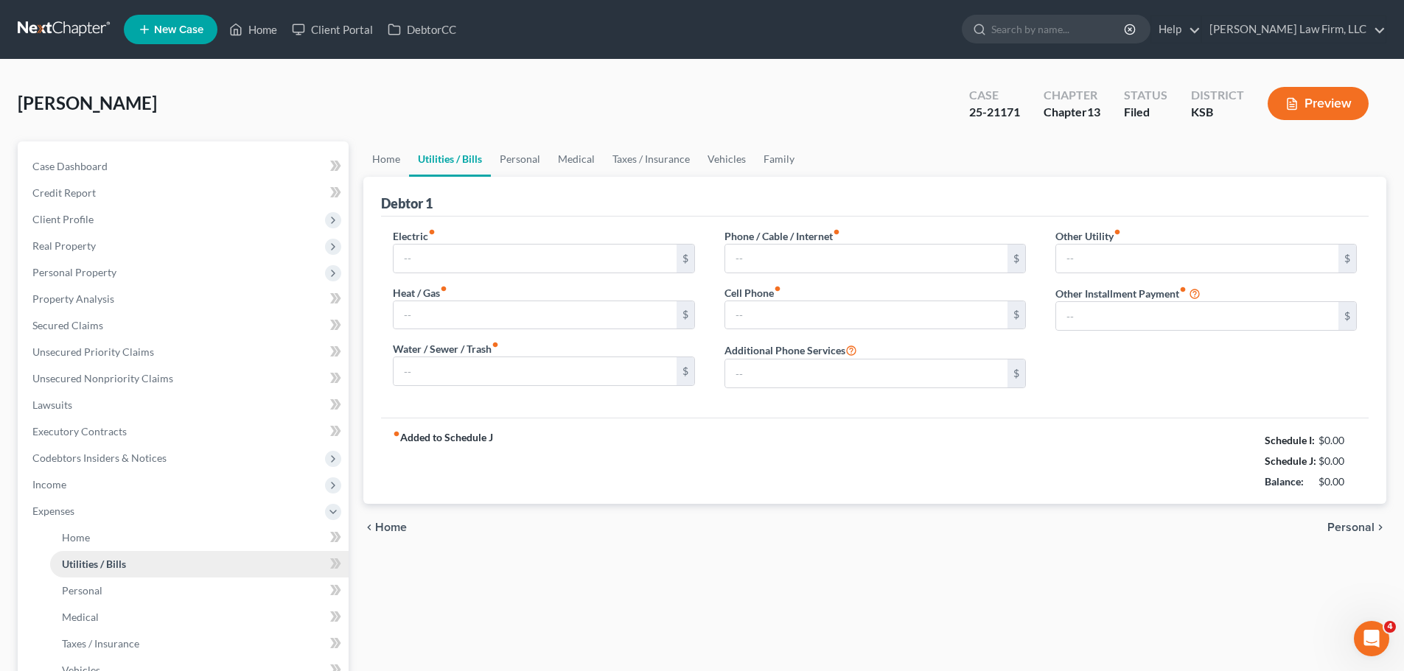
type input "200.00"
type input "150.00"
type input "100.00"
type input "150.00"
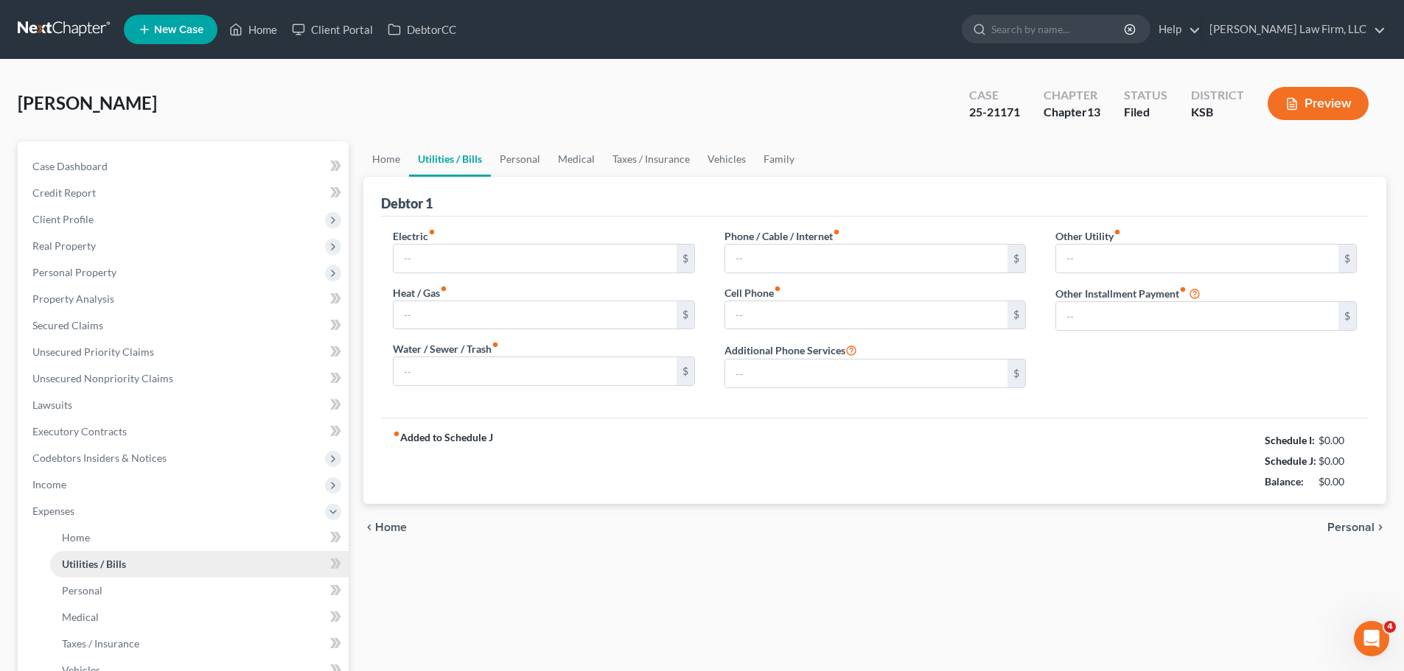
type input "0.00"
click at [551, 74] on div "[PERSON_NAME] Upgraded Case 25-21171 Chapter Chapter 13 Status Filed District […" at bounding box center [702, 528] width 1404 height 936
click at [426, 98] on div "[PERSON_NAME] Upgraded Case 25-21171 Chapter Chapter 13 Status Filed District […" at bounding box center [702, 109] width 1369 height 64
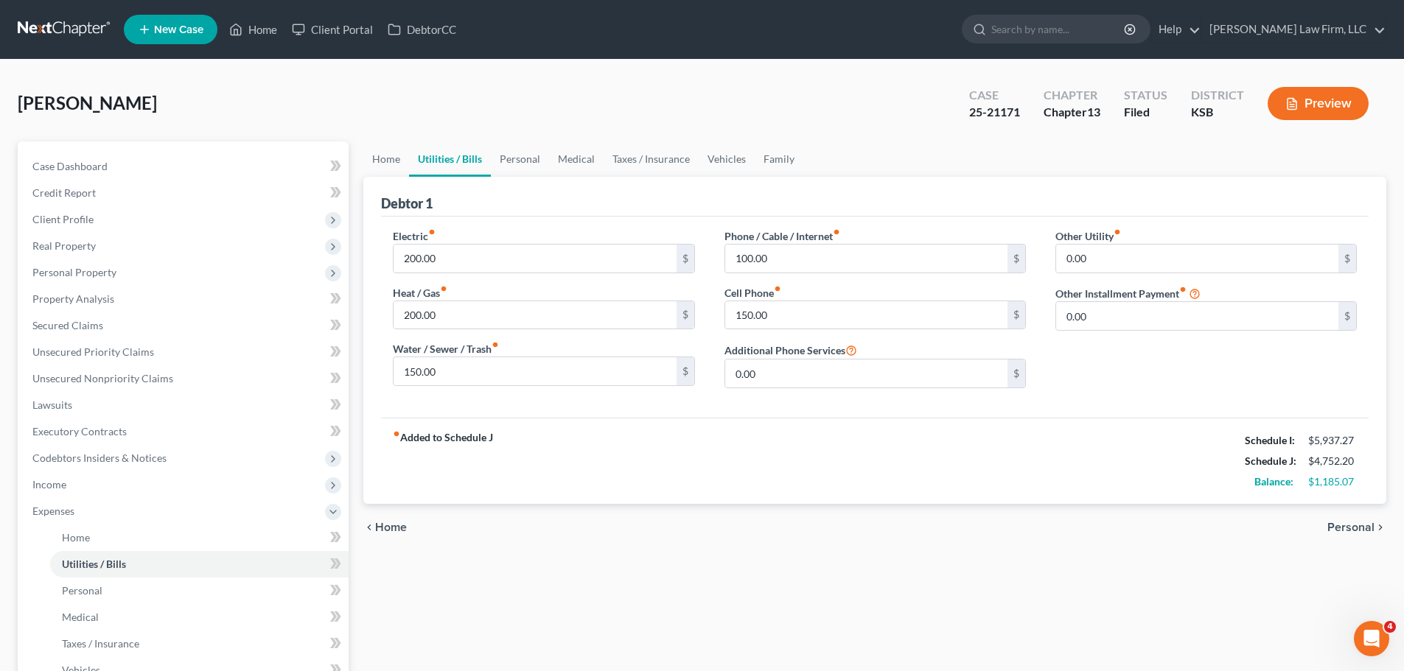
click at [427, 109] on div "[PERSON_NAME] Upgraded Case 25-21171 Chapter Chapter 13 Status Filed District […" at bounding box center [702, 109] width 1369 height 64
click at [105, 401] on link "Lawsuits" at bounding box center [185, 405] width 328 height 27
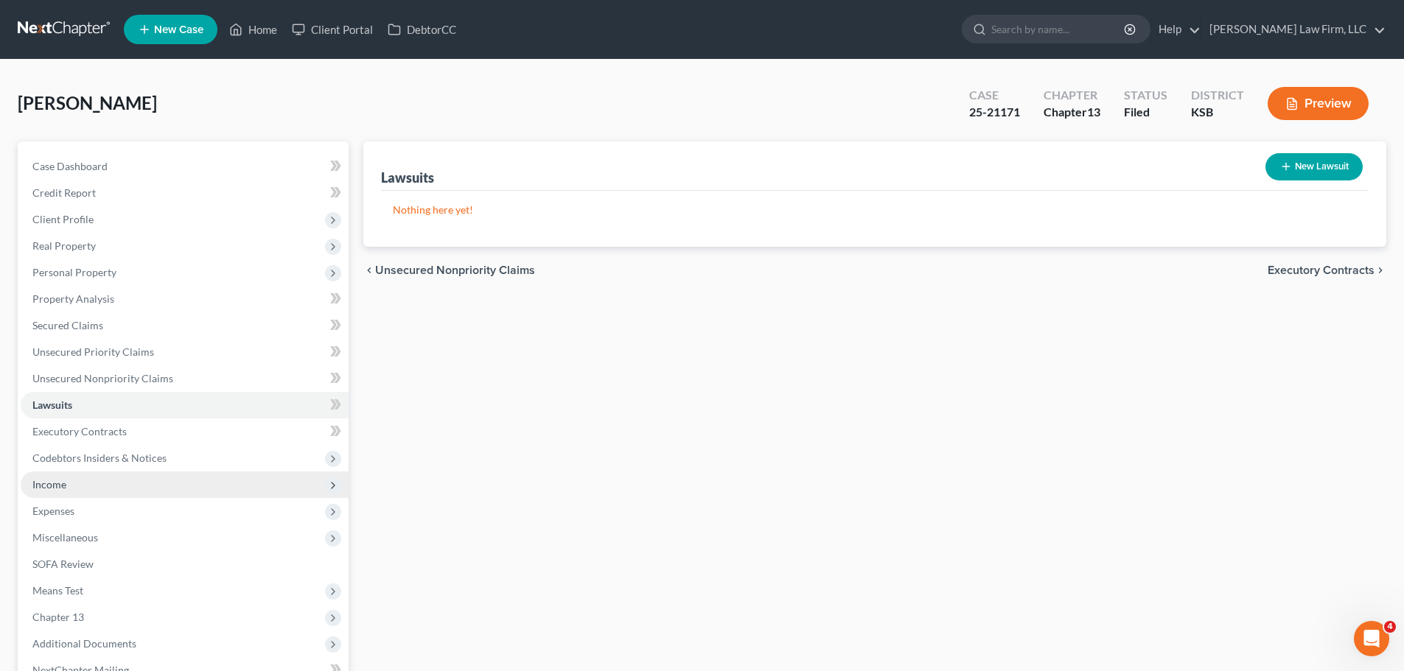
click at [86, 482] on span "Income" at bounding box center [185, 485] width 328 height 27
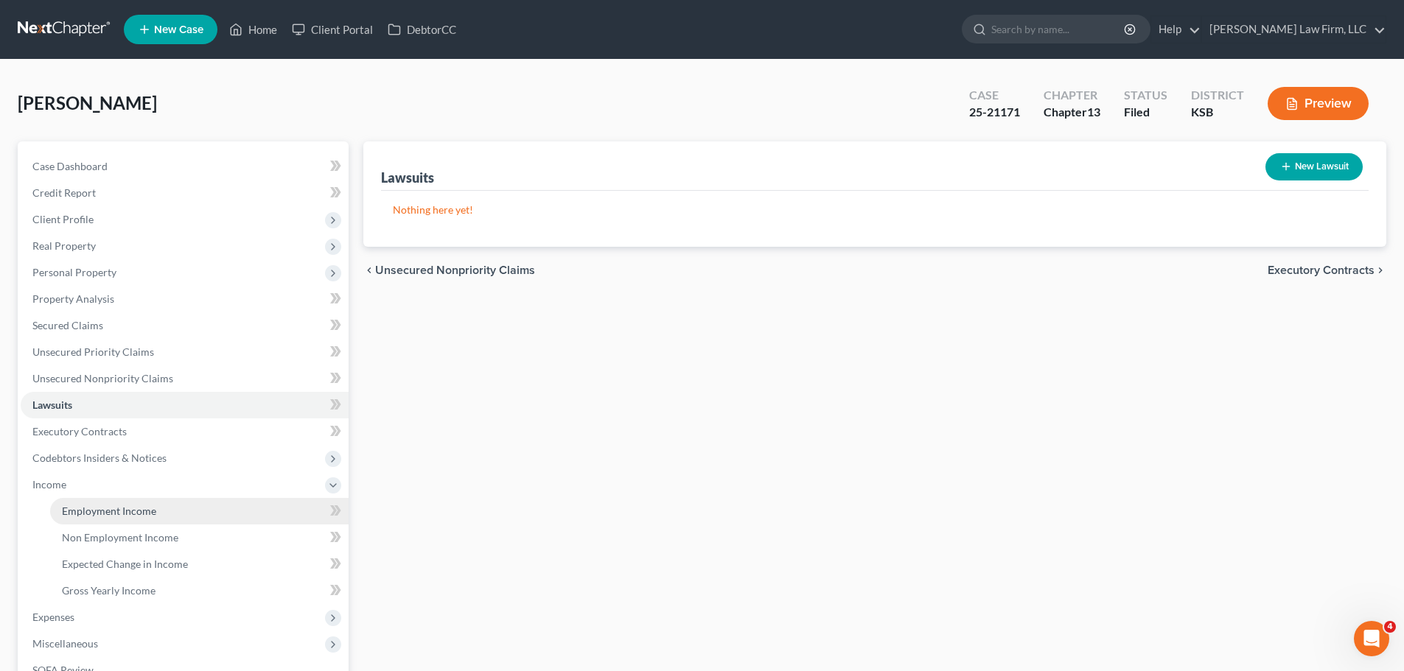
click at [159, 512] on link "Employment Income" at bounding box center [199, 511] width 298 height 27
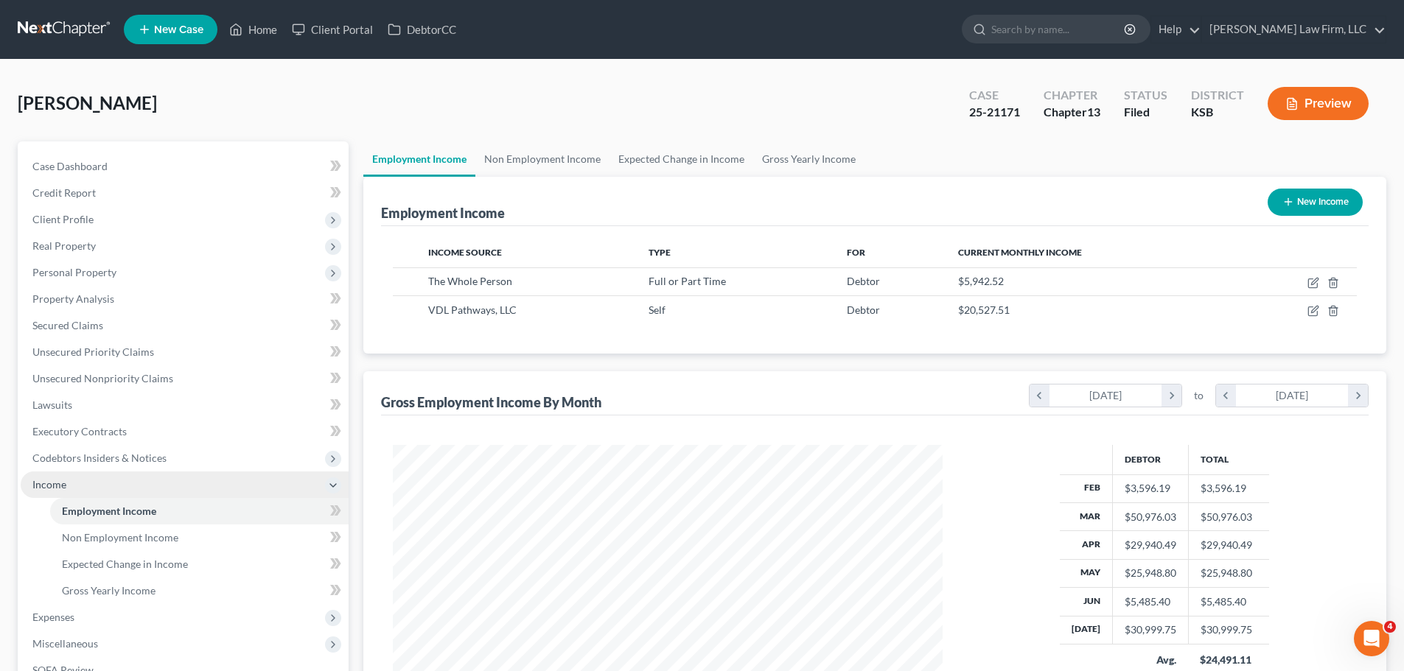
scroll to position [275, 579]
